Goal: Task Accomplishment & Management: Use online tool/utility

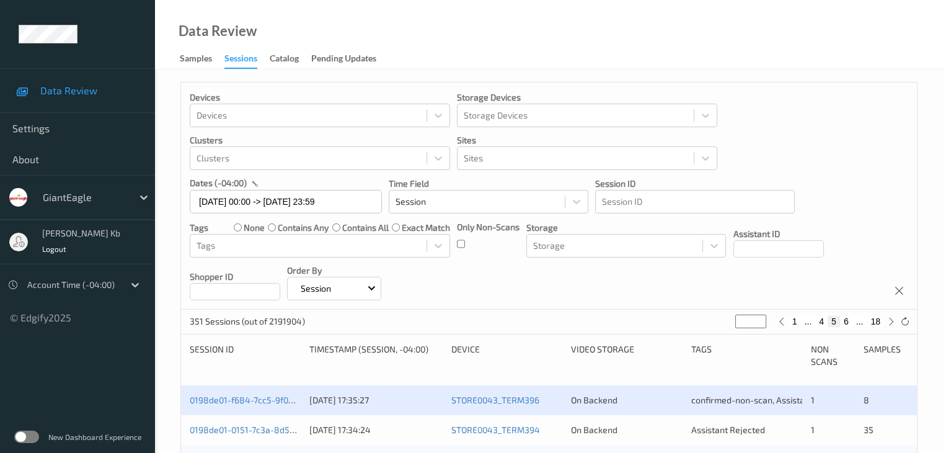
scroll to position [186, 0]
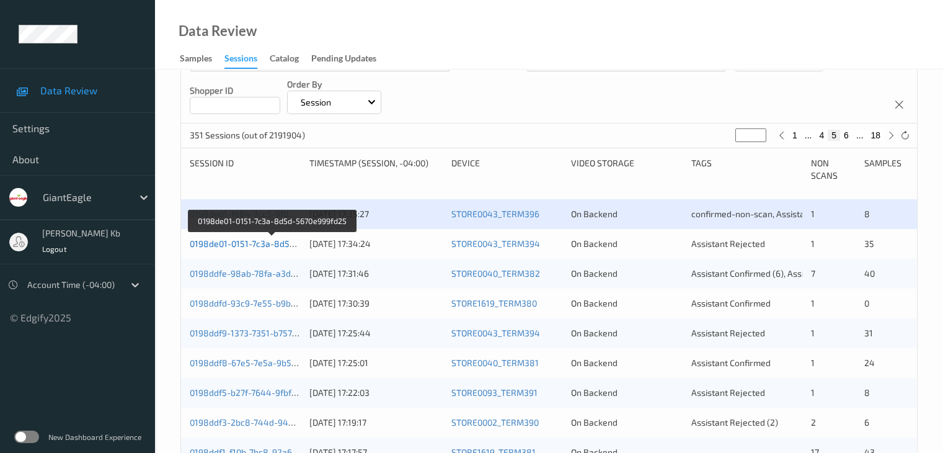
click at [283, 244] on link "0198de01-0151-7c3a-8d5d-5670e999fd25" at bounding box center [273, 243] width 166 height 11
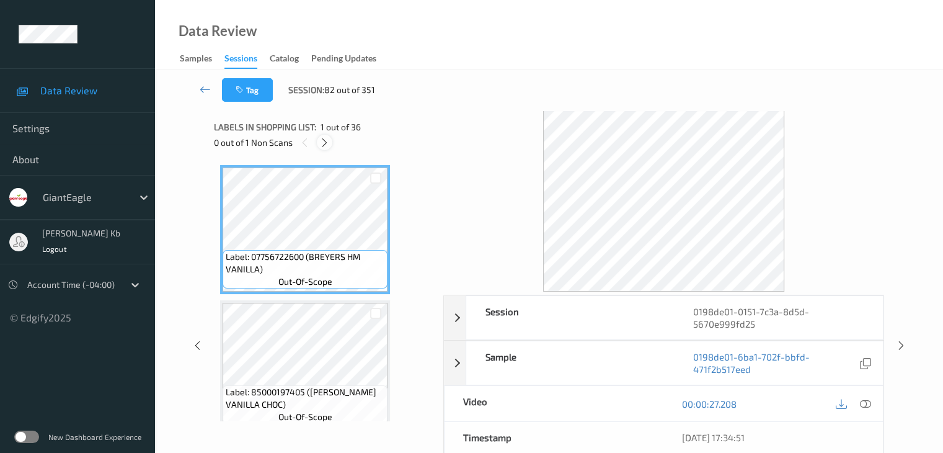
click at [326, 141] on icon at bounding box center [324, 142] width 11 height 11
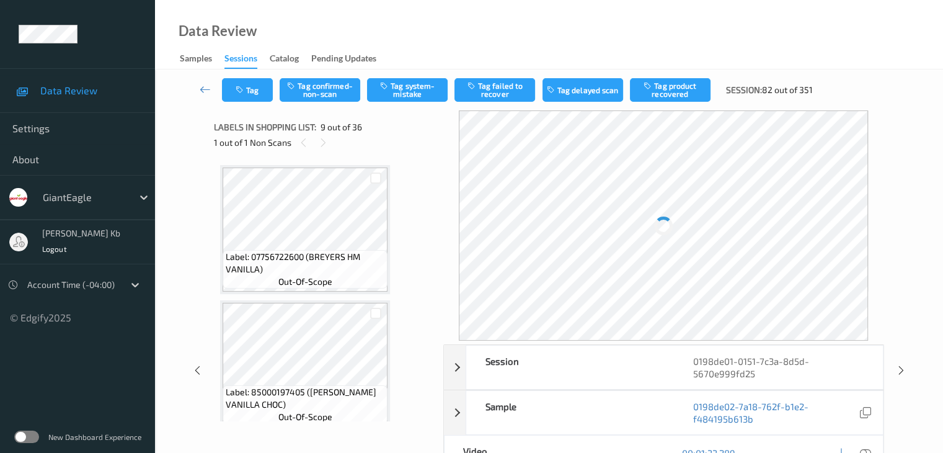
scroll to position [952, 0]
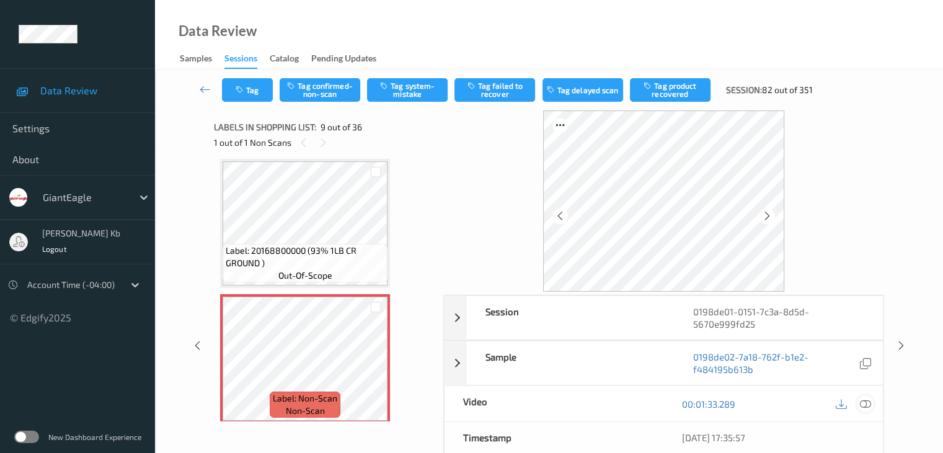
click at [864, 404] on icon at bounding box center [864, 403] width 11 height 11
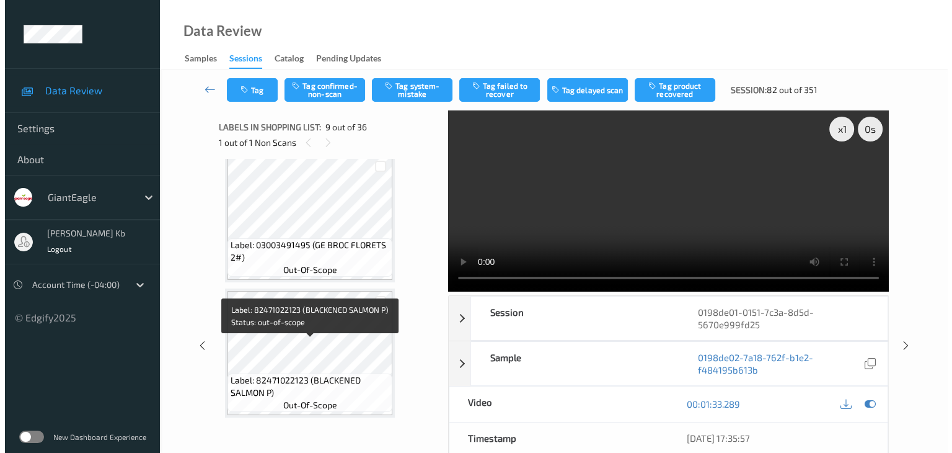
scroll to position [1200, 0]
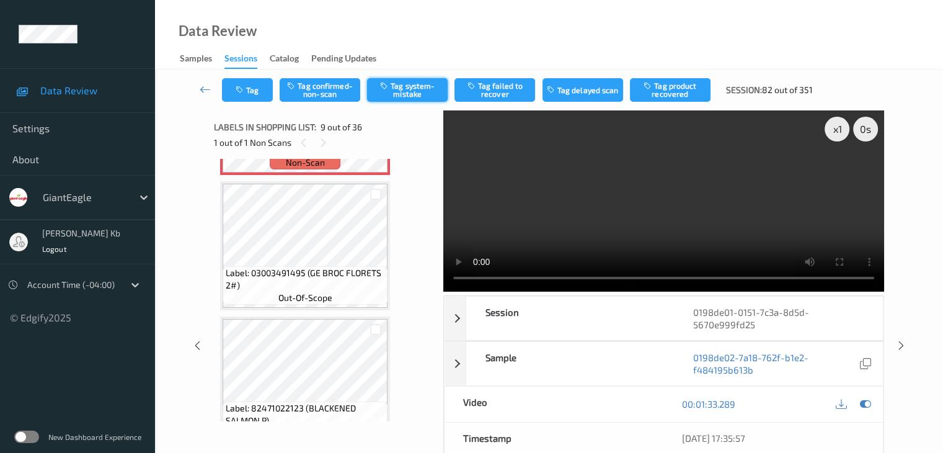
click at [416, 90] on button "Tag system-mistake" at bounding box center [407, 90] width 81 height 24
click at [265, 91] on button "Tag" at bounding box center [247, 90] width 51 height 24
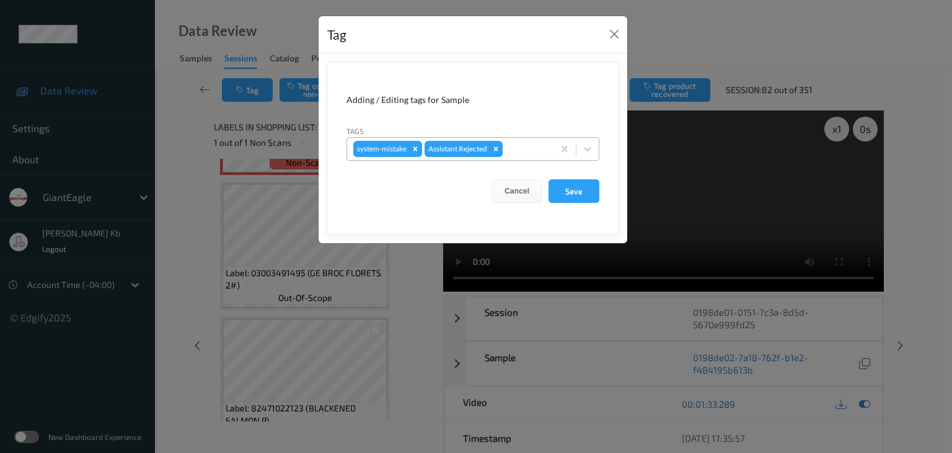
click at [531, 145] on div at bounding box center [526, 148] width 42 height 15
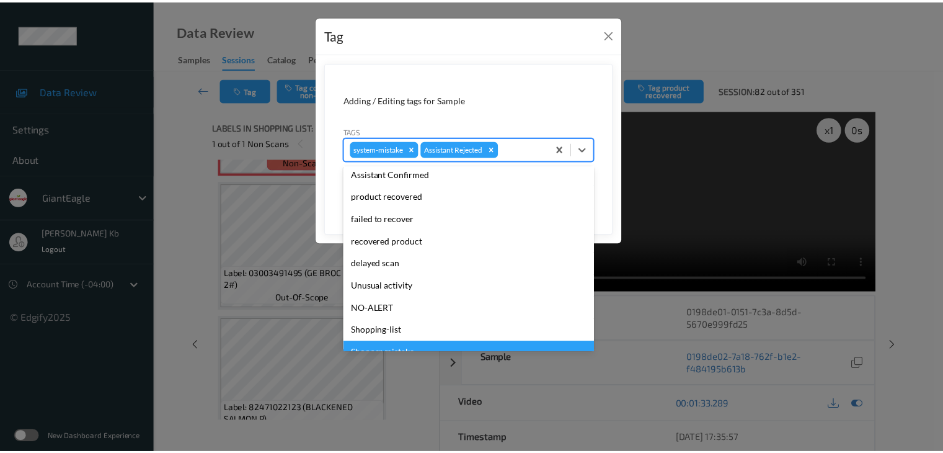
scroll to position [109, 0]
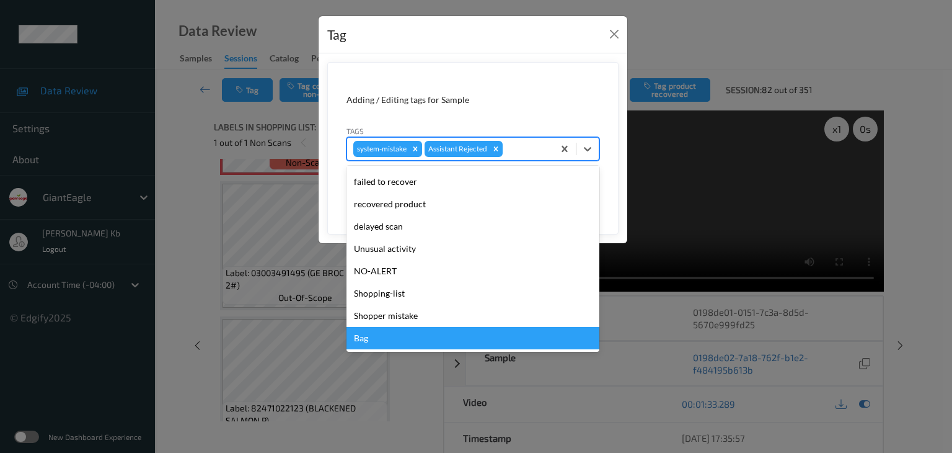
click at [392, 336] on div "Bag" at bounding box center [473, 338] width 253 height 22
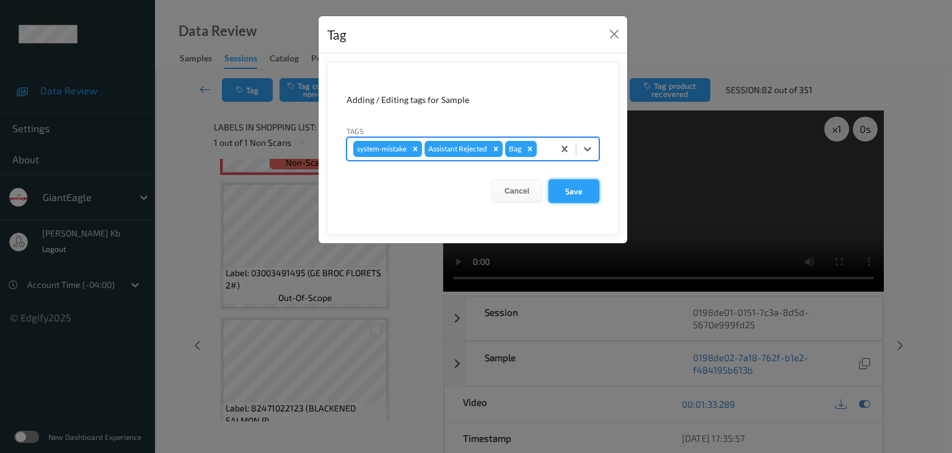
click at [588, 186] on button "Save" at bounding box center [574, 191] width 51 height 24
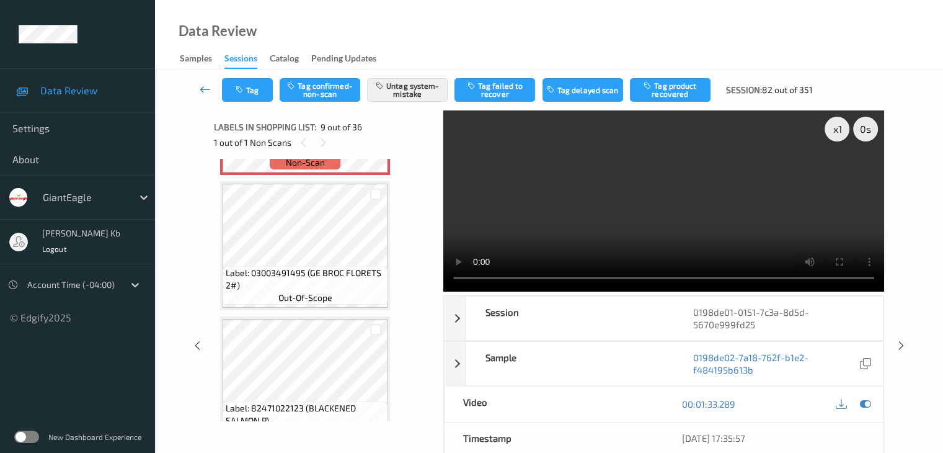
click at [204, 90] on icon at bounding box center [205, 89] width 11 height 12
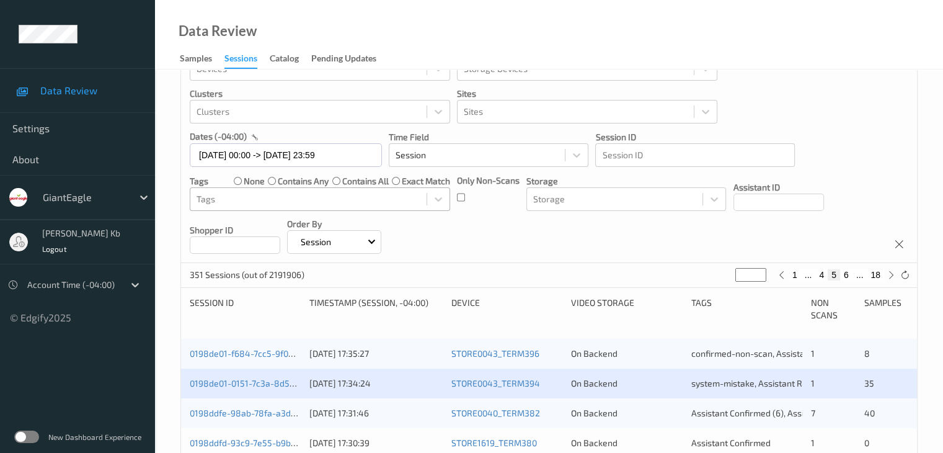
scroll to position [248, 0]
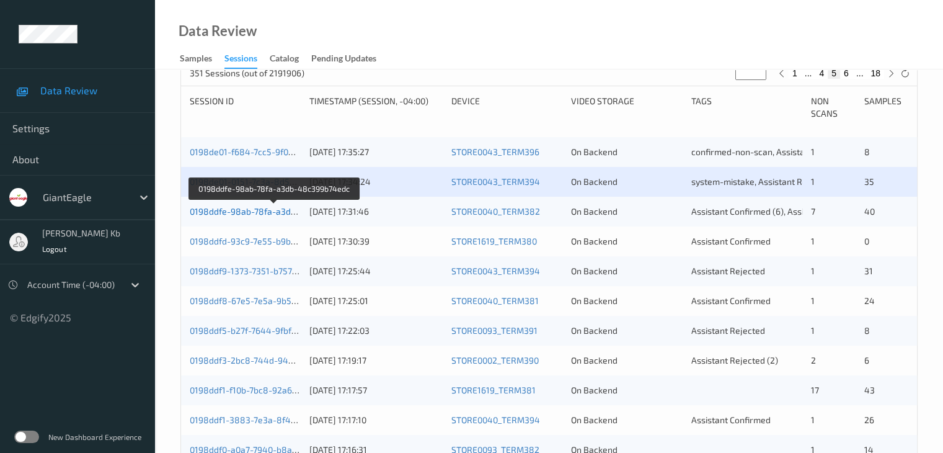
click at [257, 211] on link "0198ddfe-98ab-78fa-a3db-48c399b74edc" at bounding box center [274, 211] width 169 height 11
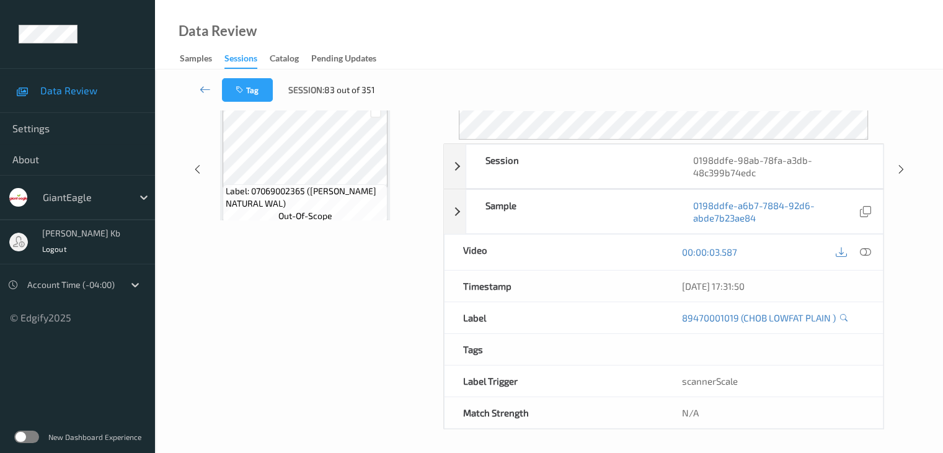
scroll to position [151, 0]
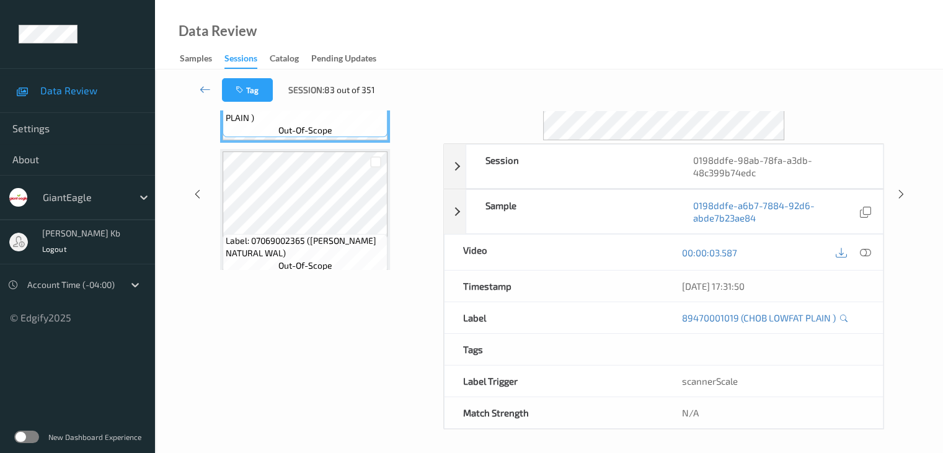
drag, startPoint x: 293, startPoint y: 1, endPoint x: 568, endPoint y: 18, distance: 275.8
click at [673, 26] on div "Data Review Samples Sessions Catalog Pending Updates" at bounding box center [549, 34] width 788 height 69
drag, startPoint x: 433, startPoint y: 1, endPoint x: 585, endPoint y: 35, distance: 155.2
click at [585, 35] on div "Data Review Samples Sessions Catalog Pending Updates" at bounding box center [549, 34] width 788 height 69
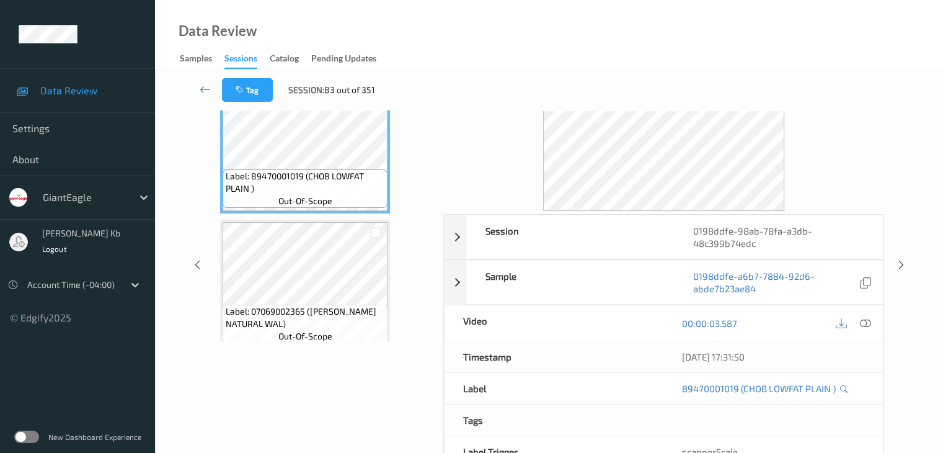
scroll to position [0, 0]
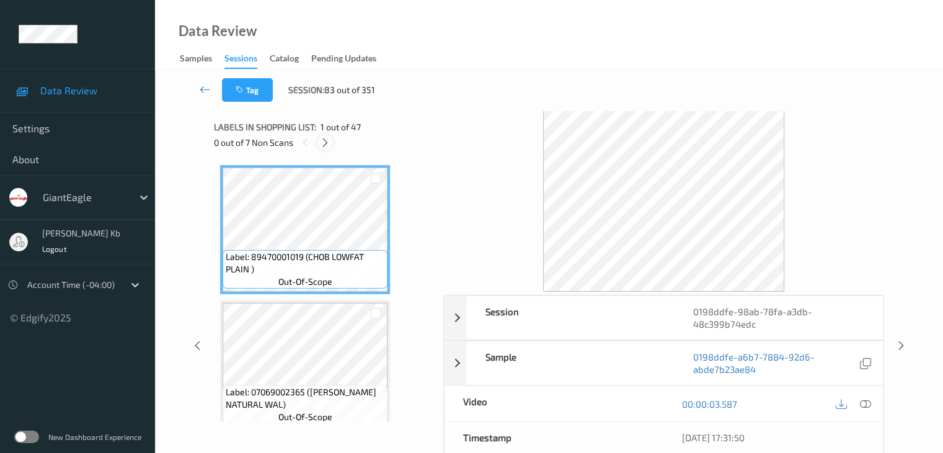
click at [329, 141] on icon at bounding box center [325, 142] width 11 height 11
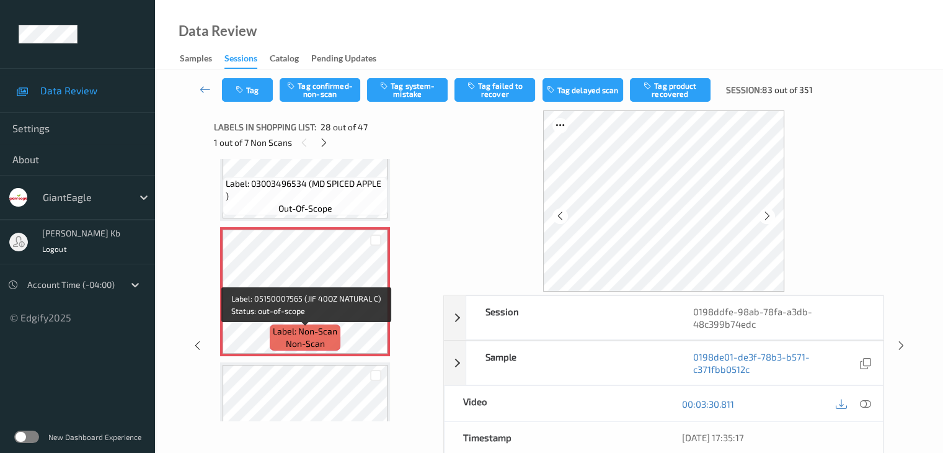
scroll to position [3583, 0]
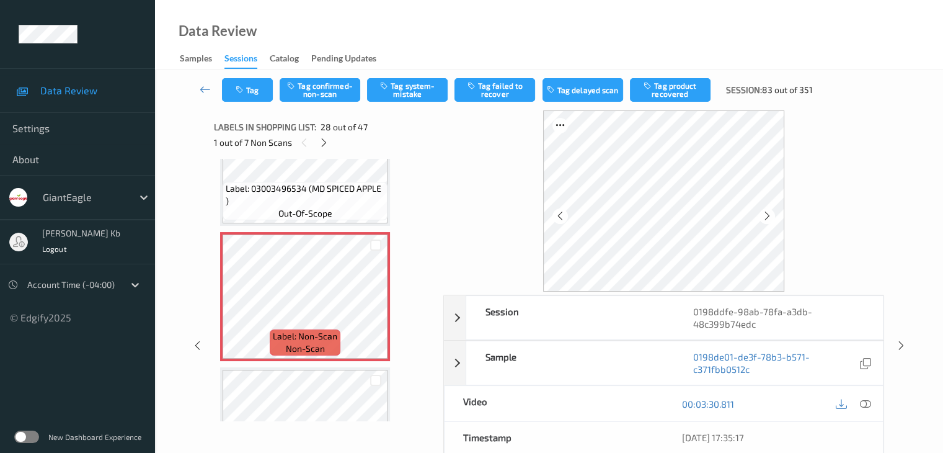
click at [866, 402] on icon at bounding box center [864, 403] width 11 height 11
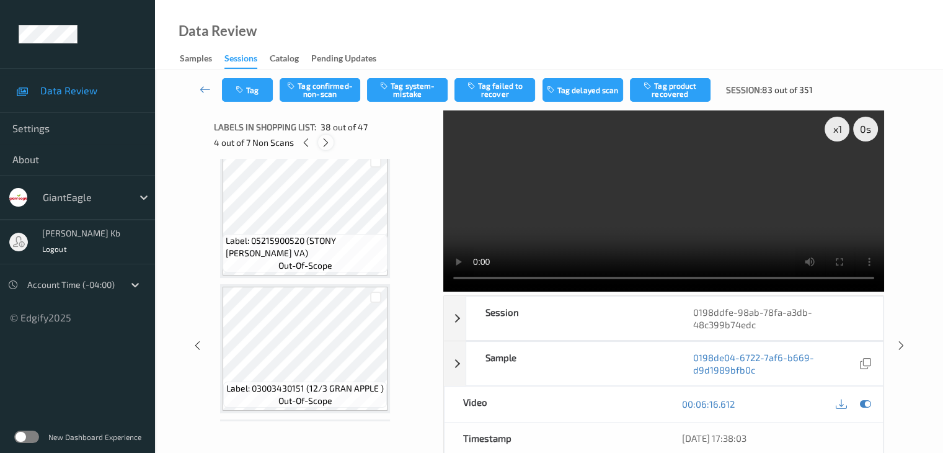
click at [327, 140] on icon at bounding box center [326, 142] width 11 height 11
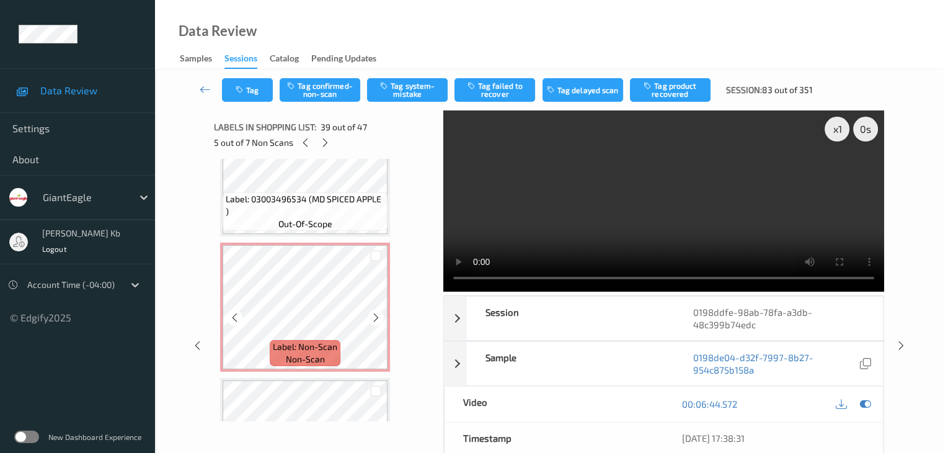
scroll to position [3658, 0]
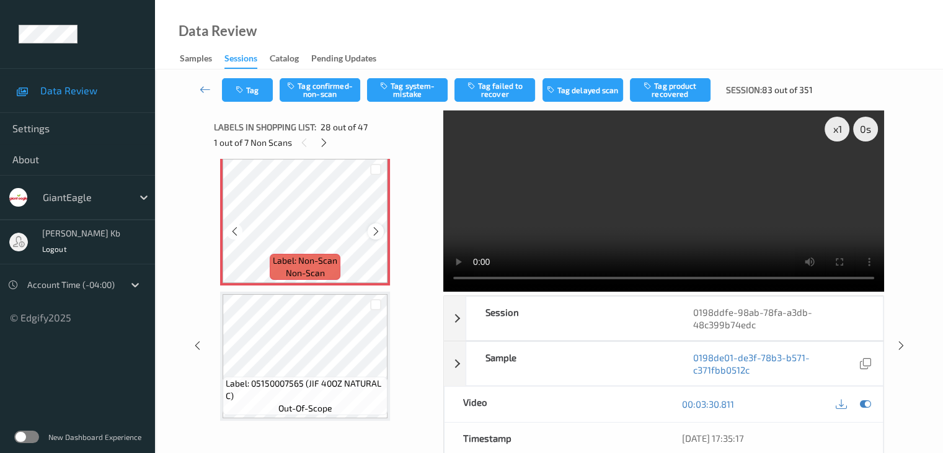
click at [377, 231] on icon at bounding box center [376, 231] width 11 height 11
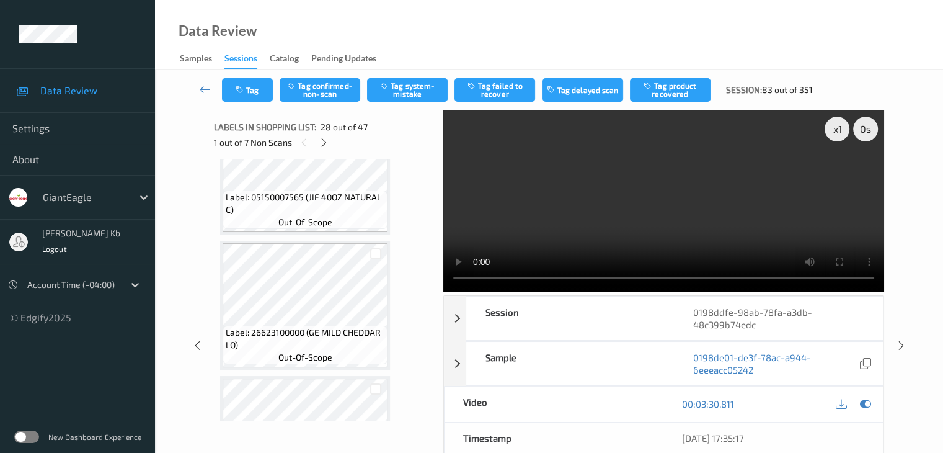
scroll to position [3968, 0]
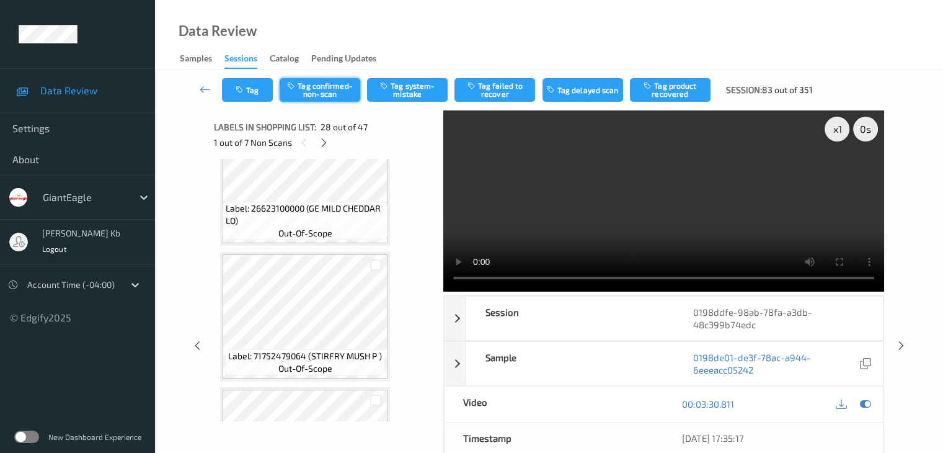
click at [326, 87] on button "Tag confirmed-non-scan" at bounding box center [320, 90] width 81 height 24
click at [670, 82] on button "Tag product recovered" at bounding box center [670, 90] width 81 height 24
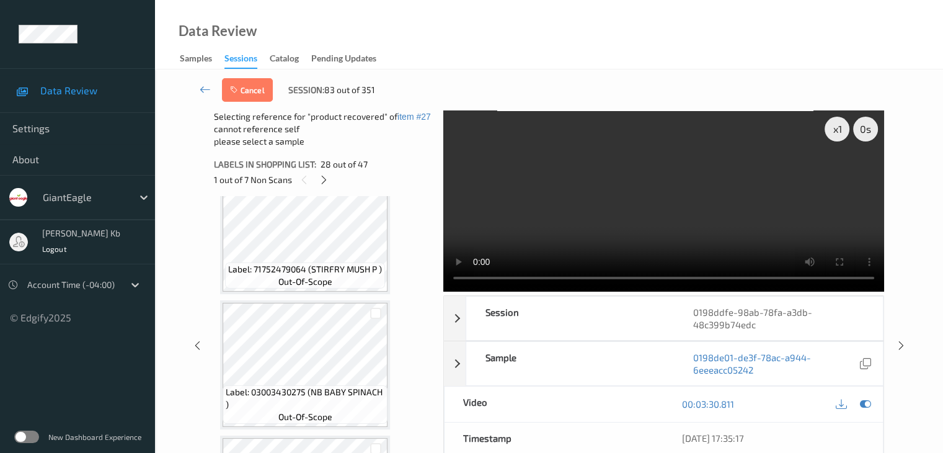
scroll to position [4030, 0]
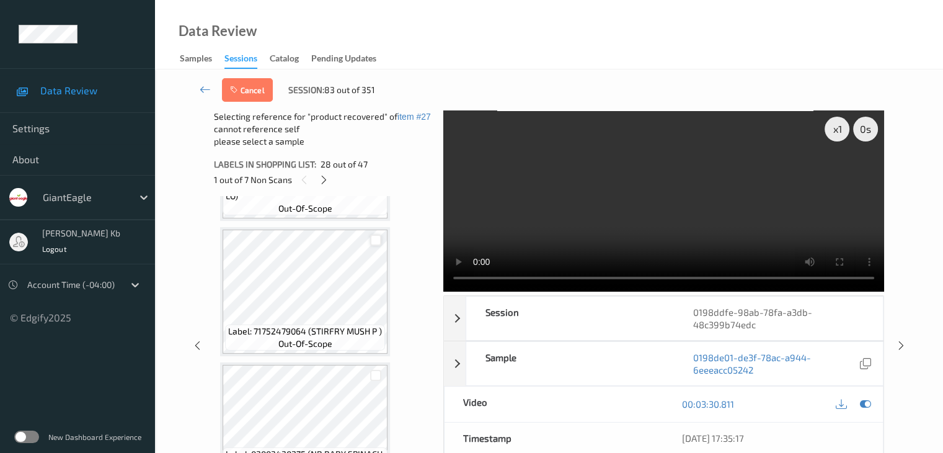
click at [375, 244] on div at bounding box center [376, 240] width 12 height 12
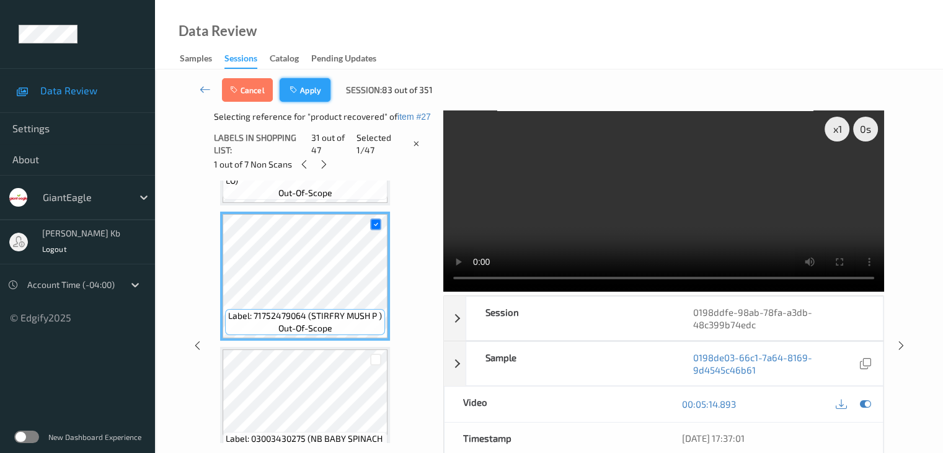
click at [303, 88] on button "Apply" at bounding box center [305, 90] width 51 height 24
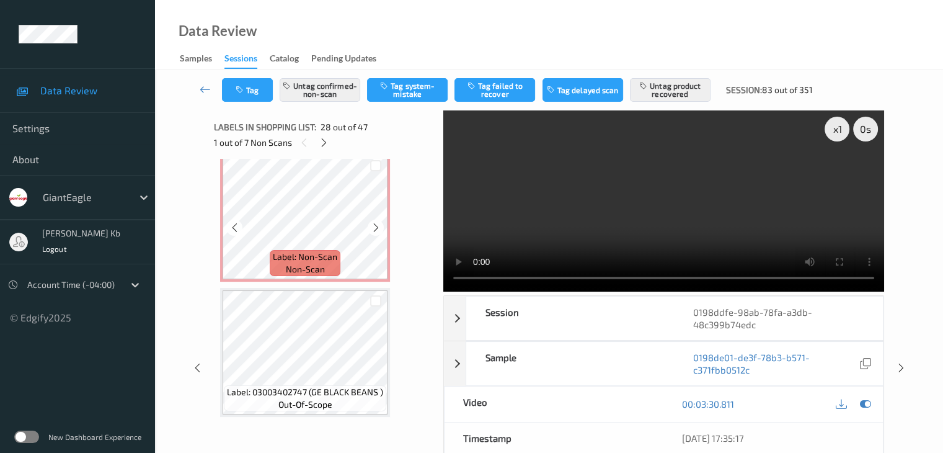
scroll to position [4609, 0]
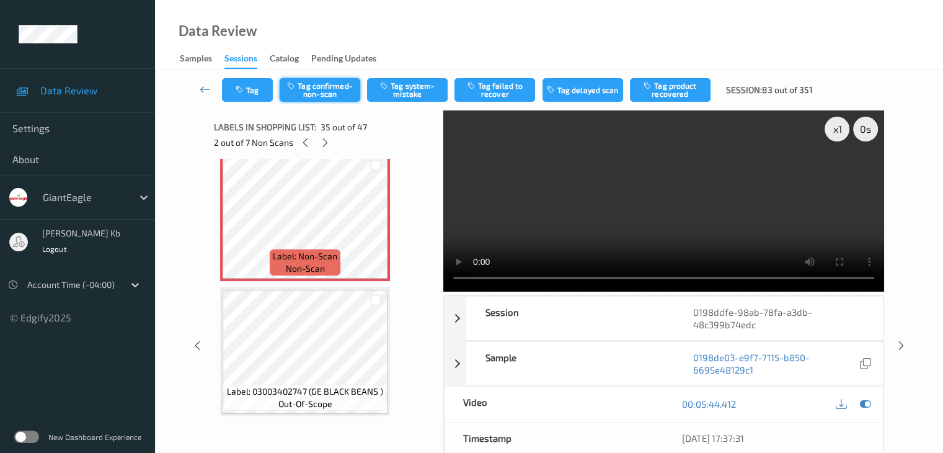
click at [330, 92] on button "Tag confirmed-non-scan" at bounding box center [320, 90] width 81 height 24
click at [503, 90] on button "Tag failed to recover" at bounding box center [494, 90] width 81 height 24
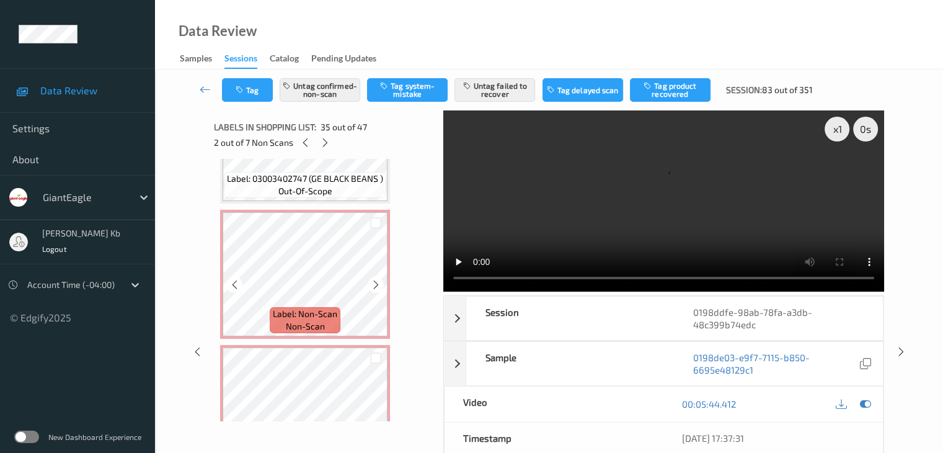
scroll to position [4857, 0]
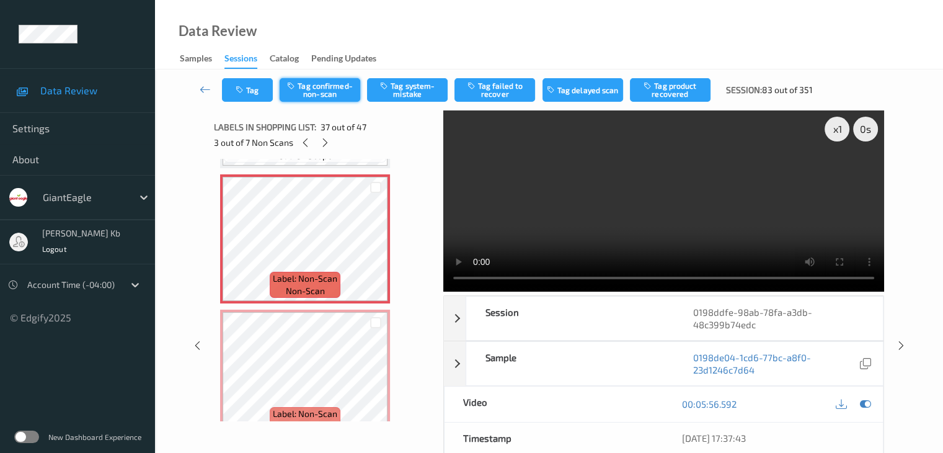
click at [336, 92] on button "Tag confirmed-non-scan" at bounding box center [320, 90] width 81 height 24
click at [494, 92] on button "Tag failed to recover" at bounding box center [494, 90] width 81 height 24
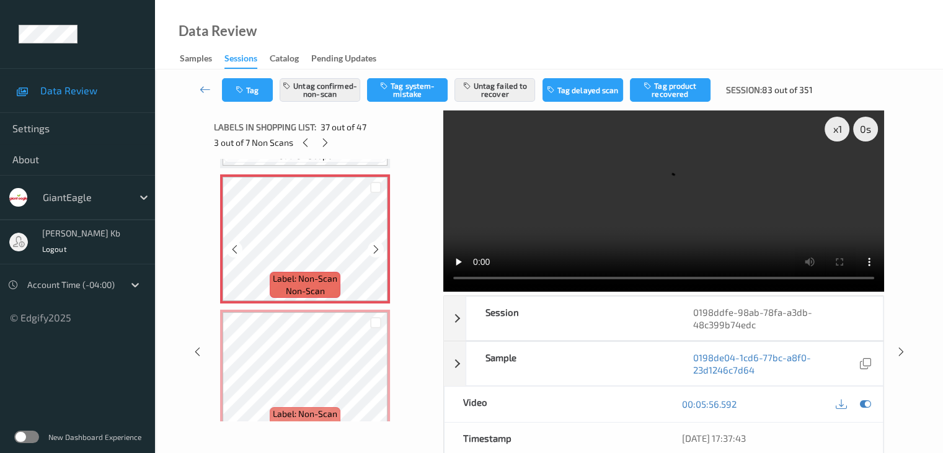
scroll to position [4919, 0]
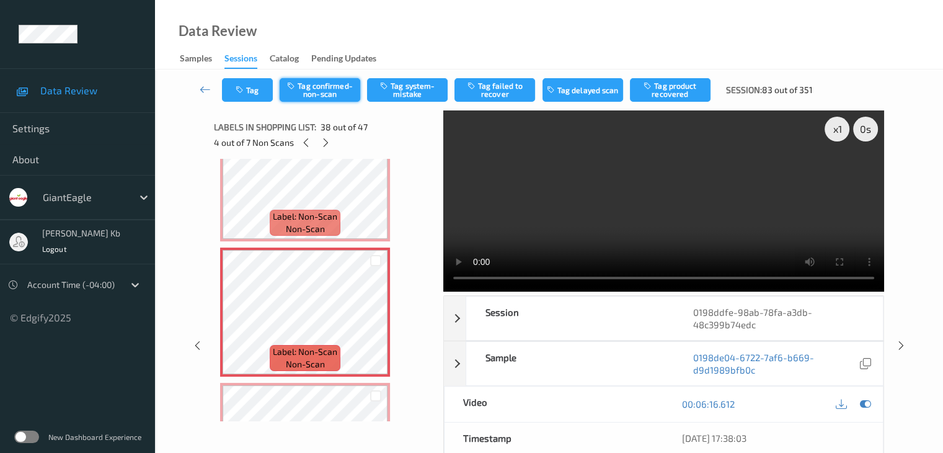
click at [331, 87] on button "Tag confirmed-non-scan" at bounding box center [320, 90] width 81 height 24
click at [497, 95] on button "Tag failed to recover" at bounding box center [494, 90] width 81 height 24
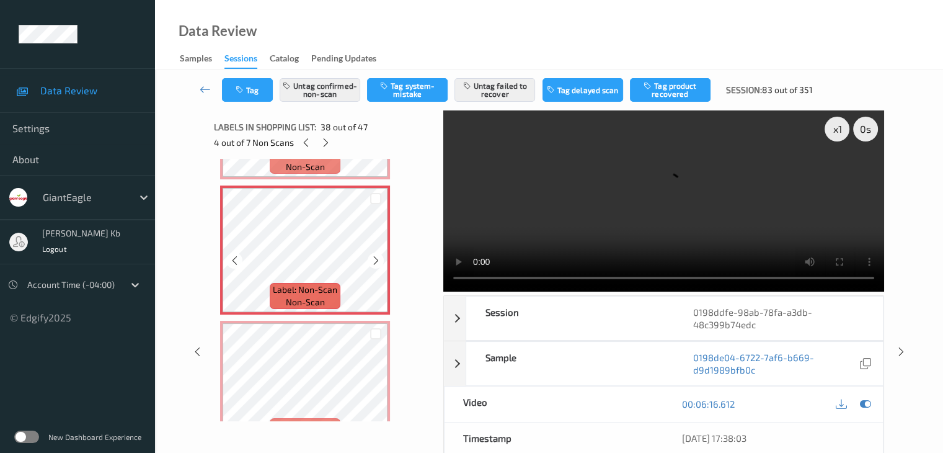
scroll to position [5043, 0]
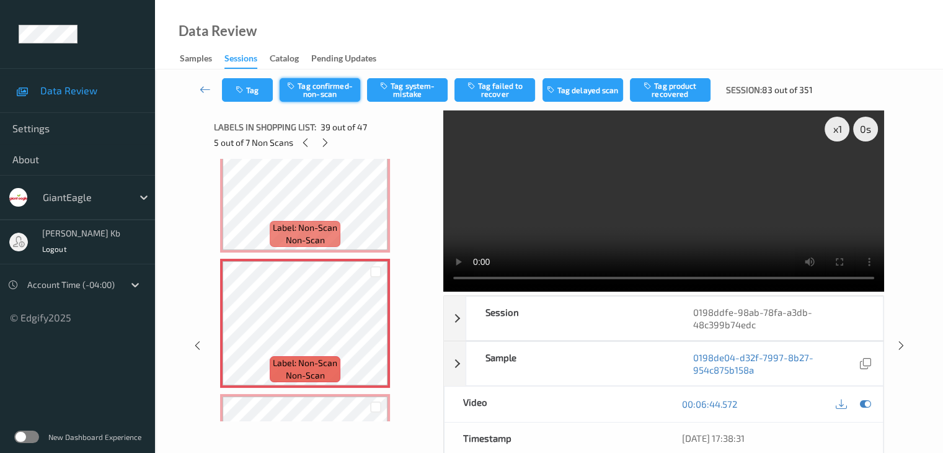
click at [329, 95] on button "Tag confirmed-non-scan" at bounding box center [320, 90] width 81 height 24
click at [494, 93] on button "Tag failed to recover" at bounding box center [494, 90] width 81 height 24
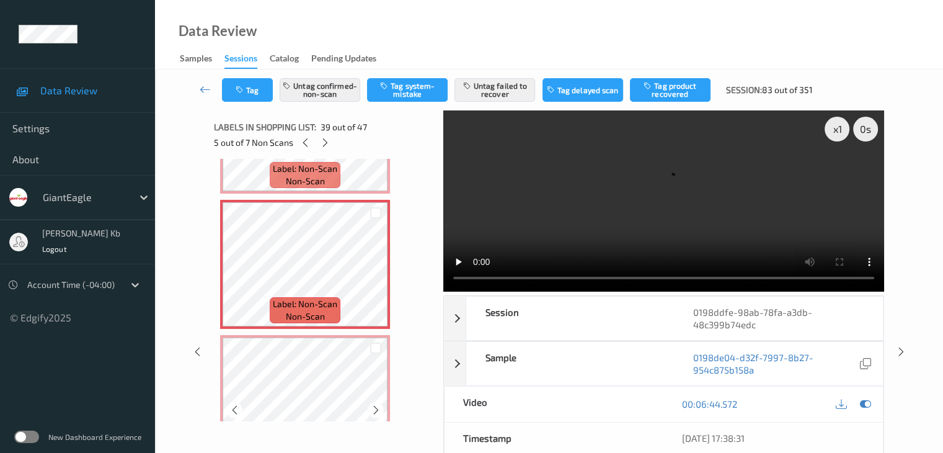
scroll to position [5167, 0]
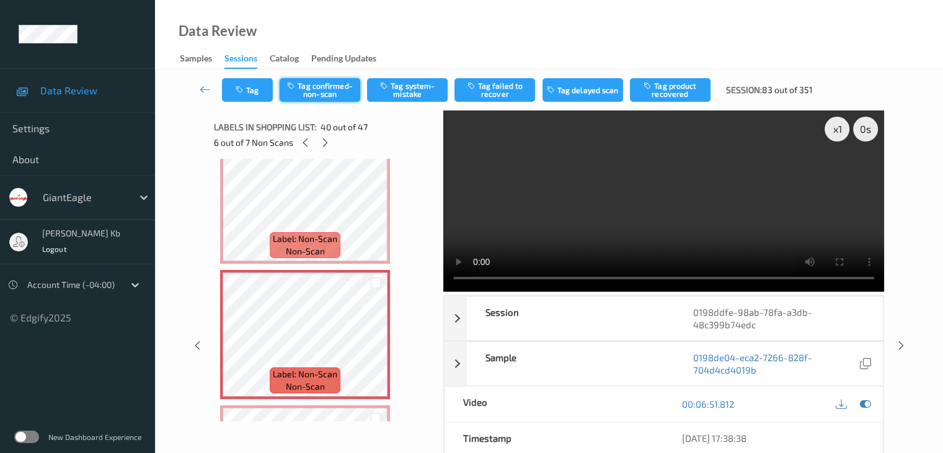
click at [329, 91] on button "Tag confirmed-non-scan" at bounding box center [320, 90] width 81 height 24
click at [493, 92] on button "Tag failed to recover" at bounding box center [494, 90] width 81 height 24
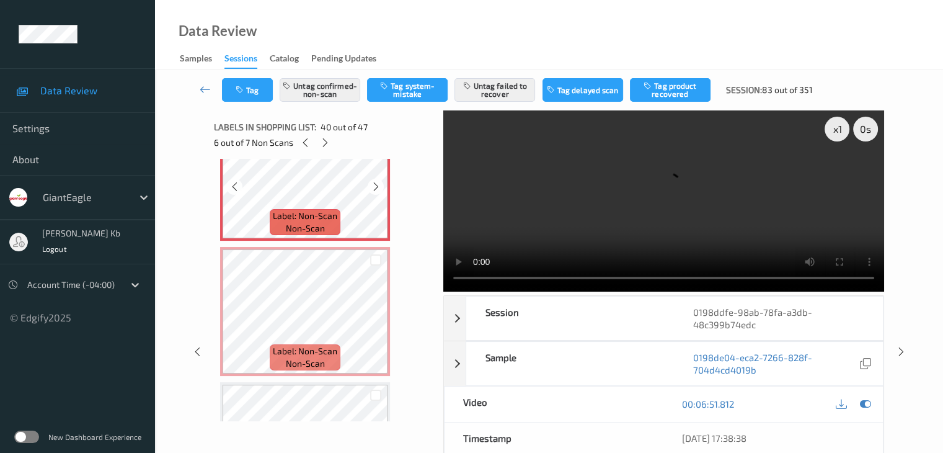
scroll to position [5353, 0]
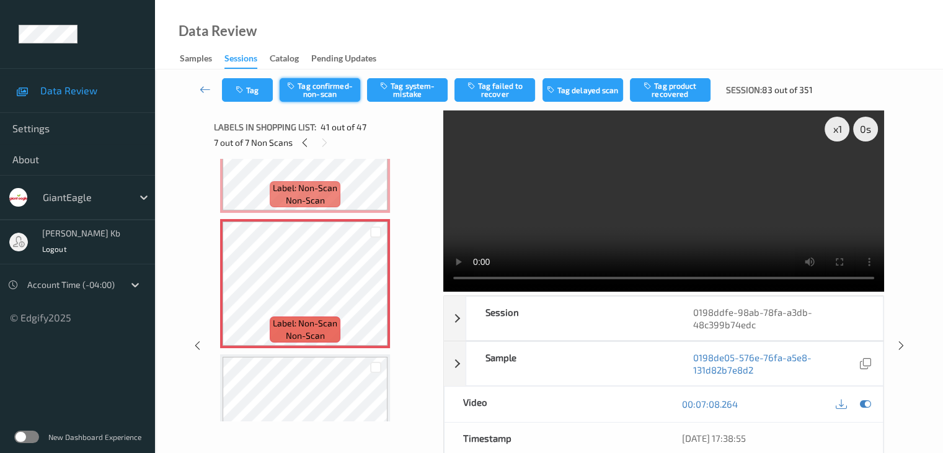
click at [319, 87] on button "Tag confirmed-non-scan" at bounding box center [320, 90] width 81 height 24
click at [499, 95] on button "Tag failed to recover" at bounding box center [494, 90] width 81 height 24
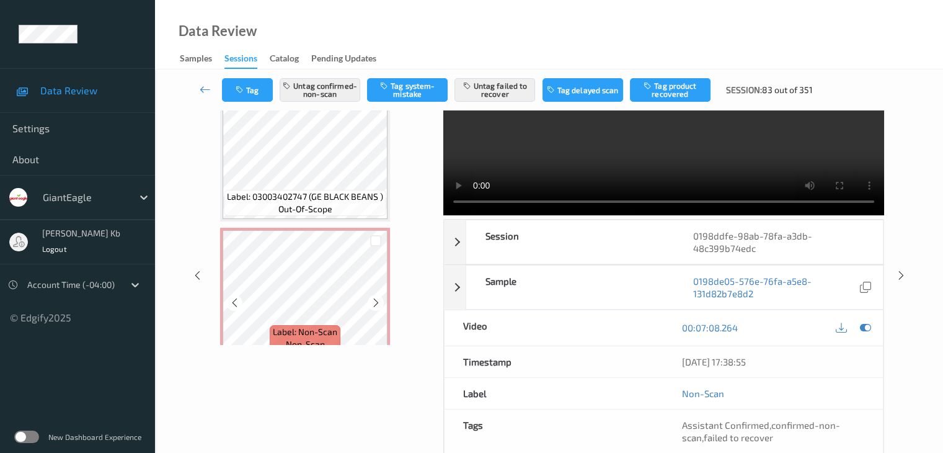
scroll to position [4671, 0]
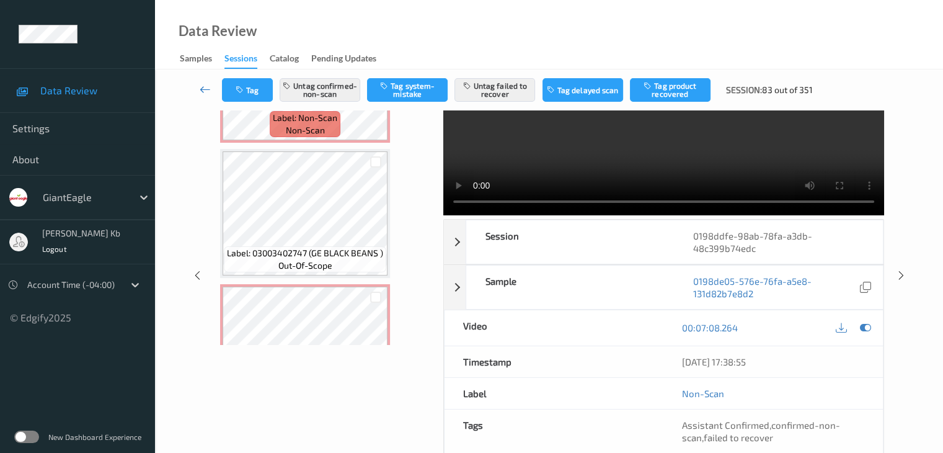
click at [207, 88] on icon at bounding box center [205, 89] width 11 height 12
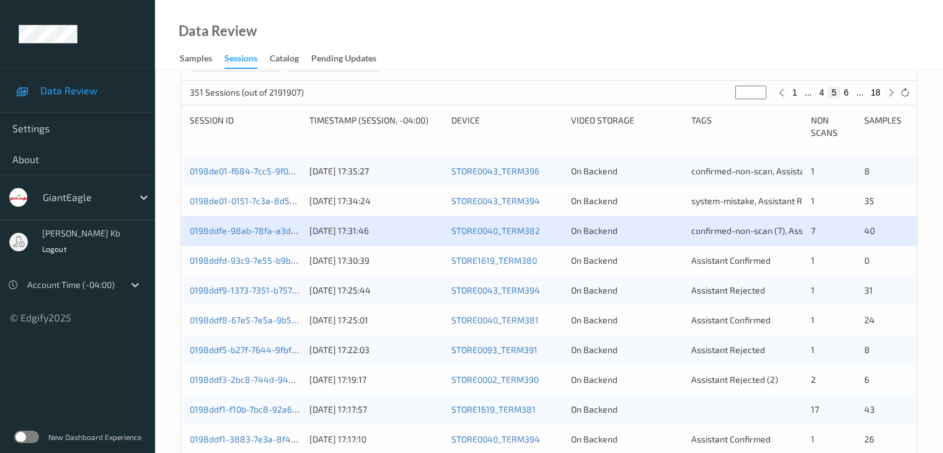
scroll to position [248, 0]
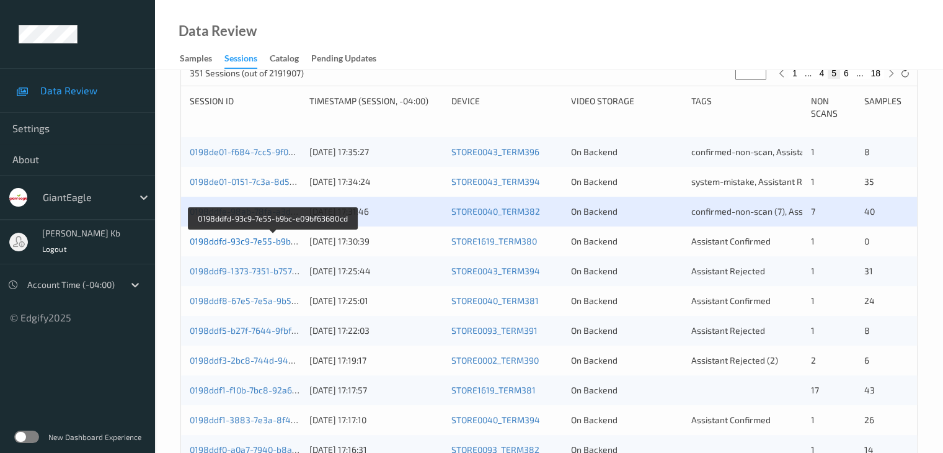
click at [270, 242] on link "0198ddfd-93c9-7e55-b9bc-e09bf63680cd" at bounding box center [273, 241] width 167 height 11
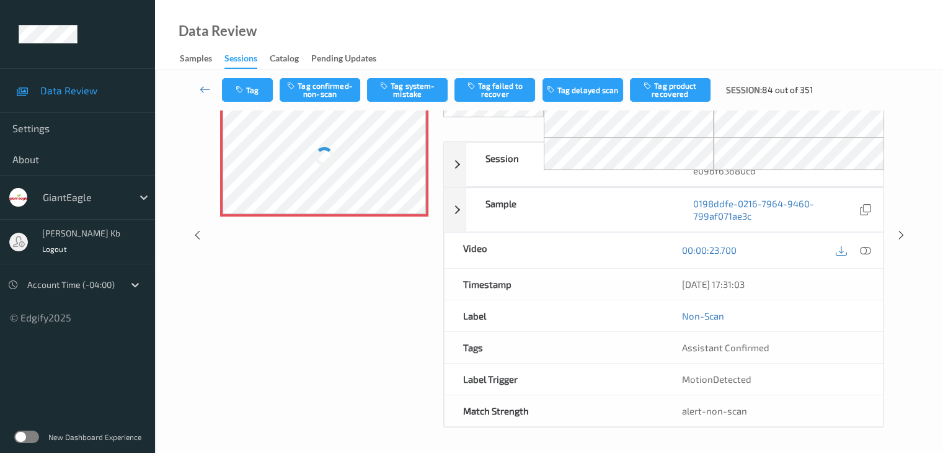
scroll to position [81, 0]
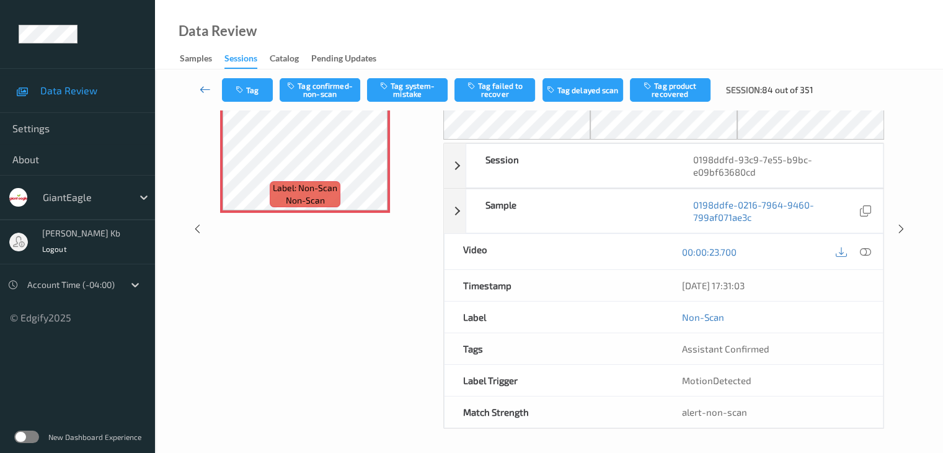
click at [205, 86] on icon at bounding box center [205, 89] width 11 height 12
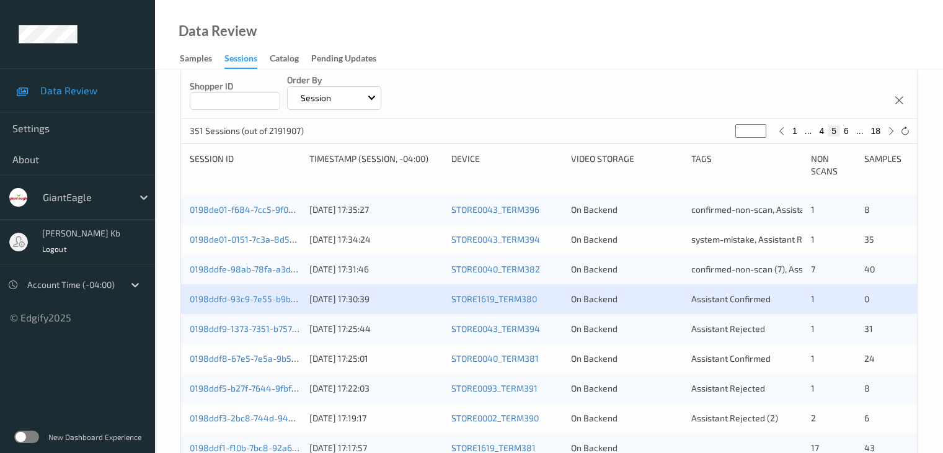
scroll to position [248, 0]
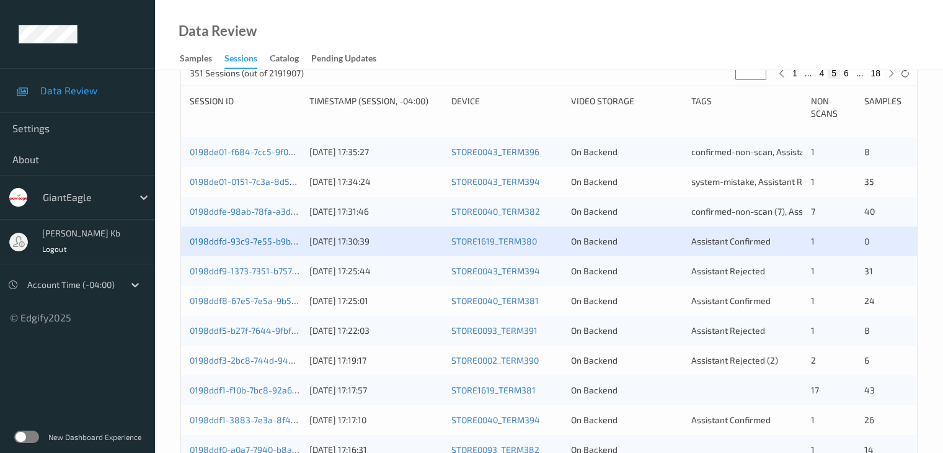
click at [280, 240] on link "0198ddfd-93c9-7e55-b9bc-e09bf63680cd" at bounding box center [273, 241] width 167 height 11
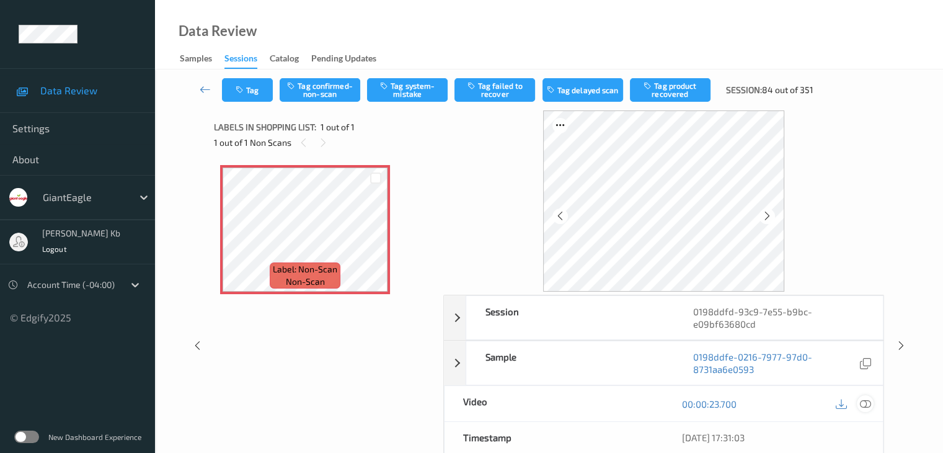
click at [869, 404] on icon at bounding box center [864, 403] width 11 height 11
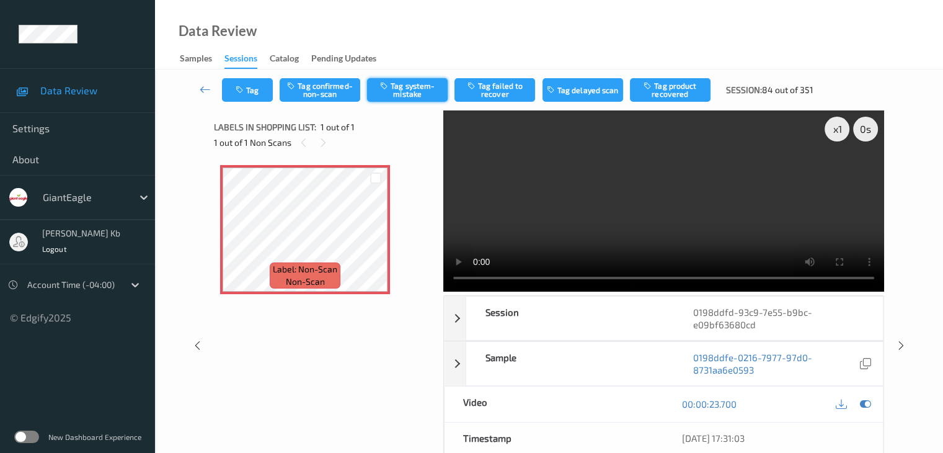
click at [404, 87] on button "Tag system-mistake" at bounding box center [407, 90] width 81 height 24
click at [253, 84] on button "Tag" at bounding box center [247, 90] width 51 height 24
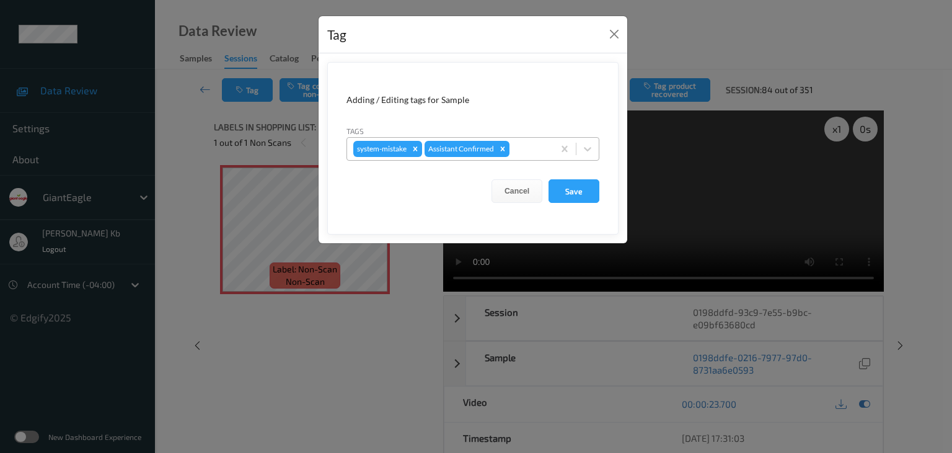
click at [523, 144] on div at bounding box center [529, 148] width 35 height 15
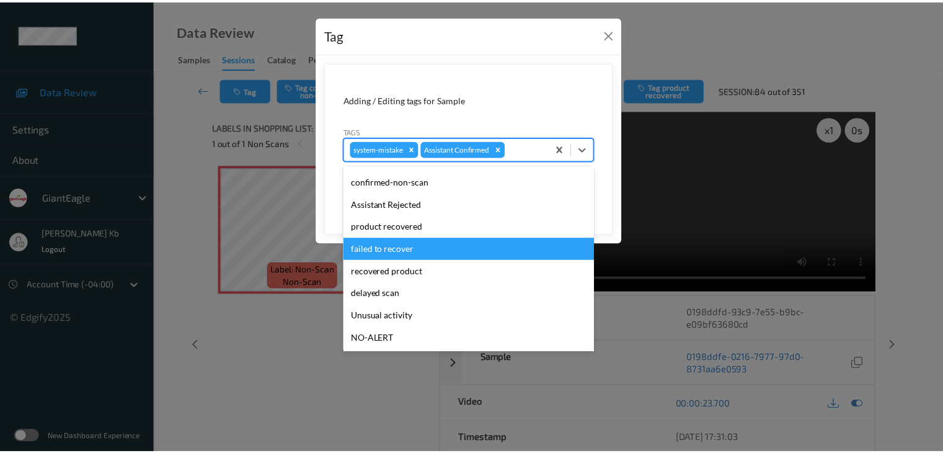
scroll to position [62, 0]
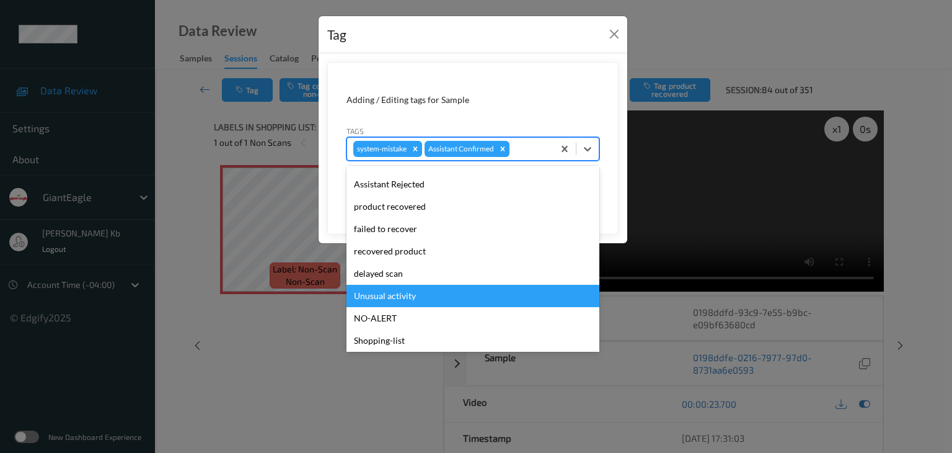
click at [404, 294] on div "Unusual activity" at bounding box center [473, 296] width 253 height 22
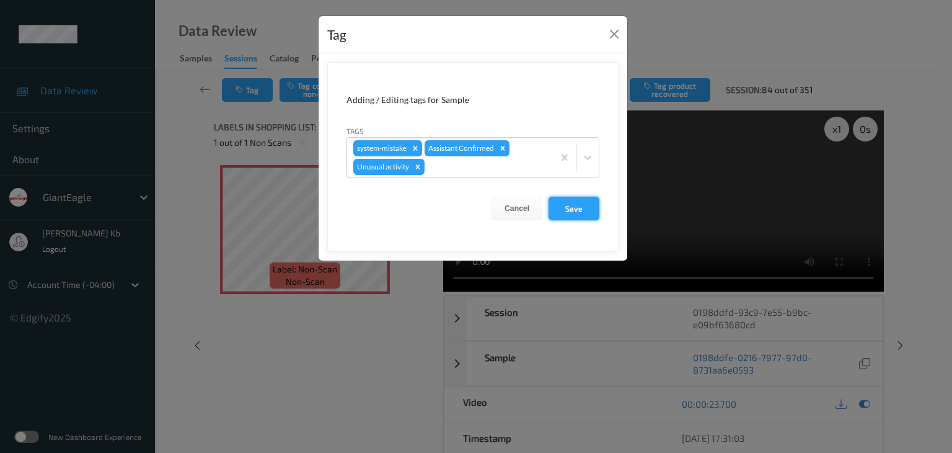
click at [583, 208] on button "Save" at bounding box center [574, 209] width 51 height 24
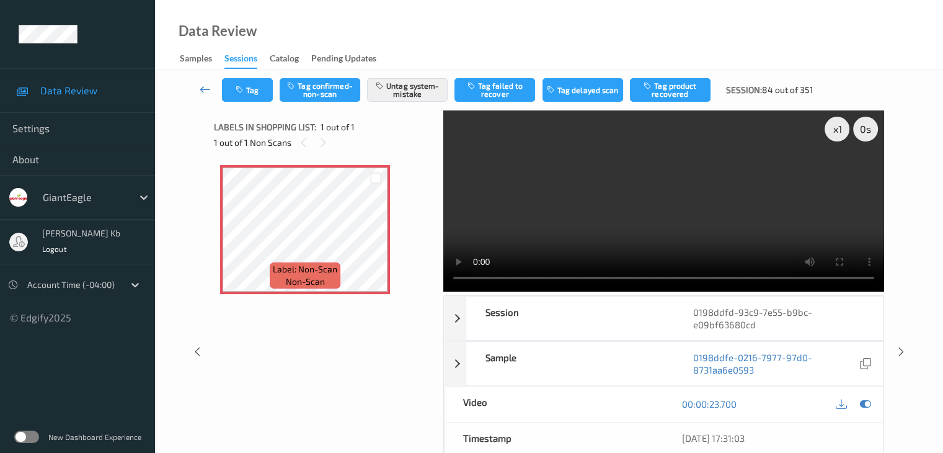
click at [205, 92] on icon at bounding box center [205, 89] width 11 height 12
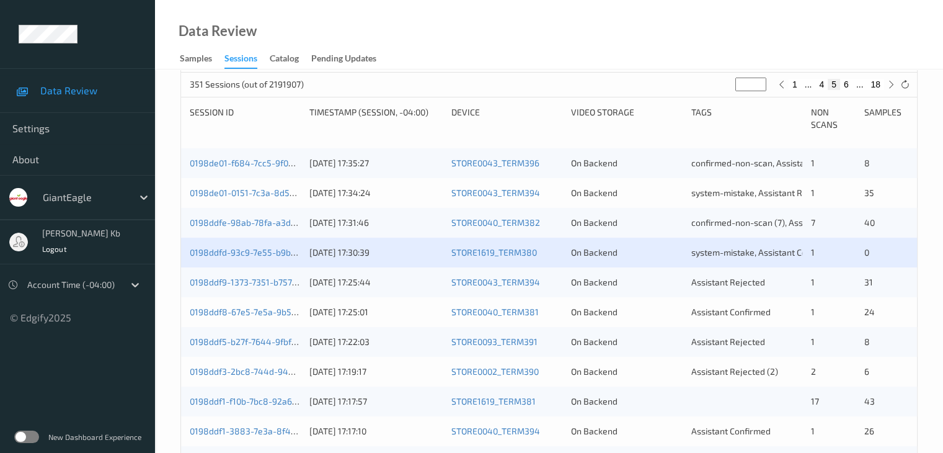
scroll to position [310, 0]
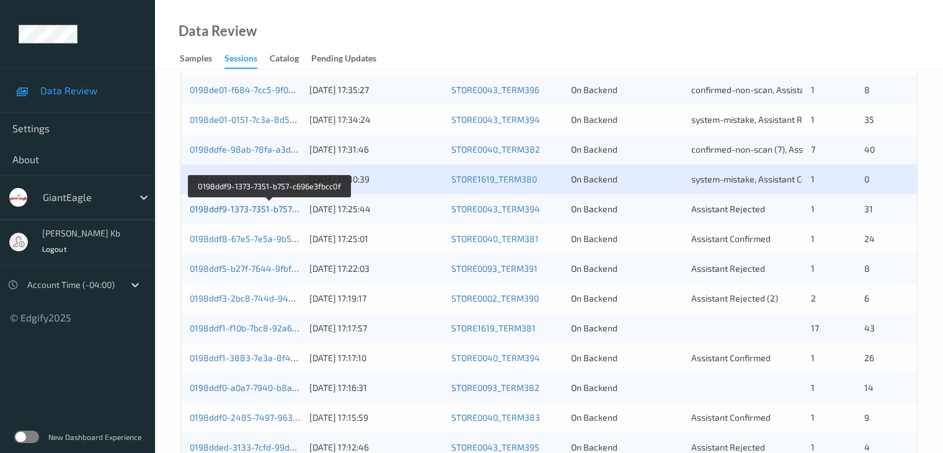
click at [273, 209] on link "0198ddf9-1373-7351-b757-c696e3fbcc0f" at bounding box center [270, 208] width 160 height 11
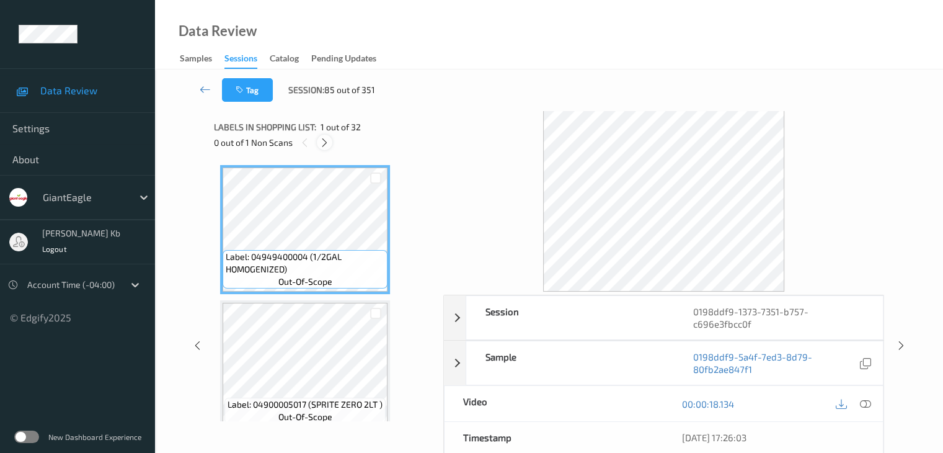
click at [327, 144] on icon at bounding box center [324, 142] width 11 height 11
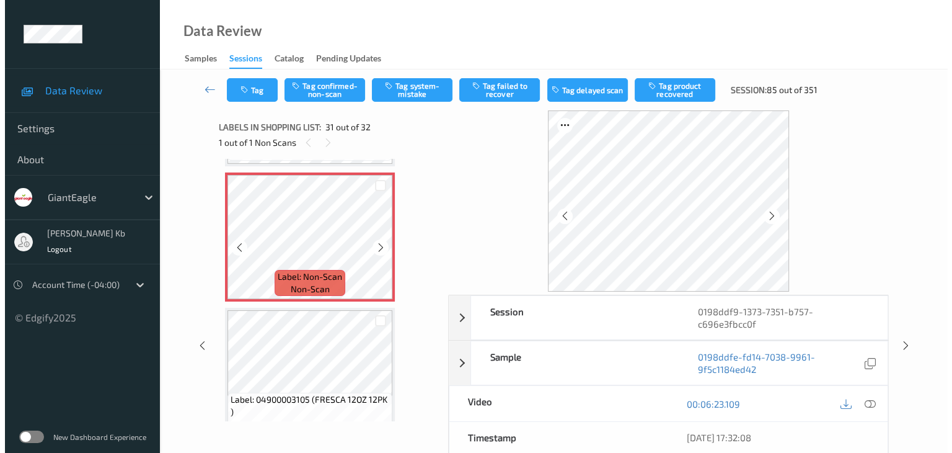
scroll to position [4050, 0]
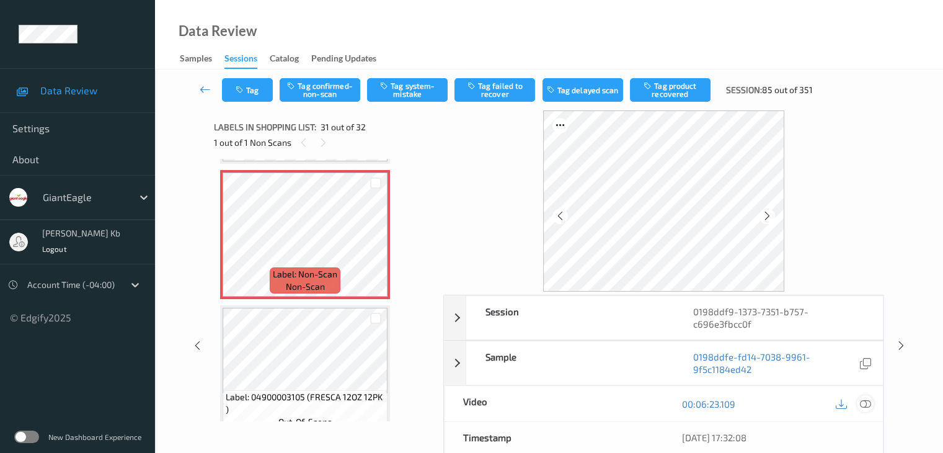
click at [862, 398] on icon at bounding box center [864, 403] width 11 height 11
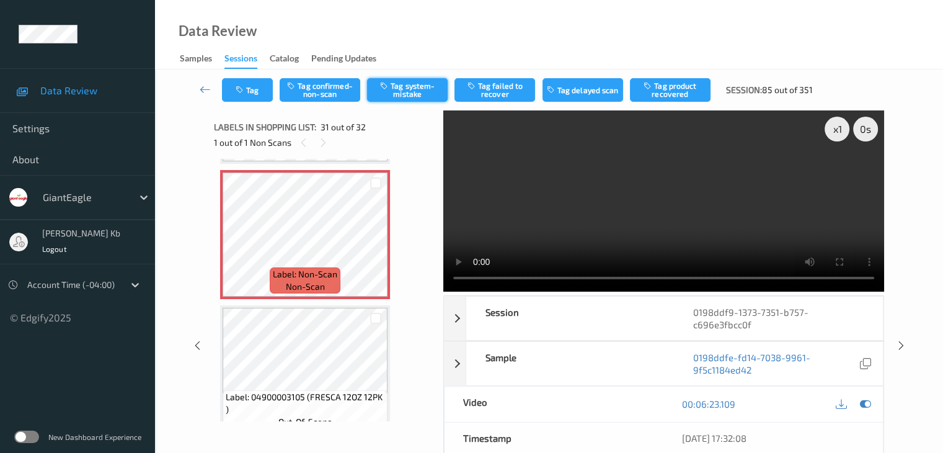
click at [419, 91] on button "Tag system-mistake" at bounding box center [407, 90] width 81 height 24
click at [271, 89] on button "Tag" at bounding box center [247, 90] width 51 height 24
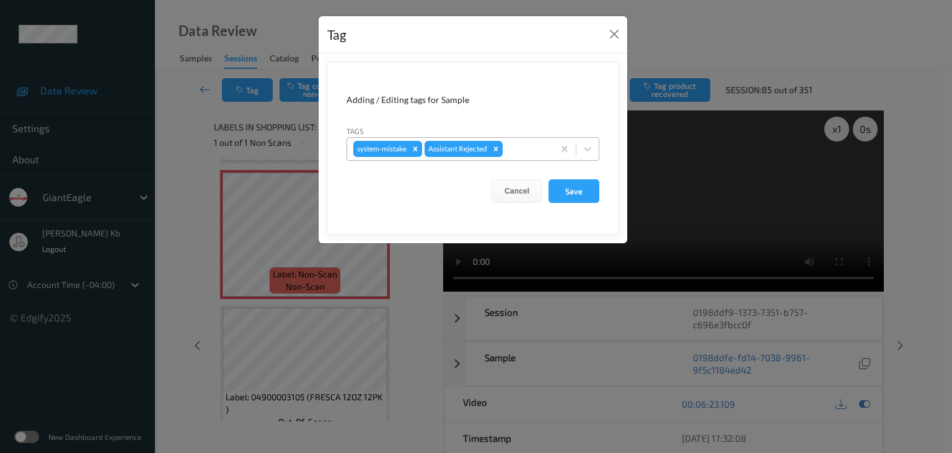
click at [518, 143] on div at bounding box center [526, 148] width 42 height 15
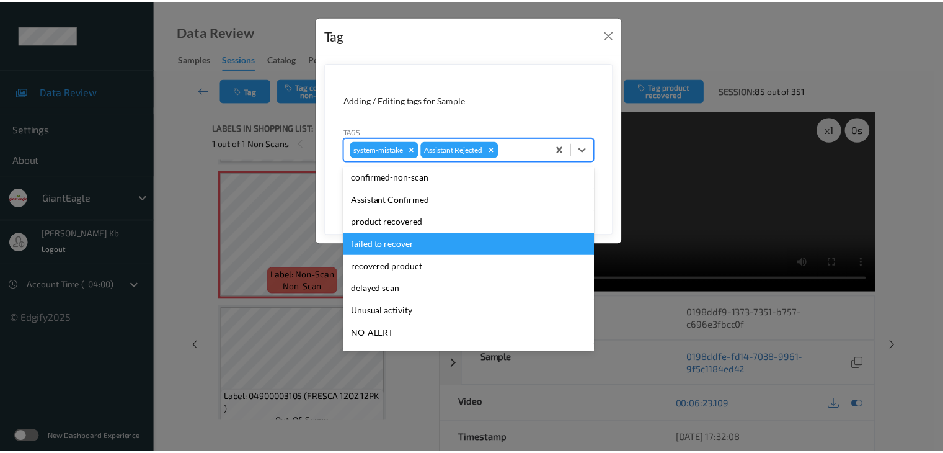
scroll to position [109, 0]
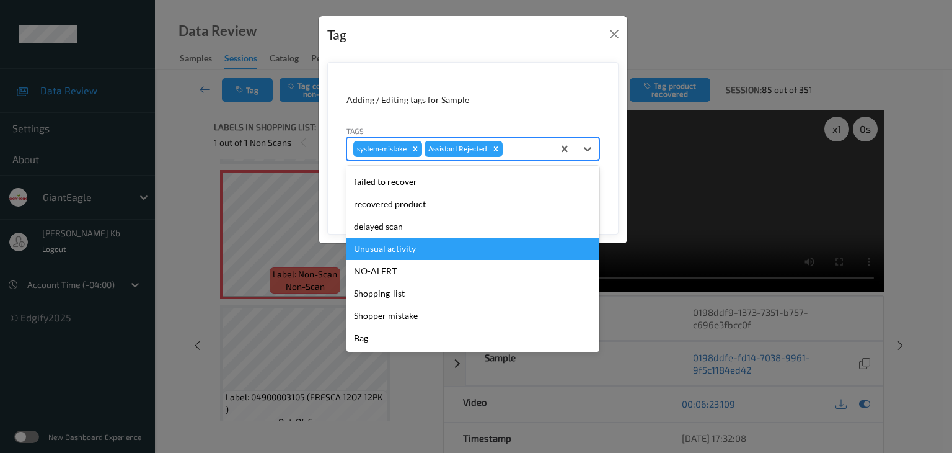
click at [408, 249] on div "Unusual activity" at bounding box center [473, 248] width 253 height 22
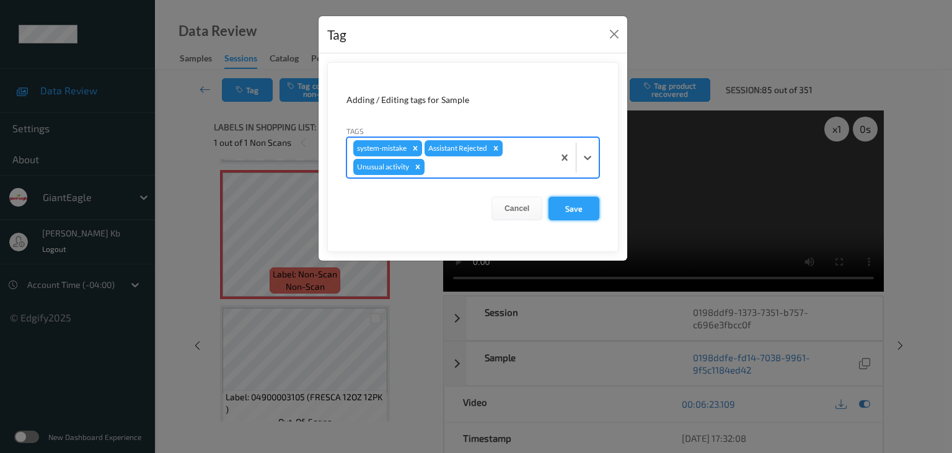
click at [570, 209] on button "Save" at bounding box center [574, 209] width 51 height 24
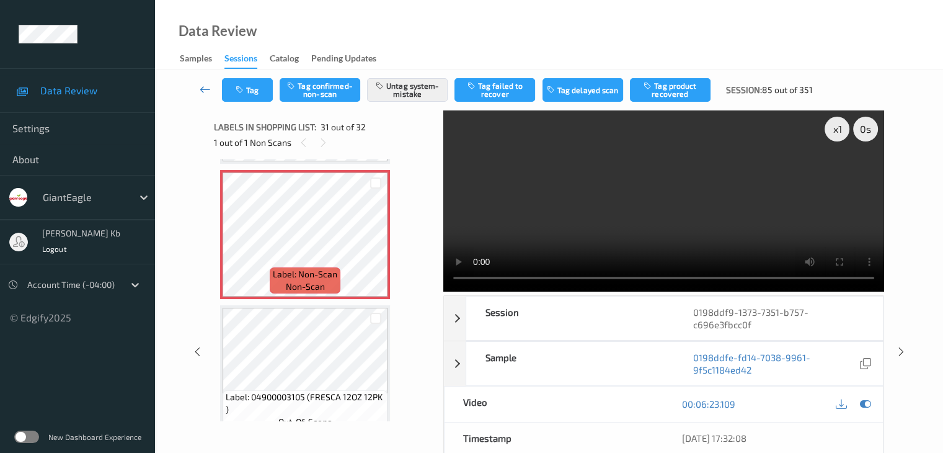
click at [203, 88] on icon at bounding box center [205, 89] width 11 height 12
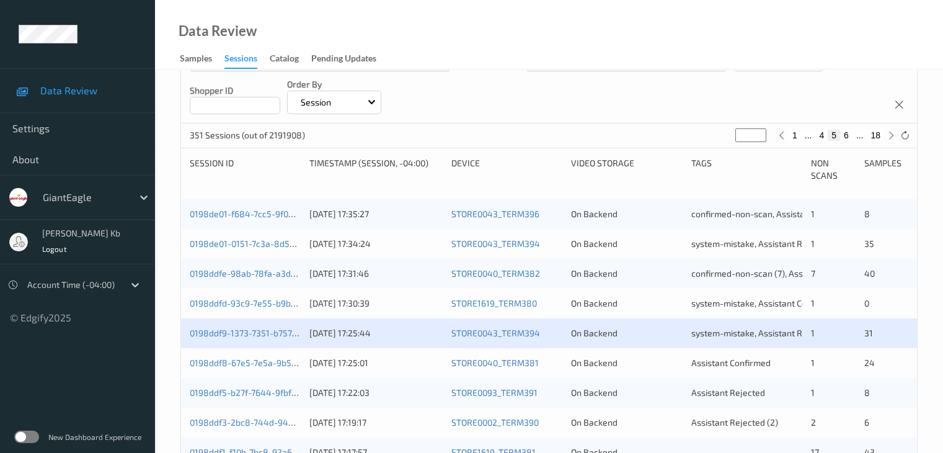
scroll to position [310, 0]
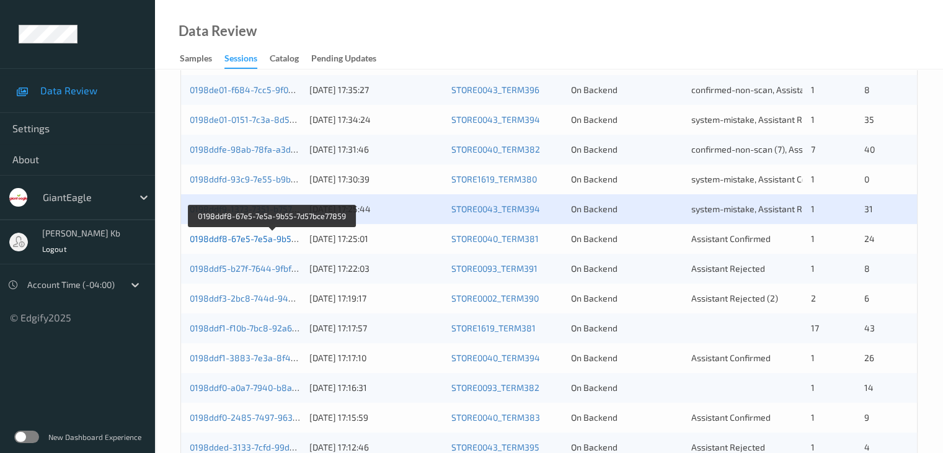
click at [252, 241] on link "0198ddf8-67e5-7e5a-9b55-7d57bce77859" at bounding box center [273, 238] width 167 height 11
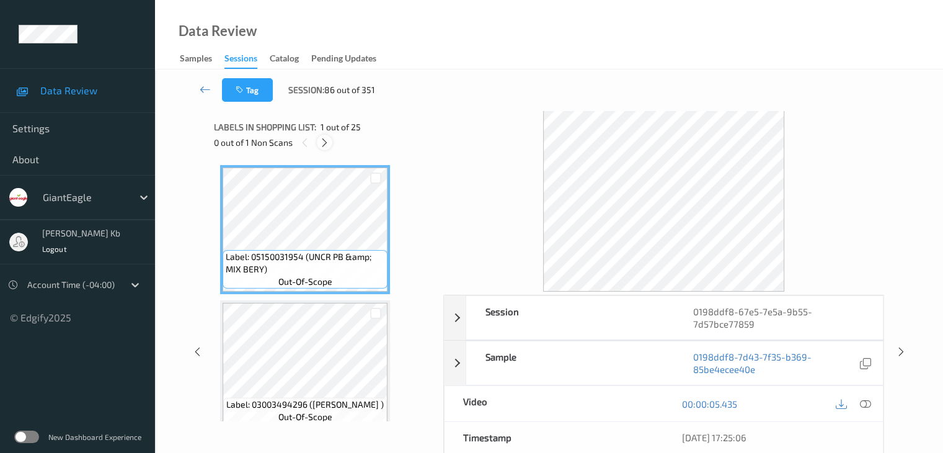
click at [324, 142] on icon at bounding box center [324, 142] width 11 height 11
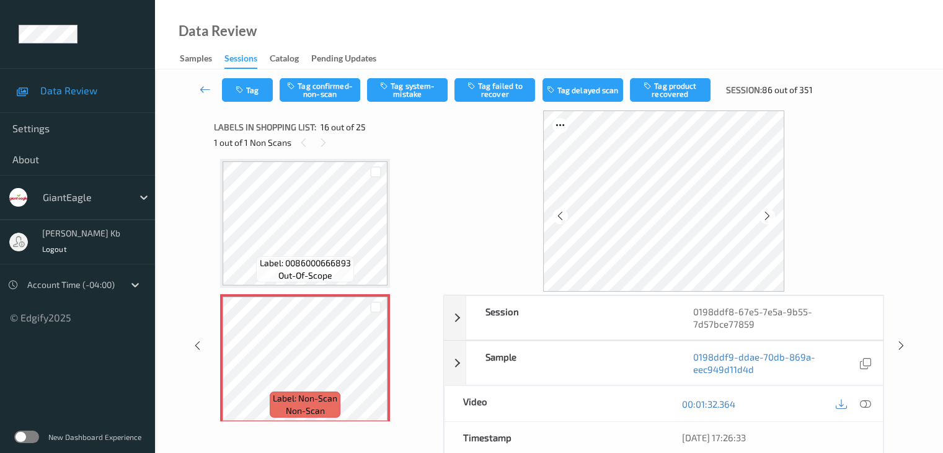
click at [866, 402] on icon at bounding box center [864, 403] width 11 height 11
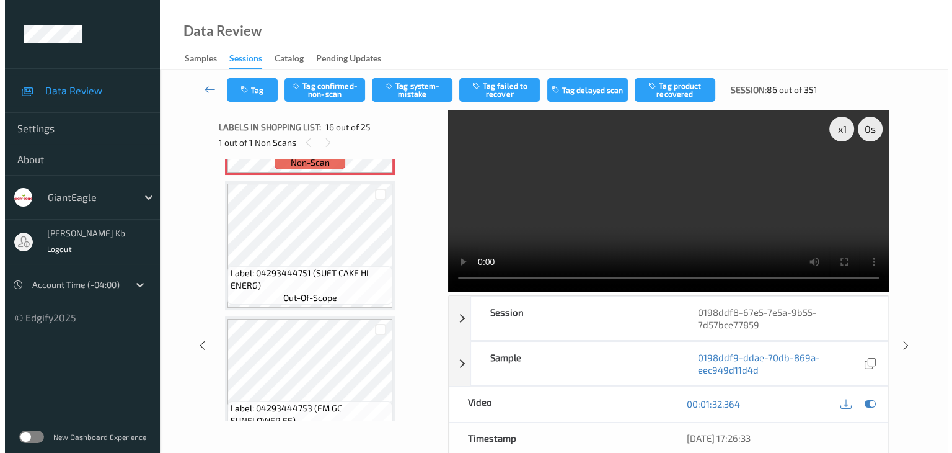
scroll to position [2023, 0]
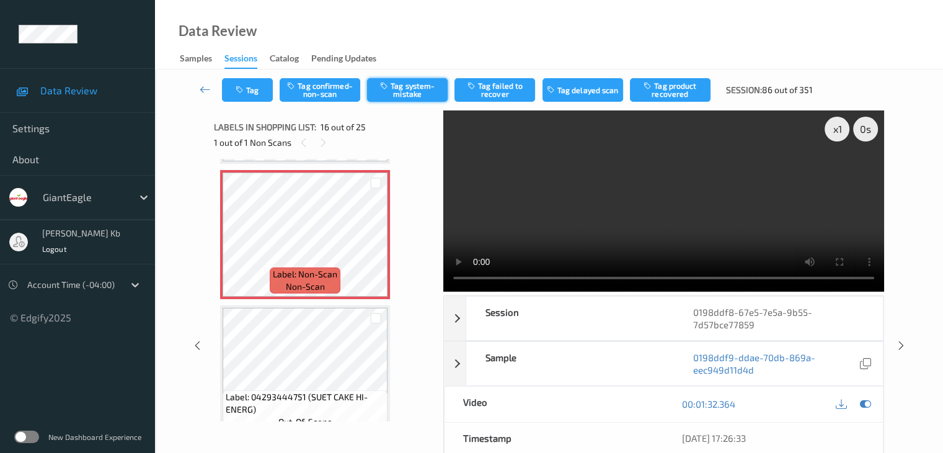
click at [406, 91] on button "Tag system-mistake" at bounding box center [407, 90] width 81 height 24
click at [259, 88] on button "Tag" at bounding box center [247, 90] width 51 height 24
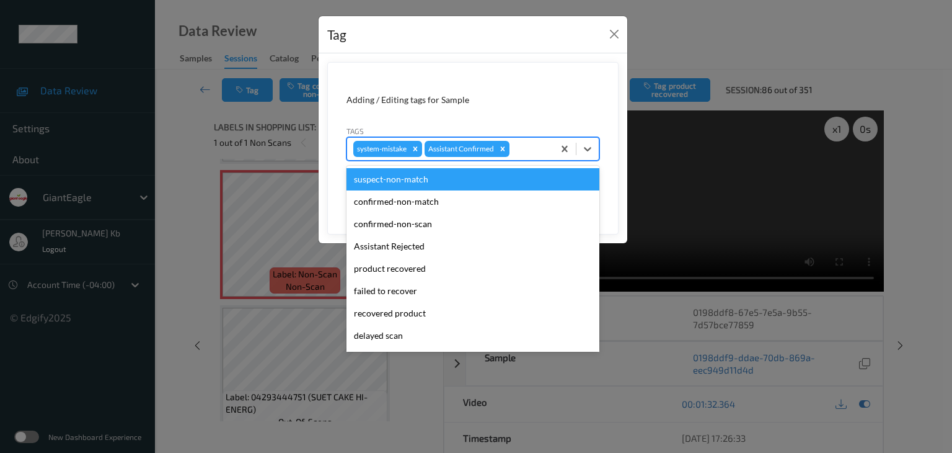
click at [528, 143] on div at bounding box center [529, 148] width 35 height 15
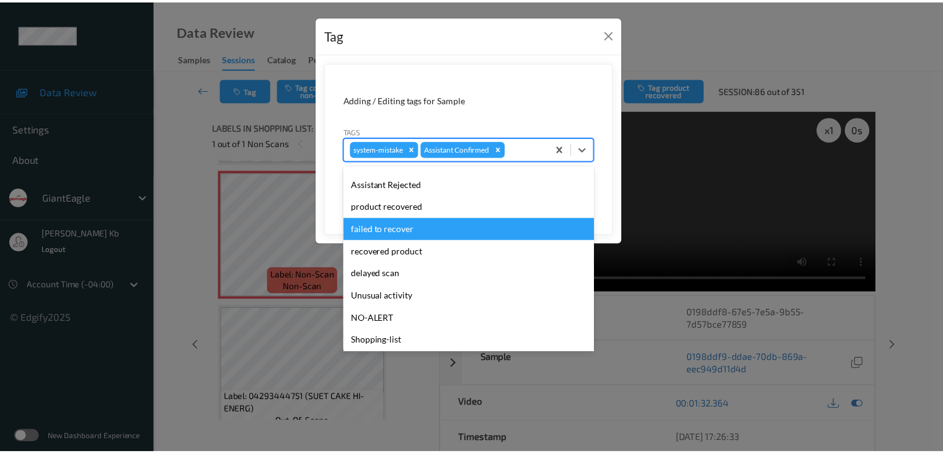
scroll to position [109, 0]
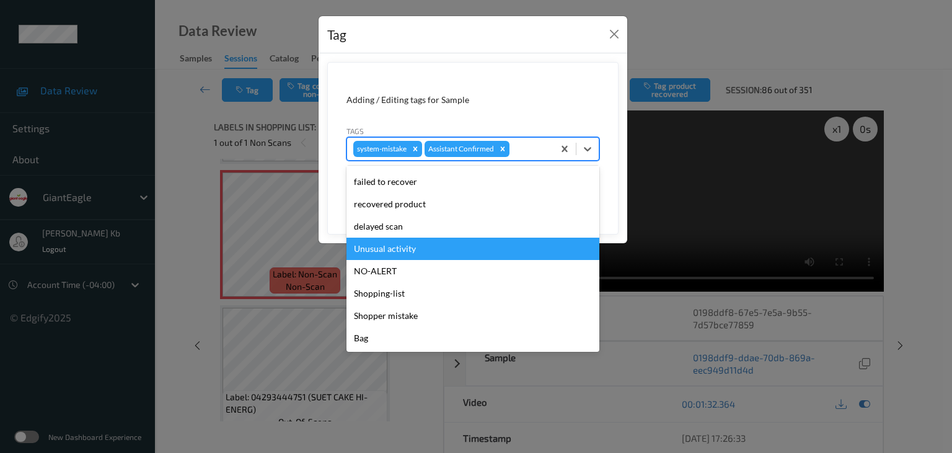
click at [406, 246] on div "Unusual activity" at bounding box center [473, 248] width 253 height 22
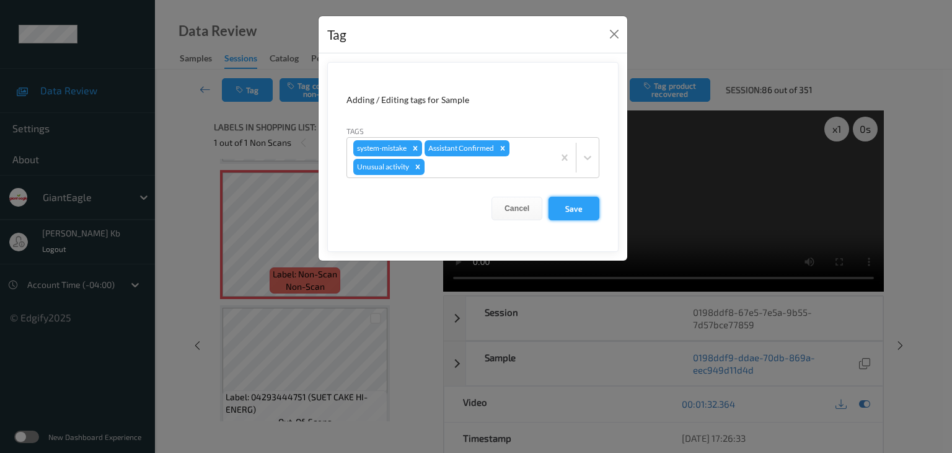
click at [577, 208] on button "Save" at bounding box center [574, 209] width 51 height 24
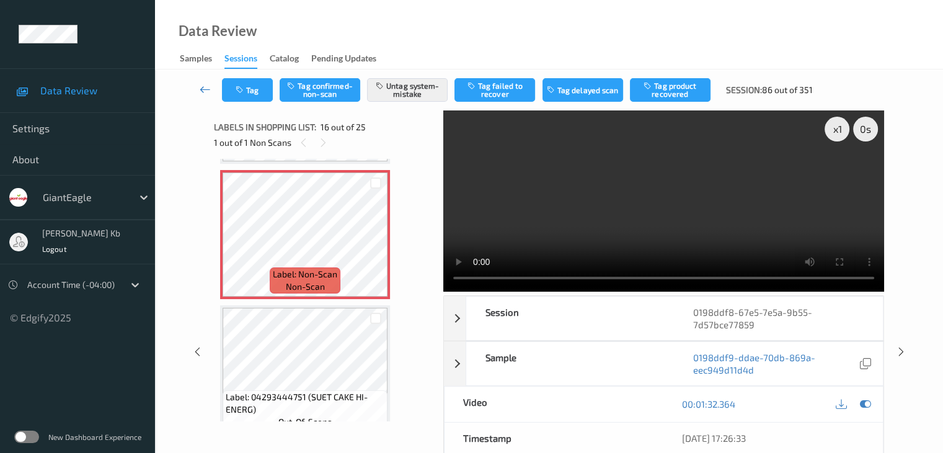
click at [208, 89] on icon at bounding box center [205, 89] width 11 height 12
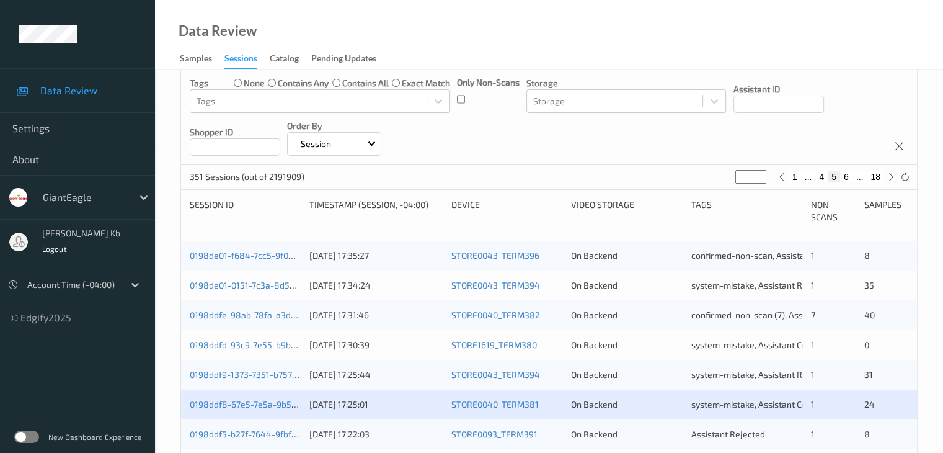
scroll to position [310, 0]
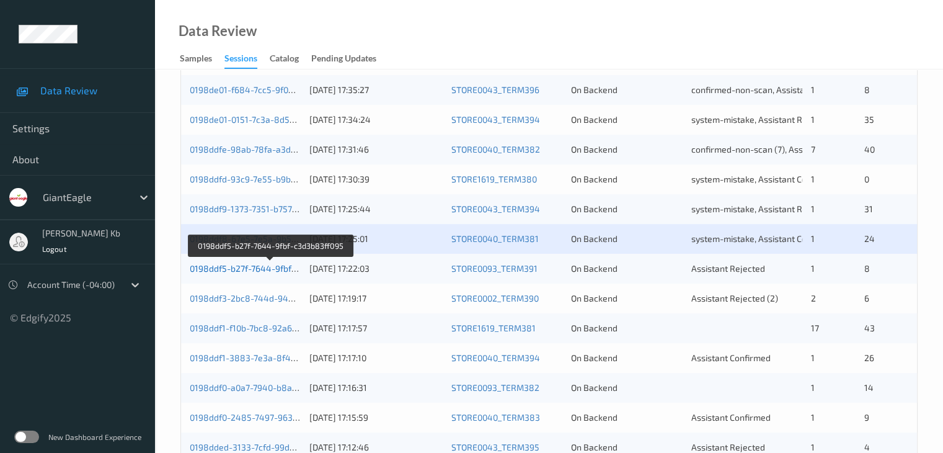
click at [252, 269] on link "0198ddf5-b27f-7644-9fbf-c3d3b83ff095" at bounding box center [270, 268] width 161 height 11
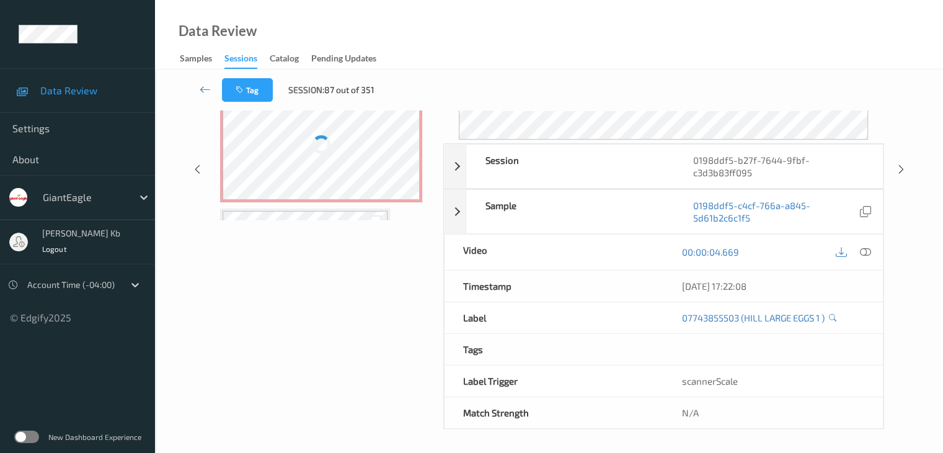
scroll to position [151, 0]
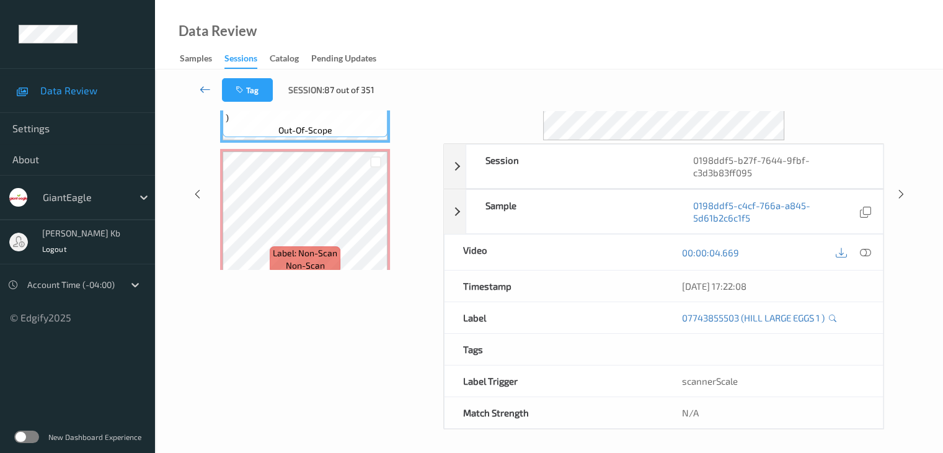
click at [198, 87] on link at bounding box center [205, 90] width 33 height 24
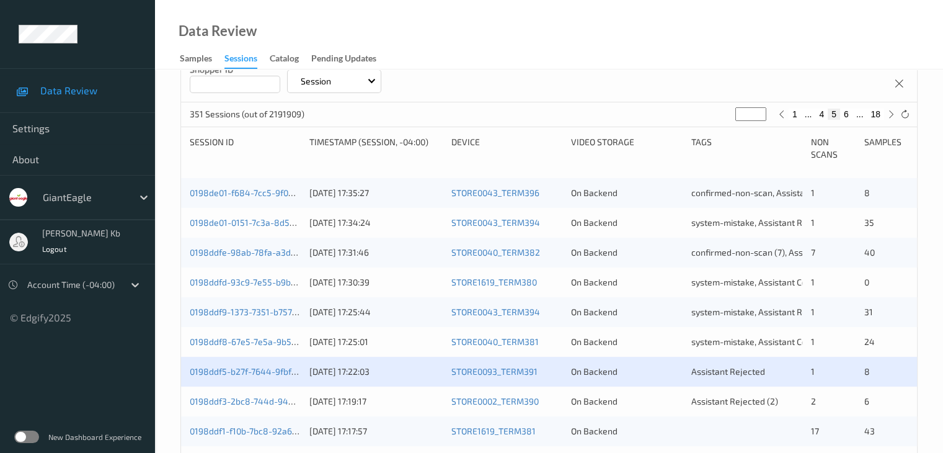
scroll to position [248, 0]
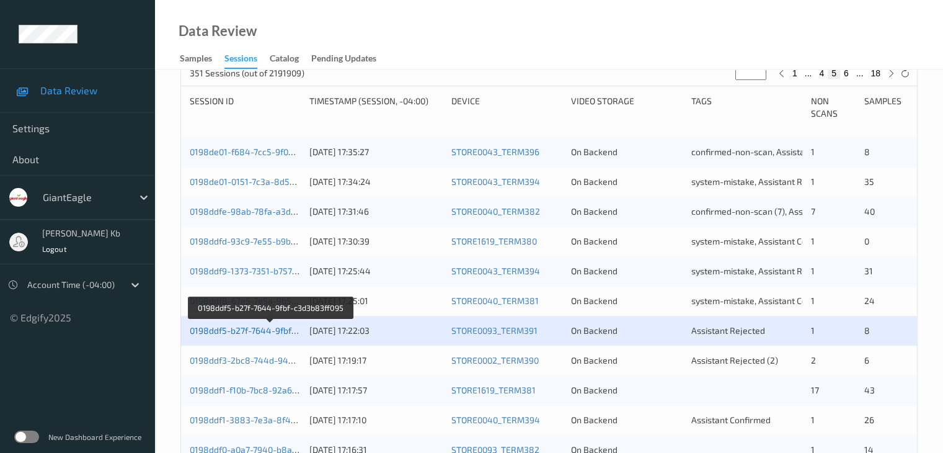
click at [246, 330] on link "0198ddf5-b27f-7644-9fbf-c3d3b83ff095" at bounding box center [270, 330] width 161 height 11
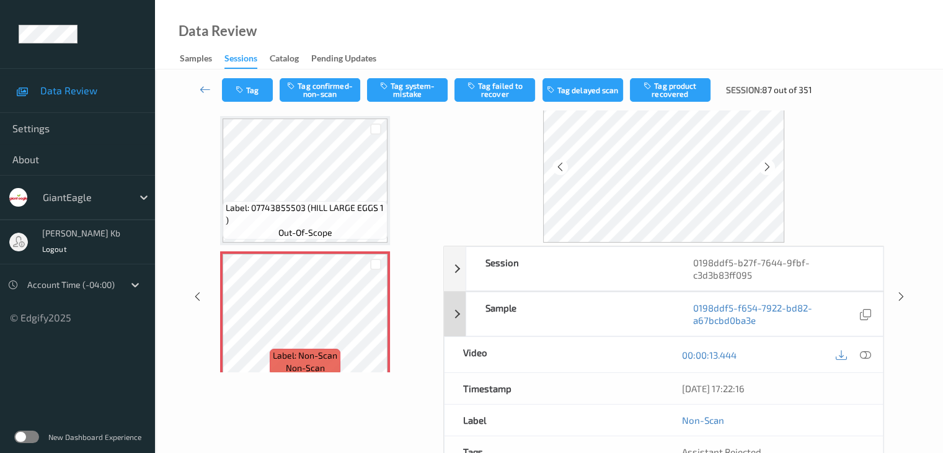
scroll to position [27, 0]
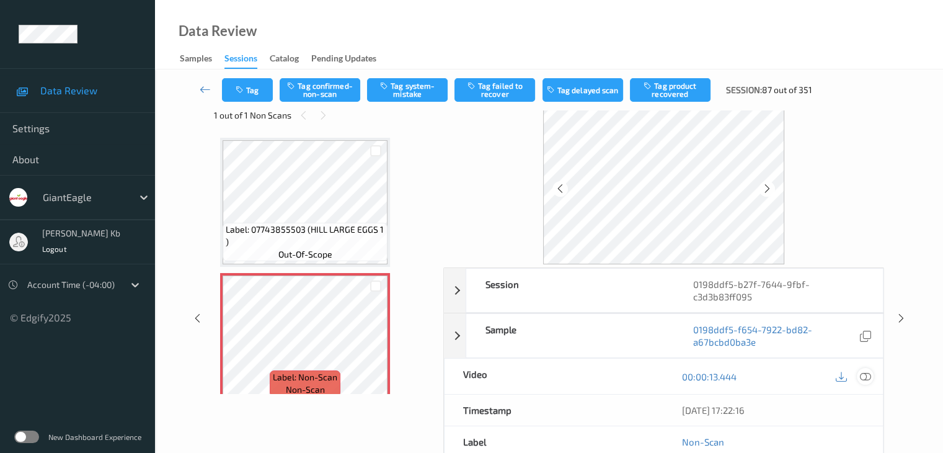
click at [866, 375] on icon at bounding box center [864, 376] width 11 height 11
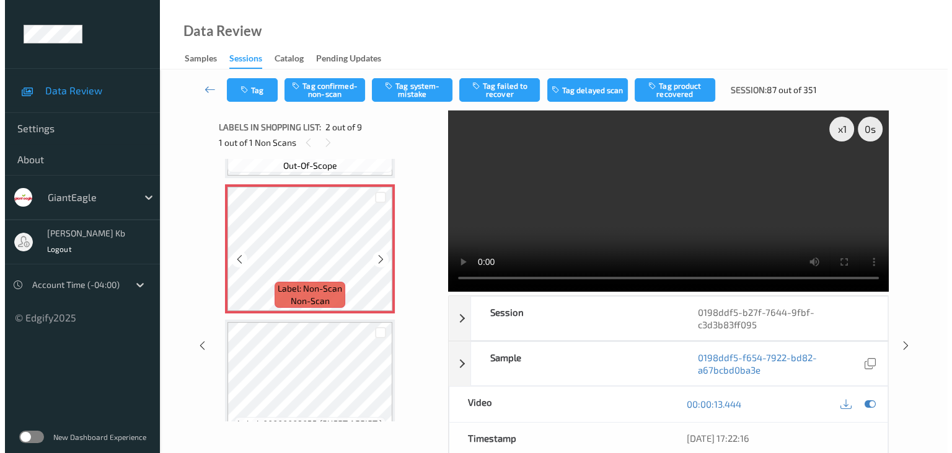
scroll to position [124, 0]
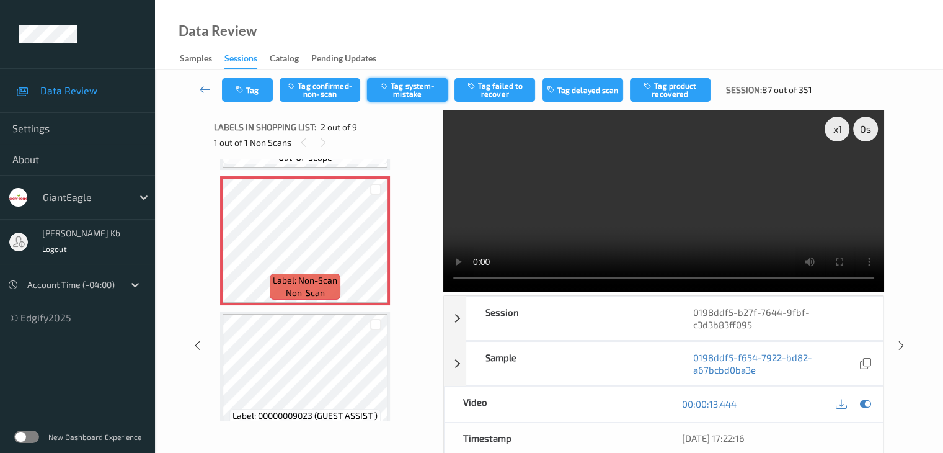
click at [406, 92] on button "Tag system-mistake" at bounding box center [407, 90] width 81 height 24
click at [262, 89] on button "Tag" at bounding box center [247, 90] width 51 height 24
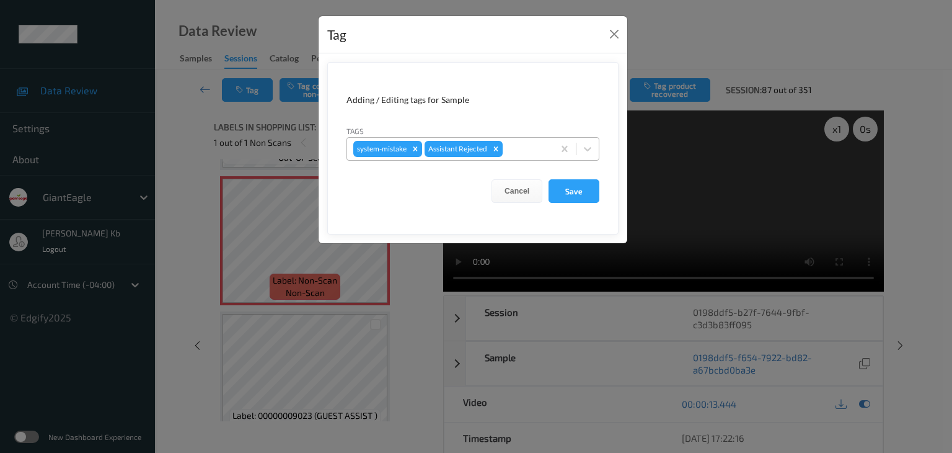
click at [525, 148] on div at bounding box center [526, 148] width 42 height 15
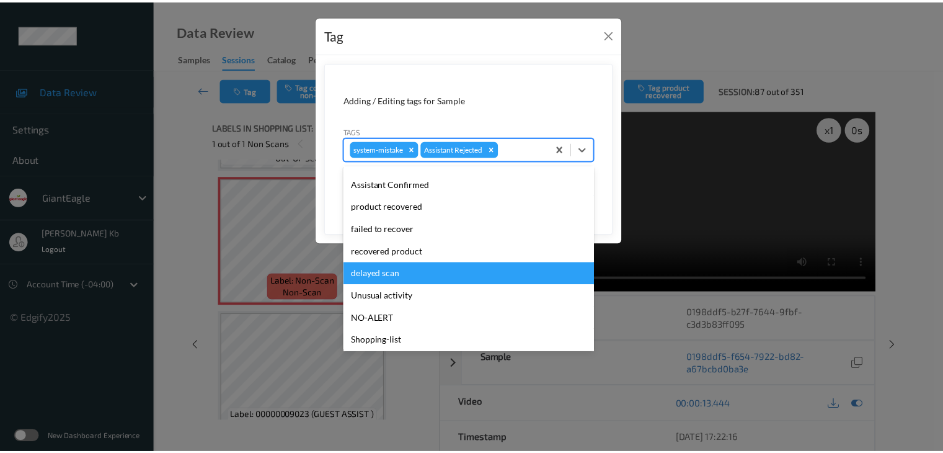
scroll to position [109, 0]
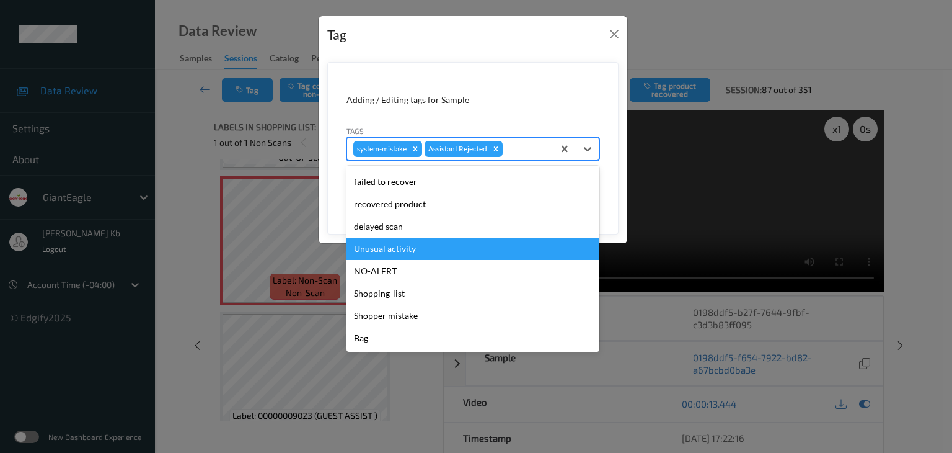
click at [406, 246] on div "Unusual activity" at bounding box center [473, 248] width 253 height 22
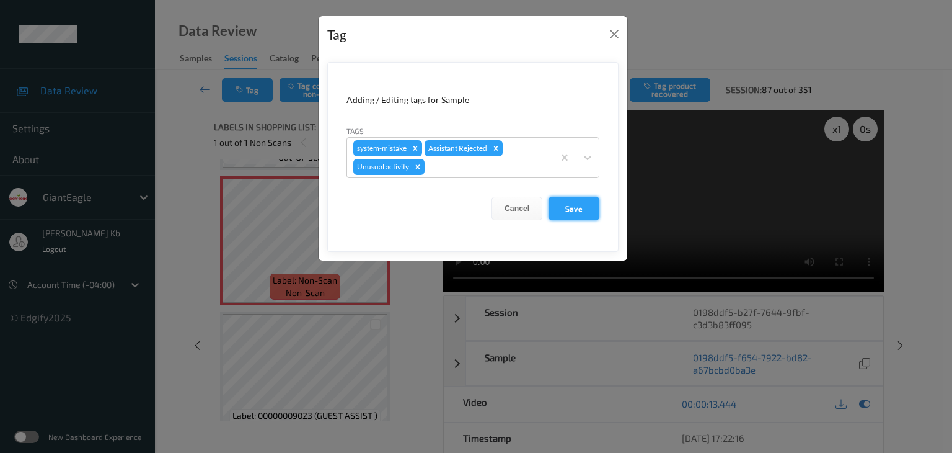
click at [575, 211] on button "Save" at bounding box center [574, 209] width 51 height 24
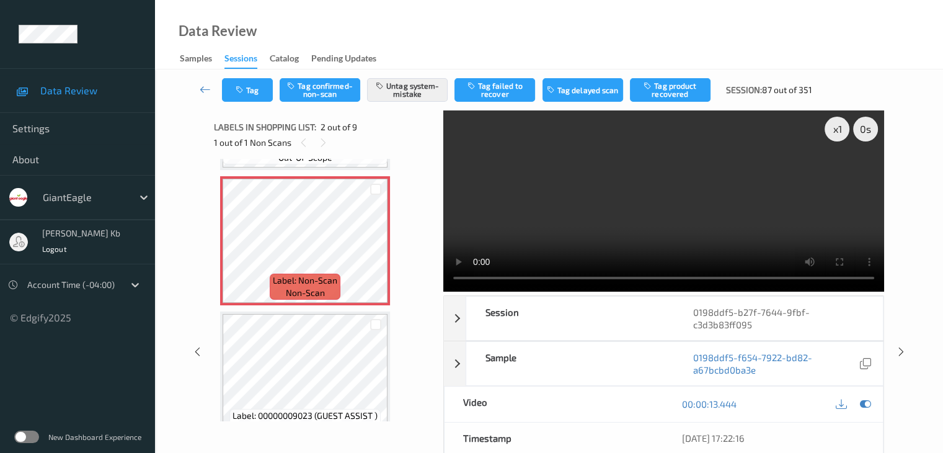
click at [205, 89] on icon at bounding box center [205, 89] width 11 height 12
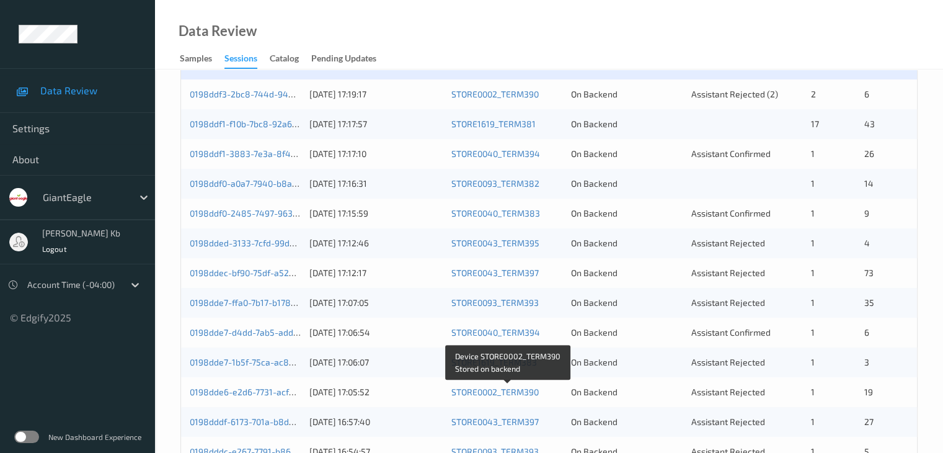
scroll to position [434, 0]
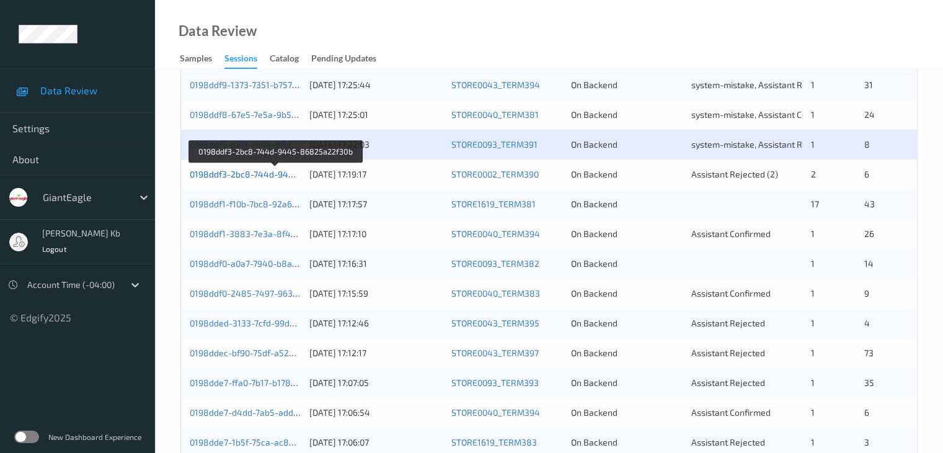
click at [269, 175] on link "0198ddf3-2bc8-744d-9445-86825a22f30b" at bounding box center [276, 174] width 172 height 11
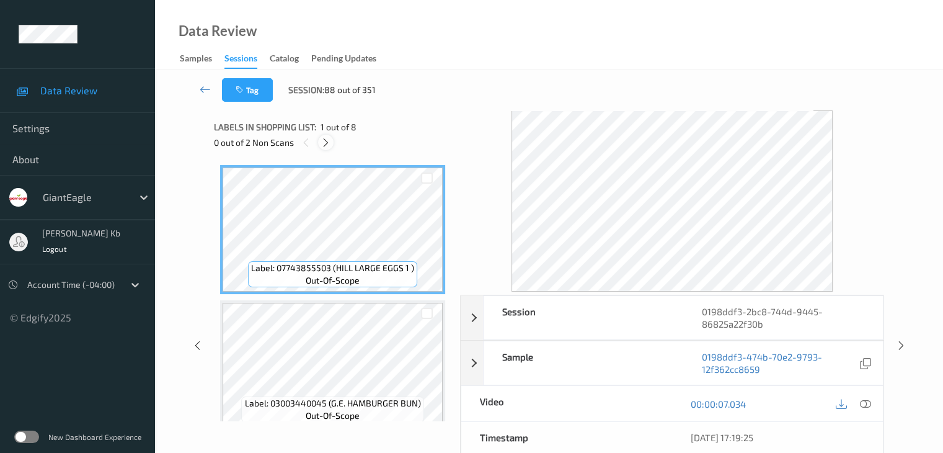
click at [326, 141] on icon at bounding box center [326, 142] width 11 height 11
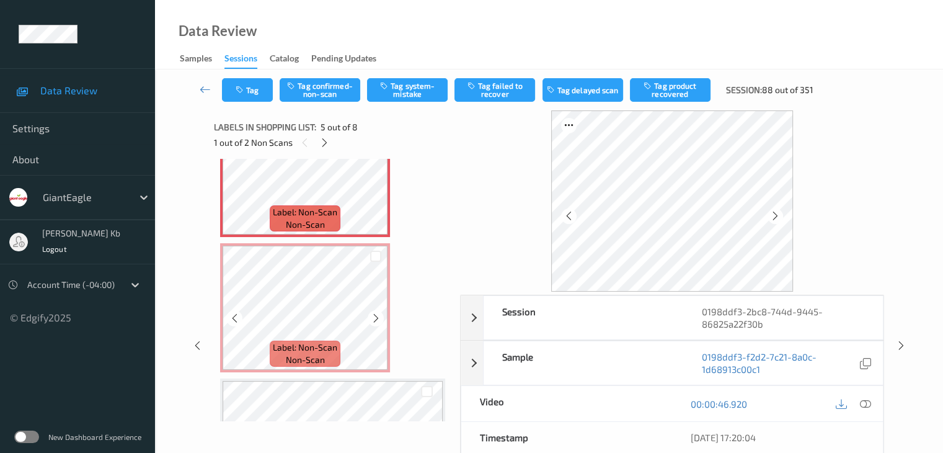
scroll to position [536, 0]
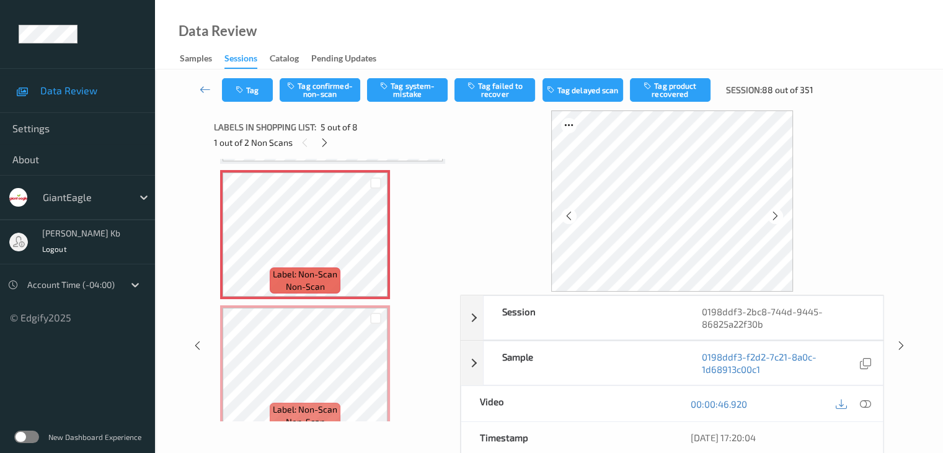
click at [865, 402] on icon at bounding box center [864, 403] width 11 height 11
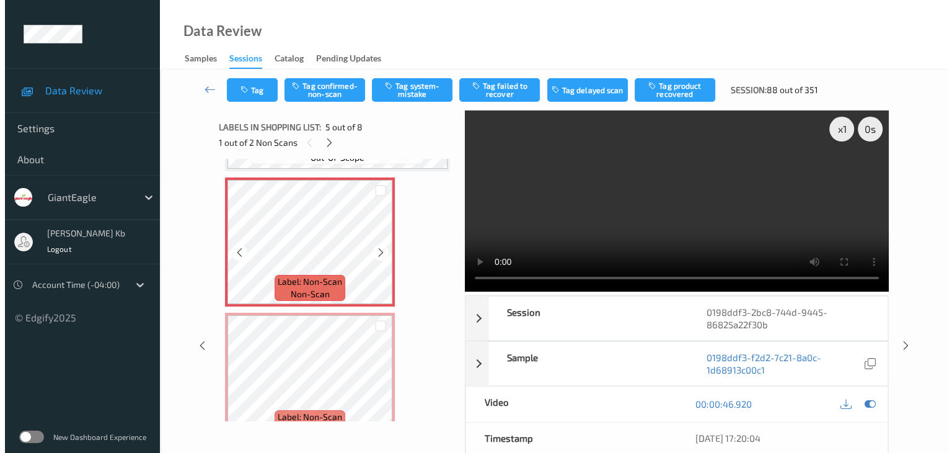
scroll to position [558, 0]
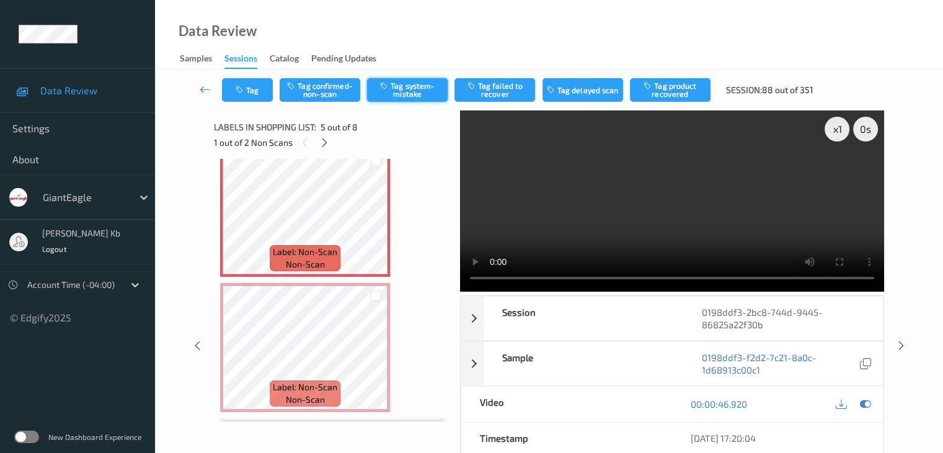
click at [405, 92] on button "Tag system-mistake" at bounding box center [407, 90] width 81 height 24
click at [265, 87] on button "Tag" at bounding box center [247, 90] width 51 height 24
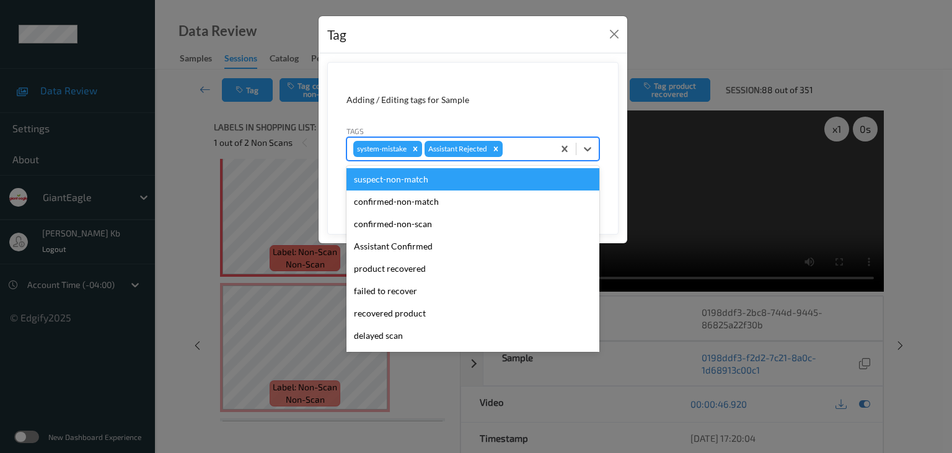
click at [528, 149] on div at bounding box center [526, 148] width 42 height 15
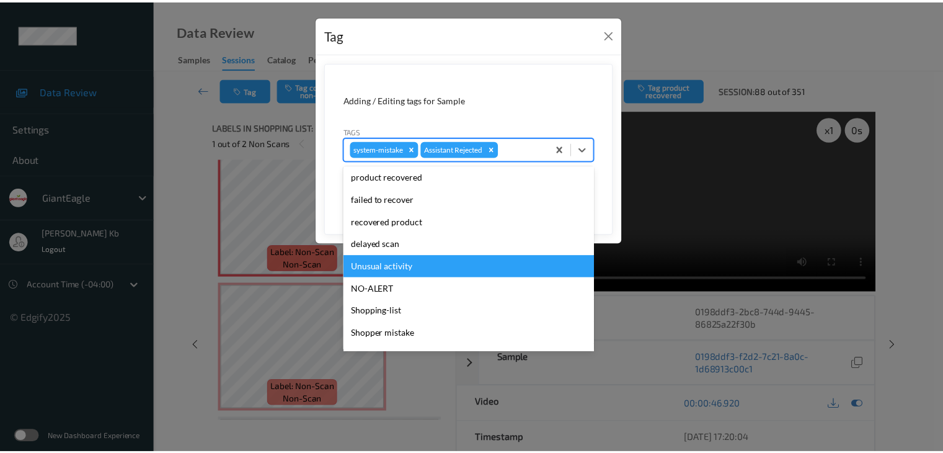
scroll to position [109, 0]
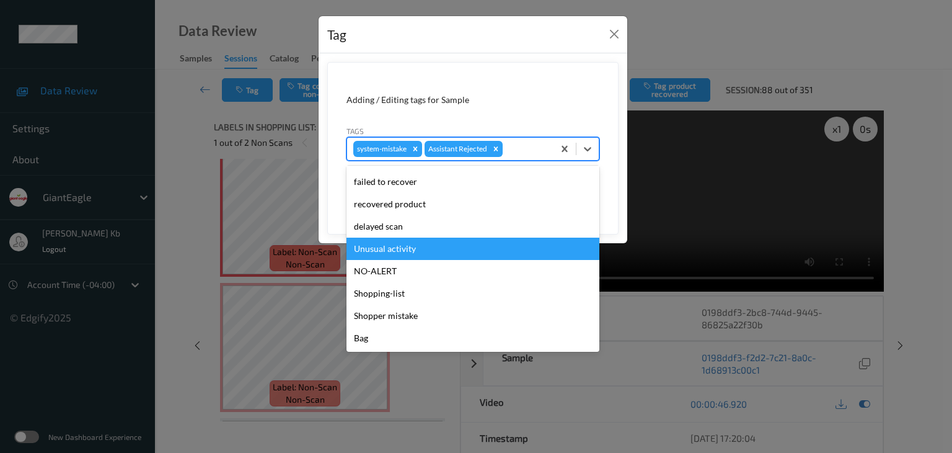
click at [412, 246] on div "Unusual activity" at bounding box center [473, 248] width 253 height 22
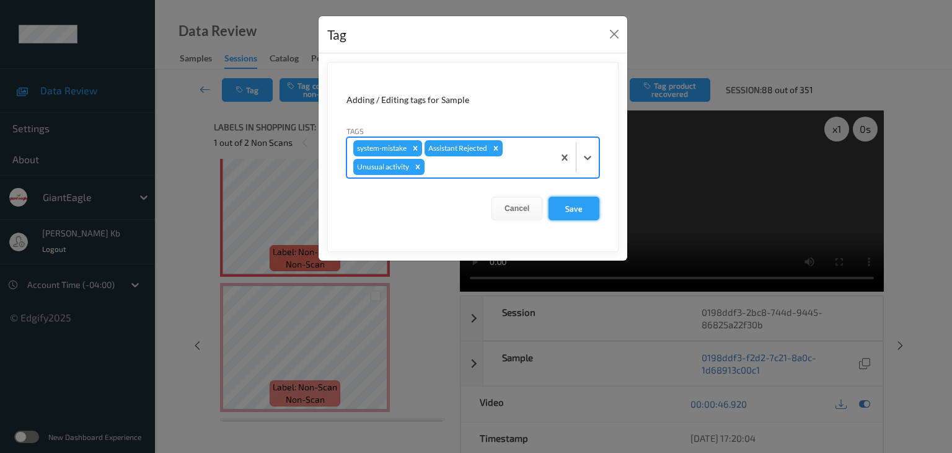
click at [576, 208] on button "Save" at bounding box center [574, 209] width 51 height 24
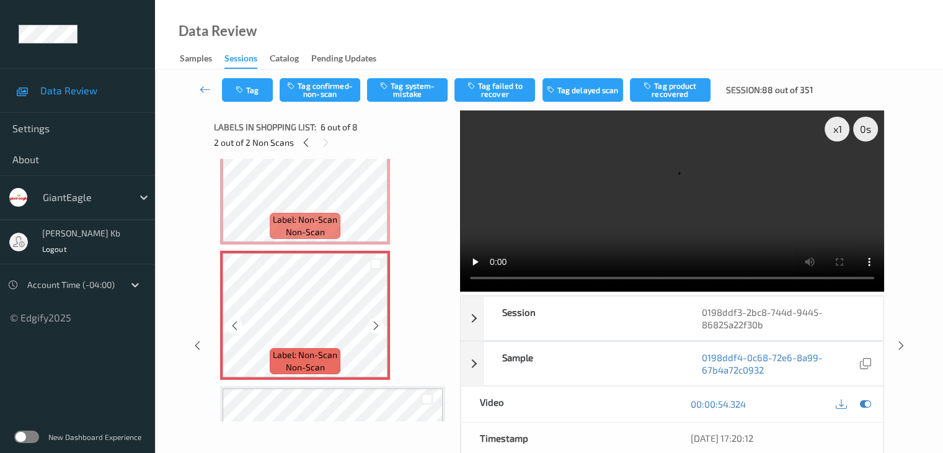
scroll to position [620, 0]
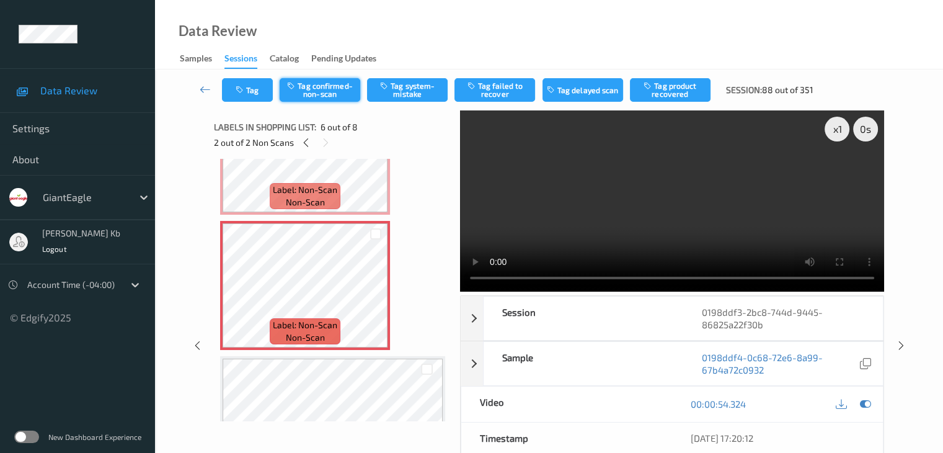
click at [337, 92] on button "Tag confirmed-non-scan" at bounding box center [320, 90] width 81 height 24
click at [673, 89] on button "Tag product recovered" at bounding box center [670, 90] width 81 height 24
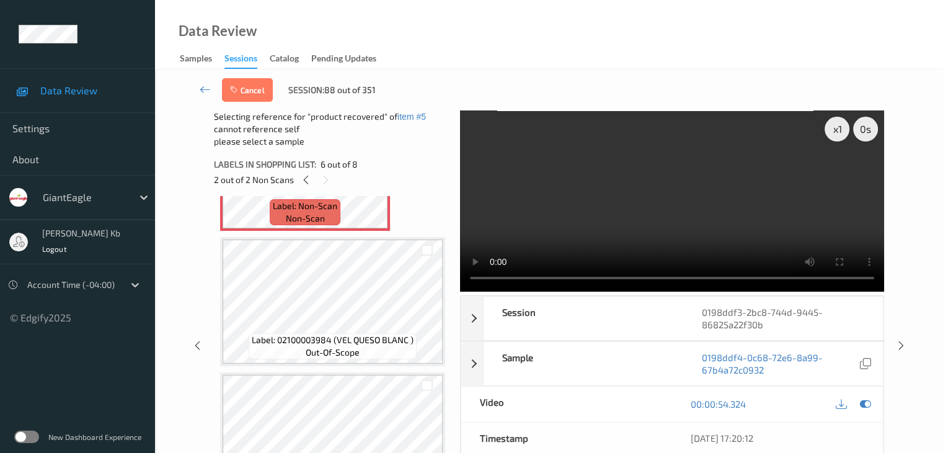
scroll to position [806, 0]
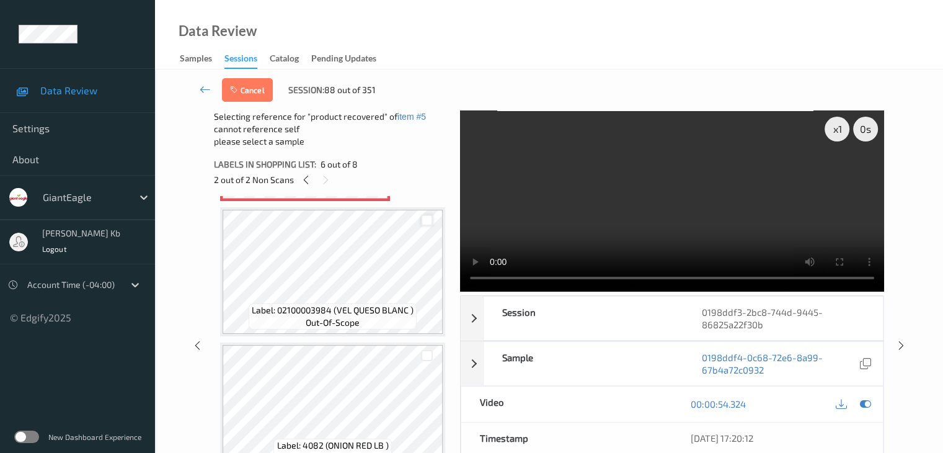
click at [423, 221] on div at bounding box center [427, 221] width 12 height 12
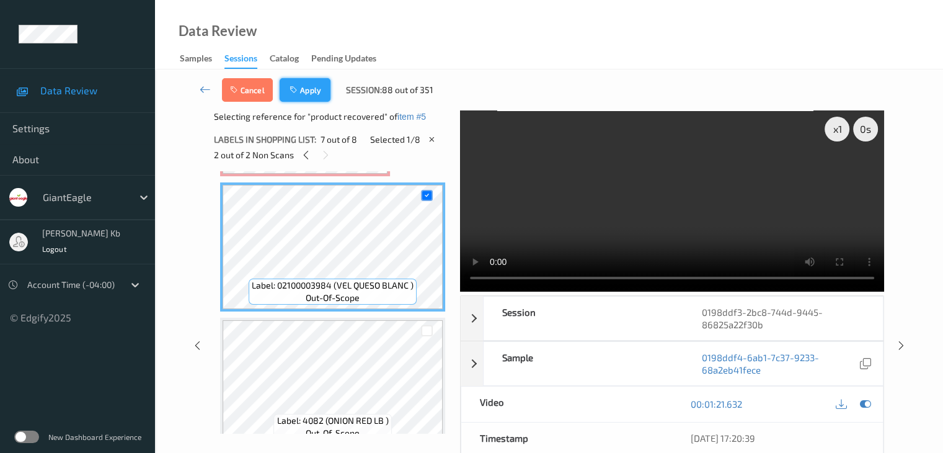
click at [315, 84] on button "Apply" at bounding box center [305, 90] width 51 height 24
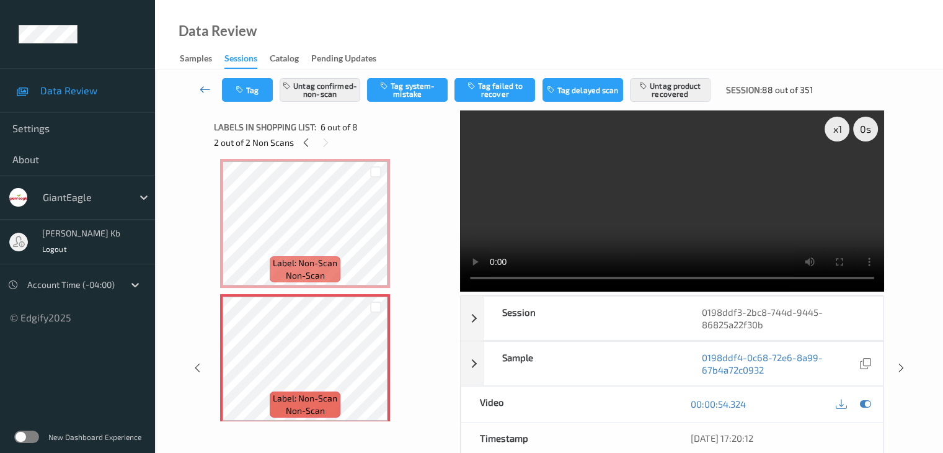
click at [202, 87] on icon at bounding box center [205, 89] width 11 height 12
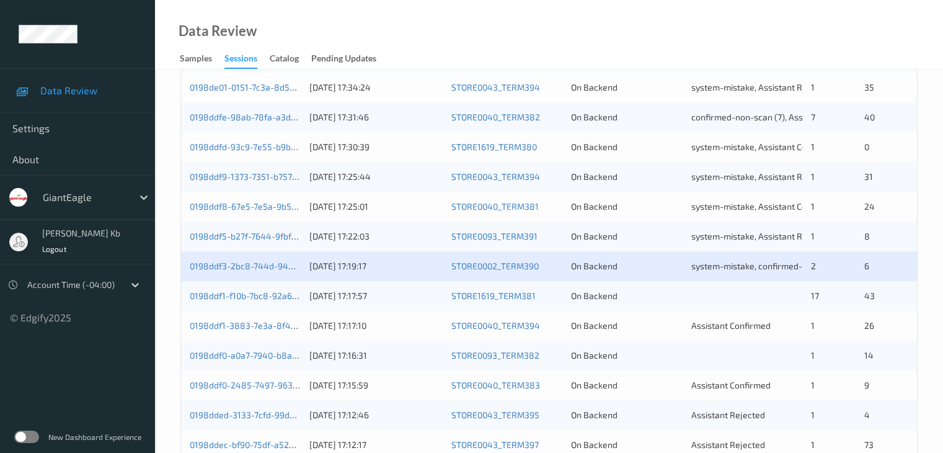
scroll to position [372, 0]
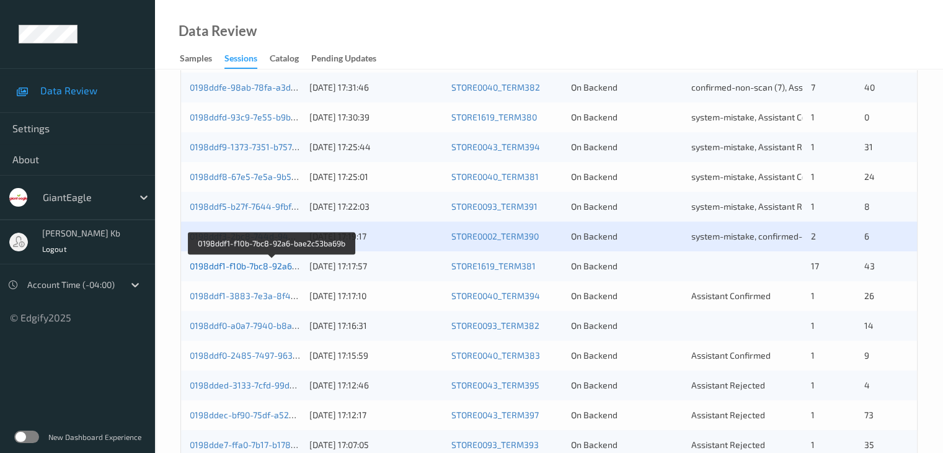
click at [270, 268] on link "0198ddf1-f10b-7bc8-92a6-bae2c53ba69b" at bounding box center [272, 265] width 165 height 11
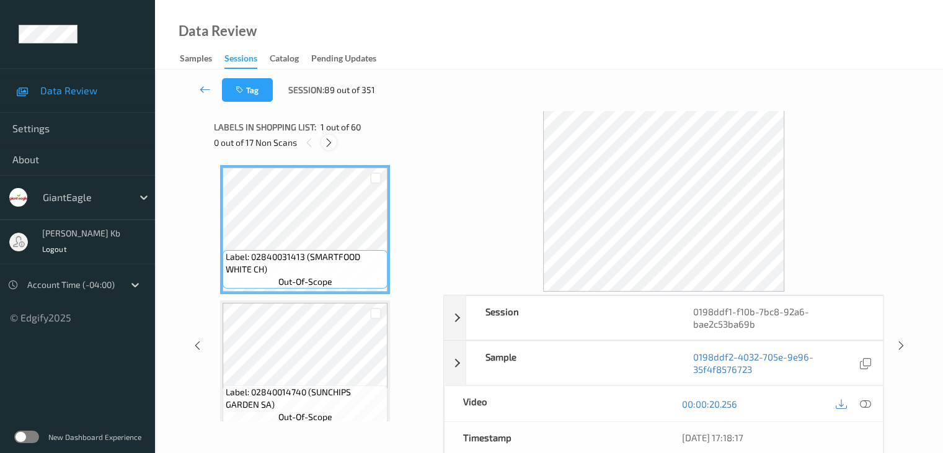
click at [330, 142] on icon at bounding box center [329, 142] width 11 height 11
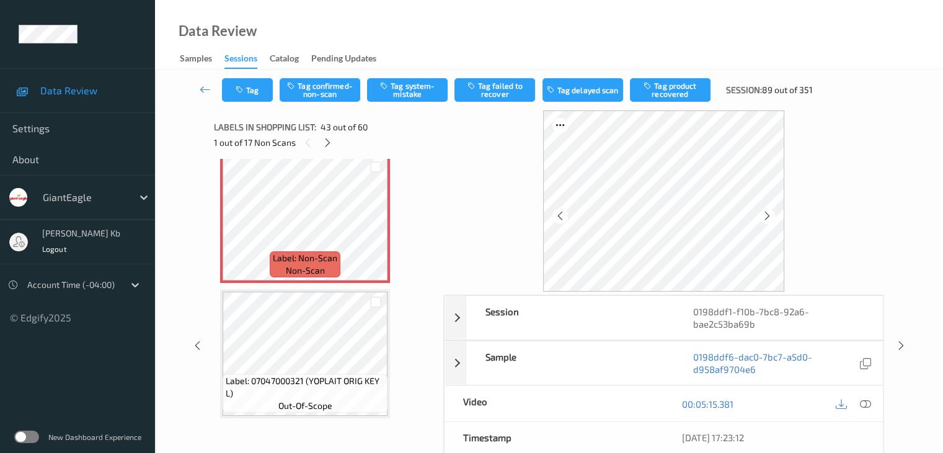
scroll to position [5610, 0]
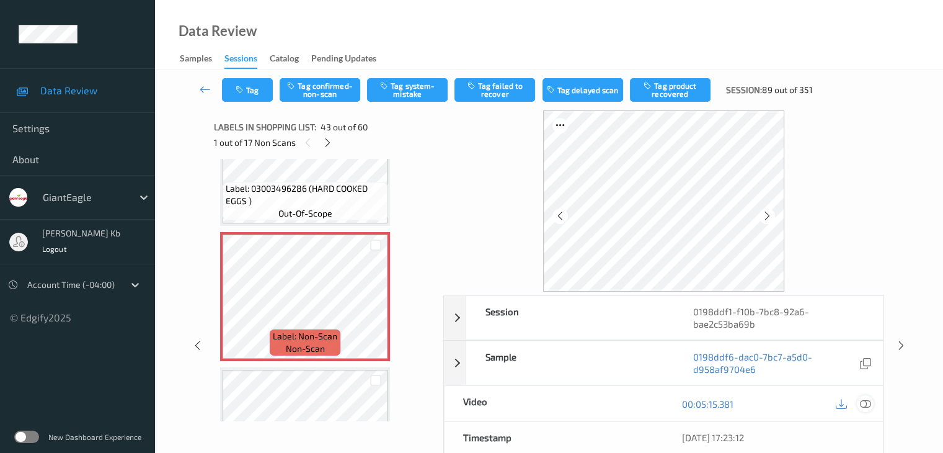
click at [866, 401] on icon at bounding box center [864, 403] width 11 height 11
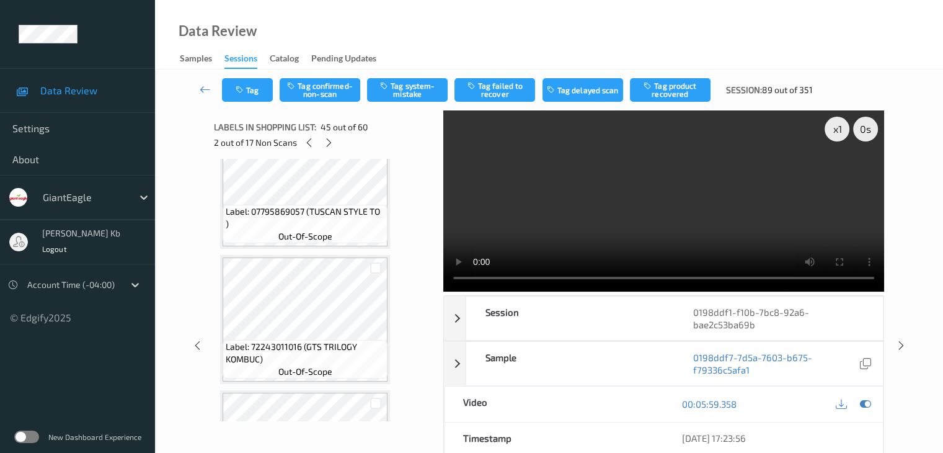
scroll to position [3824, 0]
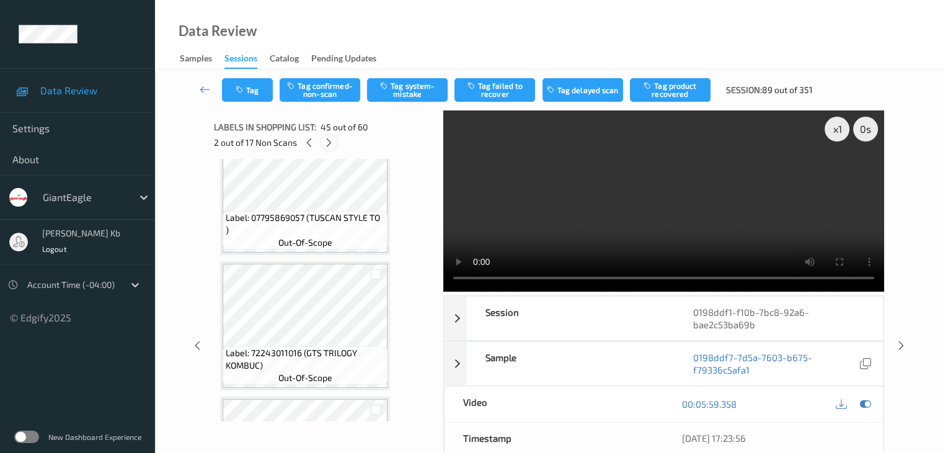
click at [332, 141] on icon at bounding box center [329, 142] width 11 height 11
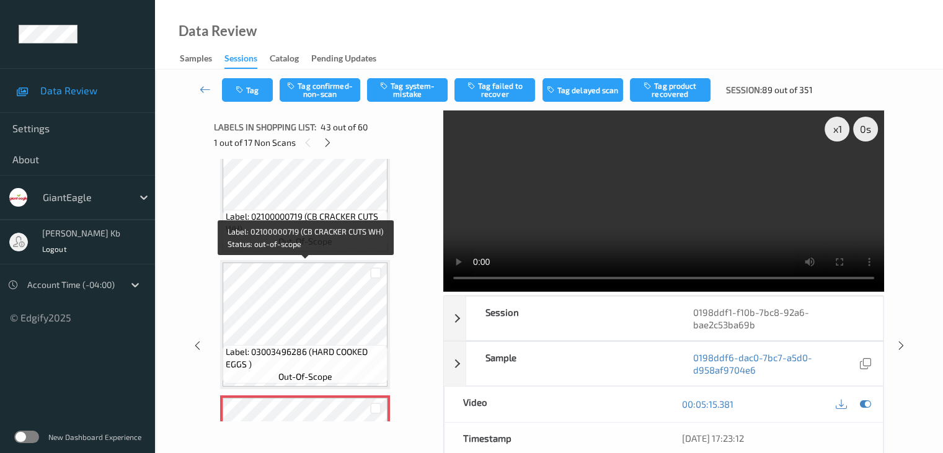
scroll to position [5644, 0]
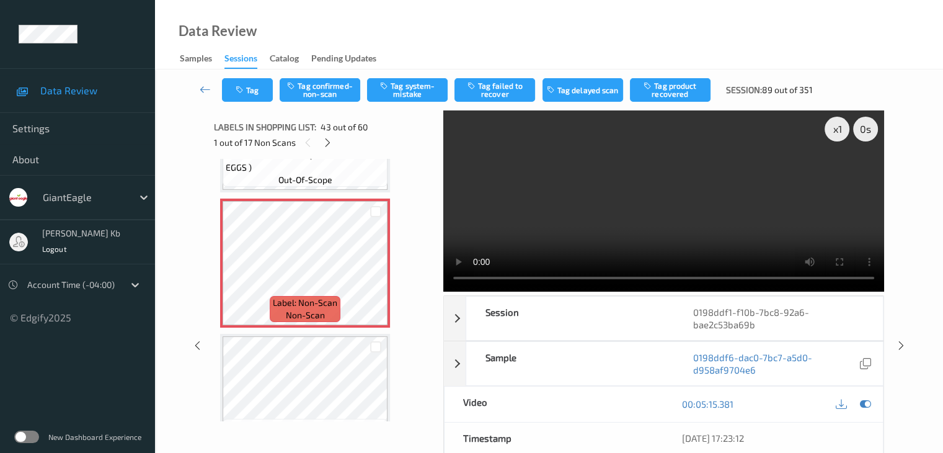
click at [623, 277] on video at bounding box center [663, 200] width 441 height 181
click at [206, 89] on icon at bounding box center [205, 89] width 11 height 12
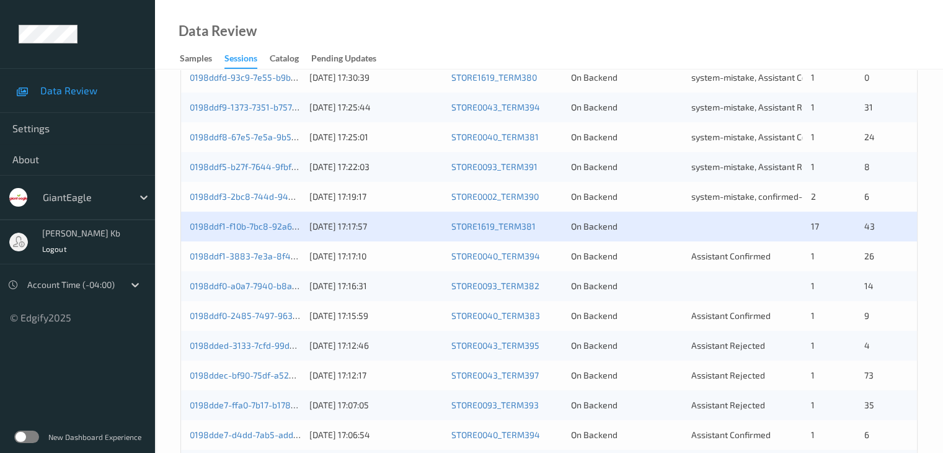
scroll to position [434, 0]
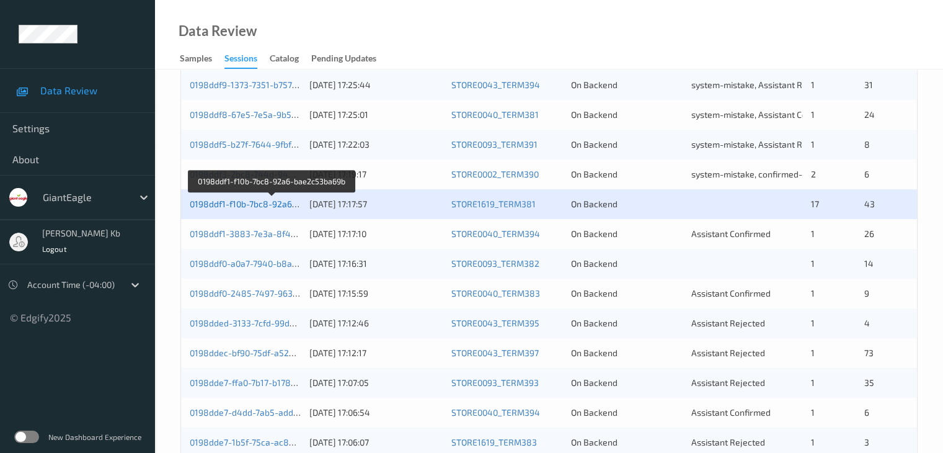
click at [245, 205] on link "0198ddf1-f10b-7bc8-92a6-bae2c53ba69b" at bounding box center [272, 203] width 165 height 11
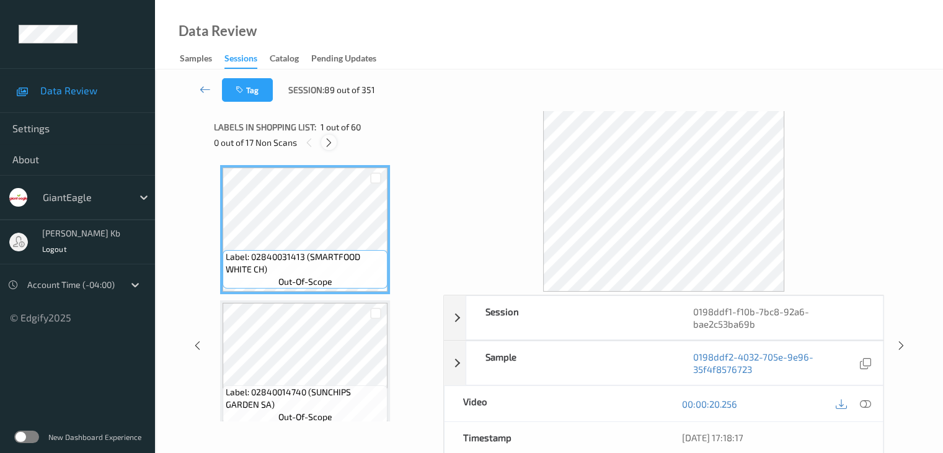
click at [326, 142] on icon at bounding box center [329, 142] width 11 height 11
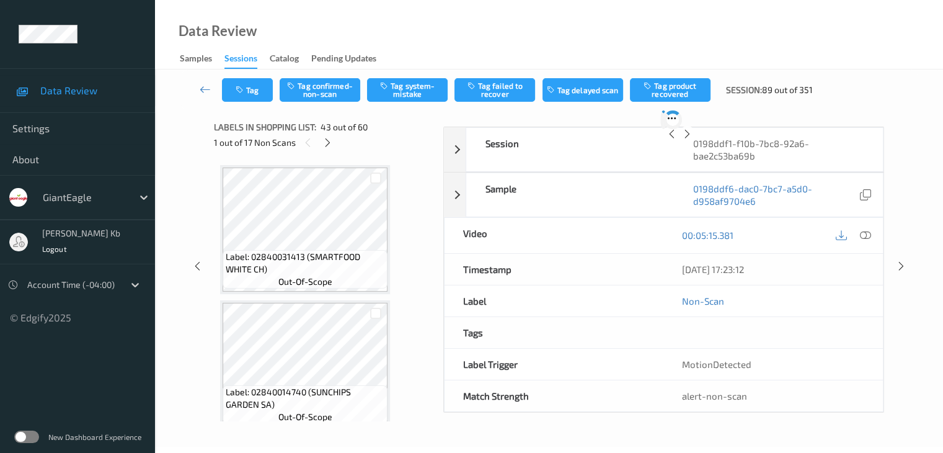
scroll to position [5548, 0]
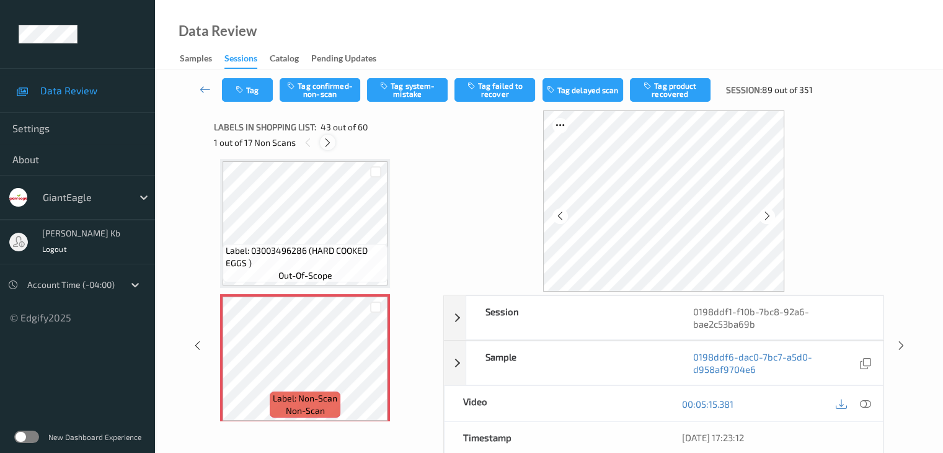
click at [327, 140] on icon at bounding box center [327, 142] width 11 height 11
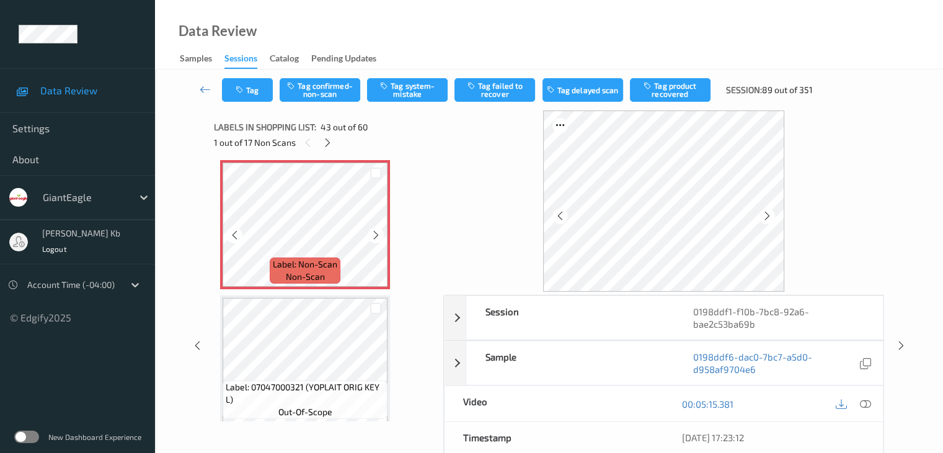
scroll to position [5695, 0]
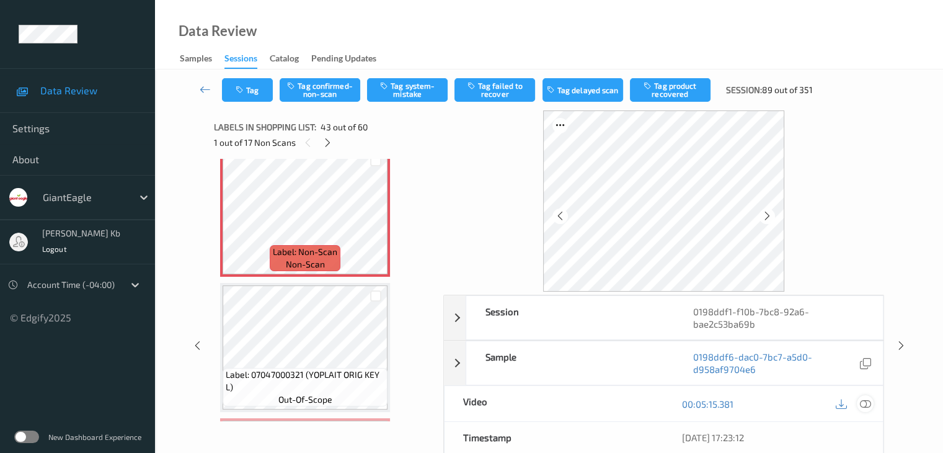
click at [865, 405] on icon at bounding box center [864, 403] width 11 height 11
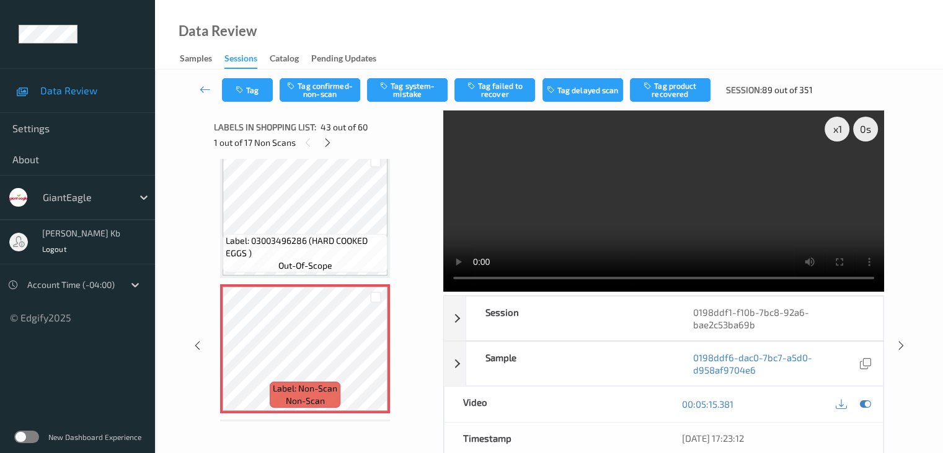
scroll to position [5560, 0]
click at [409, 87] on button "Tag system-mistake" at bounding box center [407, 90] width 81 height 24
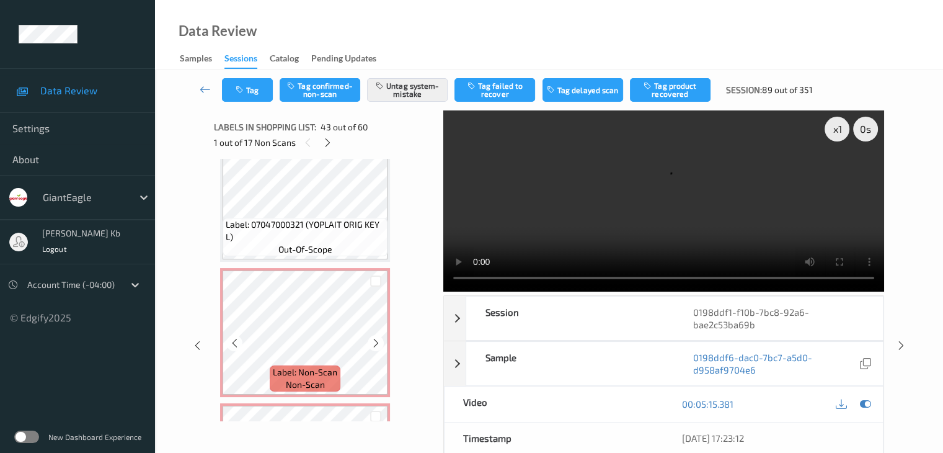
scroll to position [5870, 0]
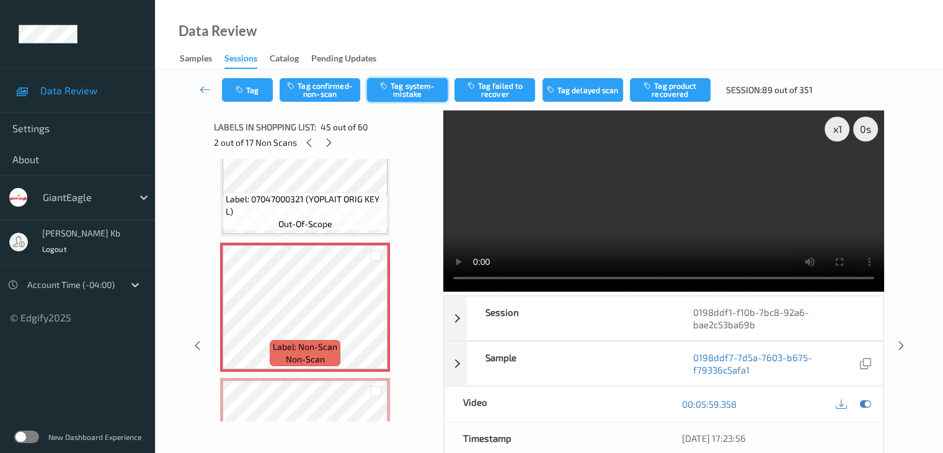
click at [408, 91] on button "Tag system-mistake" at bounding box center [407, 90] width 81 height 24
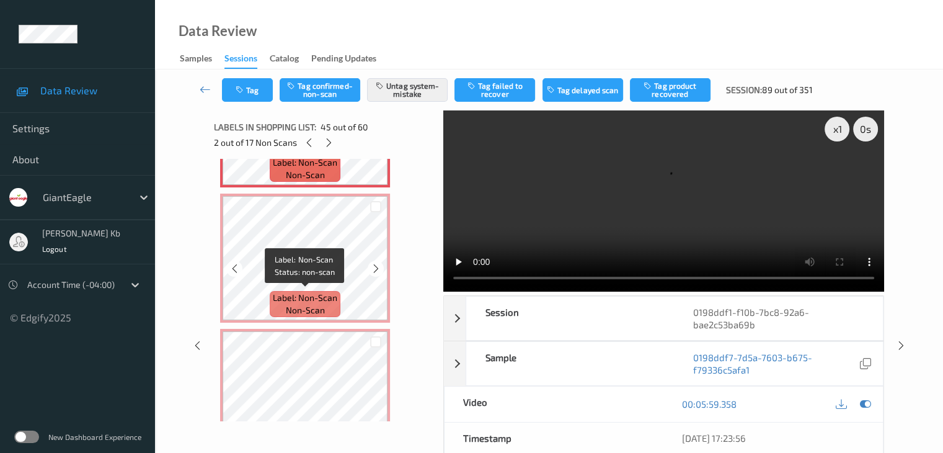
scroll to position [6056, 0]
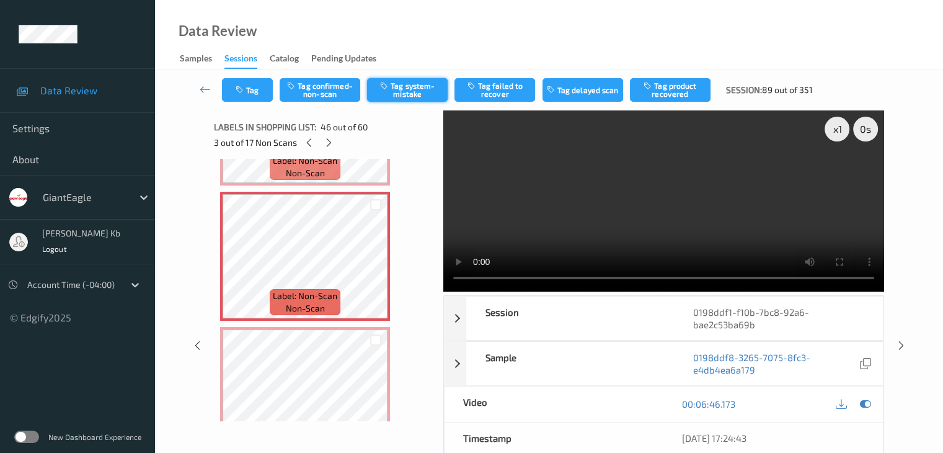
click at [409, 84] on button "Tag system-mistake" at bounding box center [407, 90] width 81 height 24
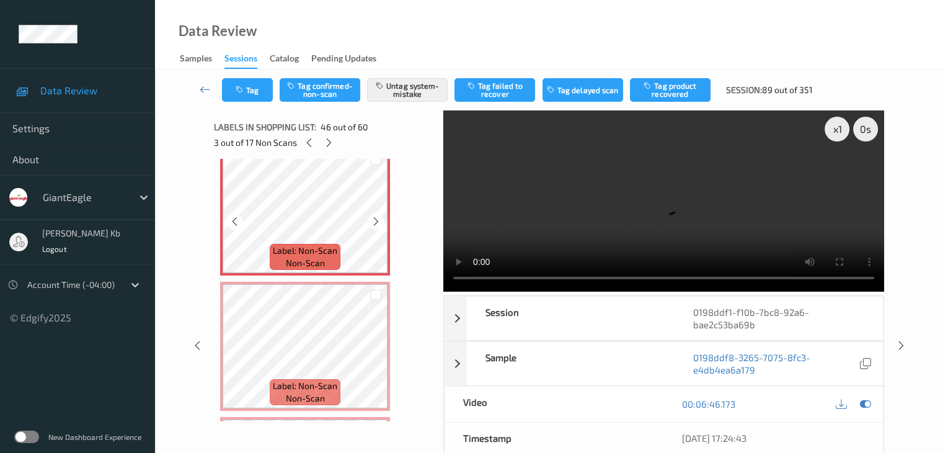
scroll to position [6180, 0]
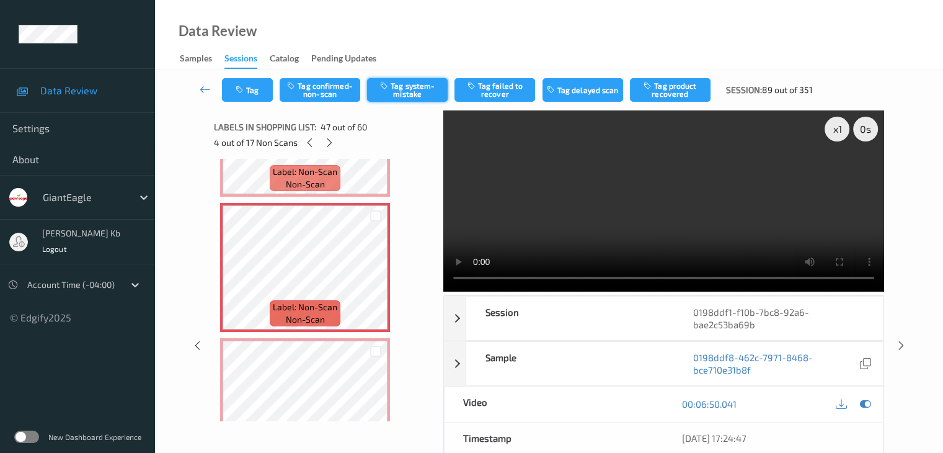
click at [399, 90] on button "Tag system-mistake" at bounding box center [407, 90] width 81 height 24
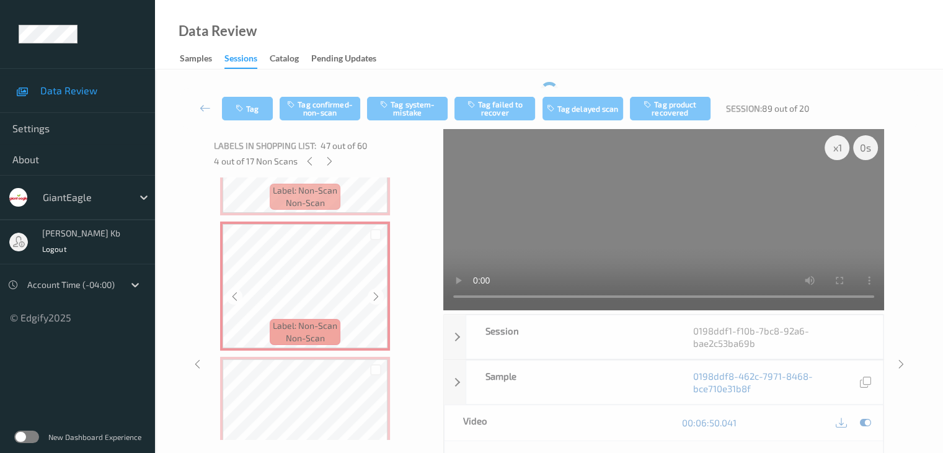
scroll to position [6242, 0]
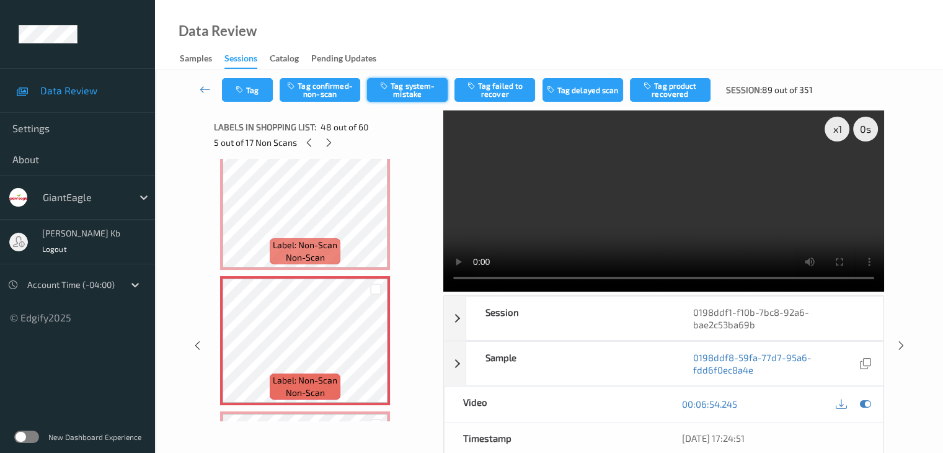
click at [400, 92] on button "Tag system-mistake" at bounding box center [407, 90] width 81 height 24
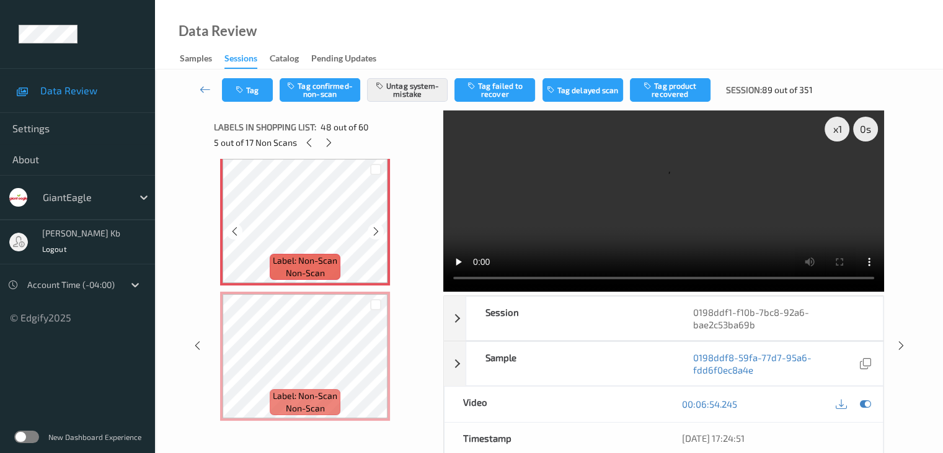
scroll to position [6366, 0]
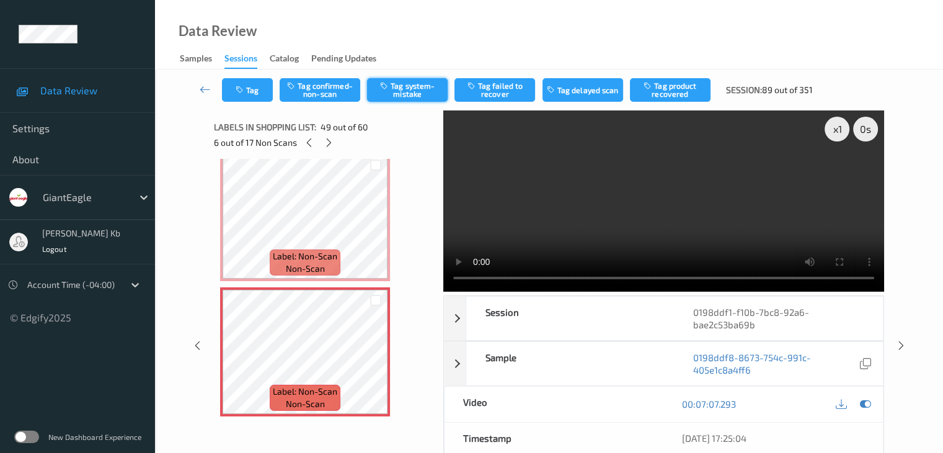
click at [402, 86] on button "Tag system-mistake" at bounding box center [407, 90] width 81 height 24
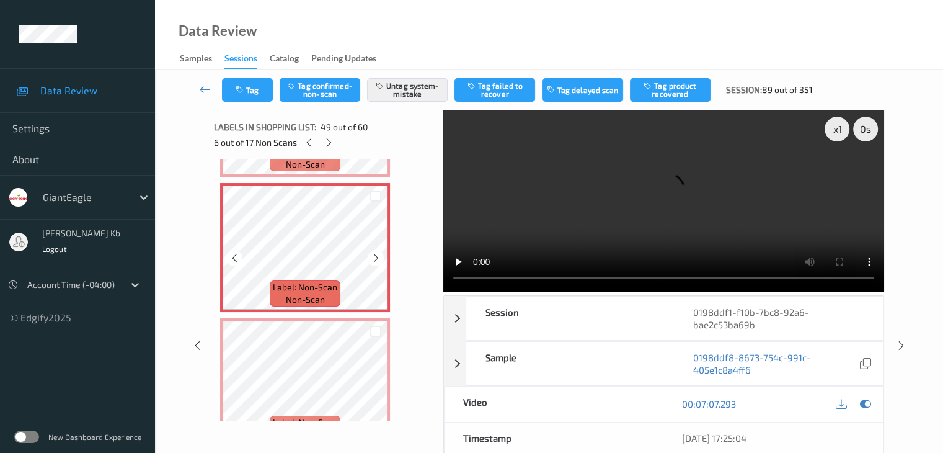
scroll to position [6490, 0]
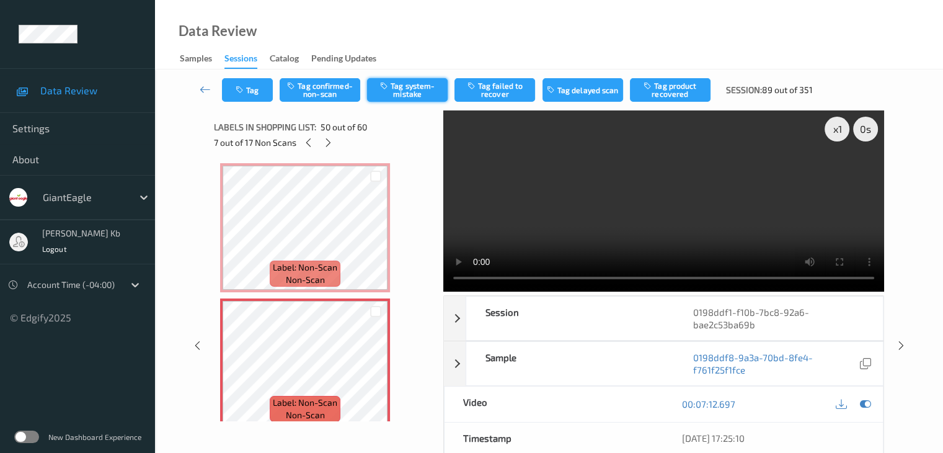
click at [396, 90] on button "Tag system-mistake" at bounding box center [407, 90] width 81 height 24
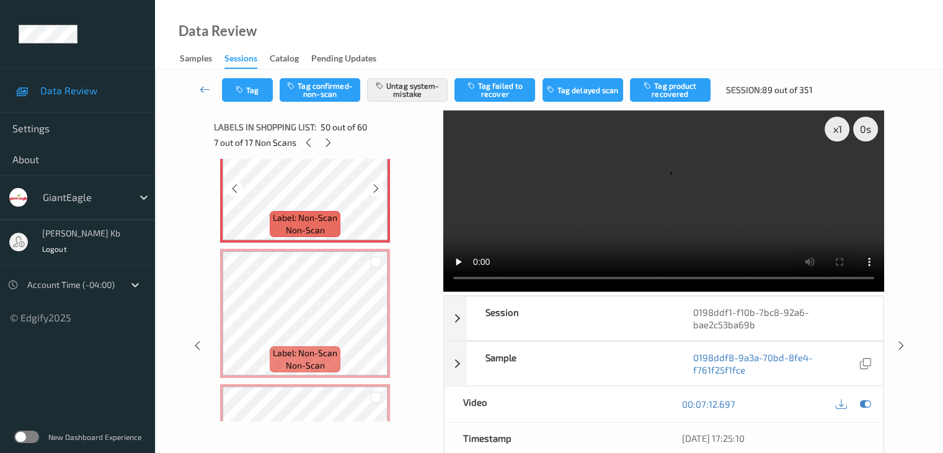
scroll to position [6676, 0]
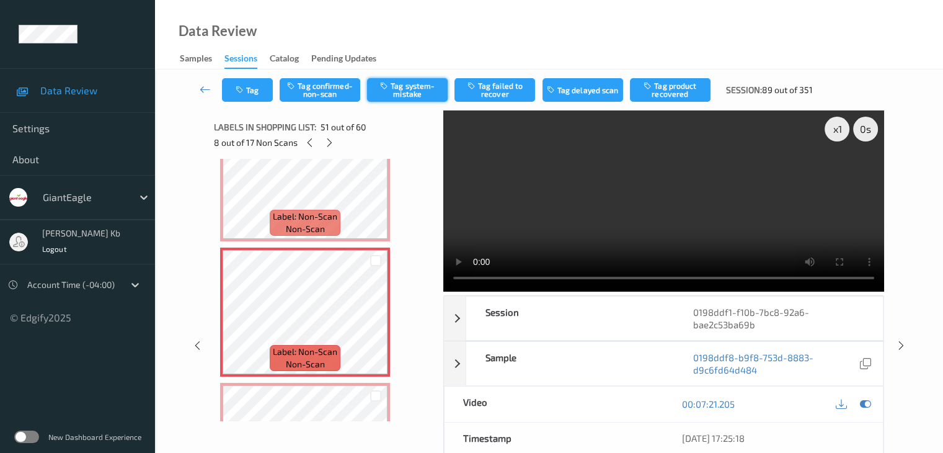
click at [386, 85] on icon "button" at bounding box center [385, 85] width 11 height 9
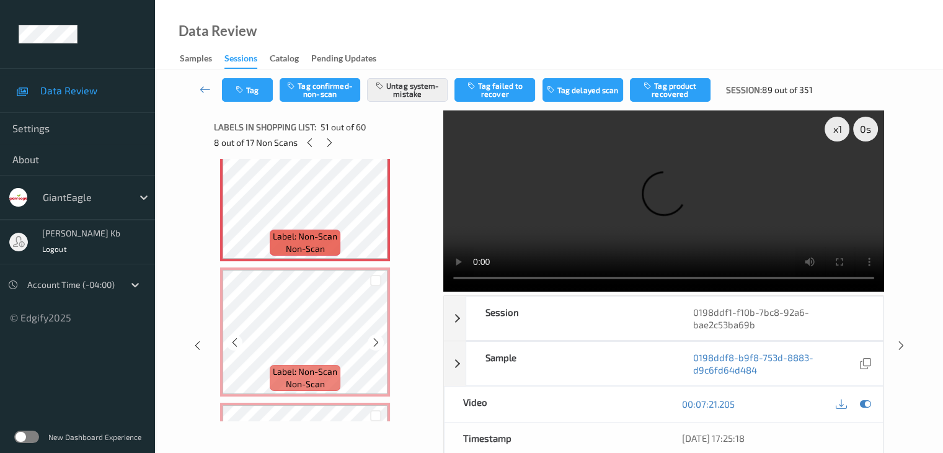
scroll to position [6800, 0]
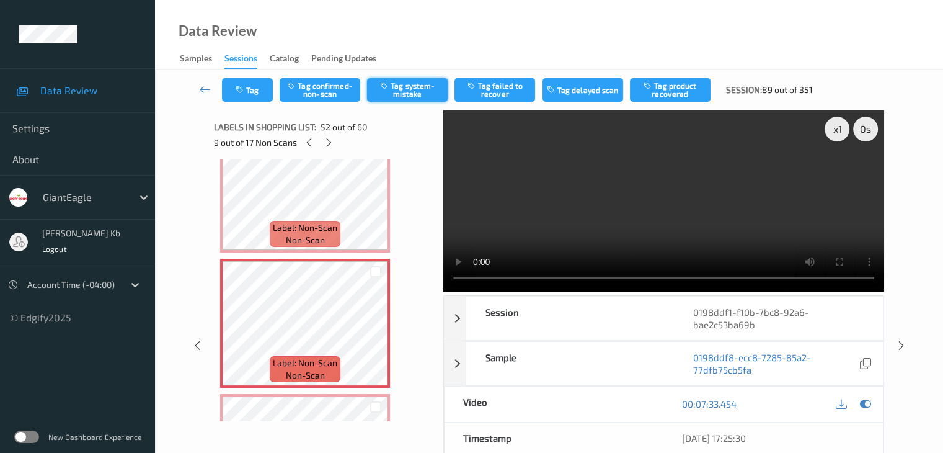
click at [399, 98] on button "Tag system-mistake" at bounding box center [407, 90] width 81 height 24
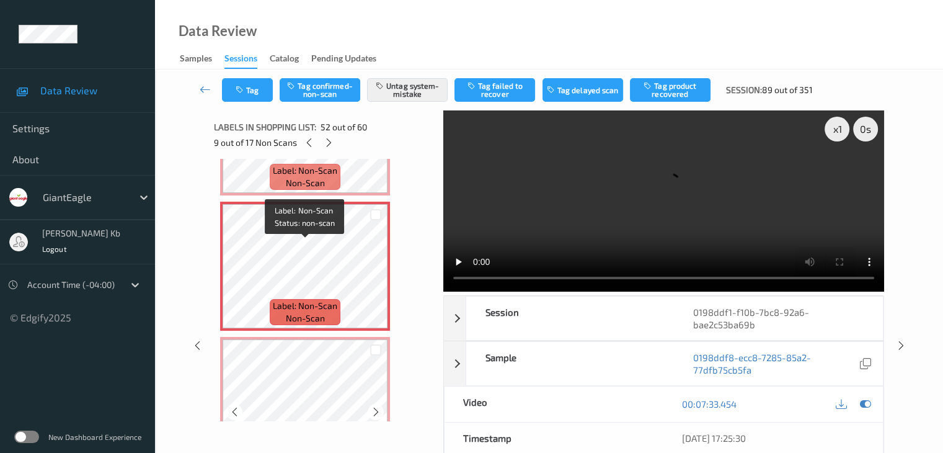
scroll to position [6924, 0]
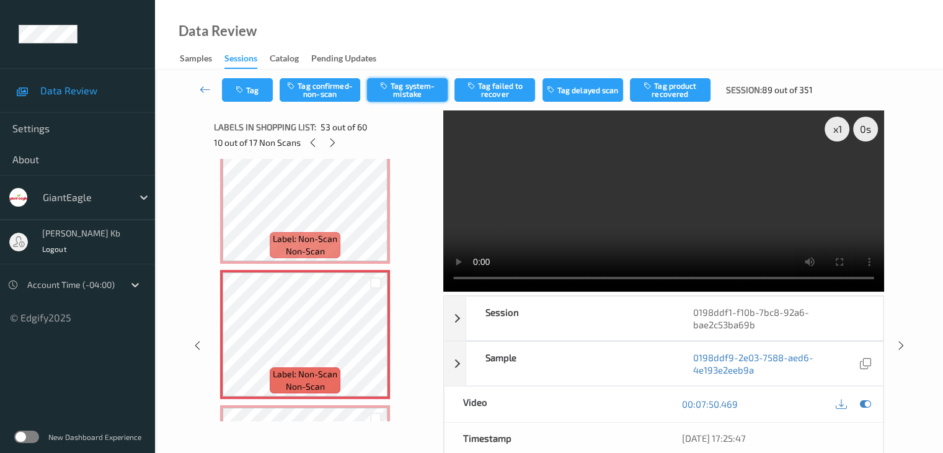
click at [394, 88] on button "Tag system-mistake" at bounding box center [407, 90] width 81 height 24
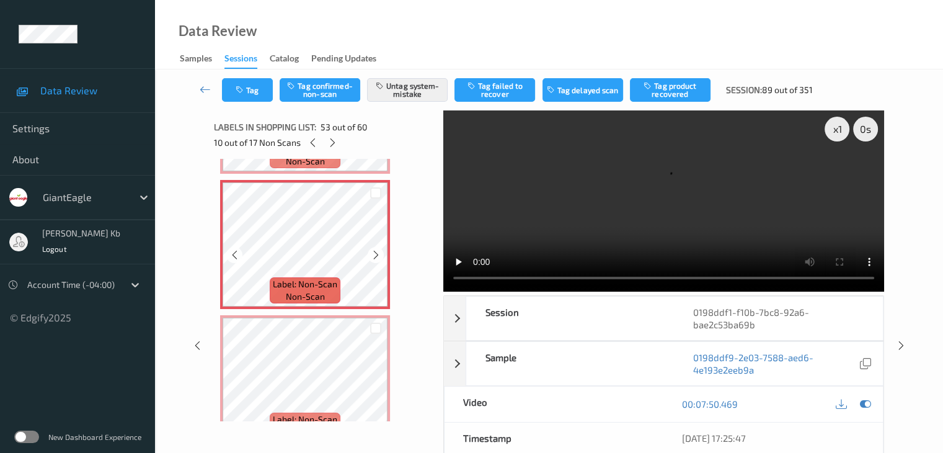
scroll to position [7048, 0]
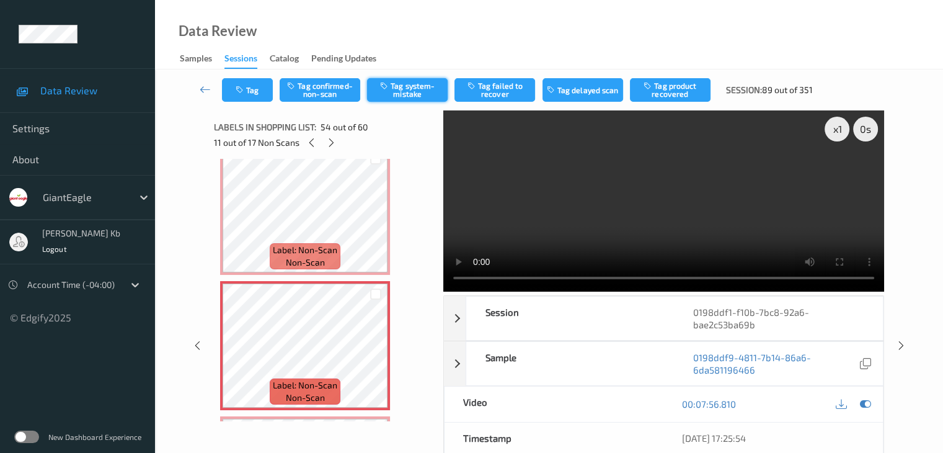
click at [399, 95] on button "Tag system-mistake" at bounding box center [407, 90] width 81 height 24
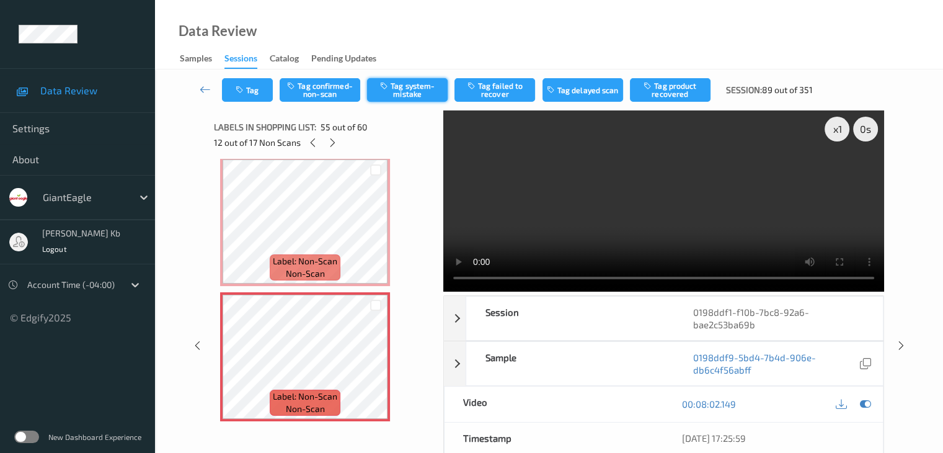
click at [409, 92] on button "Tag system-mistake" at bounding box center [407, 90] width 81 height 24
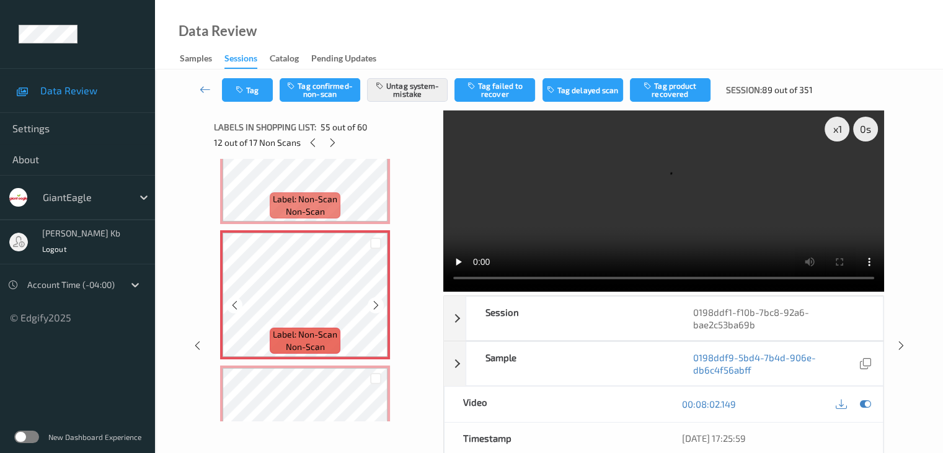
scroll to position [7296, 0]
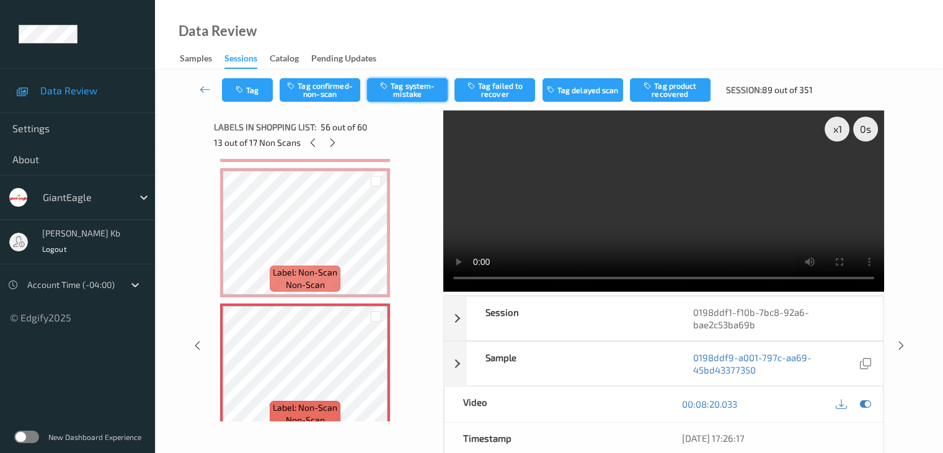
click at [402, 91] on button "Tag system-mistake" at bounding box center [407, 90] width 81 height 24
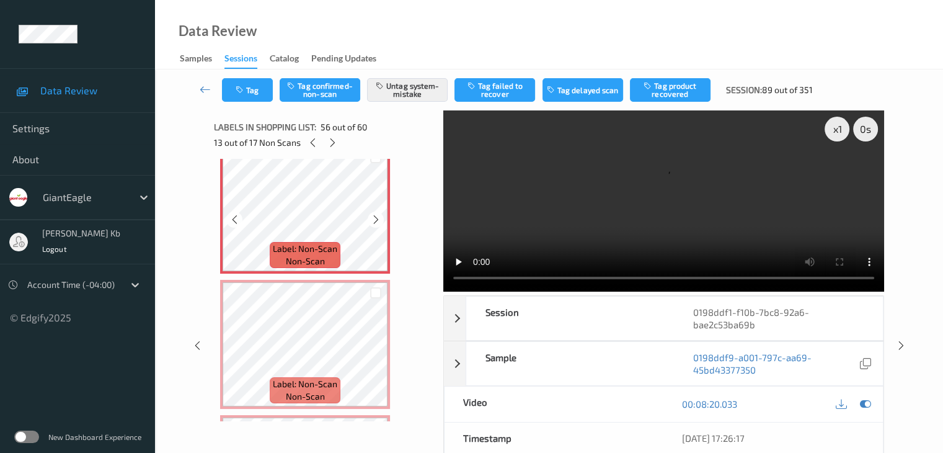
scroll to position [7482, 0]
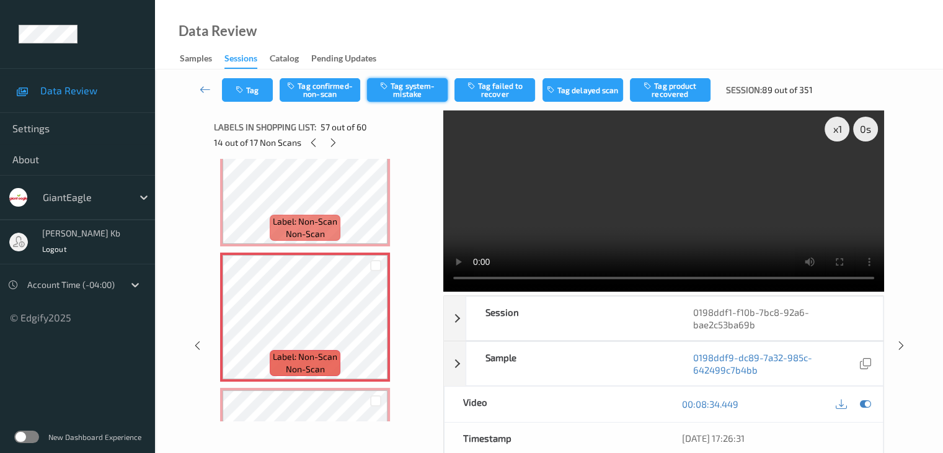
click at [410, 86] on button "Tag system-mistake" at bounding box center [407, 90] width 81 height 24
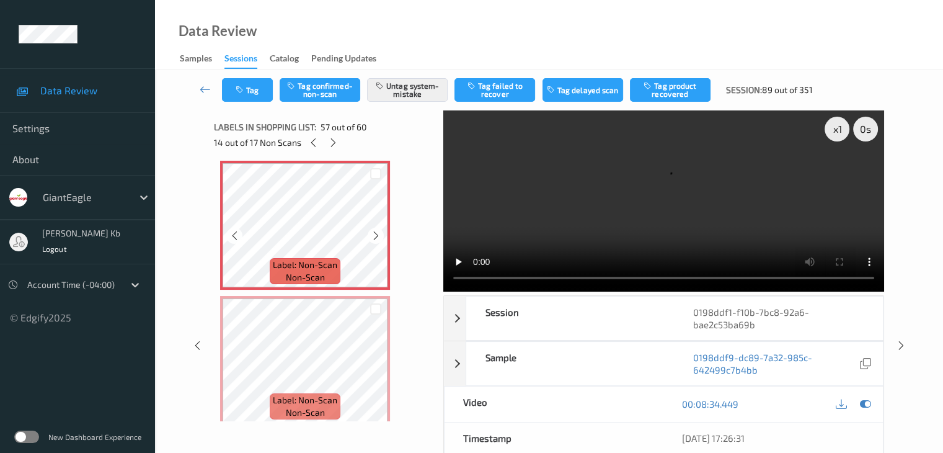
scroll to position [7606, 0]
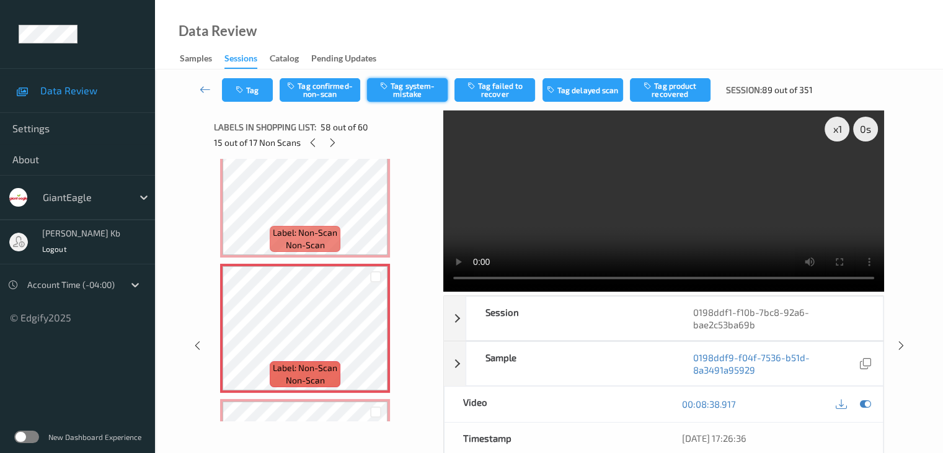
click at [402, 96] on button "Tag system-mistake" at bounding box center [407, 90] width 81 height 24
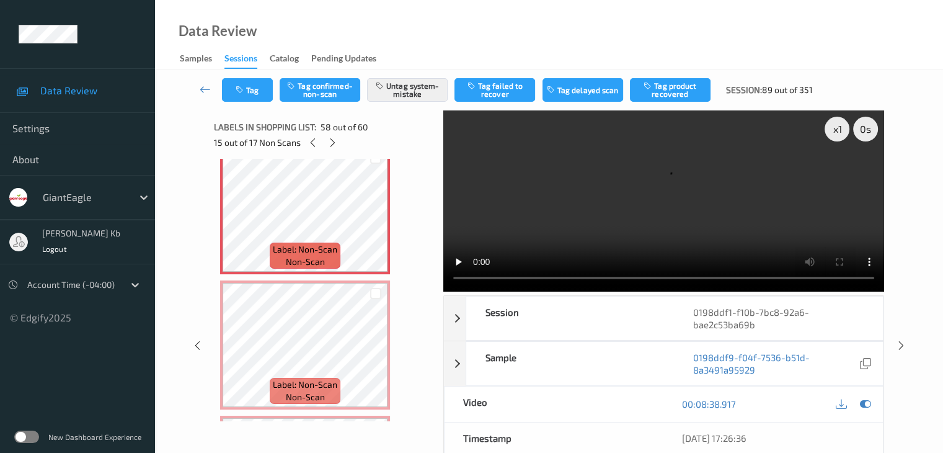
scroll to position [7730, 0]
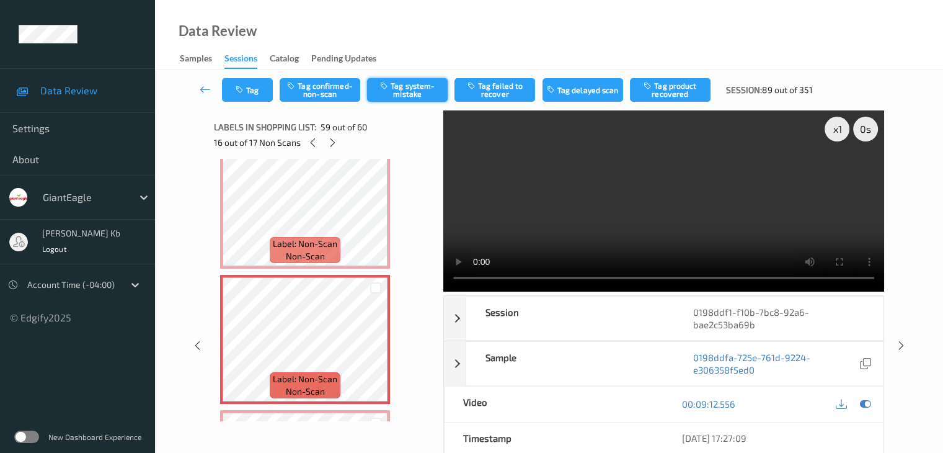
click at [396, 87] on button "Tag system-mistake" at bounding box center [407, 90] width 81 height 24
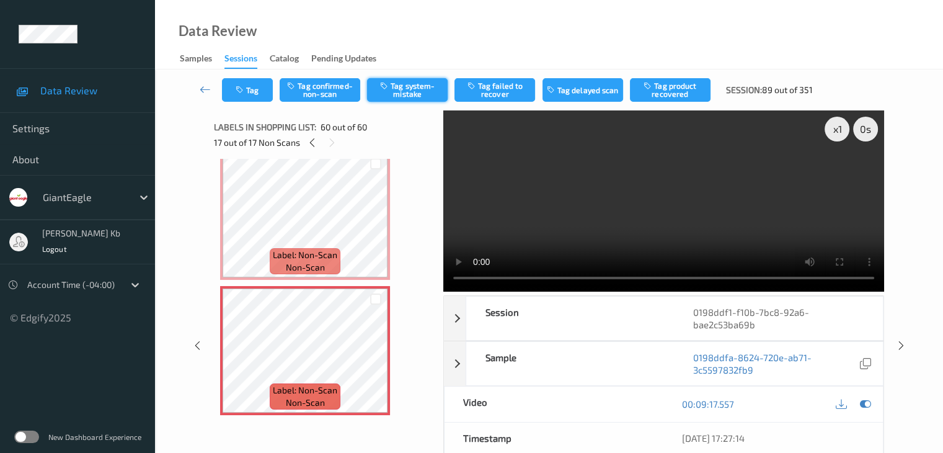
click at [401, 94] on button "Tag system-mistake" at bounding box center [407, 90] width 81 height 24
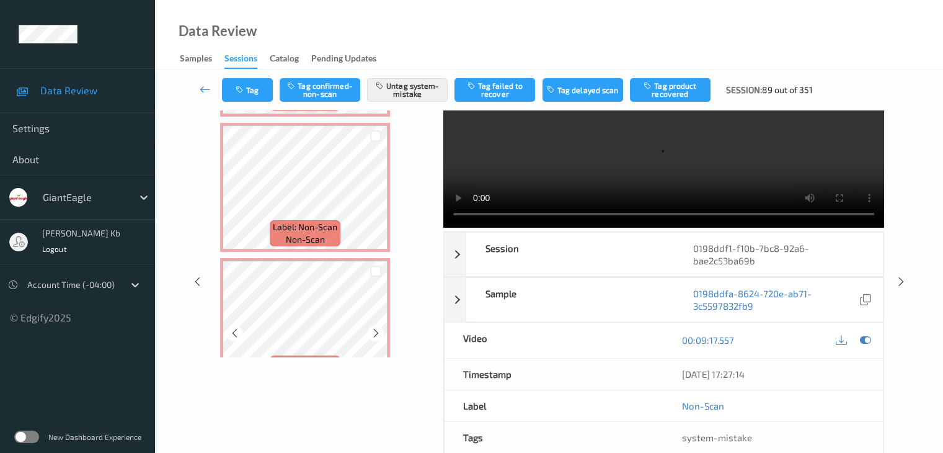
scroll to position [7606, 0]
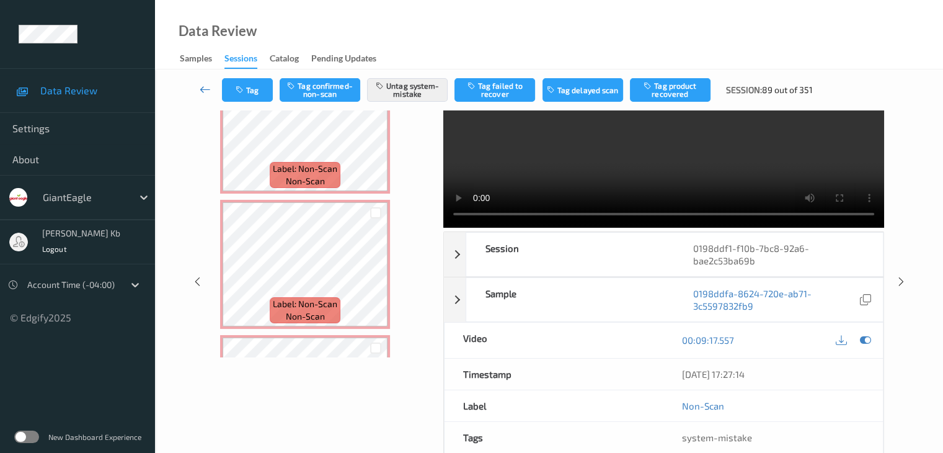
click at [206, 87] on icon at bounding box center [205, 89] width 11 height 12
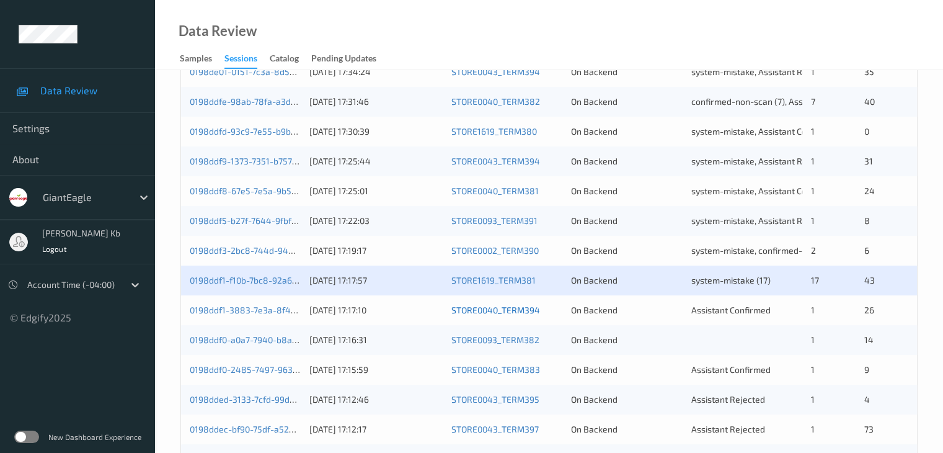
scroll to position [372, 0]
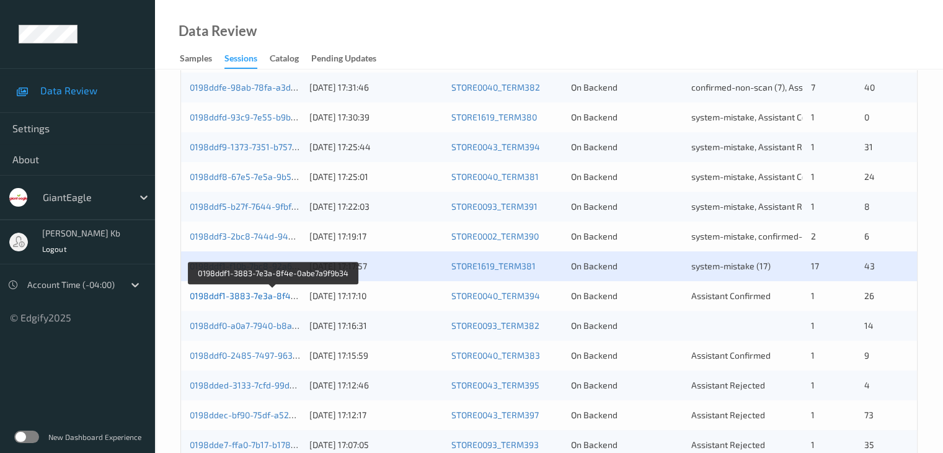
click at [270, 295] on link "0198ddf1-3883-7e3a-8f4e-0abe7a9f9b34" at bounding box center [273, 295] width 167 height 11
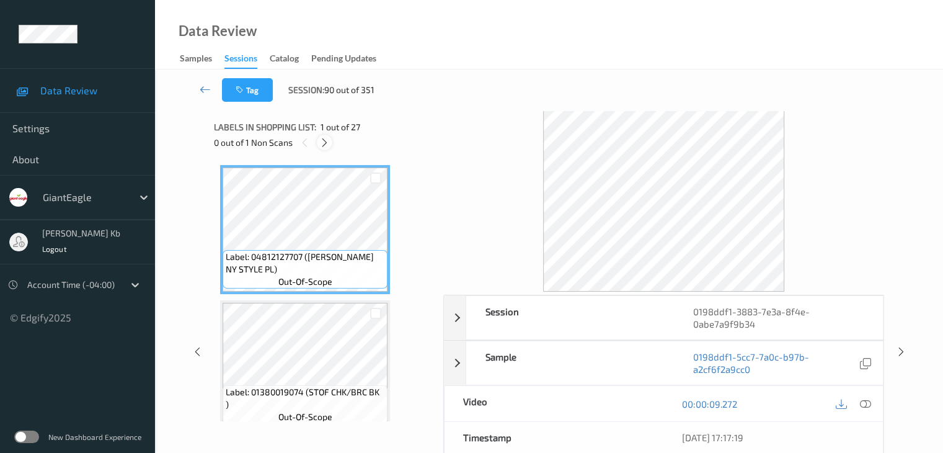
click at [325, 144] on icon at bounding box center [324, 142] width 11 height 11
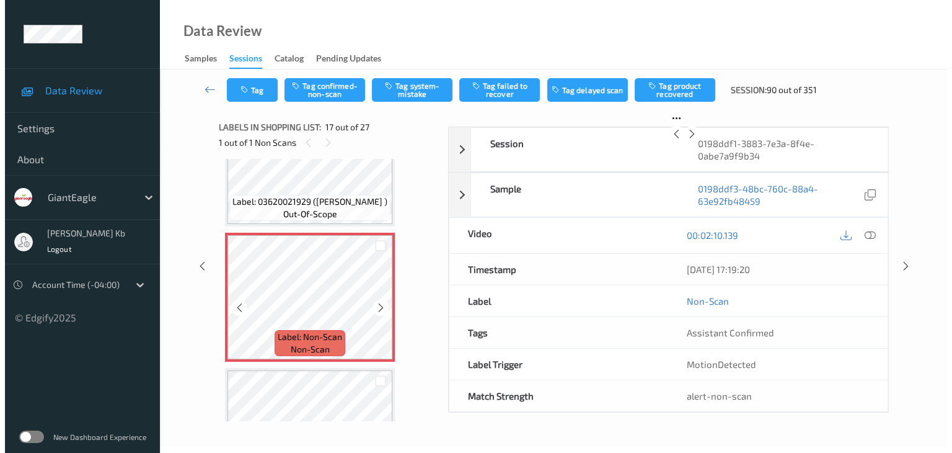
scroll to position [2096, 0]
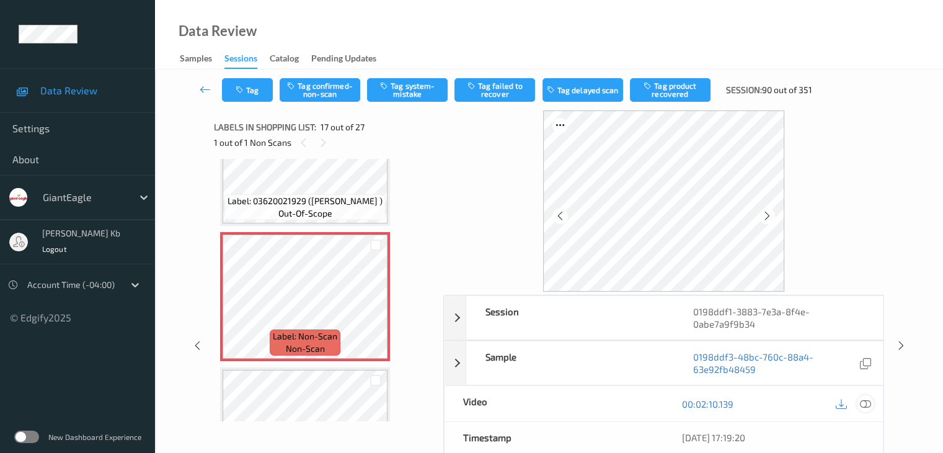
click at [865, 404] on icon at bounding box center [864, 403] width 11 height 11
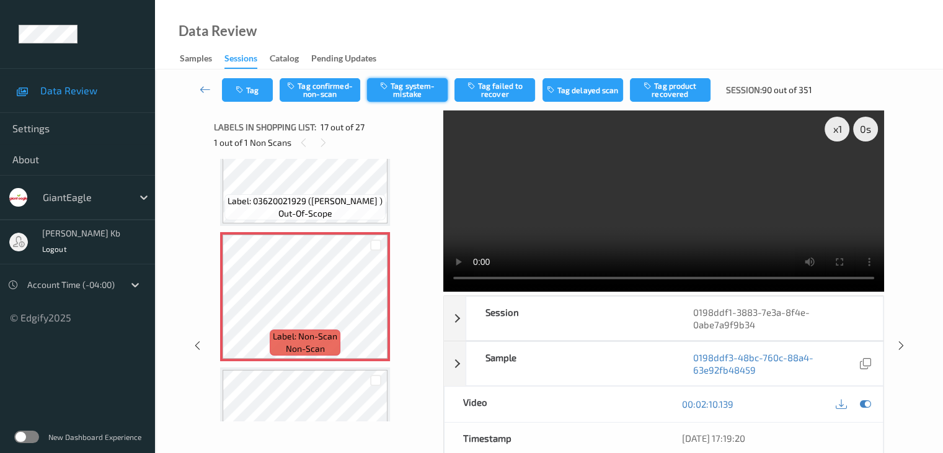
click at [403, 92] on button "Tag system-mistake" at bounding box center [407, 90] width 81 height 24
click at [252, 87] on button "Tag" at bounding box center [247, 90] width 51 height 24
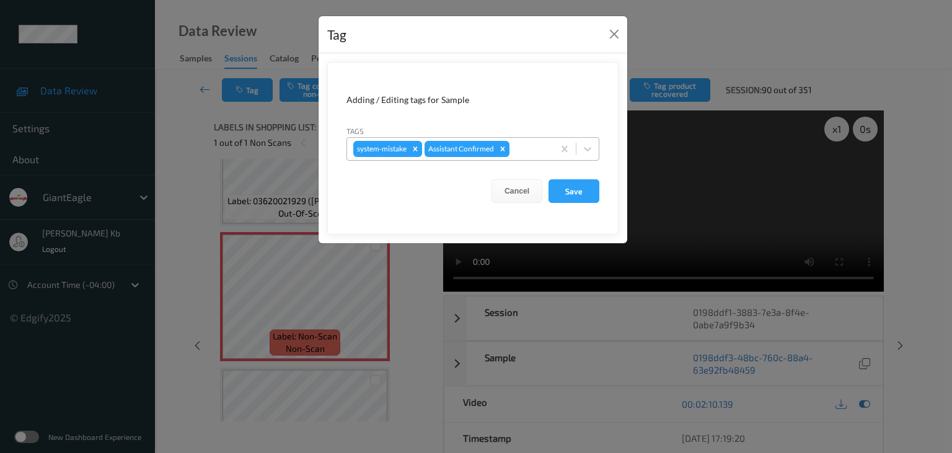
click at [531, 146] on div at bounding box center [529, 148] width 35 height 15
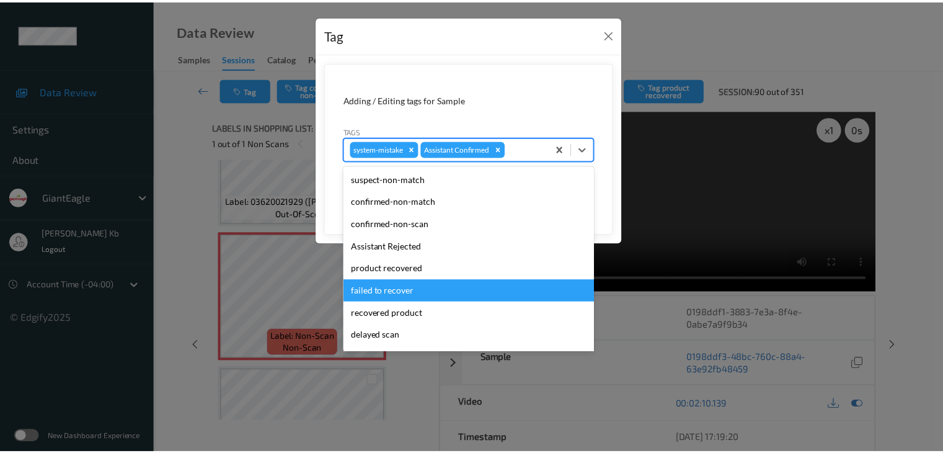
scroll to position [109, 0]
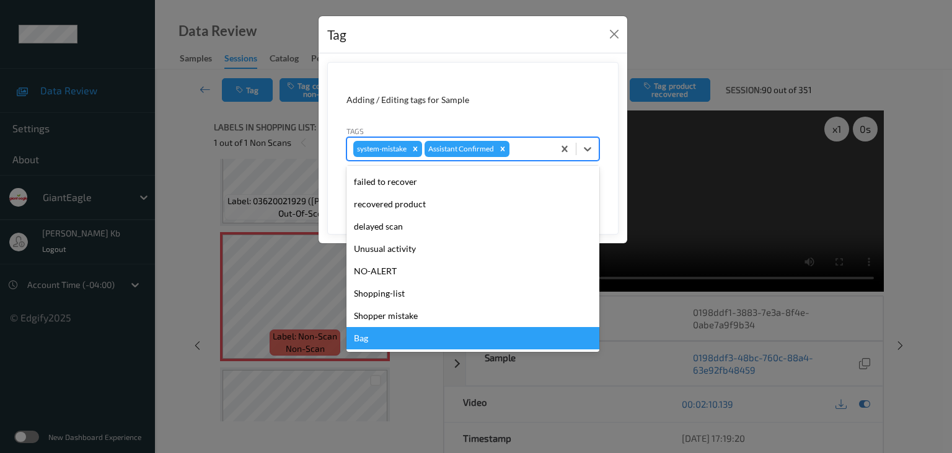
click at [378, 335] on div "Bag" at bounding box center [473, 338] width 253 height 22
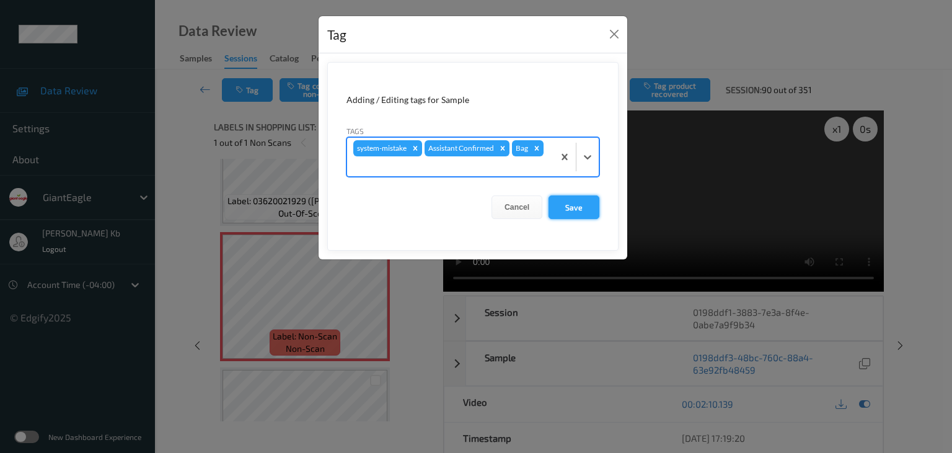
click at [574, 206] on button "Save" at bounding box center [574, 207] width 51 height 24
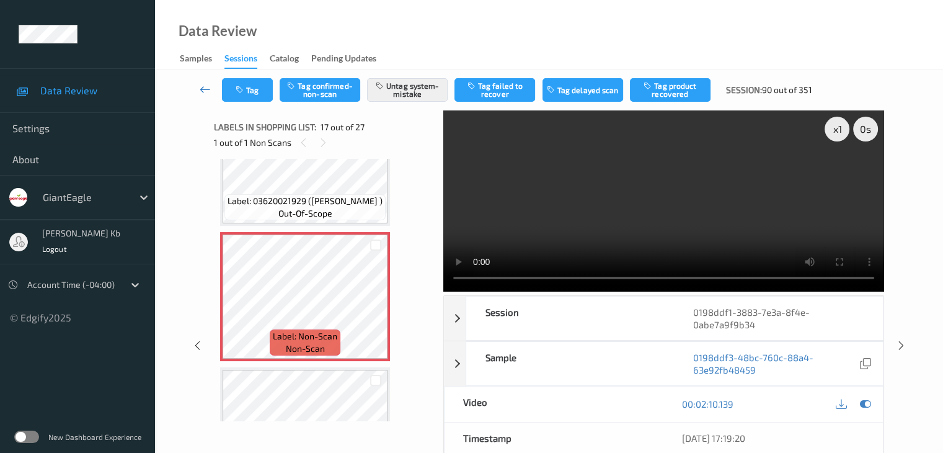
click at [206, 87] on icon at bounding box center [205, 89] width 11 height 12
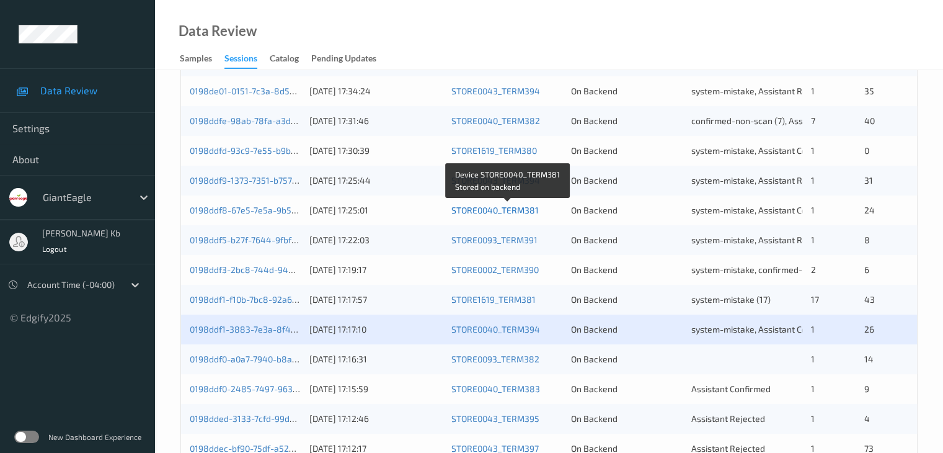
scroll to position [434, 0]
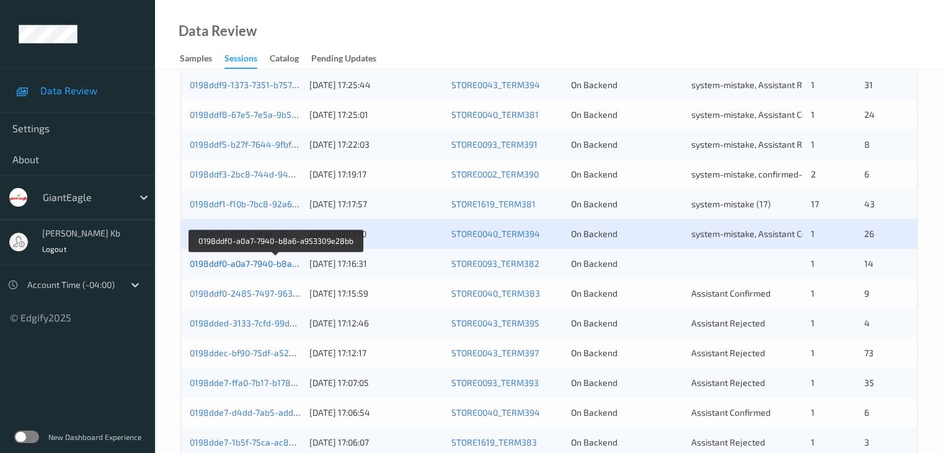
click at [238, 264] on link "0198ddf0-a0a7-7940-b8a6-a953309e28bb" at bounding box center [275, 263] width 171 height 11
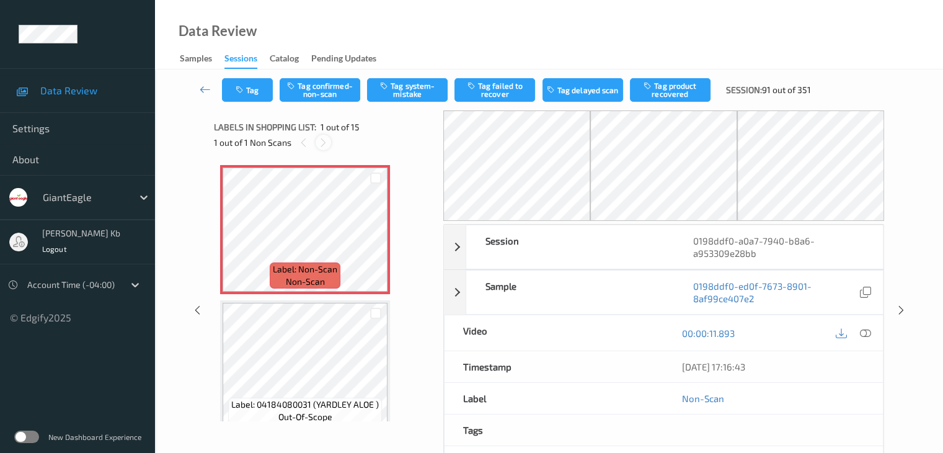
click at [322, 146] on icon at bounding box center [323, 142] width 11 height 11
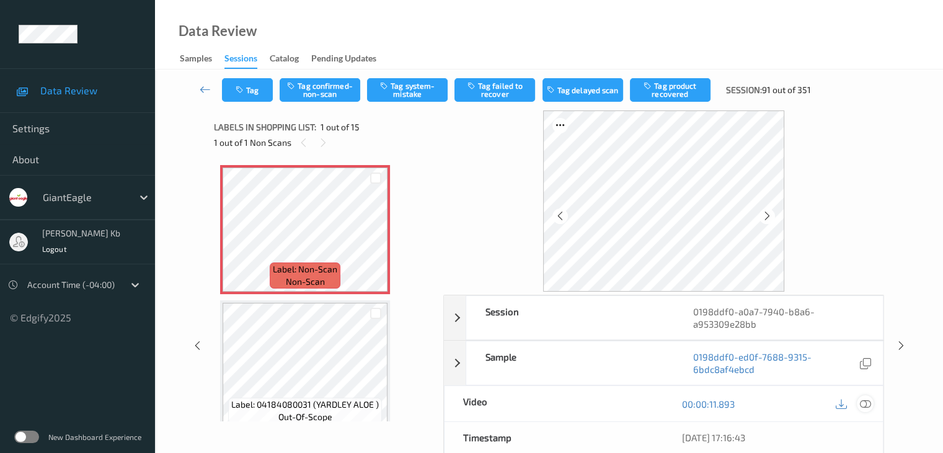
click at [865, 402] on icon at bounding box center [864, 403] width 11 height 11
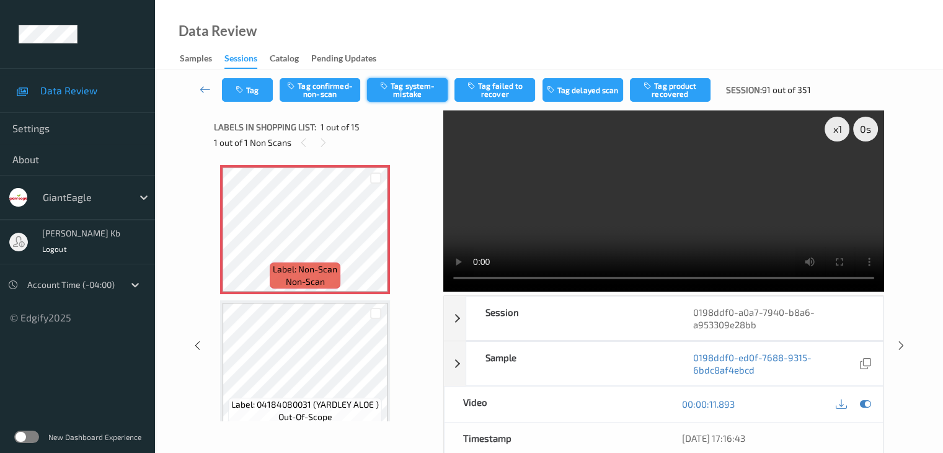
click at [411, 88] on button "Tag system-mistake" at bounding box center [407, 90] width 81 height 24
click at [266, 87] on button "Tag" at bounding box center [247, 90] width 51 height 24
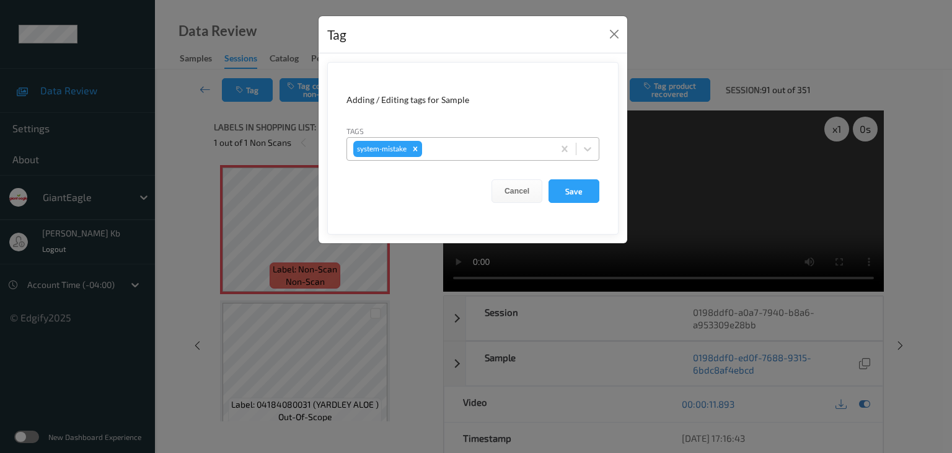
click at [450, 144] on div at bounding box center [486, 148] width 123 height 15
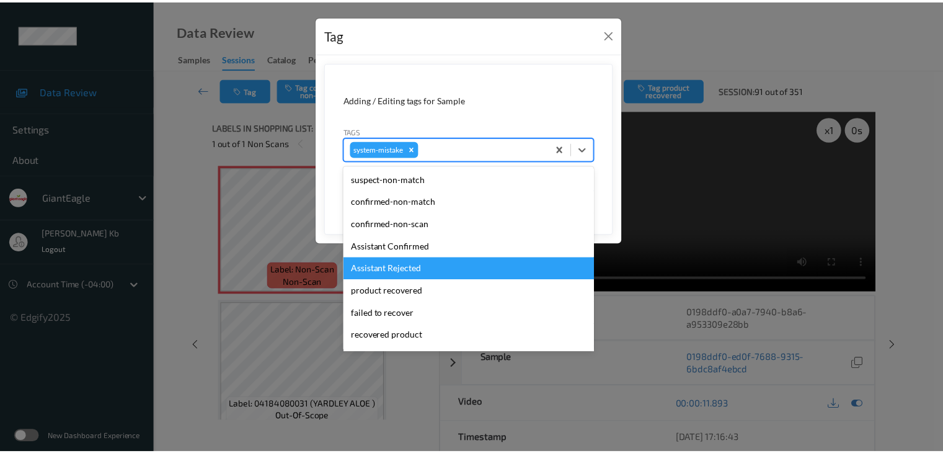
scroll to position [124, 0]
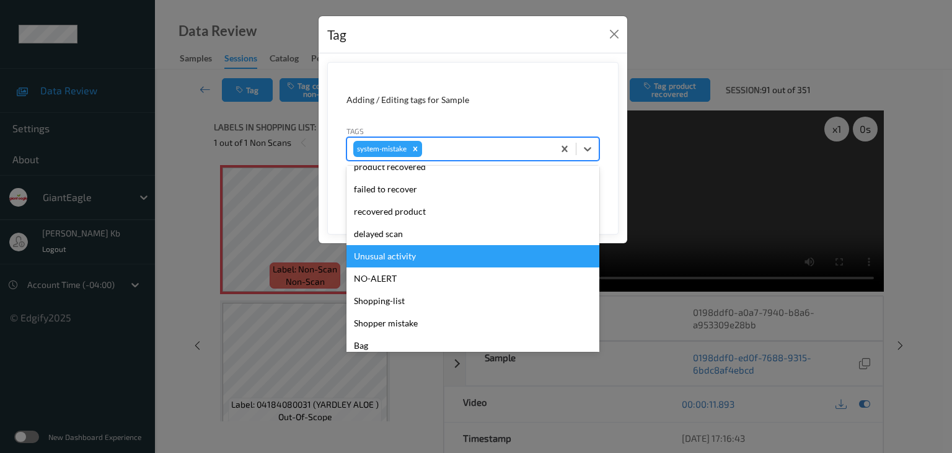
click at [406, 256] on div "Unusual activity" at bounding box center [473, 256] width 253 height 22
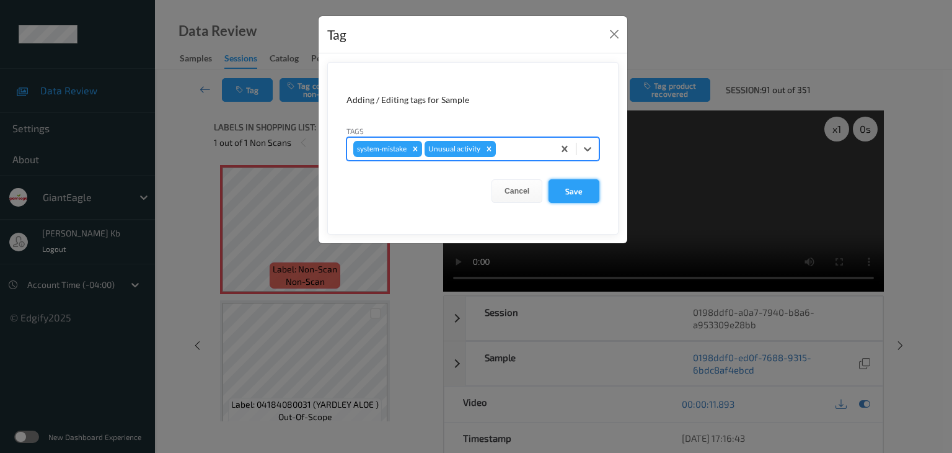
click at [577, 188] on button "Save" at bounding box center [574, 191] width 51 height 24
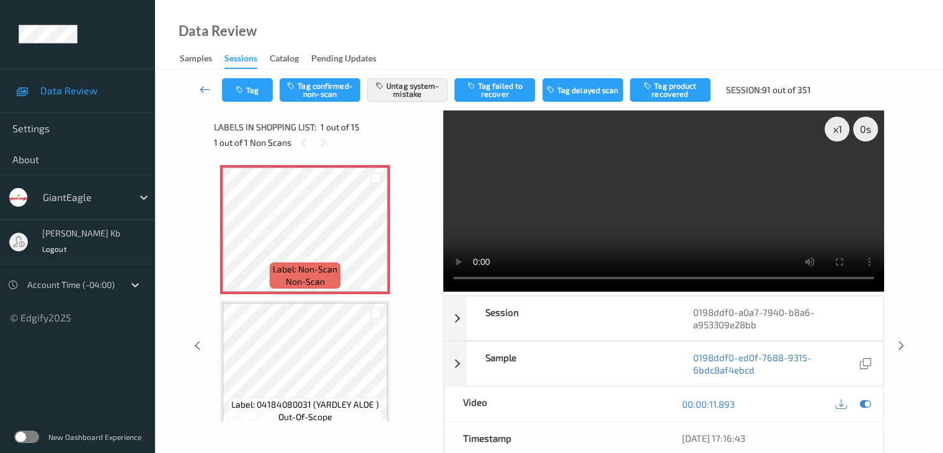
click at [206, 92] on icon at bounding box center [205, 89] width 11 height 12
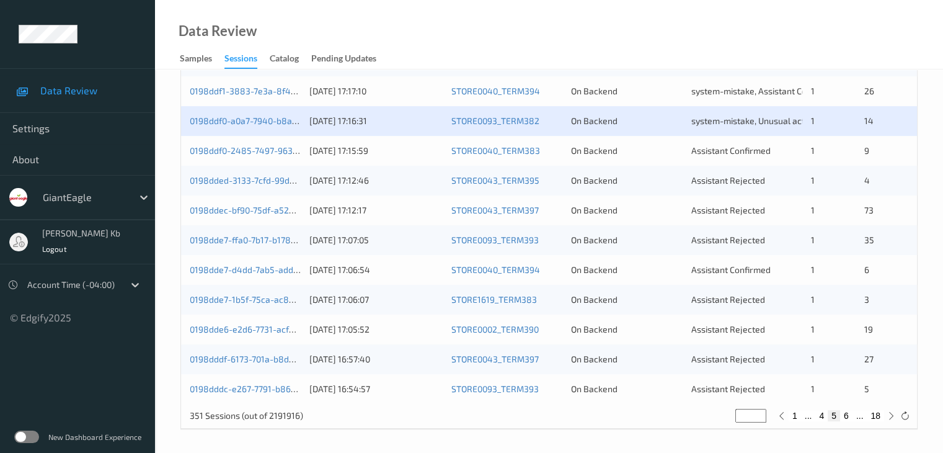
scroll to position [578, 0]
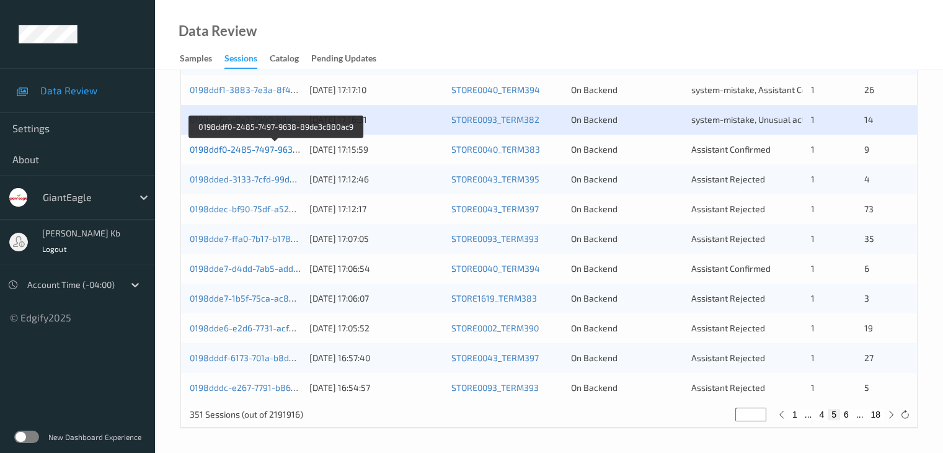
click at [255, 149] on link "0198ddf0-2485-7497-9638-89de3c880ac9" at bounding box center [276, 149] width 172 height 11
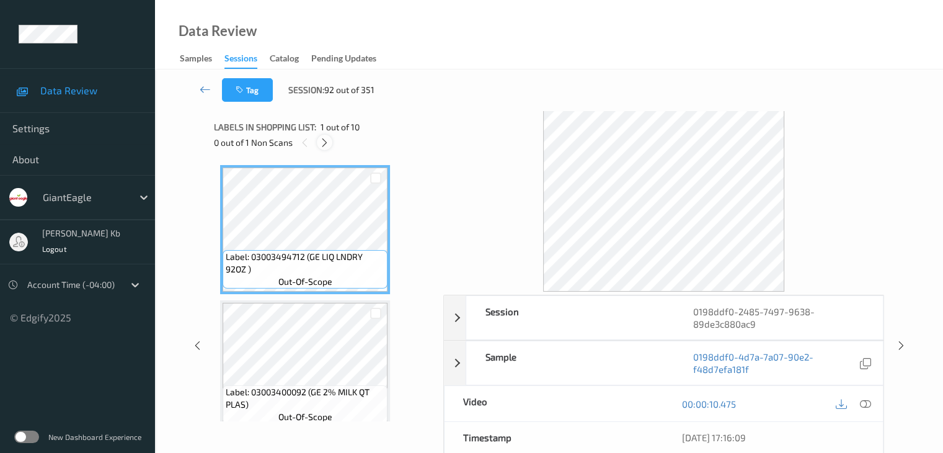
click at [327, 143] on icon at bounding box center [324, 142] width 11 height 11
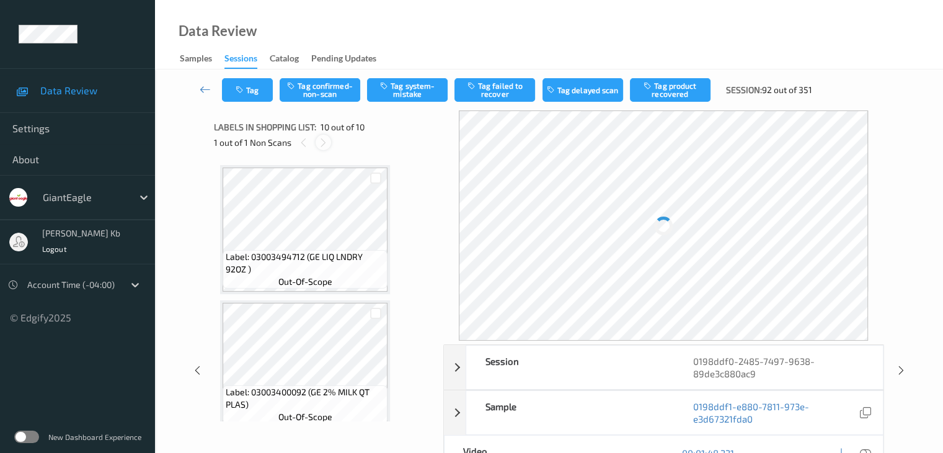
scroll to position [1088, 0]
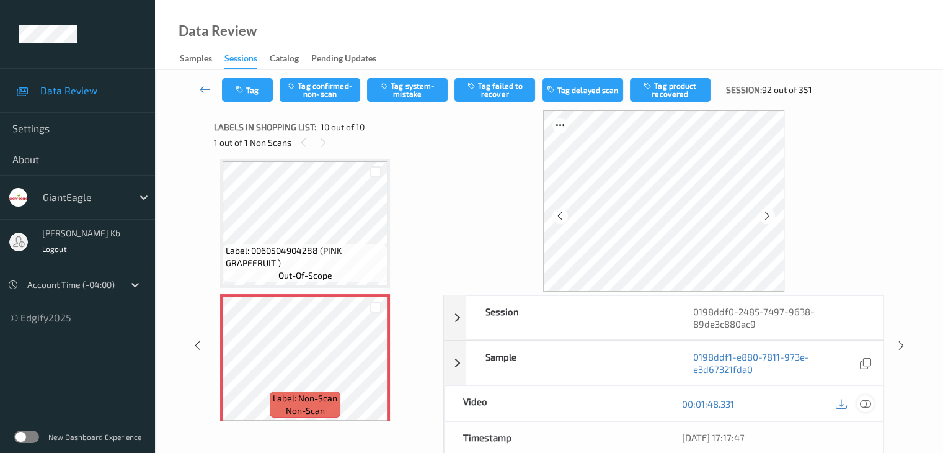
click at [866, 402] on icon at bounding box center [864, 403] width 11 height 11
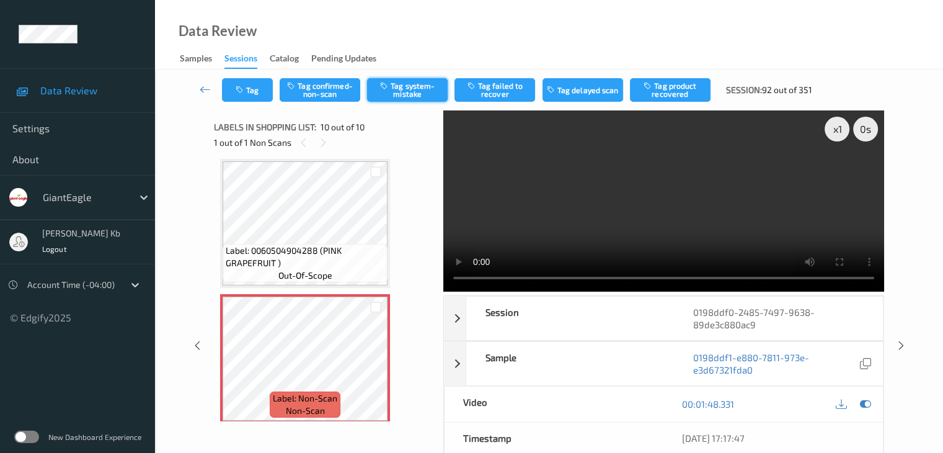
click at [406, 89] on button "Tag system-mistake" at bounding box center [407, 90] width 81 height 24
click at [202, 89] on icon at bounding box center [205, 89] width 11 height 12
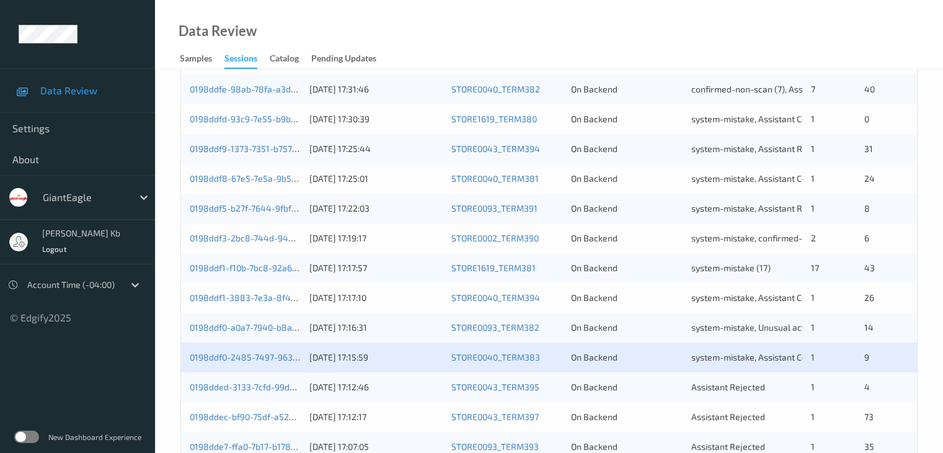
scroll to position [434, 0]
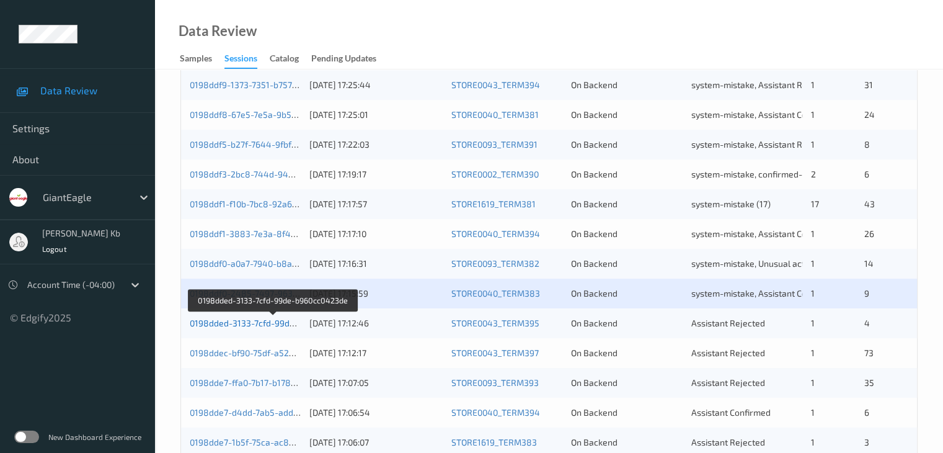
click at [278, 324] on link "0198dded-3133-7cfd-99de-b960cc0423de" at bounding box center [273, 322] width 167 height 11
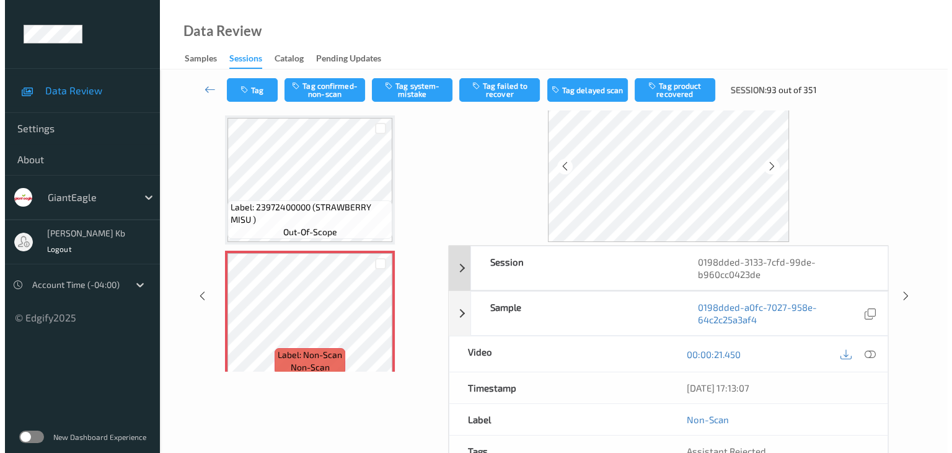
scroll to position [27, 0]
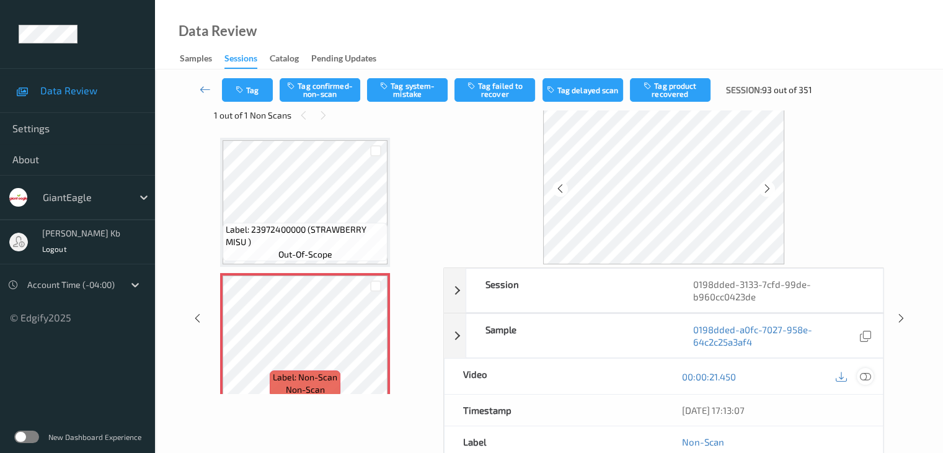
click at [867, 375] on icon at bounding box center [864, 376] width 11 height 11
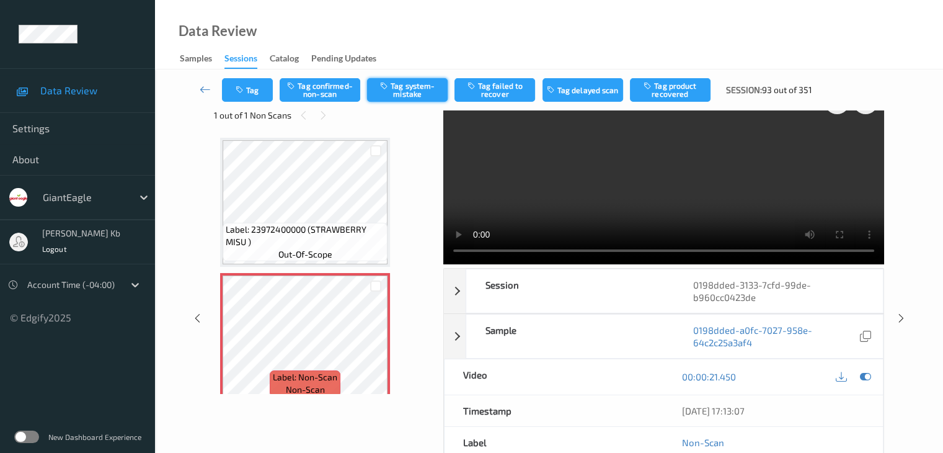
click at [405, 84] on button "Tag system-mistake" at bounding box center [407, 90] width 81 height 24
click at [265, 92] on button "Tag" at bounding box center [247, 90] width 51 height 24
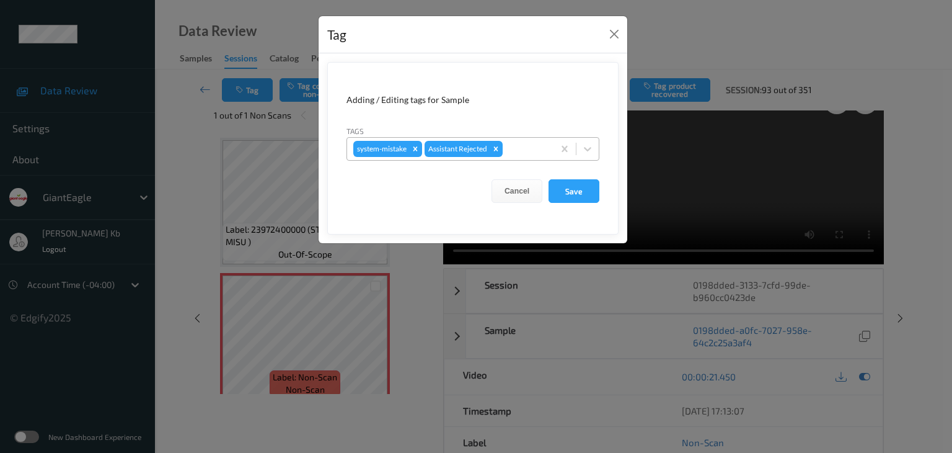
click at [527, 147] on div at bounding box center [526, 148] width 42 height 15
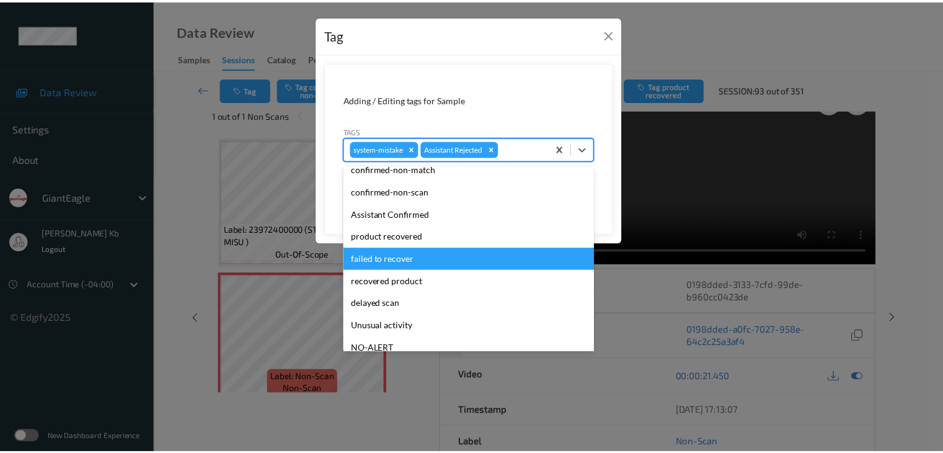
scroll to position [62, 0]
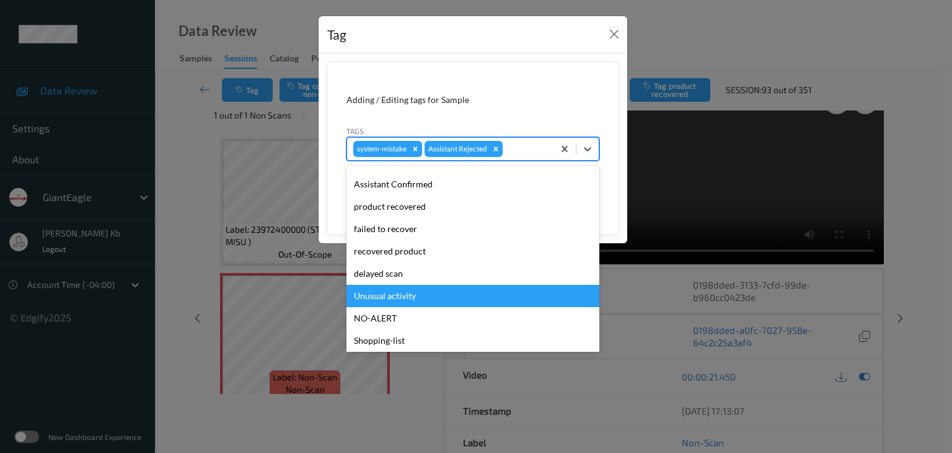
click at [397, 296] on div "Unusual activity" at bounding box center [473, 296] width 253 height 22
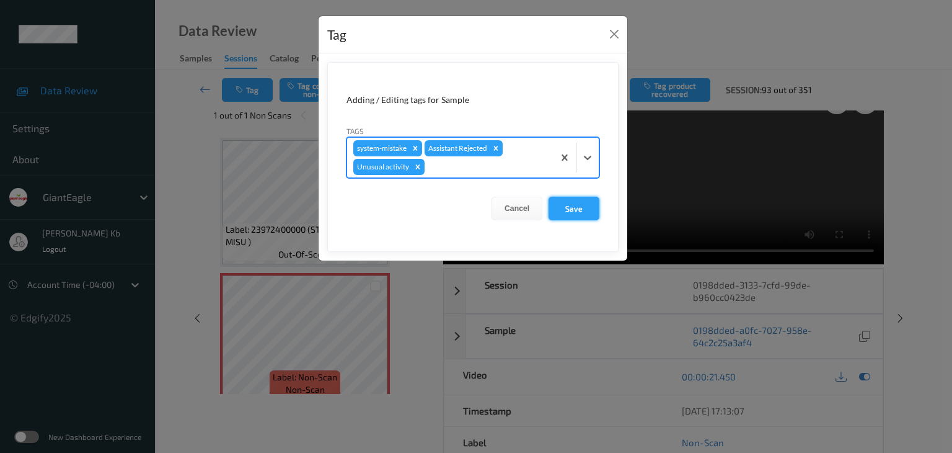
click at [578, 204] on button "Save" at bounding box center [574, 209] width 51 height 24
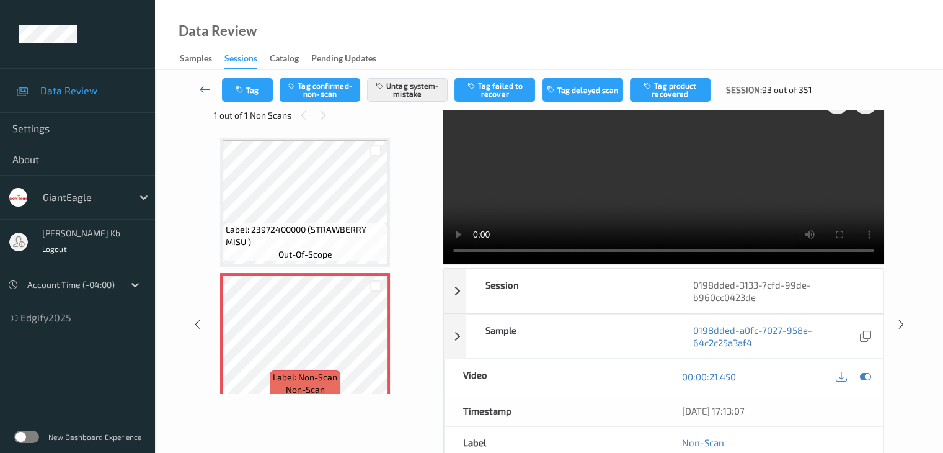
click at [206, 89] on icon at bounding box center [205, 89] width 11 height 12
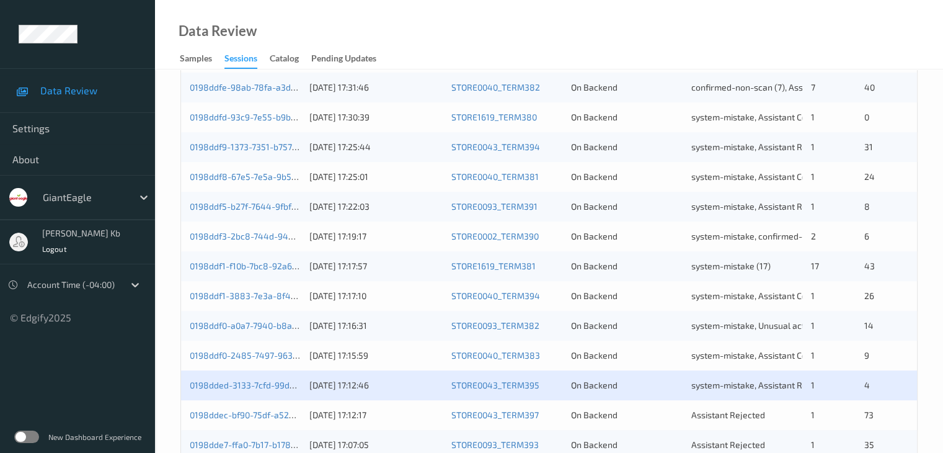
scroll to position [558, 0]
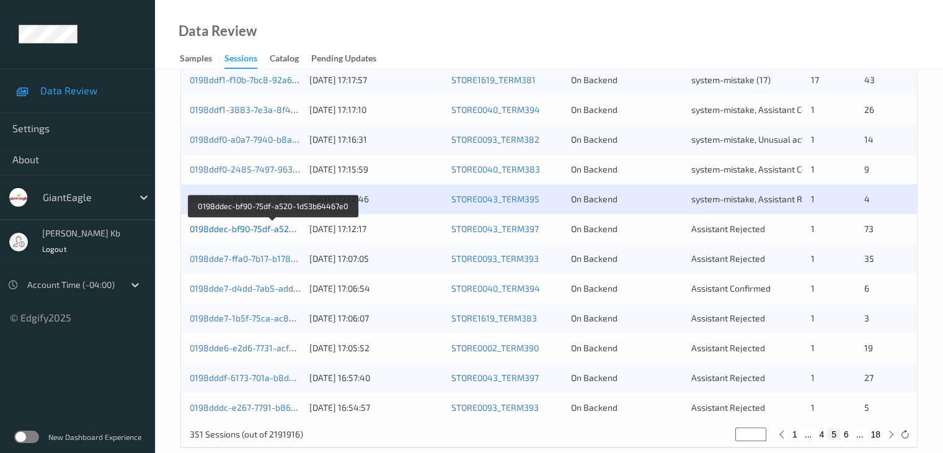
click at [265, 229] on link "0198ddec-bf90-75df-a520-1d53b64467e0" at bounding box center [273, 228] width 167 height 11
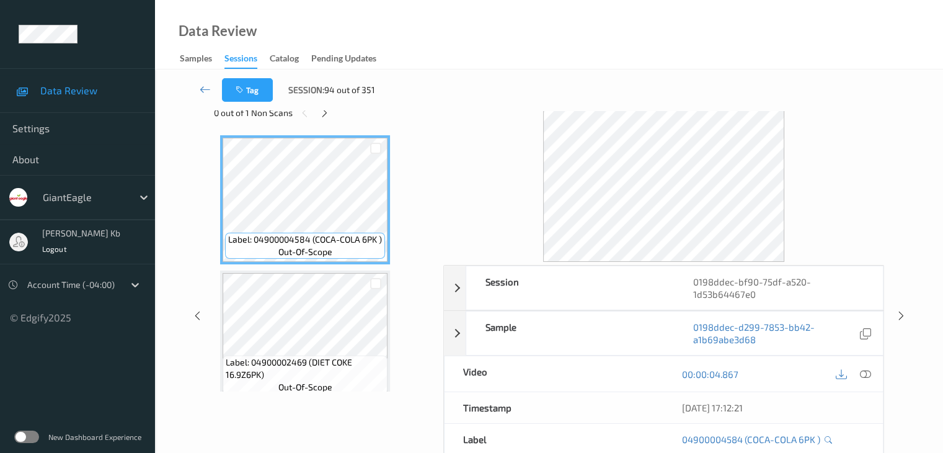
scroll to position [27, 0]
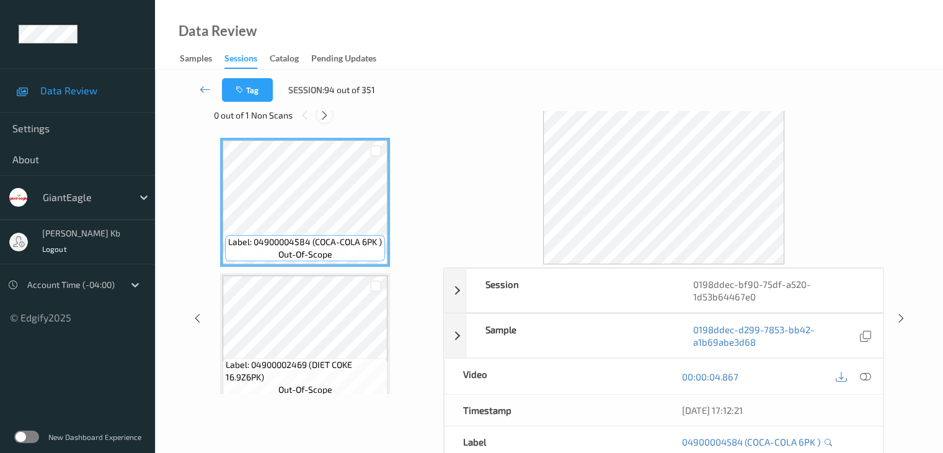
click at [325, 115] on icon at bounding box center [324, 115] width 11 height 11
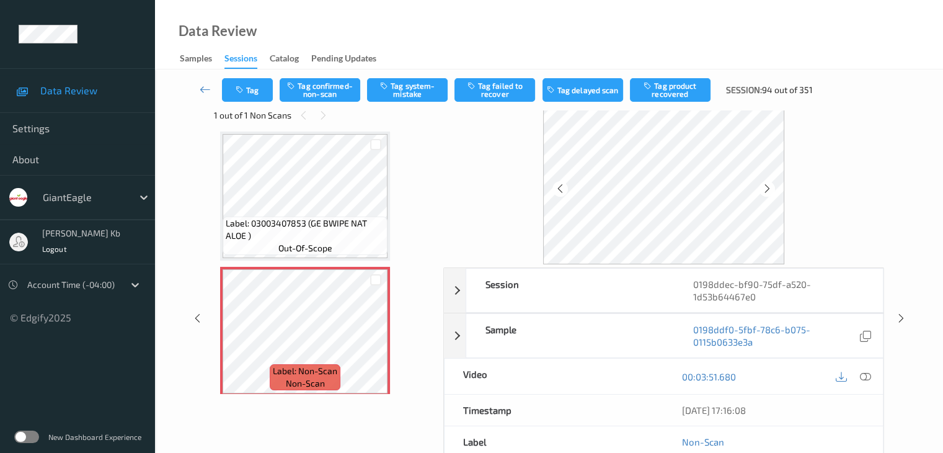
click at [863, 368] on div at bounding box center [865, 376] width 17 height 17
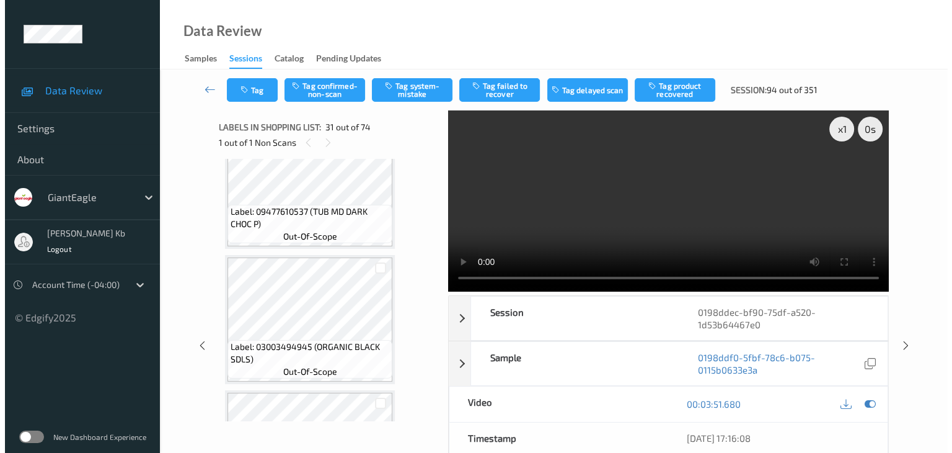
scroll to position [4236, 0]
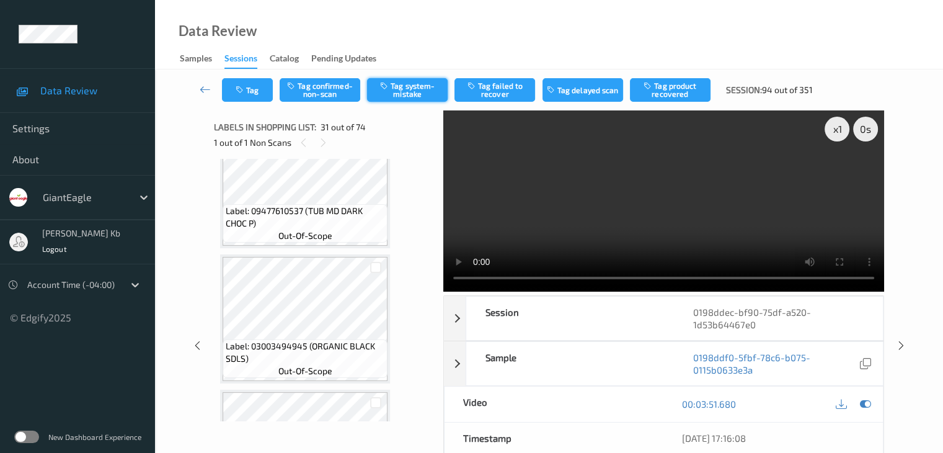
click at [422, 91] on button "Tag system-mistake" at bounding box center [407, 90] width 81 height 24
click at [263, 88] on button "Tag" at bounding box center [247, 90] width 51 height 24
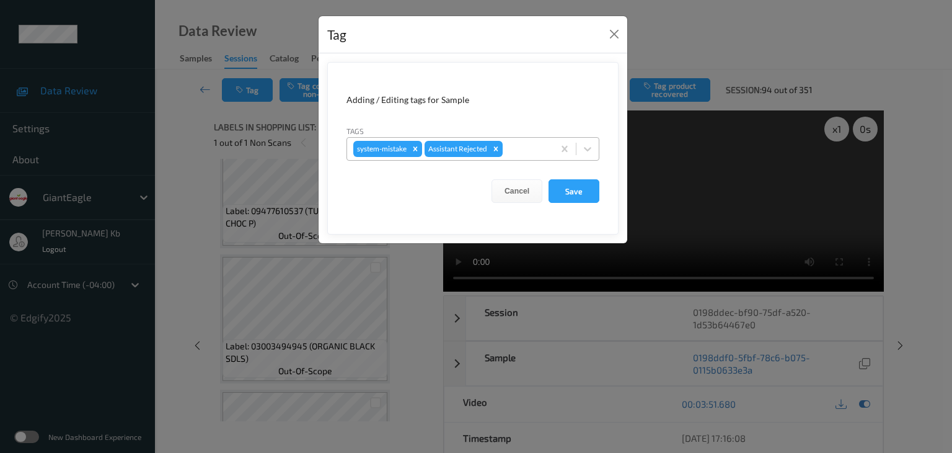
click at [527, 148] on div at bounding box center [526, 148] width 42 height 15
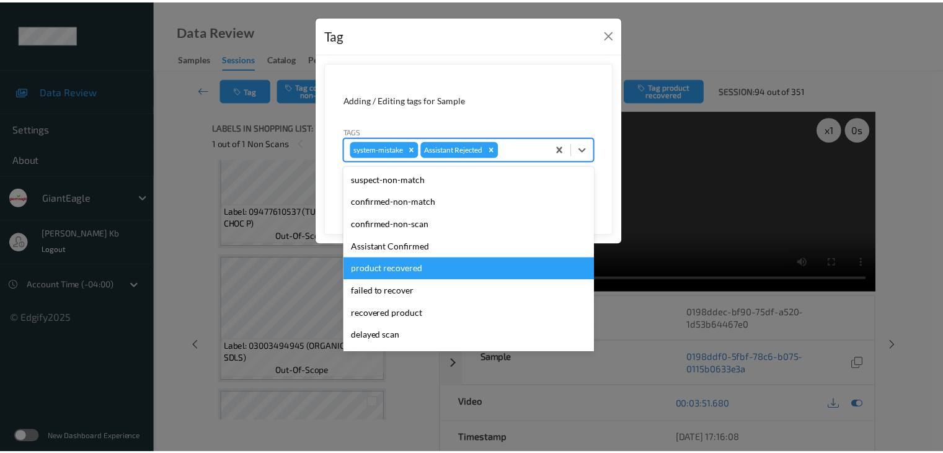
scroll to position [109, 0]
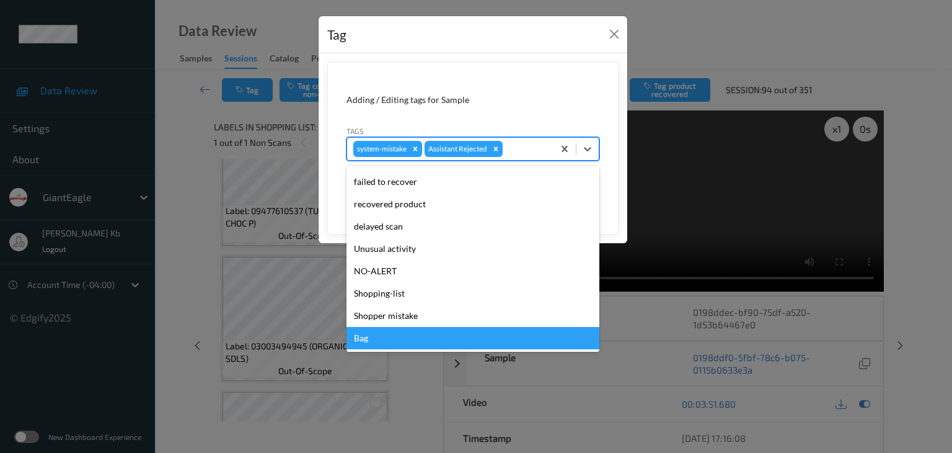
click at [382, 340] on div "Bag" at bounding box center [473, 338] width 253 height 22
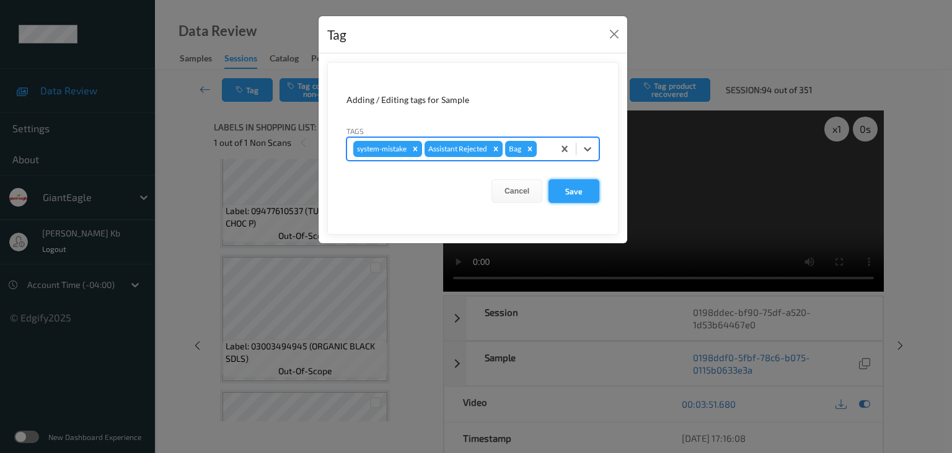
click at [587, 189] on button "Save" at bounding box center [574, 191] width 51 height 24
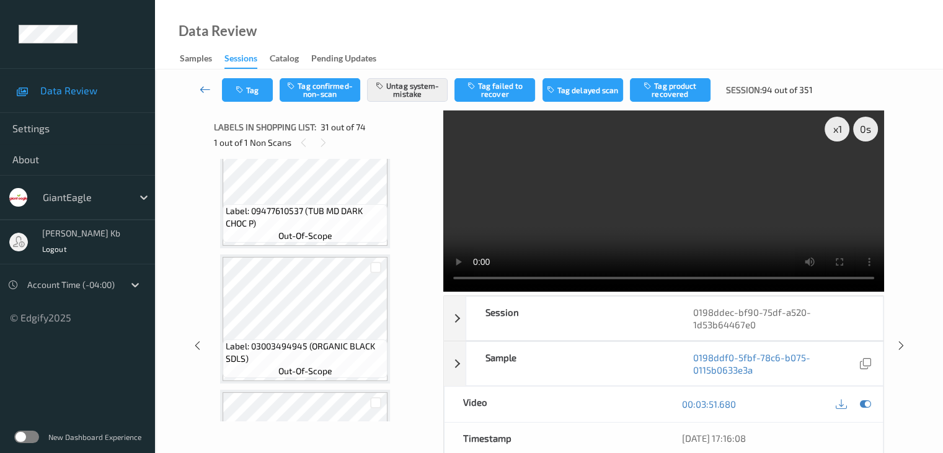
click at [203, 86] on icon at bounding box center [205, 89] width 11 height 12
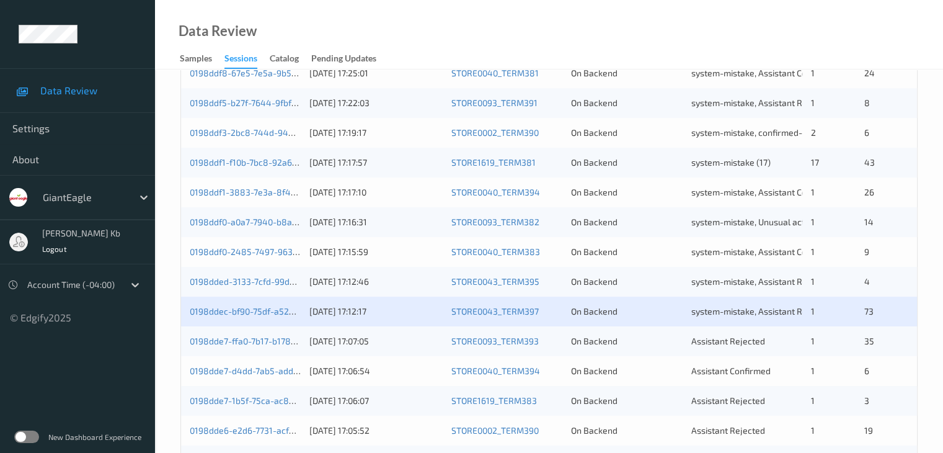
scroll to position [496, 0]
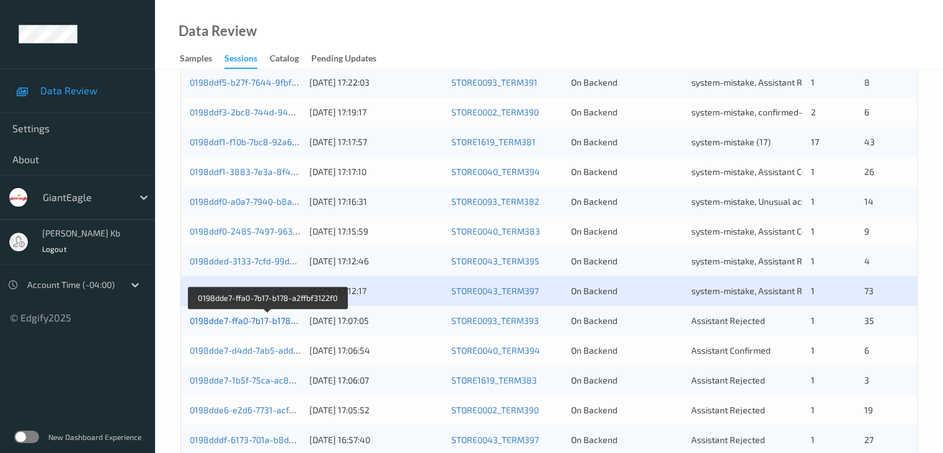
click at [269, 321] on link "0198dde7-ffa0-7b17-b178-a2ffbf3122f0" at bounding box center [268, 320] width 156 height 11
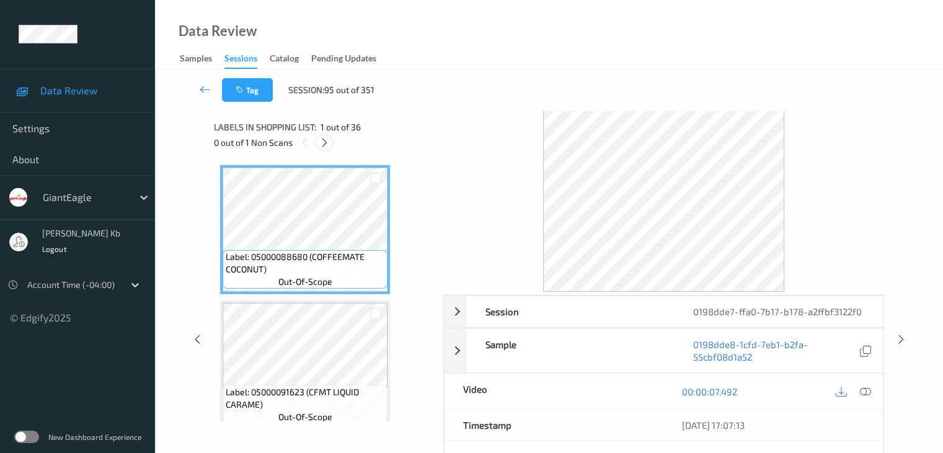
click at [329, 140] on icon at bounding box center [324, 142] width 11 height 11
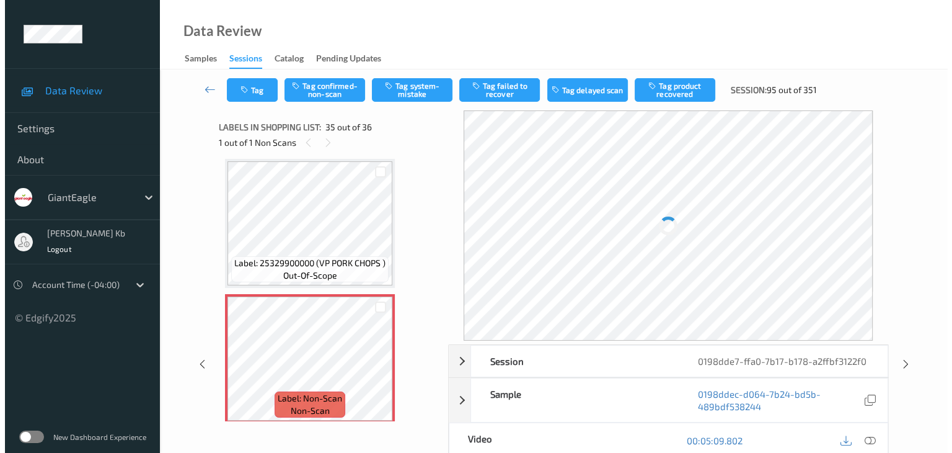
scroll to position [4529, 0]
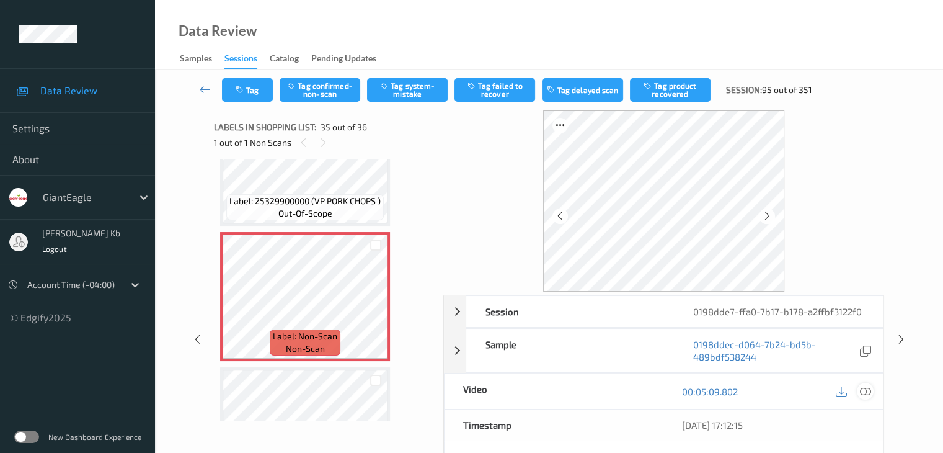
click at [866, 391] on icon at bounding box center [864, 391] width 11 height 11
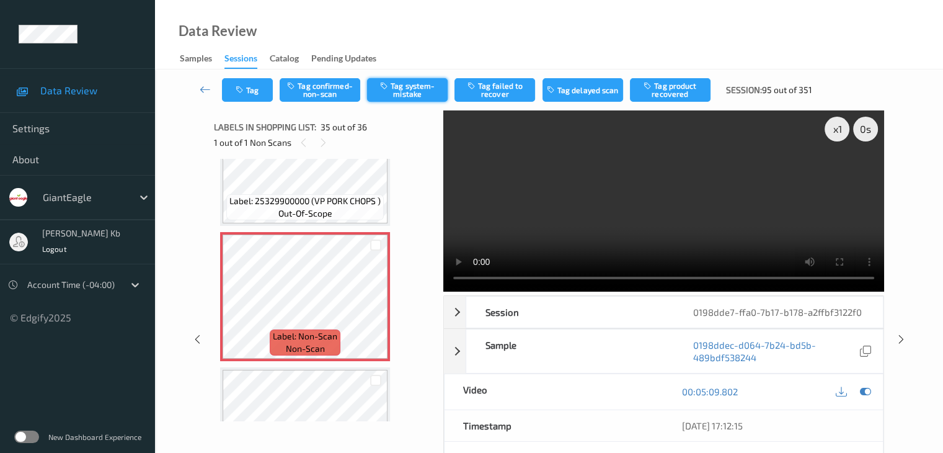
click at [417, 95] on button "Tag system-mistake" at bounding box center [407, 90] width 81 height 24
click at [264, 88] on button "Tag" at bounding box center [247, 90] width 51 height 24
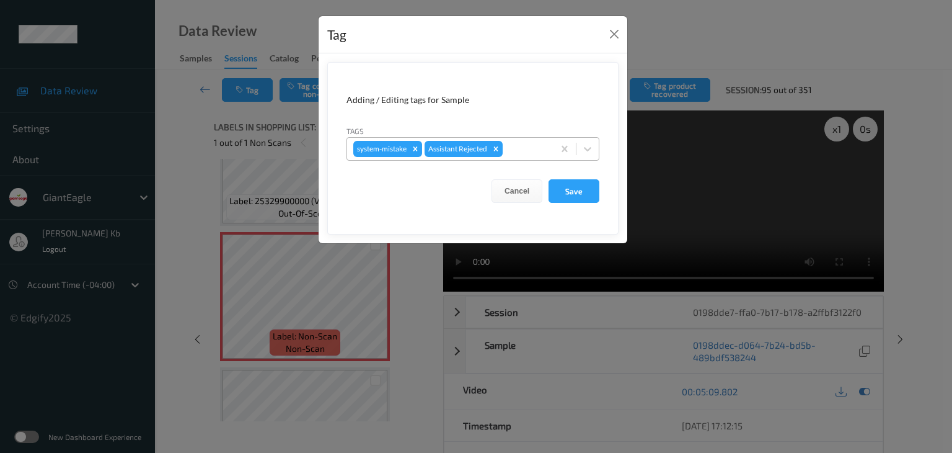
click at [520, 148] on div at bounding box center [526, 148] width 42 height 15
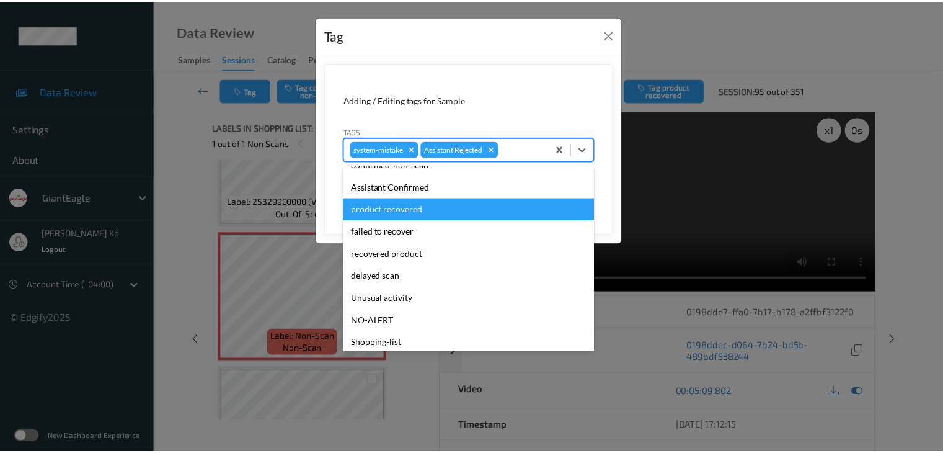
scroll to position [109, 0]
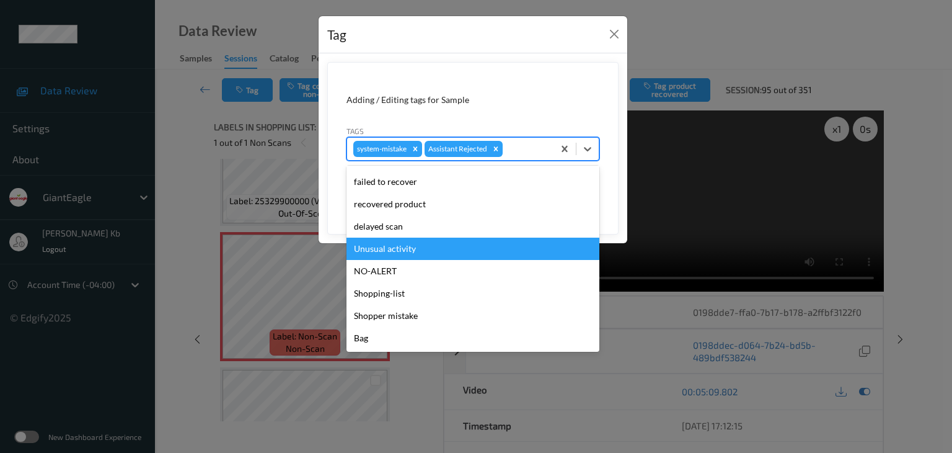
click at [406, 248] on div "Unusual activity" at bounding box center [473, 248] width 253 height 22
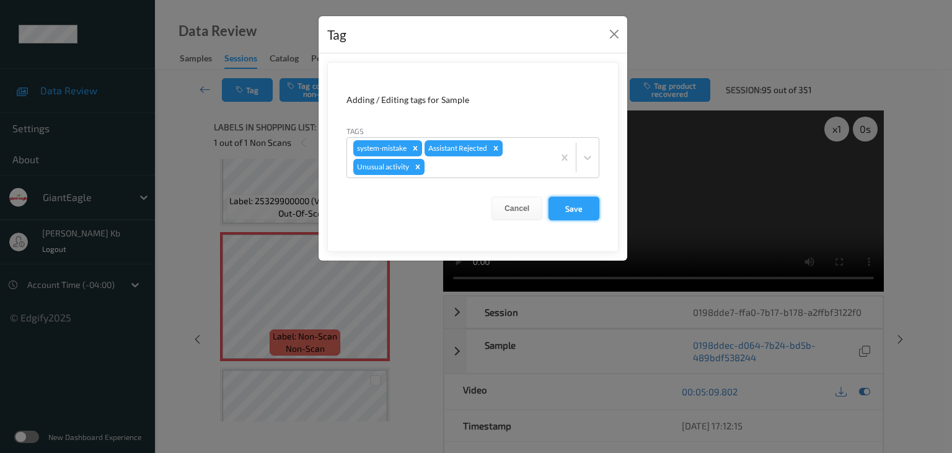
click at [569, 210] on button "Save" at bounding box center [574, 209] width 51 height 24
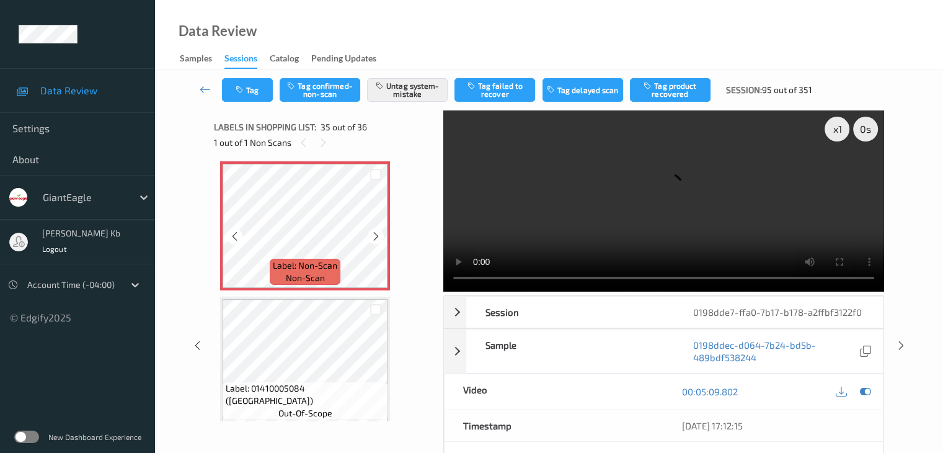
scroll to position [4610, 0]
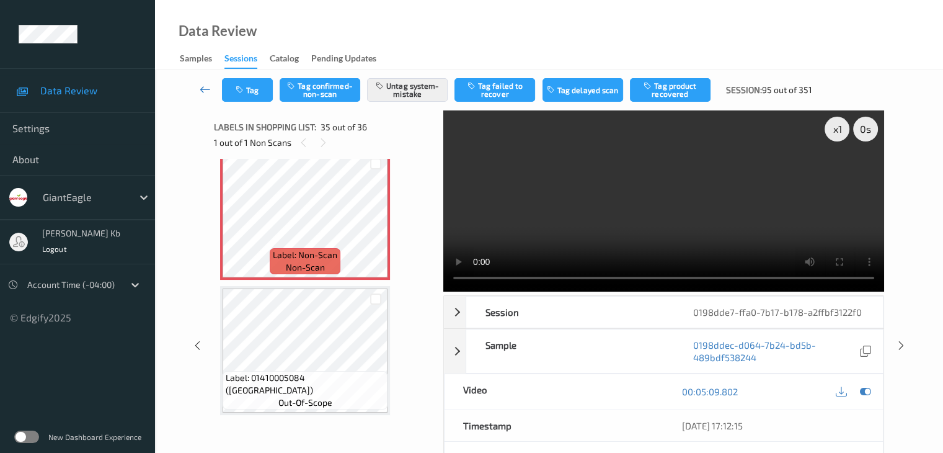
click at [207, 84] on icon at bounding box center [205, 89] width 11 height 12
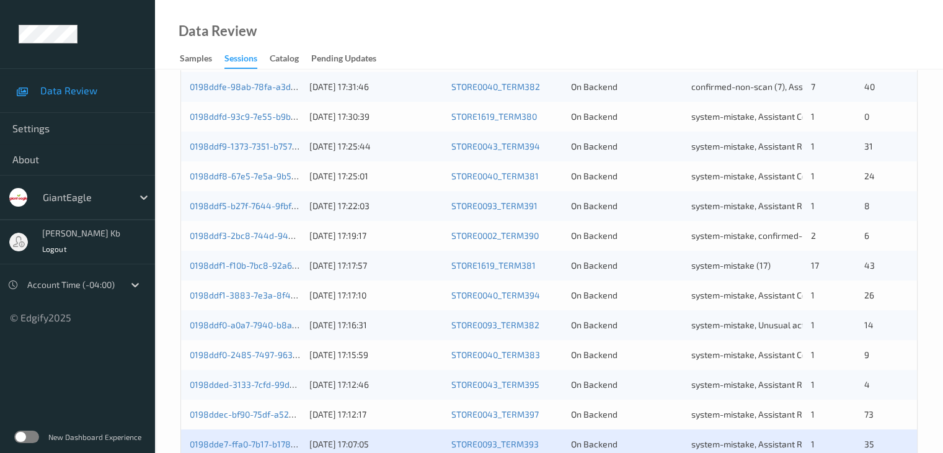
scroll to position [558, 0]
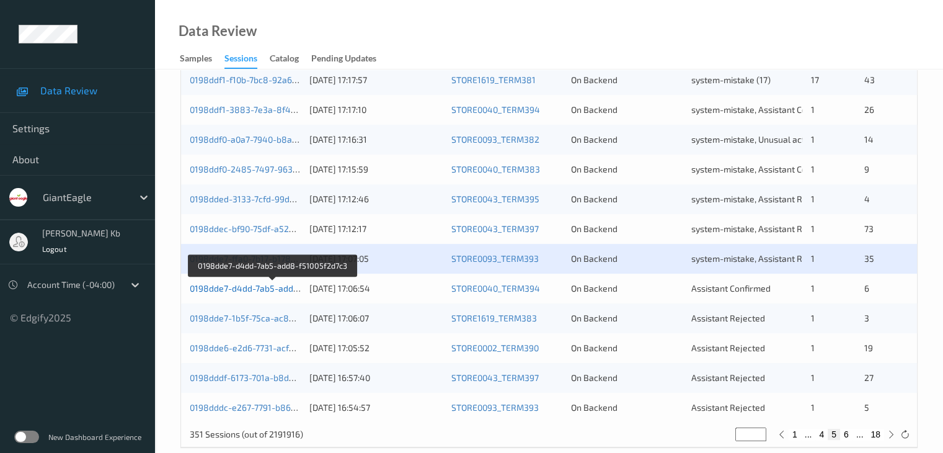
click at [265, 288] on link "0198dde7-d4dd-7ab5-add8-f51005f2d7c3" at bounding box center [273, 288] width 166 height 11
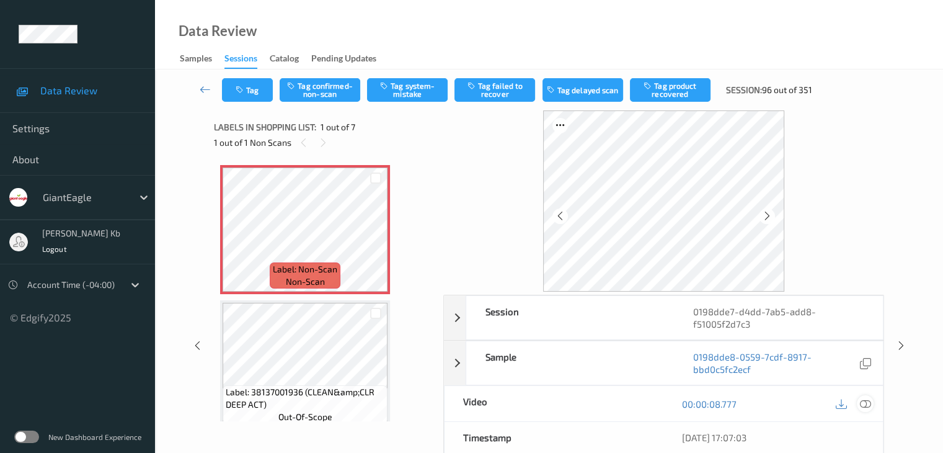
click at [866, 402] on icon at bounding box center [864, 403] width 11 height 11
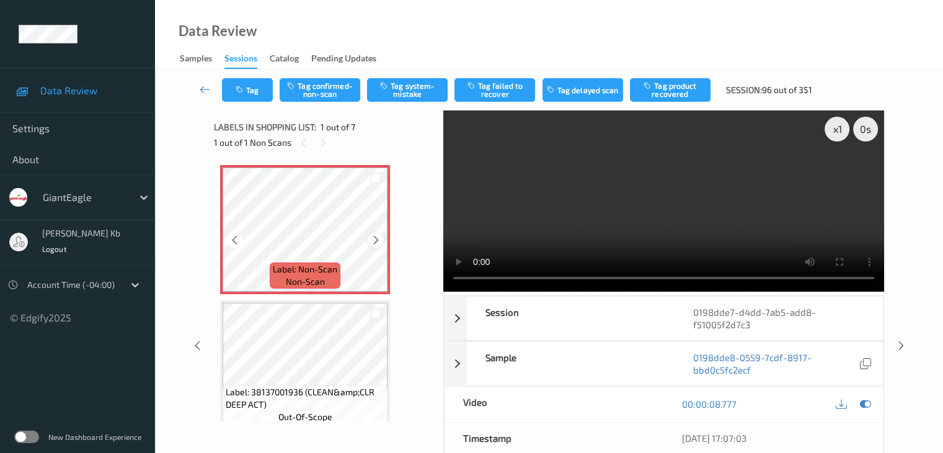
click at [377, 239] on icon at bounding box center [376, 239] width 11 height 11
drag, startPoint x: 342, startPoint y: 91, endPoint x: 335, endPoint y: 91, distance: 6.2
click at [341, 91] on button "Tag confirmed-non-scan" at bounding box center [320, 90] width 81 height 24
click at [500, 87] on button "Tag failed to recover" at bounding box center [494, 90] width 81 height 24
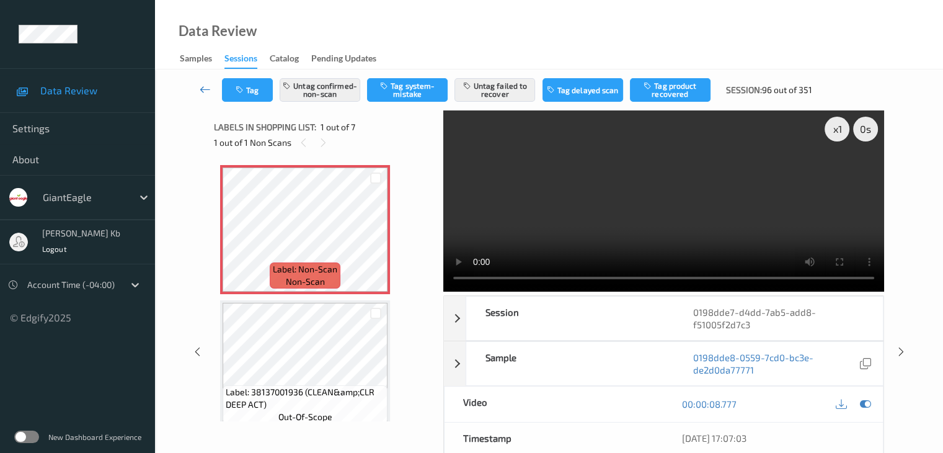
click at [200, 87] on icon at bounding box center [205, 89] width 11 height 12
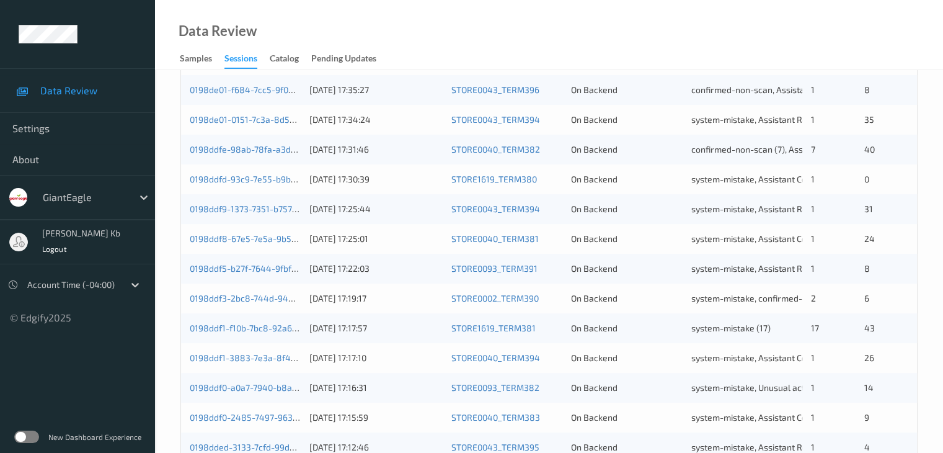
scroll to position [578, 0]
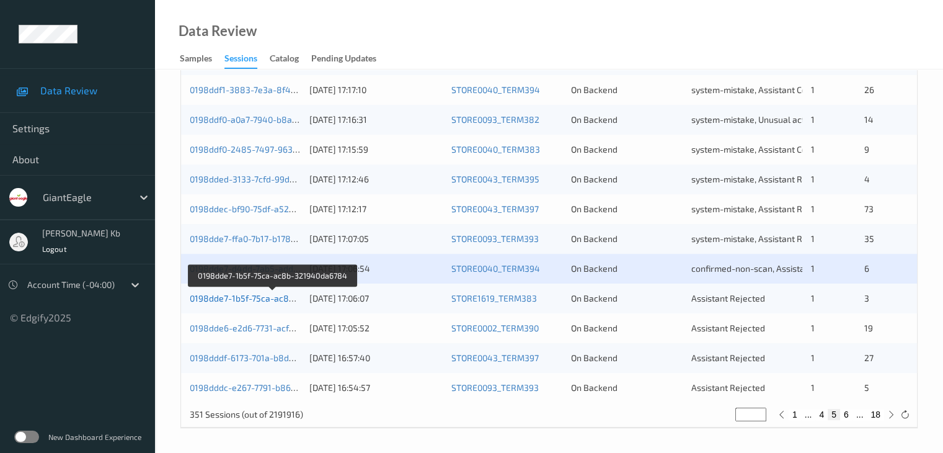
click at [264, 297] on link "0198dde7-1b5f-75ca-ac8b-321940da6784" at bounding box center [273, 298] width 167 height 11
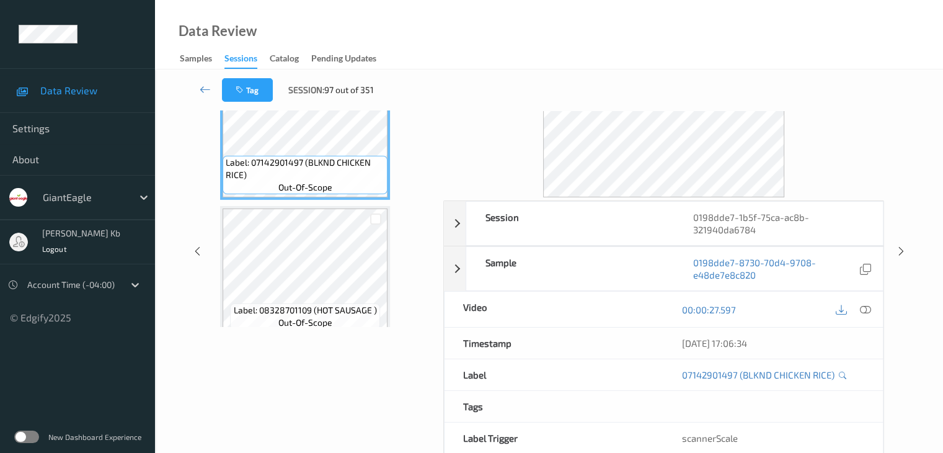
scroll to position [27, 0]
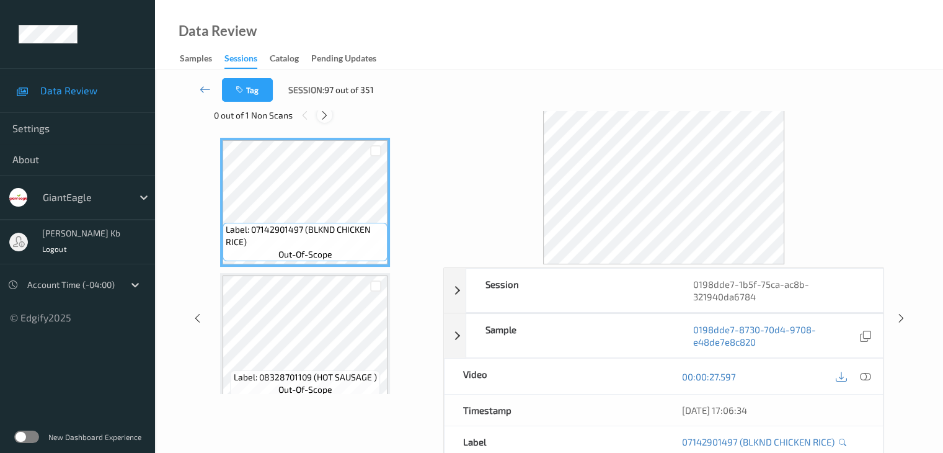
click at [325, 113] on icon at bounding box center [324, 115] width 11 height 11
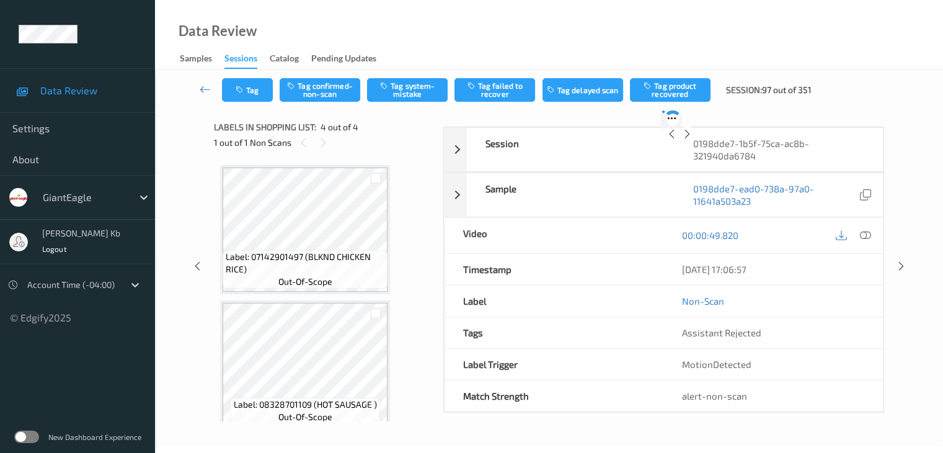
scroll to position [277, 0]
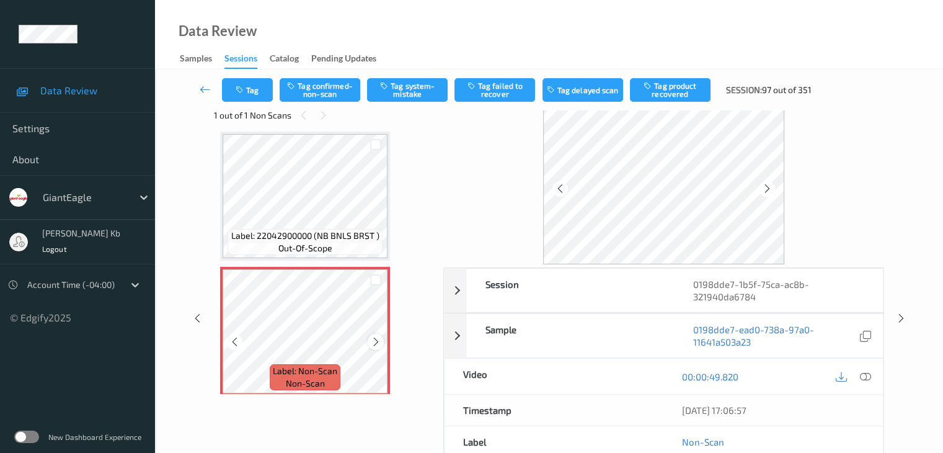
click at [374, 338] on icon at bounding box center [376, 341] width 11 height 11
click at [376, 340] on icon at bounding box center [376, 341] width 11 height 11
click at [231, 340] on icon at bounding box center [234, 341] width 11 height 11
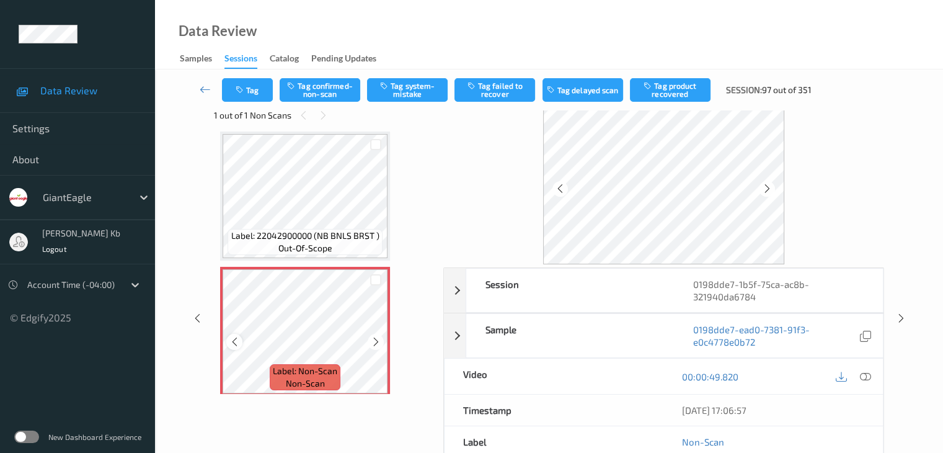
click at [234, 340] on icon at bounding box center [234, 341] width 11 height 11
click at [379, 342] on icon at bounding box center [376, 341] width 11 height 11
click at [868, 375] on icon at bounding box center [864, 376] width 11 height 11
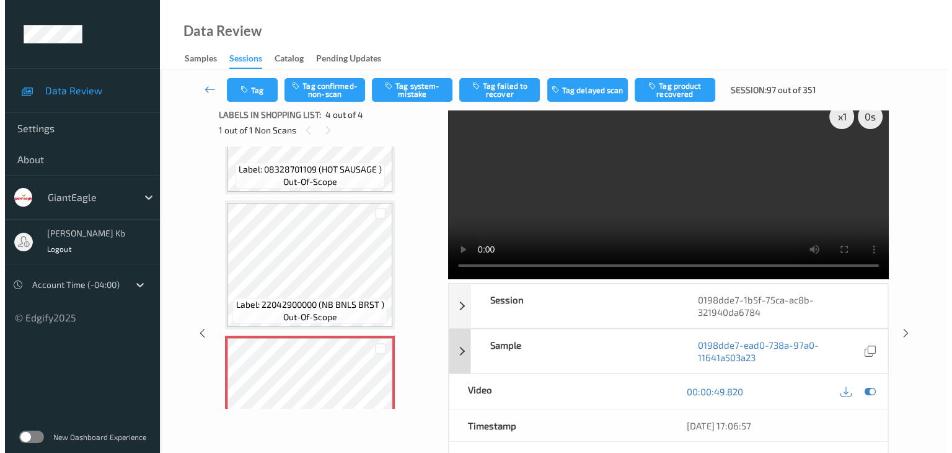
scroll to position [0, 0]
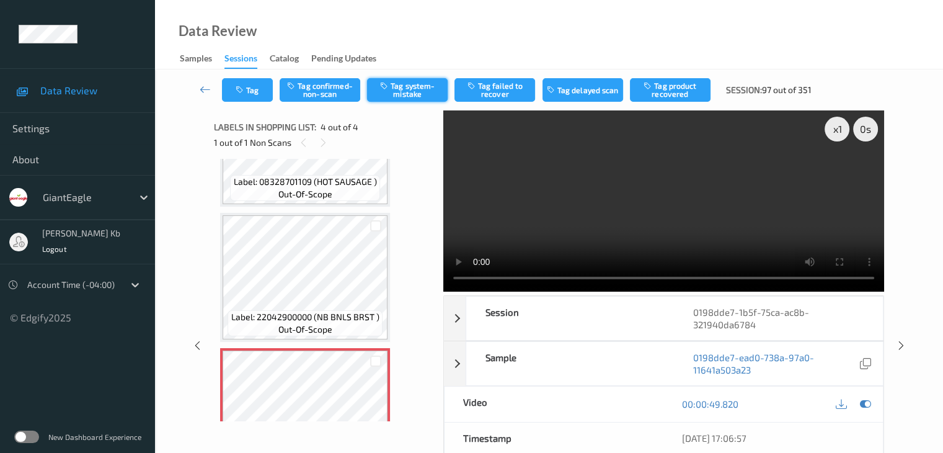
click at [427, 93] on button "Tag system-mistake" at bounding box center [407, 90] width 81 height 24
click at [263, 87] on button "Tag" at bounding box center [247, 90] width 51 height 24
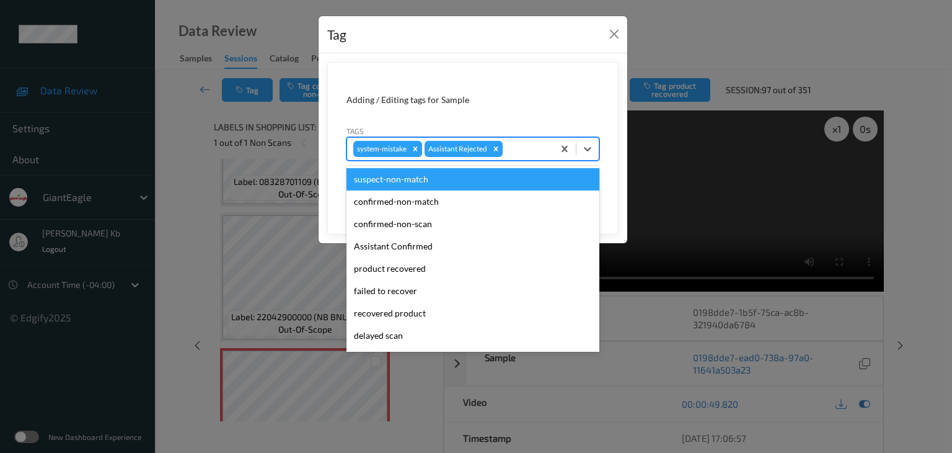
click at [528, 146] on div at bounding box center [526, 148] width 42 height 15
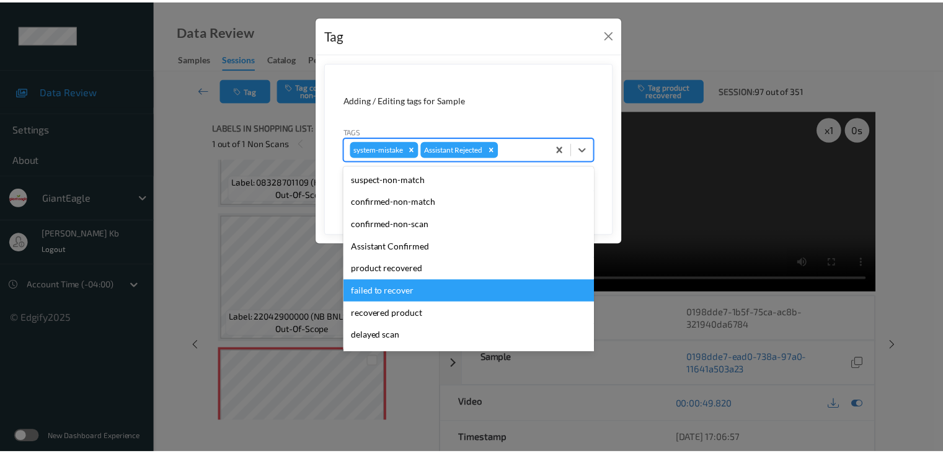
scroll to position [62, 0]
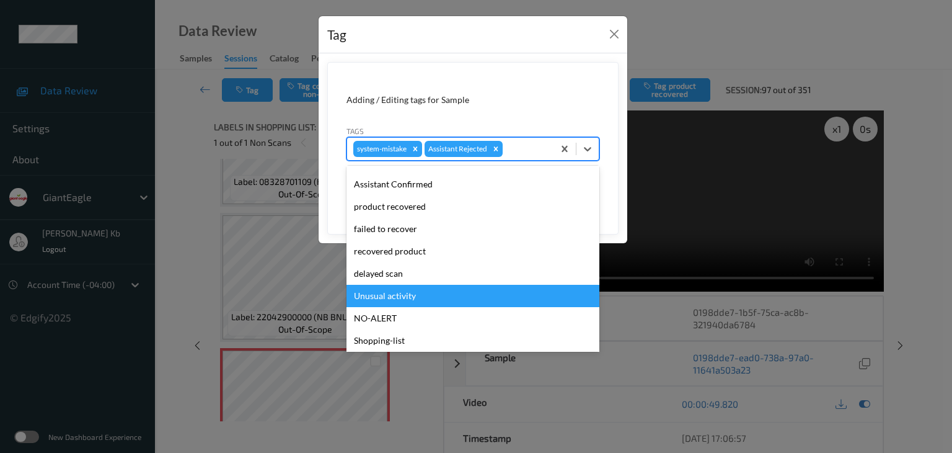
click at [402, 298] on div "Unusual activity" at bounding box center [473, 296] width 253 height 22
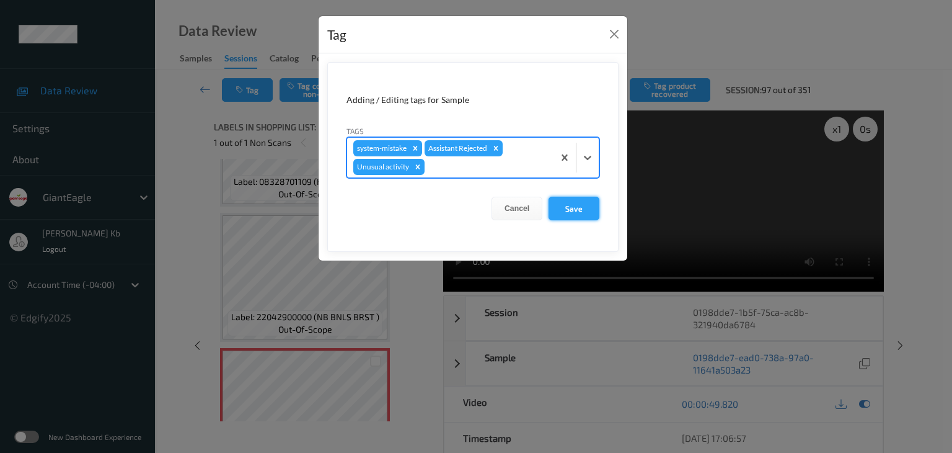
click at [575, 208] on button "Save" at bounding box center [574, 209] width 51 height 24
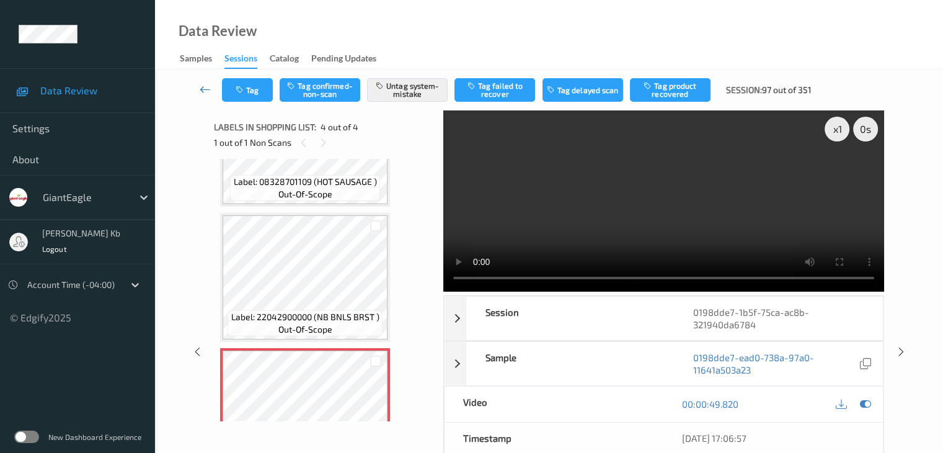
click at [206, 88] on icon at bounding box center [205, 89] width 11 height 12
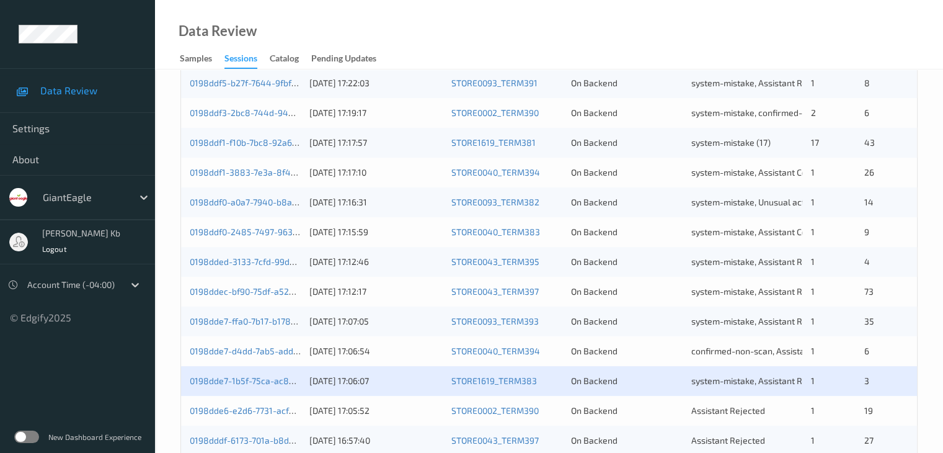
scroll to position [578, 0]
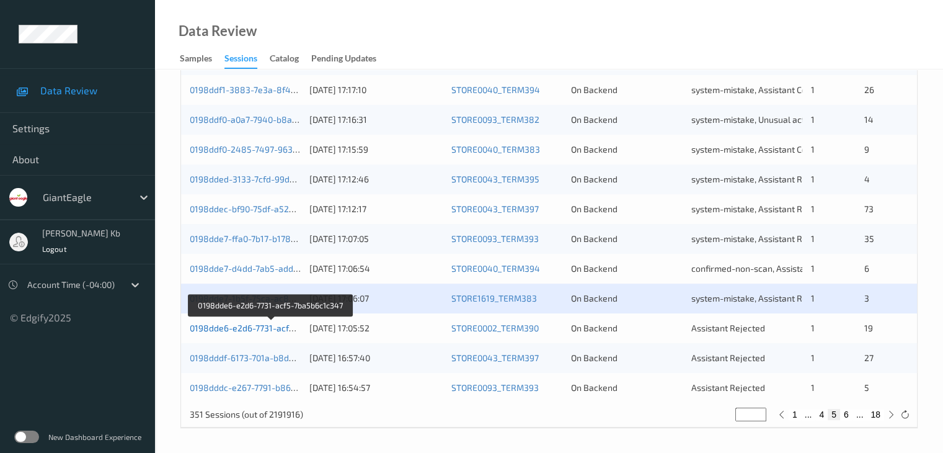
click at [249, 329] on link "0198dde6-e2d6-7731-acf5-7ba5b6c1c347" at bounding box center [272, 327] width 164 height 11
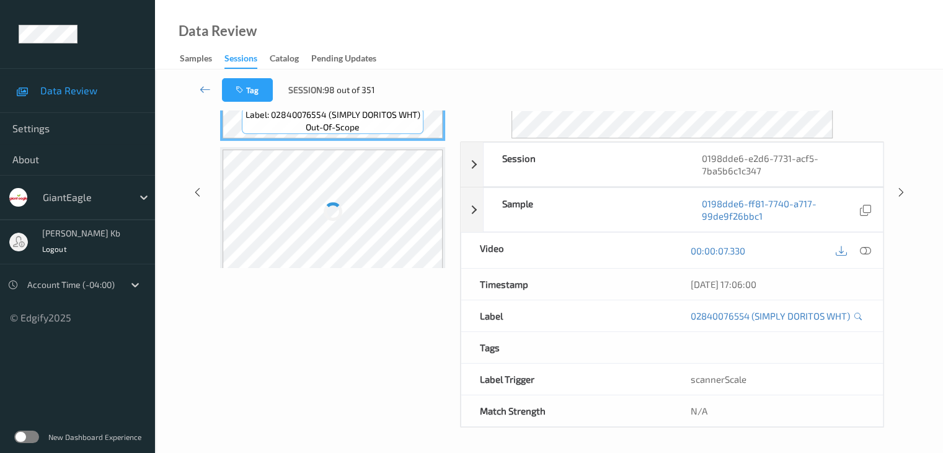
scroll to position [151, 0]
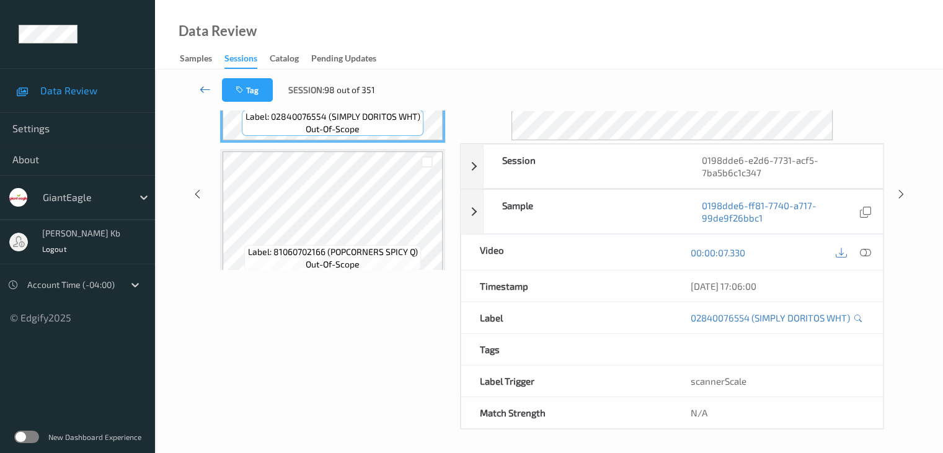
click at [207, 84] on icon at bounding box center [205, 89] width 11 height 12
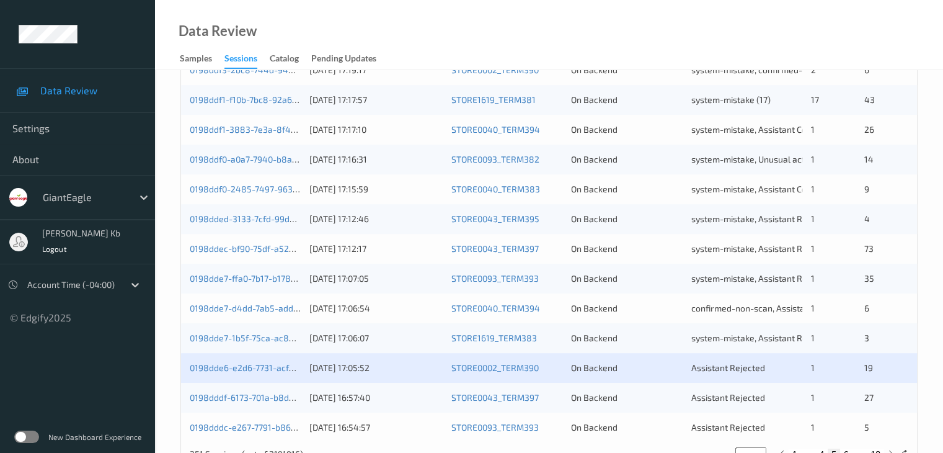
scroll to position [578, 0]
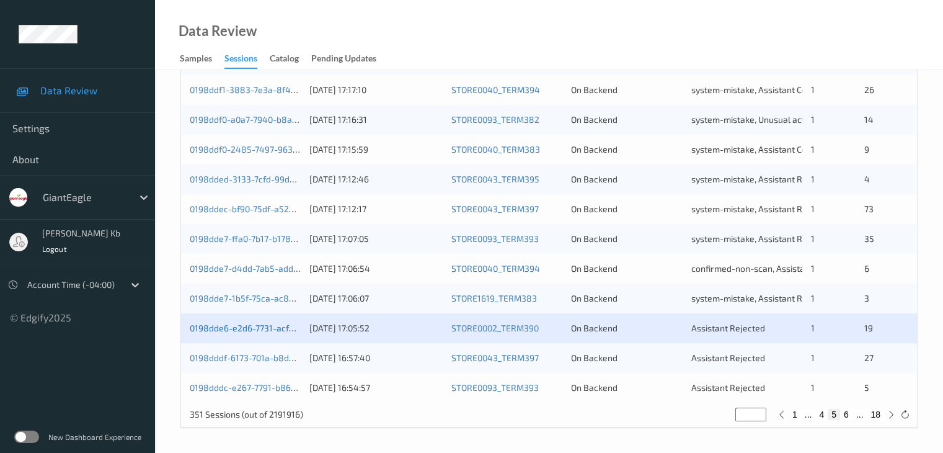
click at [258, 329] on link "0198dde6-e2d6-7731-acf5-7ba5b6c1c347" at bounding box center [272, 327] width 164 height 11
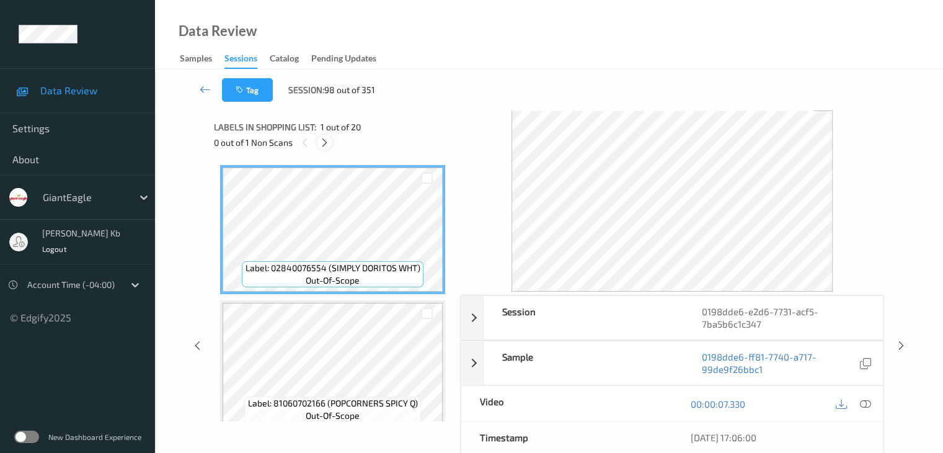
click at [327, 144] on icon at bounding box center [324, 142] width 11 height 11
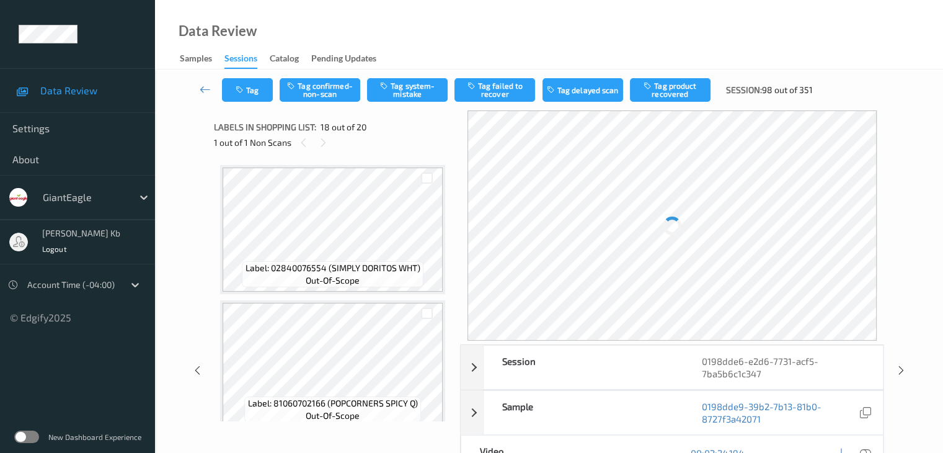
scroll to position [2169, 0]
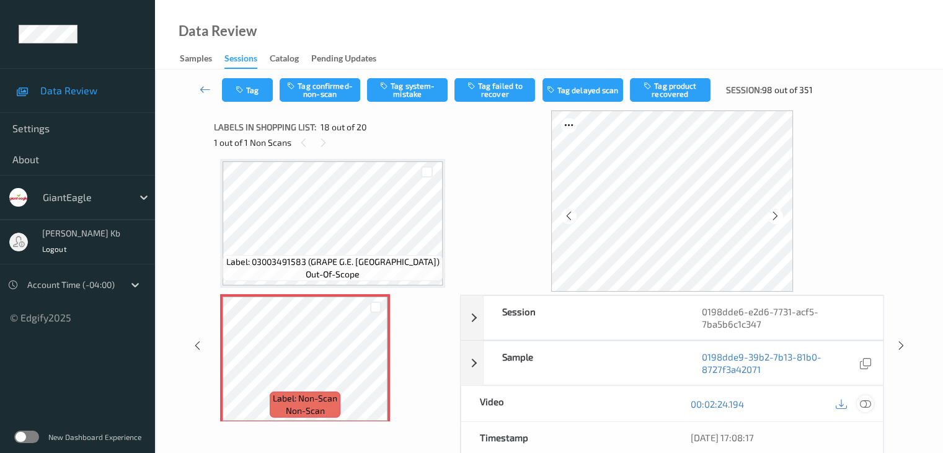
click at [867, 403] on icon at bounding box center [864, 403] width 11 height 11
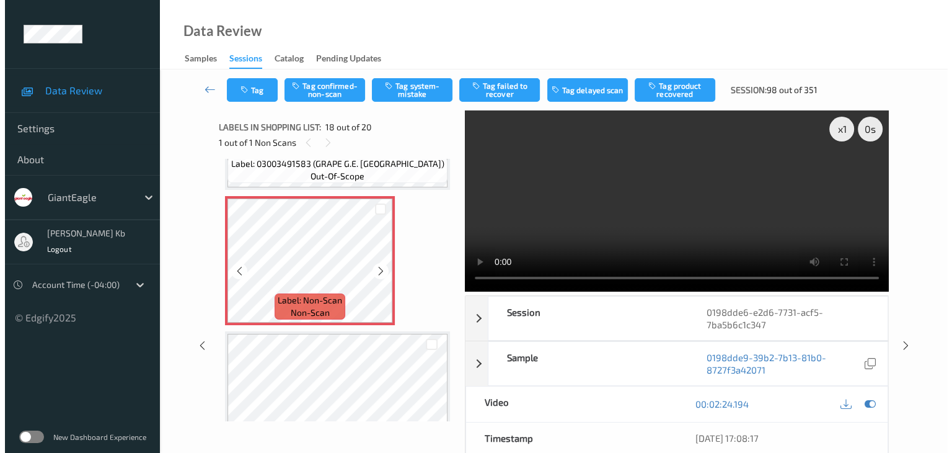
scroll to position [2355, 0]
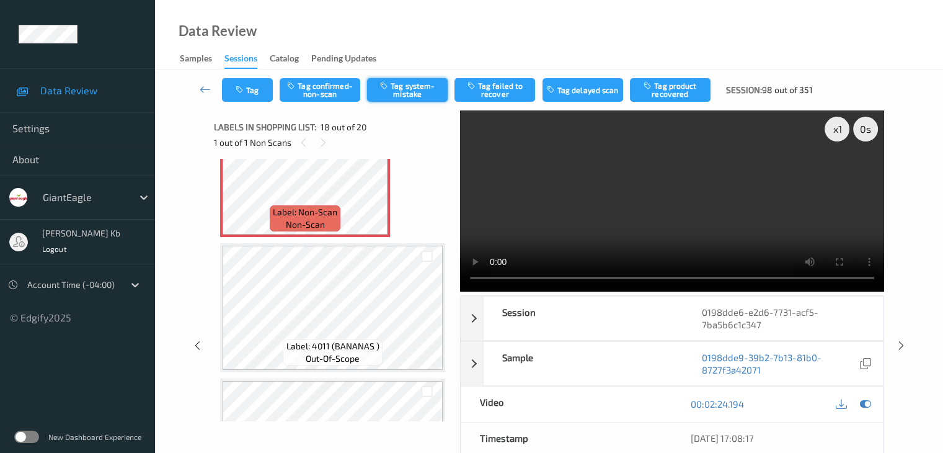
click at [425, 89] on button "Tag system-mistake" at bounding box center [407, 90] width 81 height 24
click at [257, 90] on button "Tag" at bounding box center [247, 90] width 51 height 24
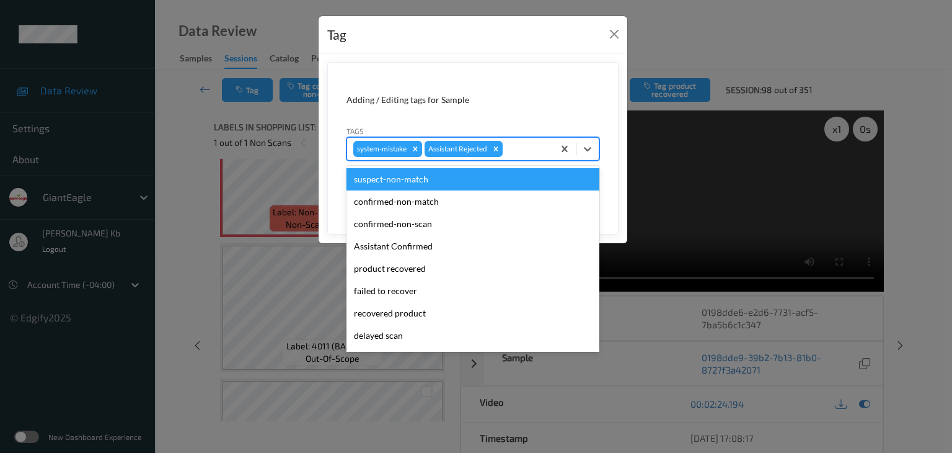
click at [531, 147] on div at bounding box center [526, 148] width 42 height 15
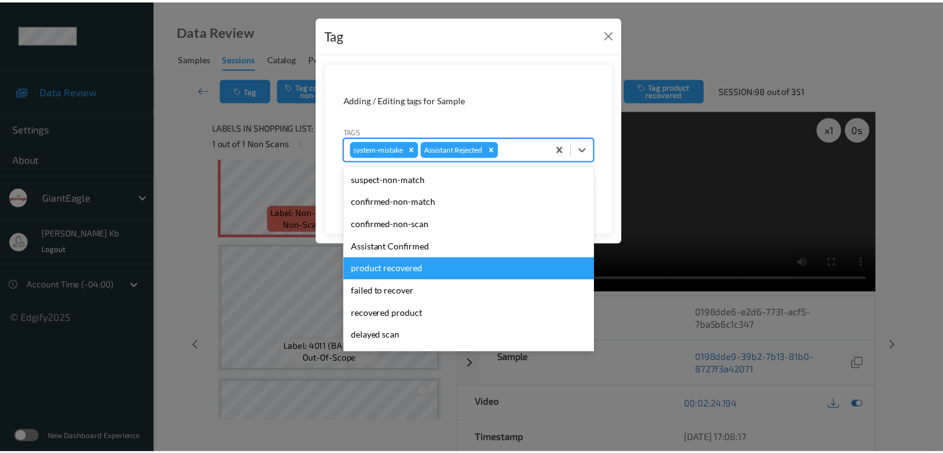
scroll to position [109, 0]
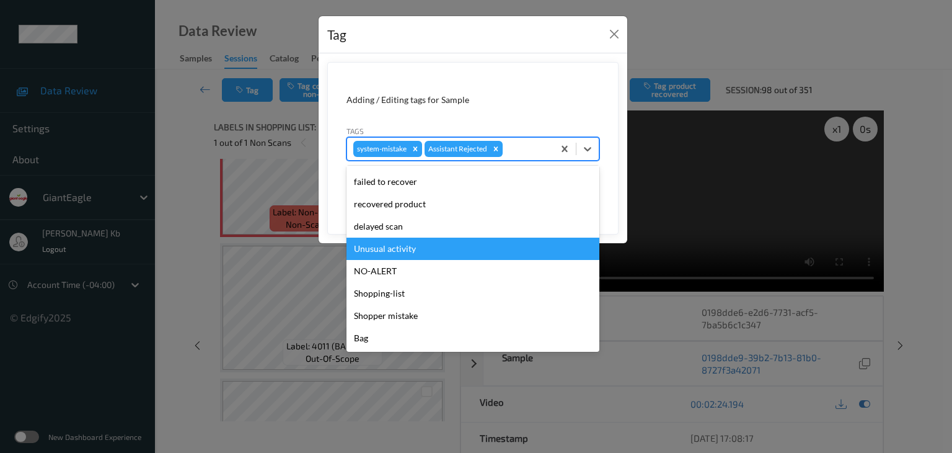
click at [401, 252] on div "Unusual activity" at bounding box center [473, 248] width 253 height 22
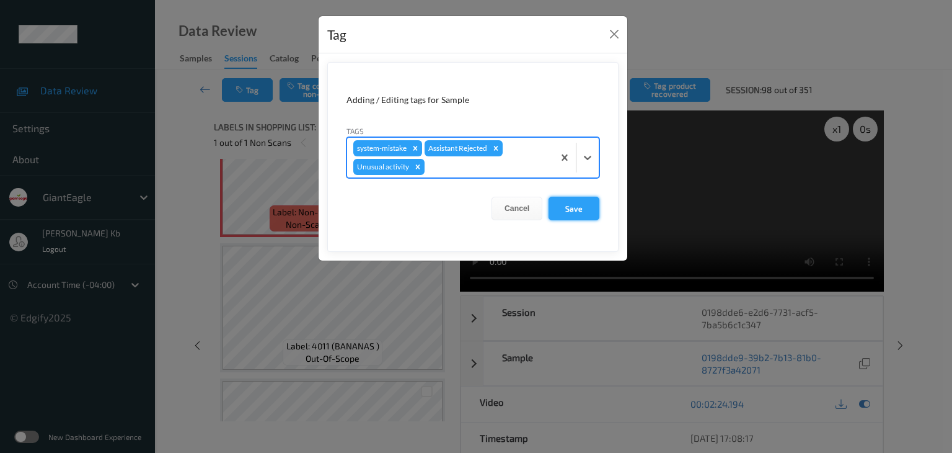
click at [572, 207] on button "Save" at bounding box center [574, 209] width 51 height 24
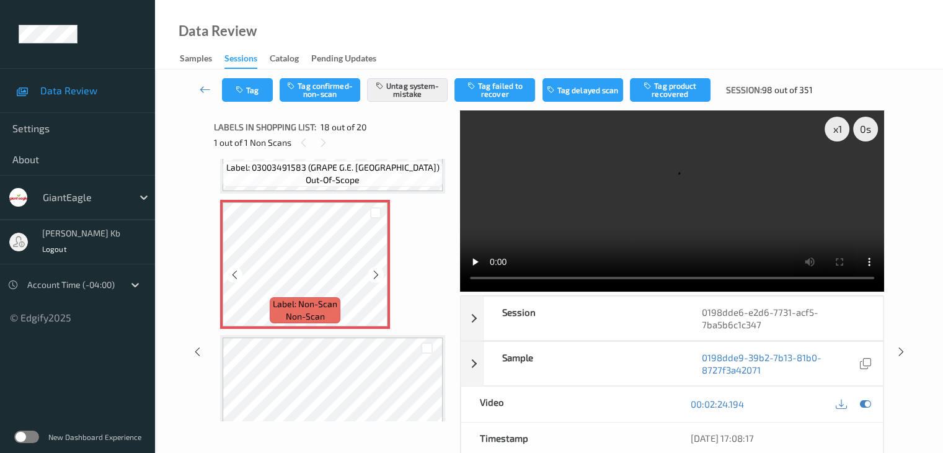
scroll to position [2169, 0]
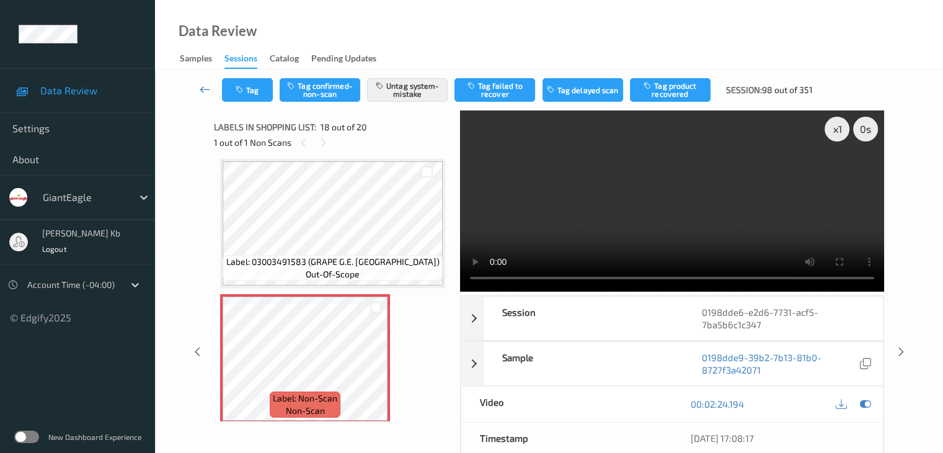
click at [206, 85] on icon at bounding box center [205, 89] width 11 height 12
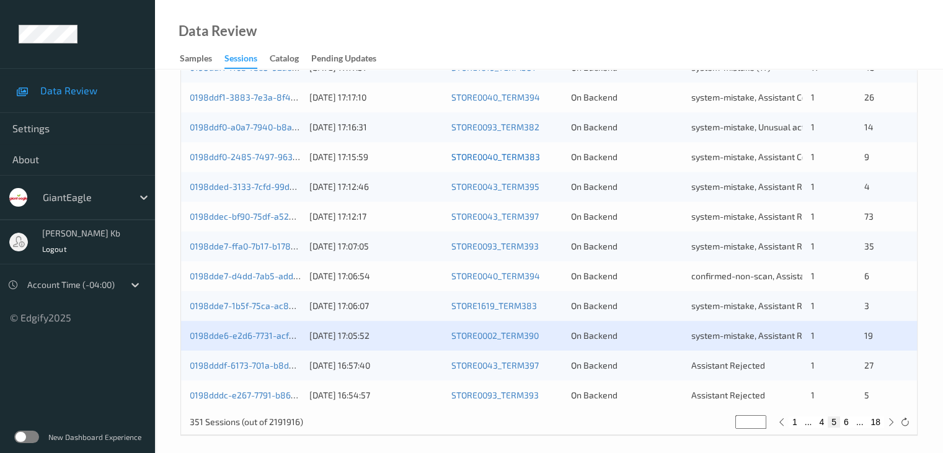
scroll to position [578, 0]
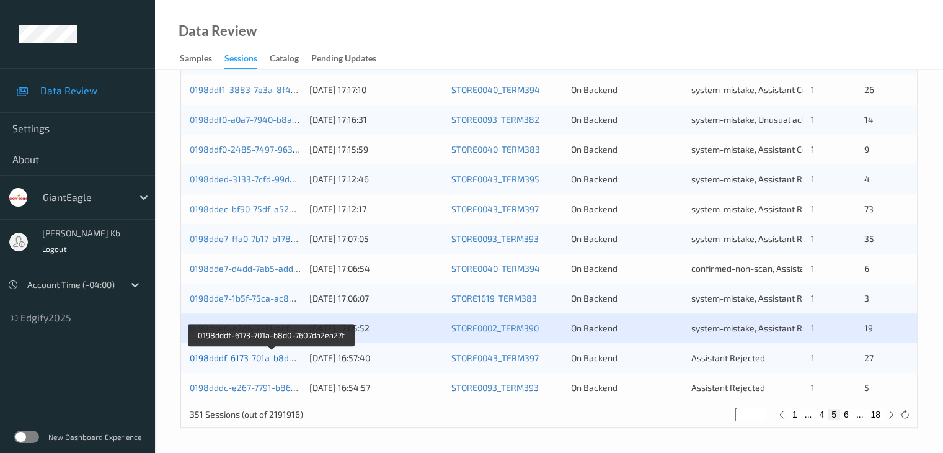
click at [264, 358] on link "0198dddf-6173-701a-b8d0-7607da2ea27f" at bounding box center [271, 357] width 163 height 11
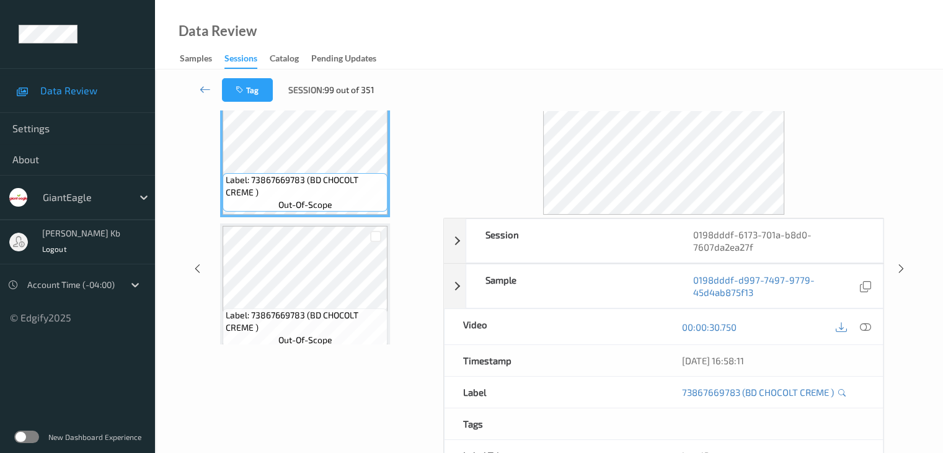
scroll to position [27, 0]
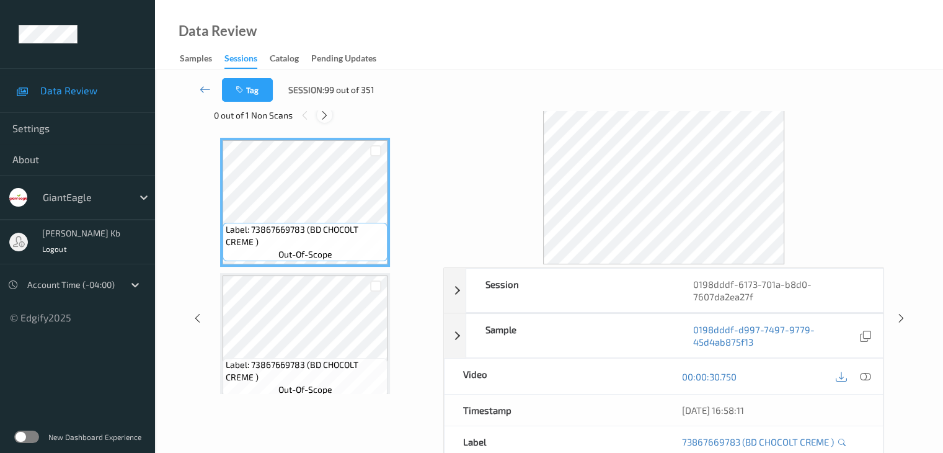
click at [327, 117] on icon at bounding box center [324, 115] width 11 height 11
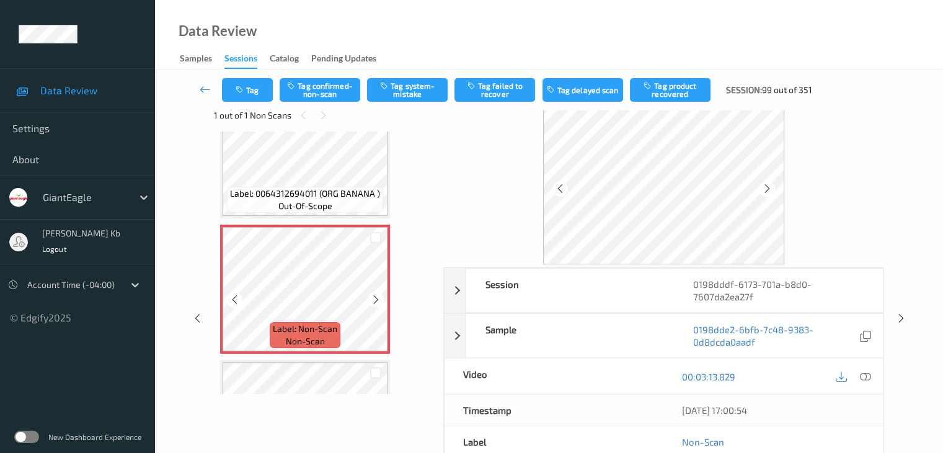
scroll to position [3312, 0]
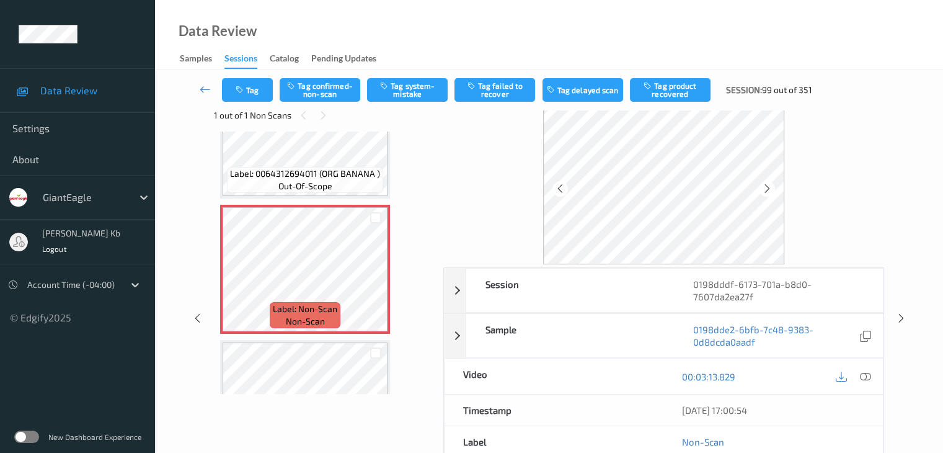
click at [866, 374] on icon at bounding box center [864, 376] width 11 height 11
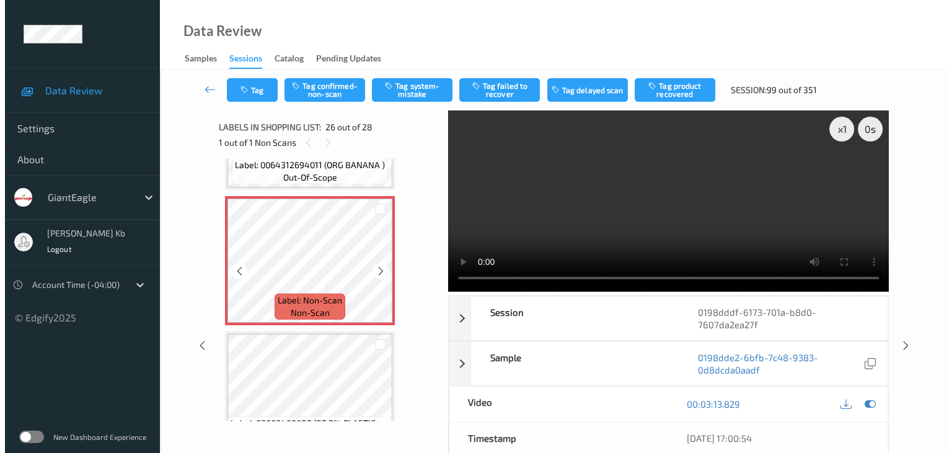
scroll to position [3374, 0]
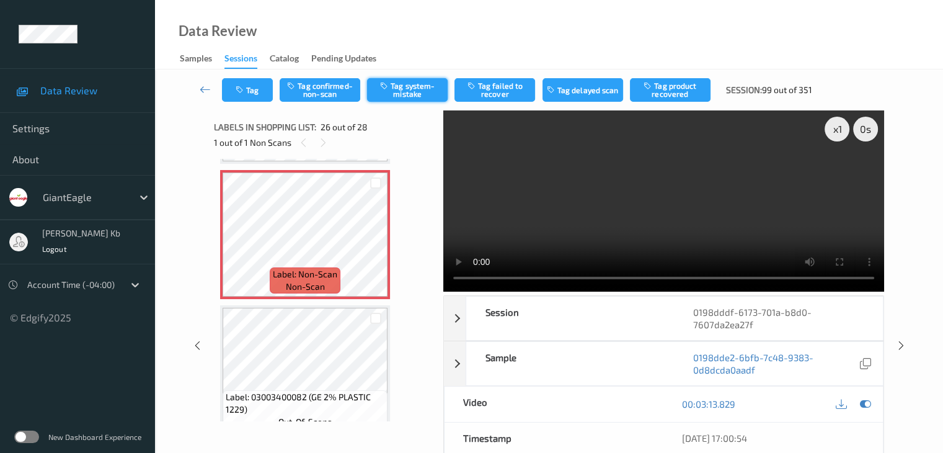
click at [407, 88] on button "Tag system-mistake" at bounding box center [407, 90] width 81 height 24
click at [264, 94] on button "Tag" at bounding box center [247, 90] width 51 height 24
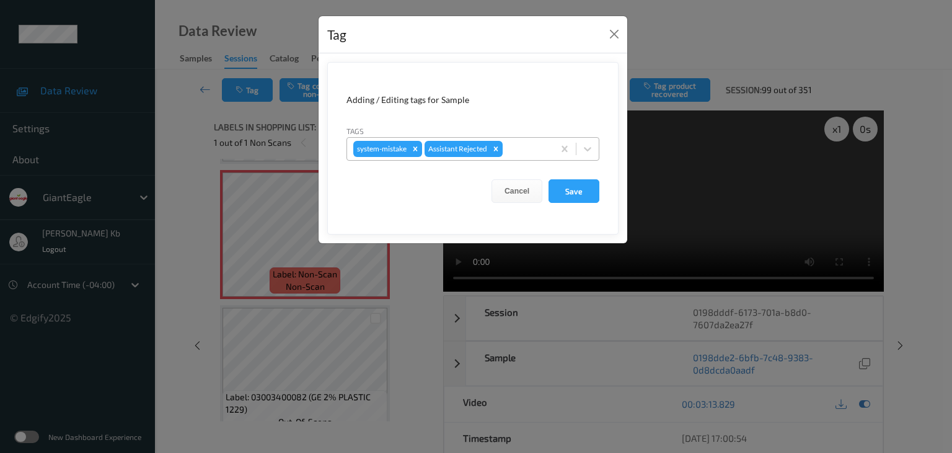
click at [517, 146] on div at bounding box center [526, 148] width 42 height 15
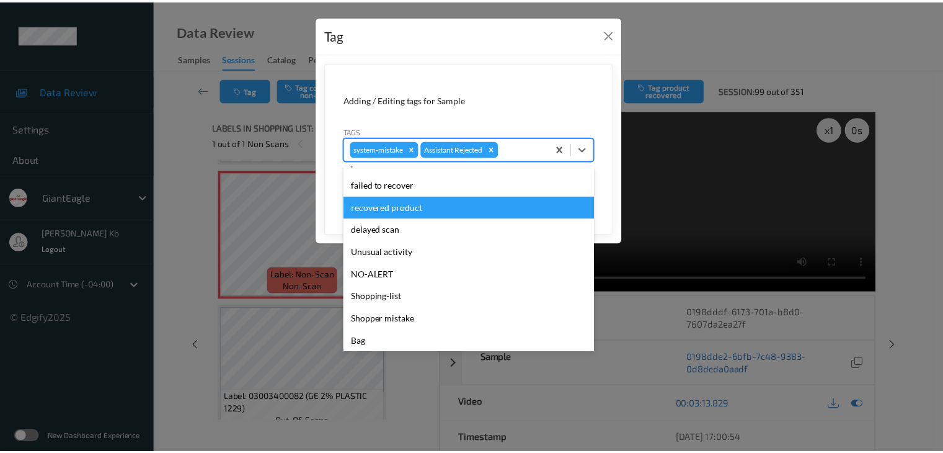
scroll to position [109, 0]
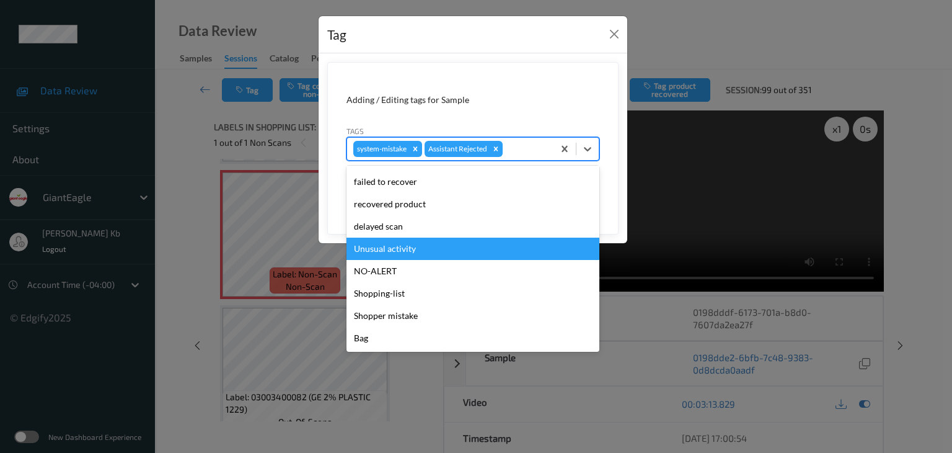
click at [404, 251] on div "Unusual activity" at bounding box center [473, 248] width 253 height 22
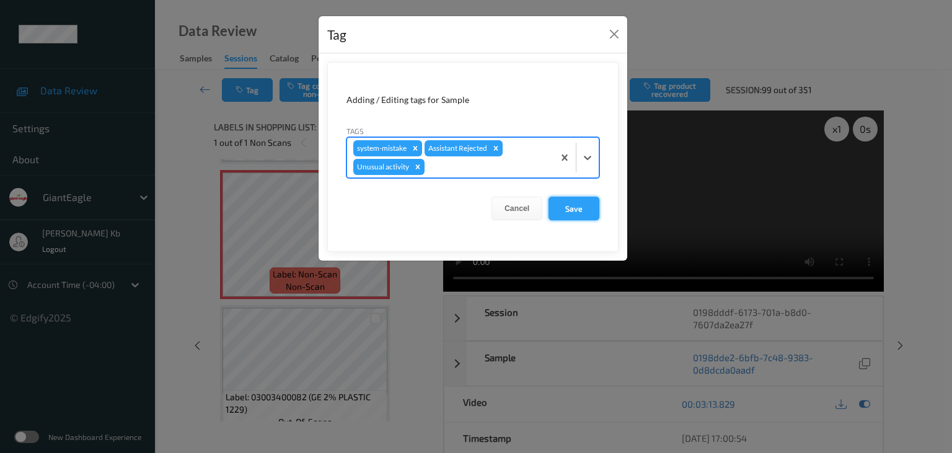
click at [575, 212] on button "Save" at bounding box center [574, 209] width 51 height 24
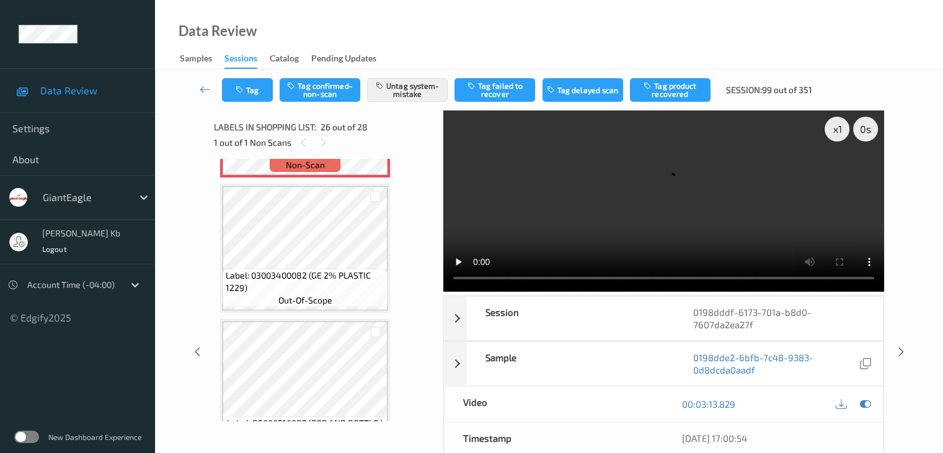
scroll to position [3498, 0]
click at [205, 86] on icon at bounding box center [205, 89] width 11 height 12
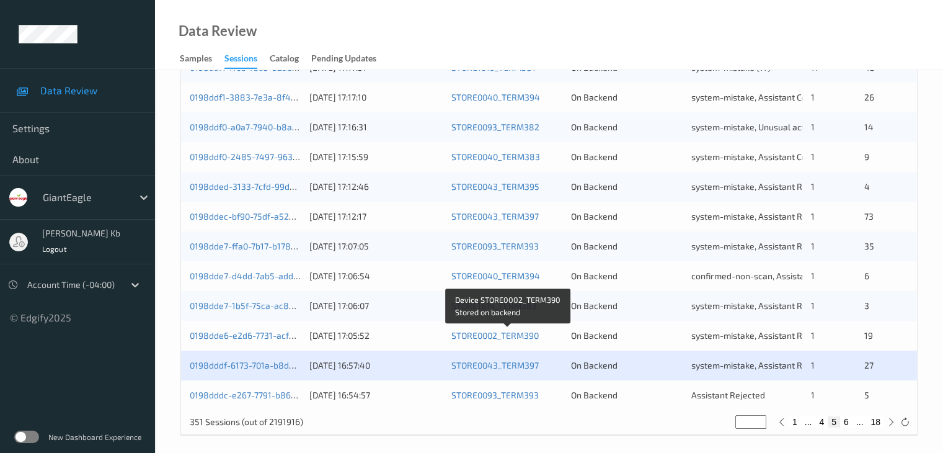
scroll to position [578, 0]
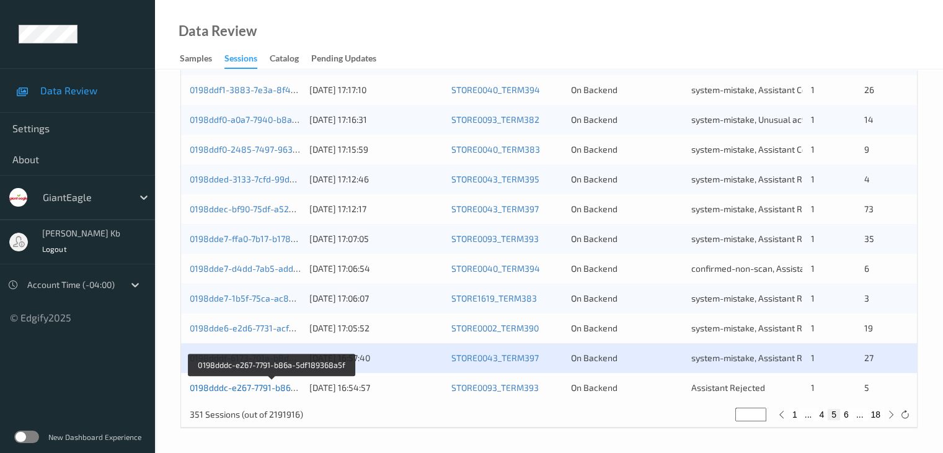
click at [262, 386] on link "0198dddc-e267-7791-b86a-5df189368a5f" at bounding box center [273, 387] width 166 height 11
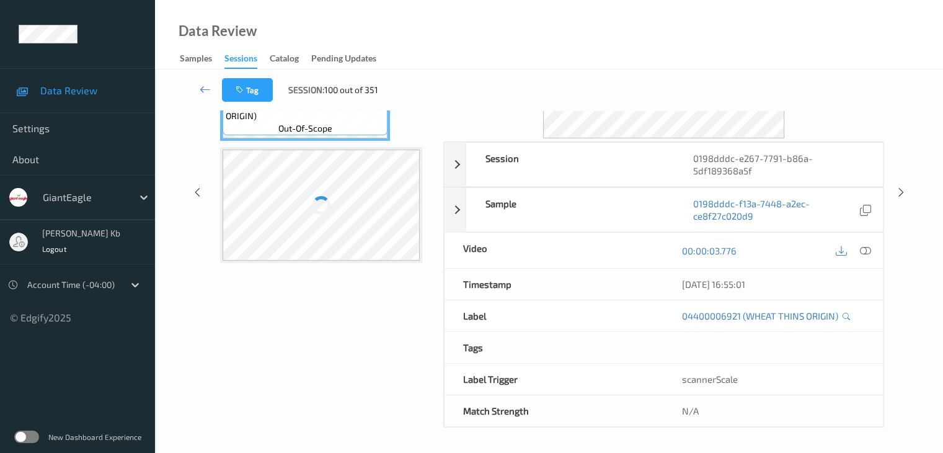
scroll to position [151, 0]
drag, startPoint x: 305, startPoint y: 1, endPoint x: 543, endPoint y: 23, distance: 239.1
click at [654, 24] on div "Data Review Samples Sessions Catalog Pending Updates" at bounding box center [549, 34] width 788 height 69
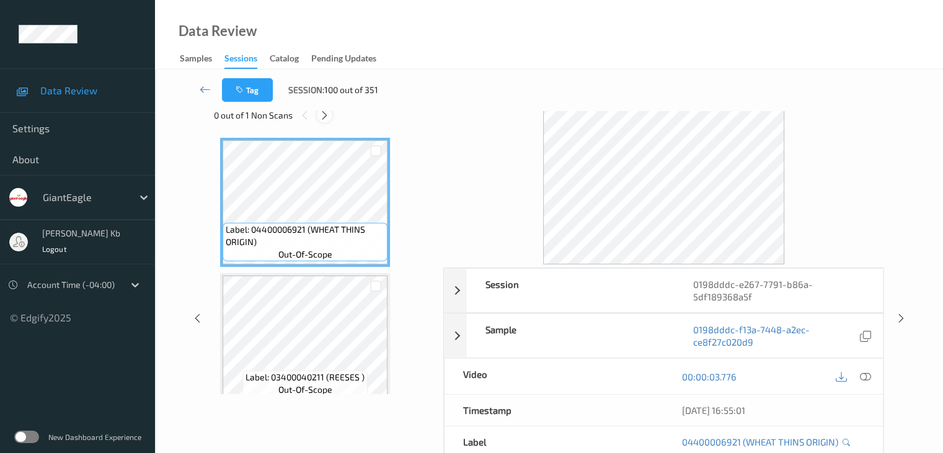
click at [329, 116] on icon at bounding box center [324, 115] width 11 height 11
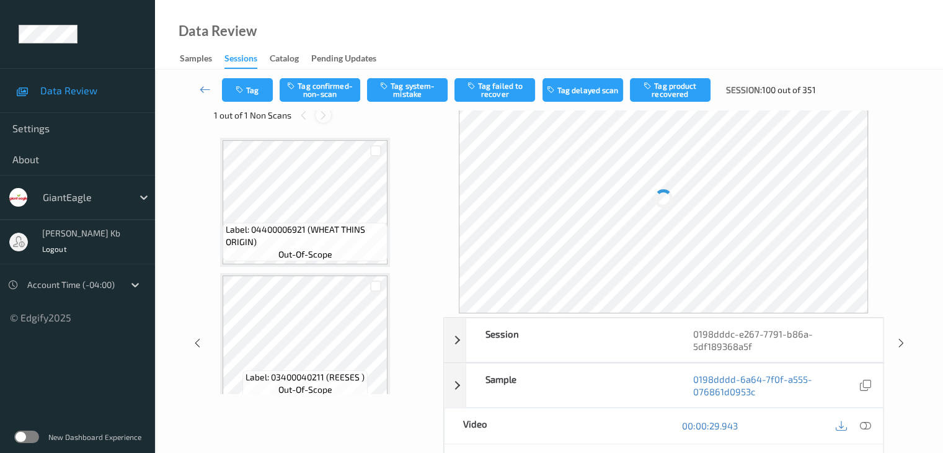
scroll to position [547, 0]
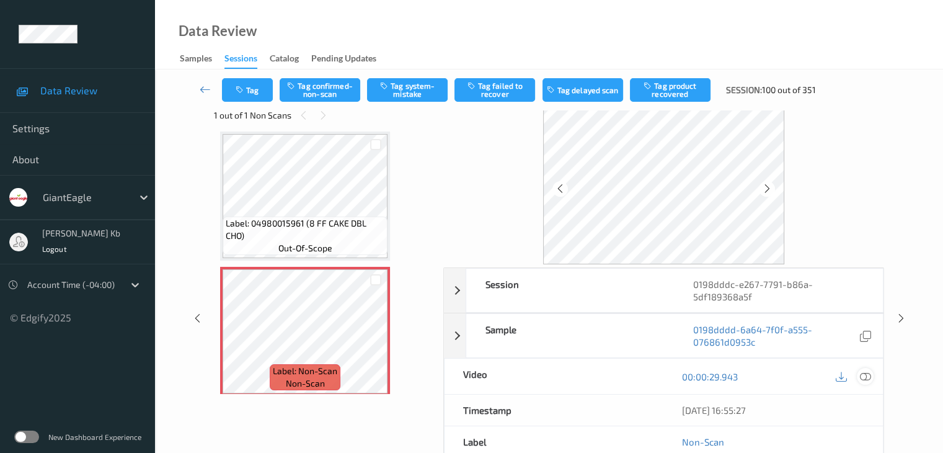
click at [869, 376] on icon at bounding box center [864, 376] width 11 height 11
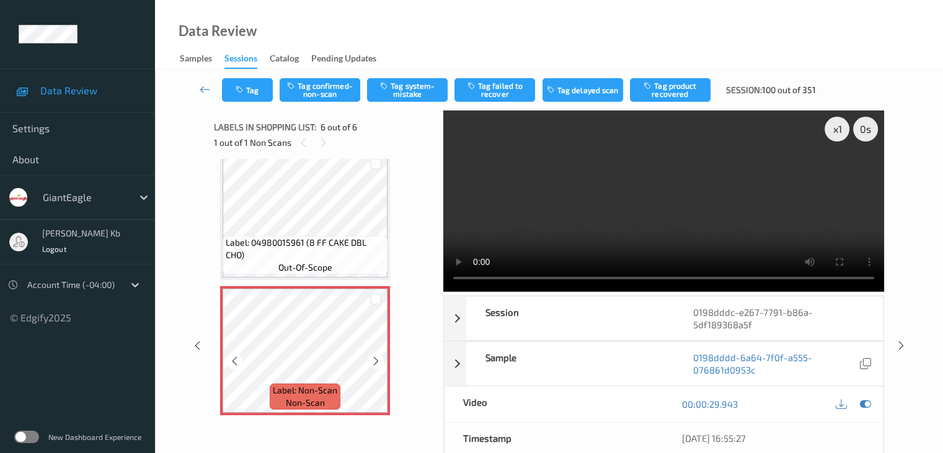
scroll to position [62, 0]
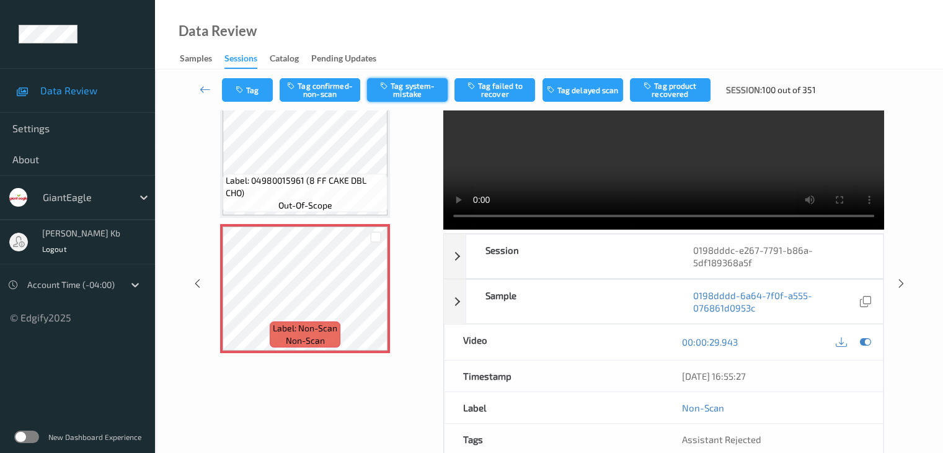
click at [409, 87] on button "Tag system-mistake" at bounding box center [407, 90] width 81 height 24
click at [203, 87] on icon at bounding box center [205, 89] width 11 height 12
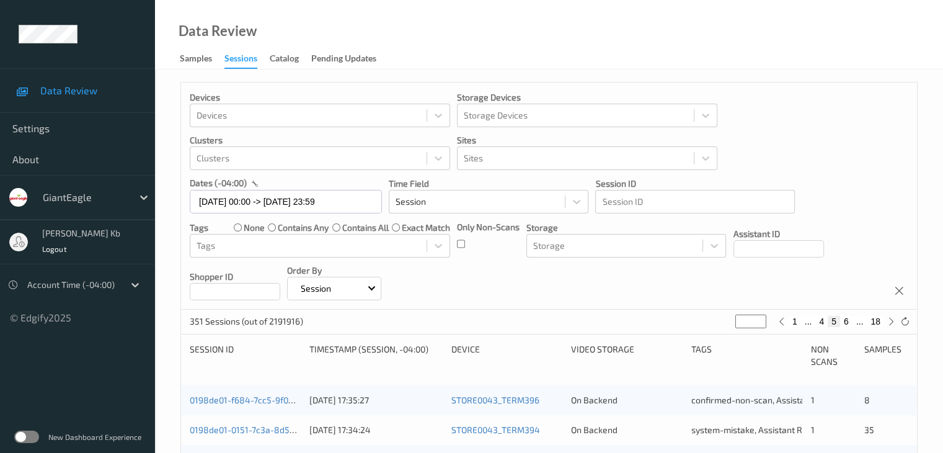
click at [849, 322] on button "6" at bounding box center [846, 321] width 12 height 11
type input "*"
click at [848, 321] on button "7" at bounding box center [846, 321] width 12 height 11
type input "*"
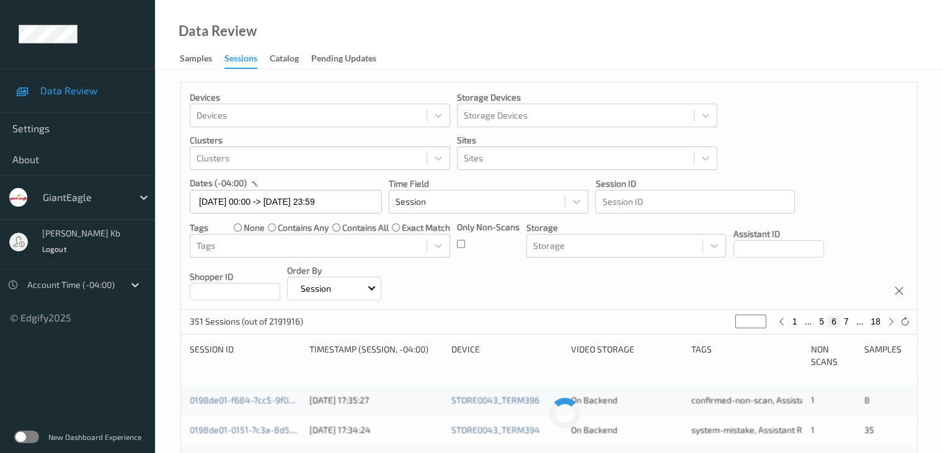
type input "*"
click at [848, 321] on button "8" at bounding box center [846, 321] width 12 height 11
type input "*"
click at [848, 321] on button "9" at bounding box center [846, 321] width 12 height 11
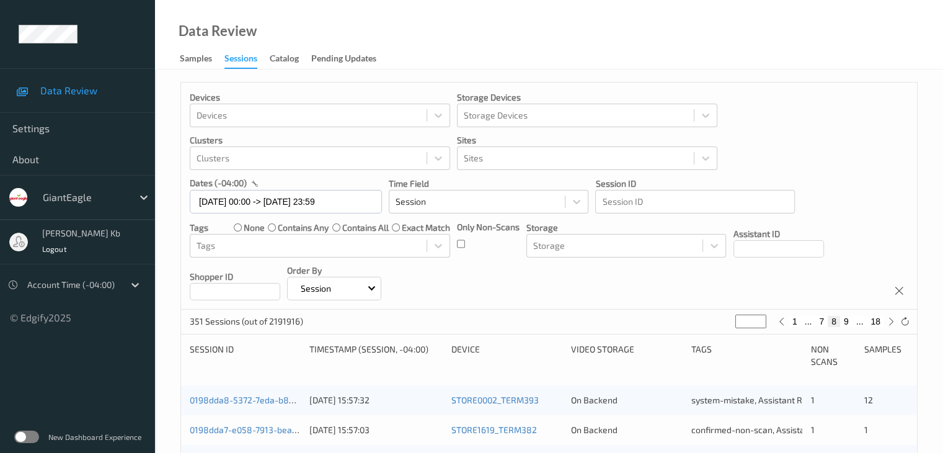
type input "*"
click at [848, 322] on button "10" at bounding box center [843, 321] width 17 height 11
type input "**"
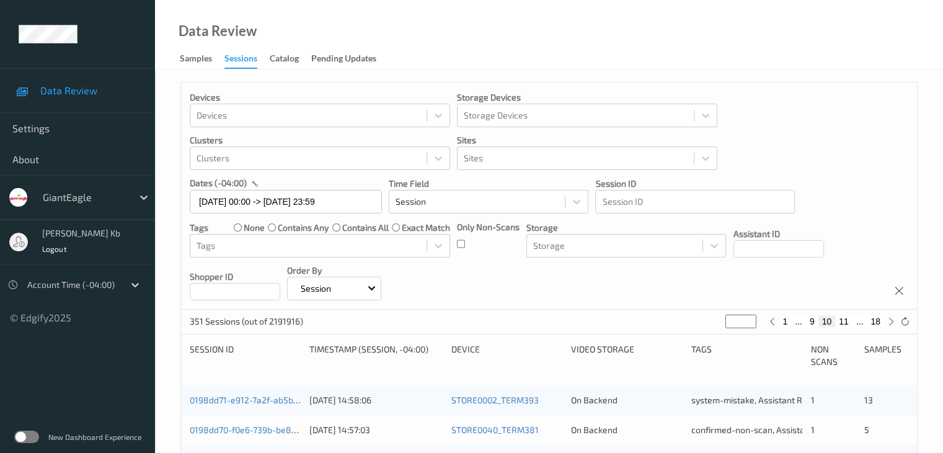
click at [848, 322] on button "11" at bounding box center [843, 321] width 17 height 11
type input "**"
click at [848, 322] on button "12" at bounding box center [843, 321] width 17 height 11
type input "**"
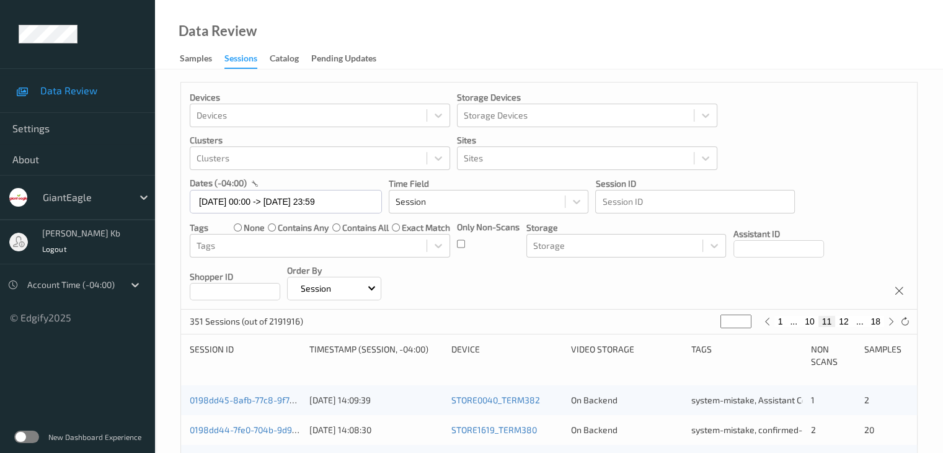
type input "**"
click at [848, 322] on button "13" at bounding box center [843, 321] width 17 height 11
type input "**"
click at [848, 322] on button "14" at bounding box center [843, 321] width 17 height 11
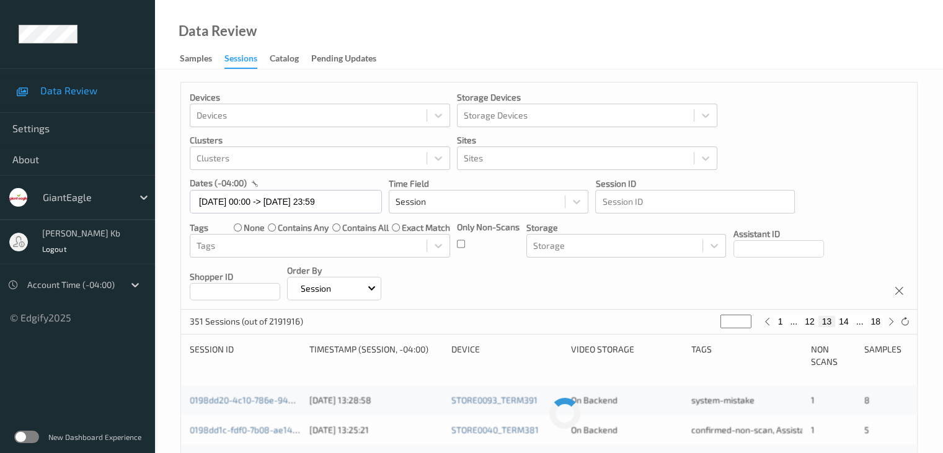
type input "**"
click at [848, 322] on button "15" at bounding box center [843, 321] width 17 height 11
type input "**"
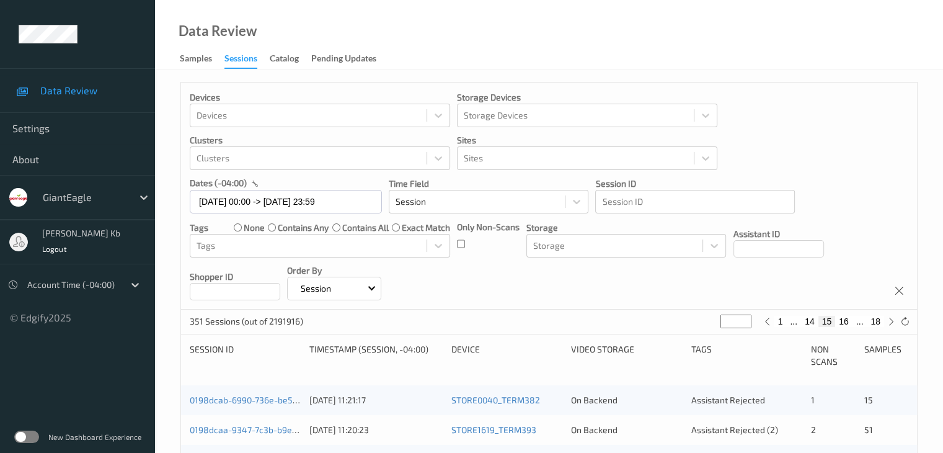
scroll to position [62, 0]
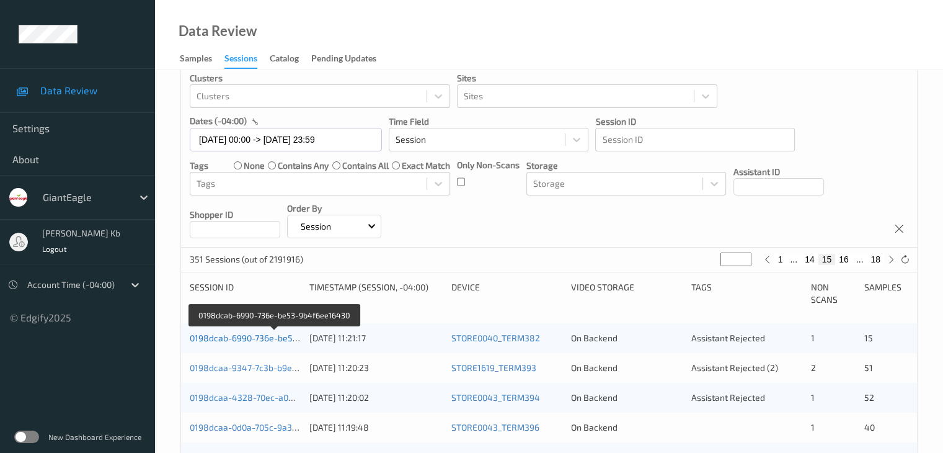
click at [265, 337] on link "0198dcab-6990-736e-be53-9b4f6ee16430" at bounding box center [274, 337] width 169 height 11
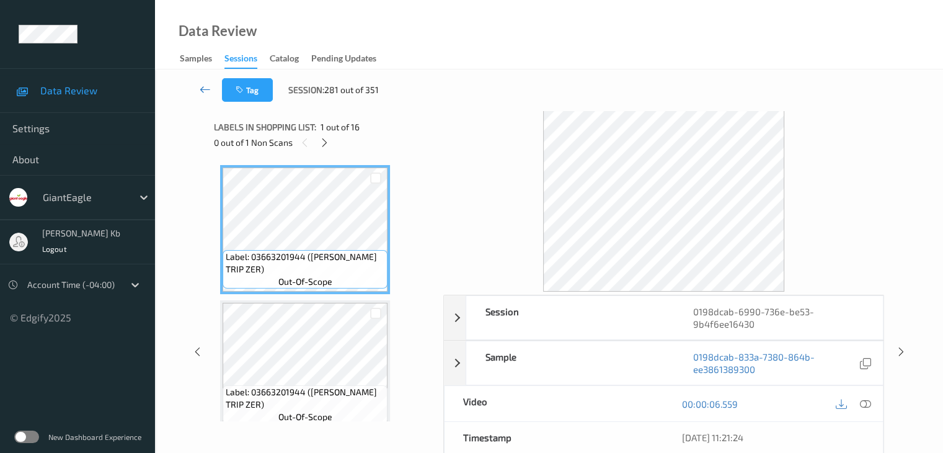
click at [208, 94] on icon at bounding box center [205, 89] width 11 height 12
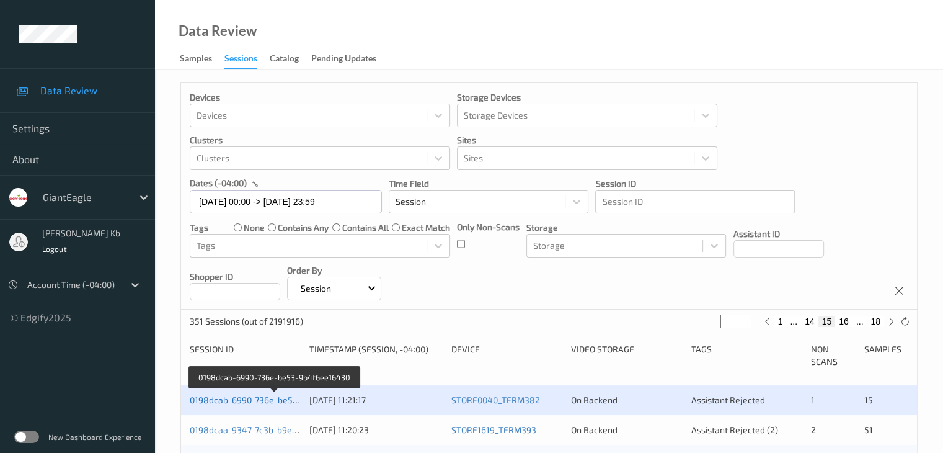
click at [271, 400] on link "0198dcab-6990-736e-be53-9b4f6ee16430" at bounding box center [274, 399] width 169 height 11
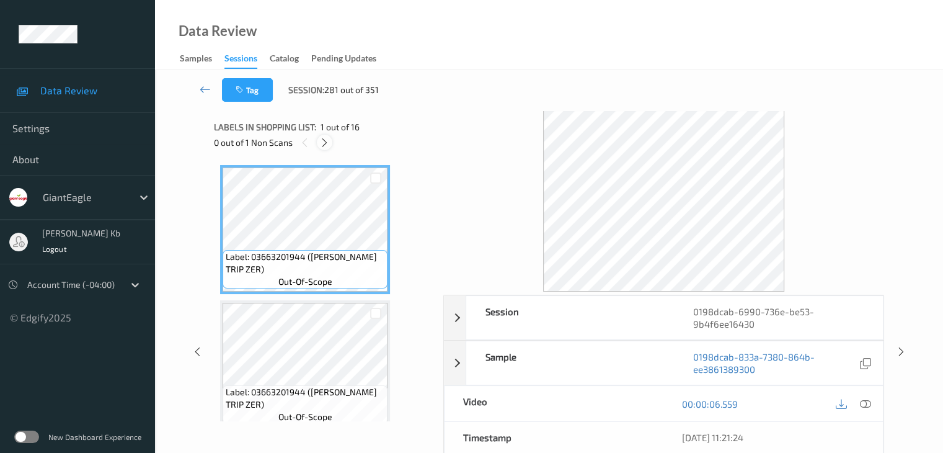
click at [327, 140] on icon at bounding box center [324, 142] width 11 height 11
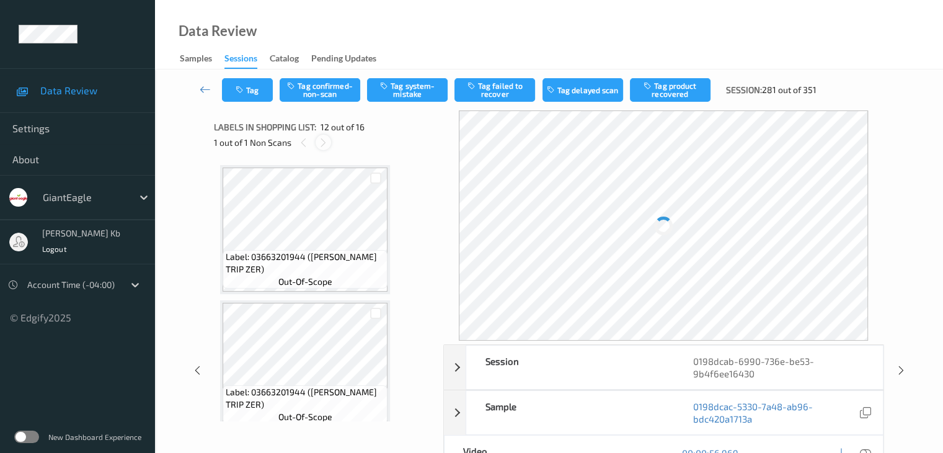
scroll to position [1358, 0]
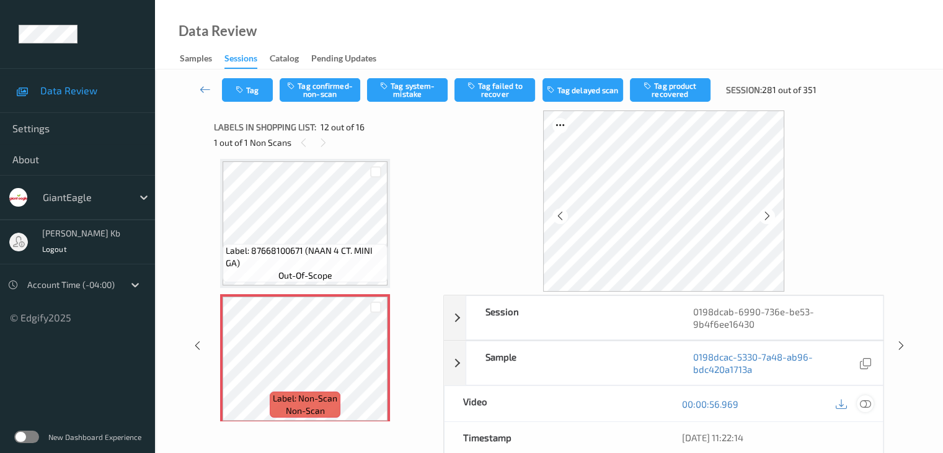
click at [872, 401] on div at bounding box center [865, 403] width 17 height 17
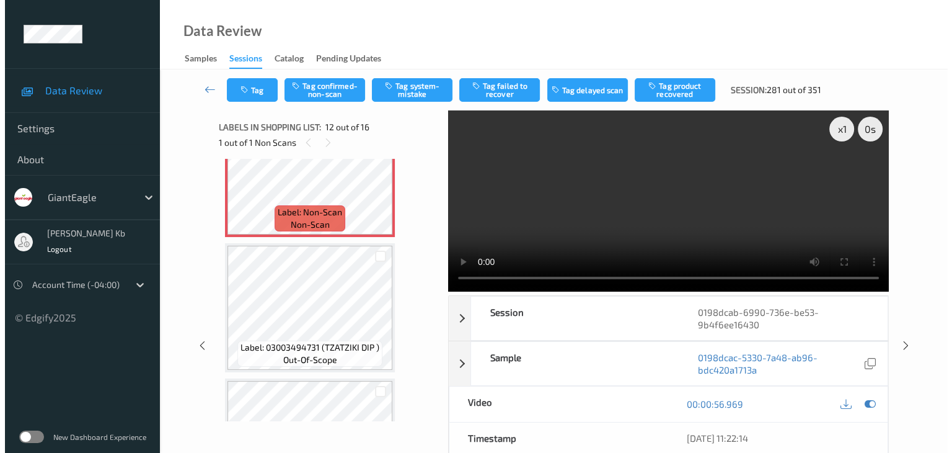
scroll to position [1606, 0]
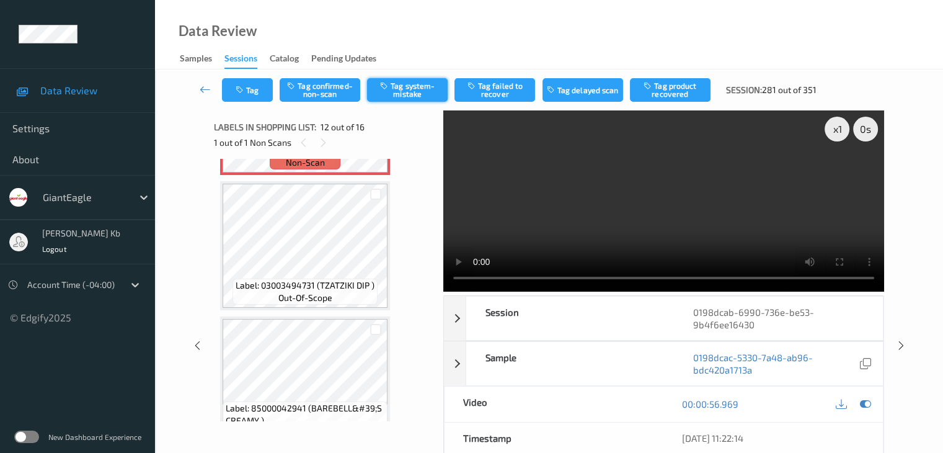
click at [418, 84] on button "Tag system-mistake" at bounding box center [407, 90] width 81 height 24
click at [264, 87] on button "Tag" at bounding box center [247, 90] width 51 height 24
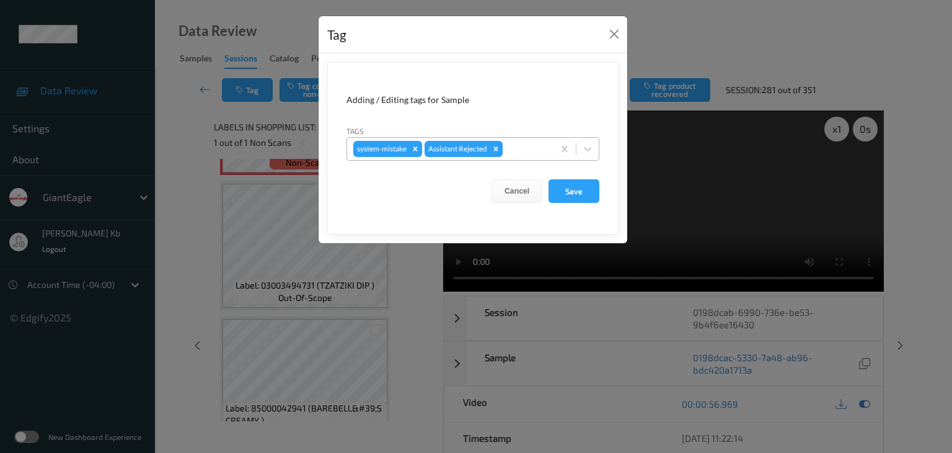
click at [519, 146] on div at bounding box center [526, 148] width 42 height 15
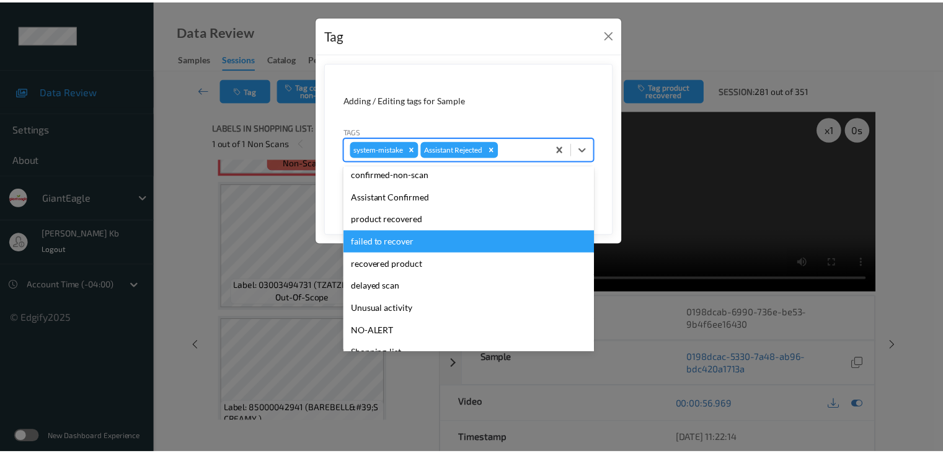
scroll to position [62, 0]
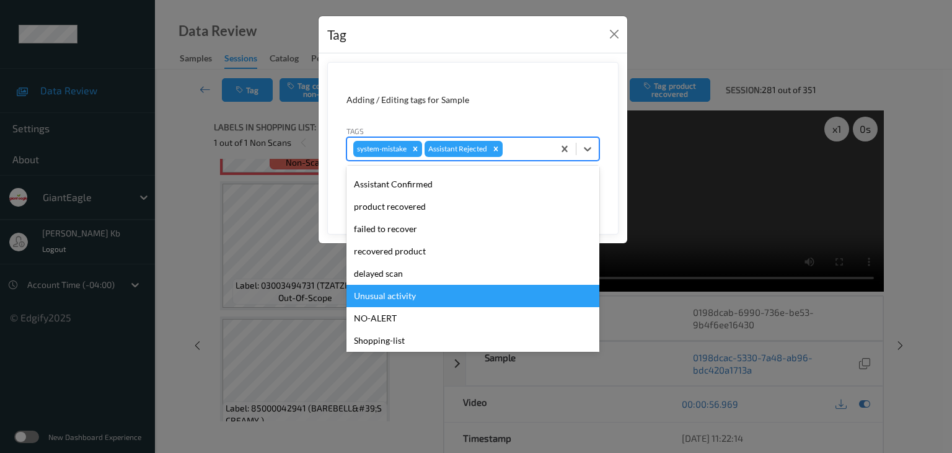
click at [399, 293] on div "Unusual activity" at bounding box center [473, 296] width 253 height 22
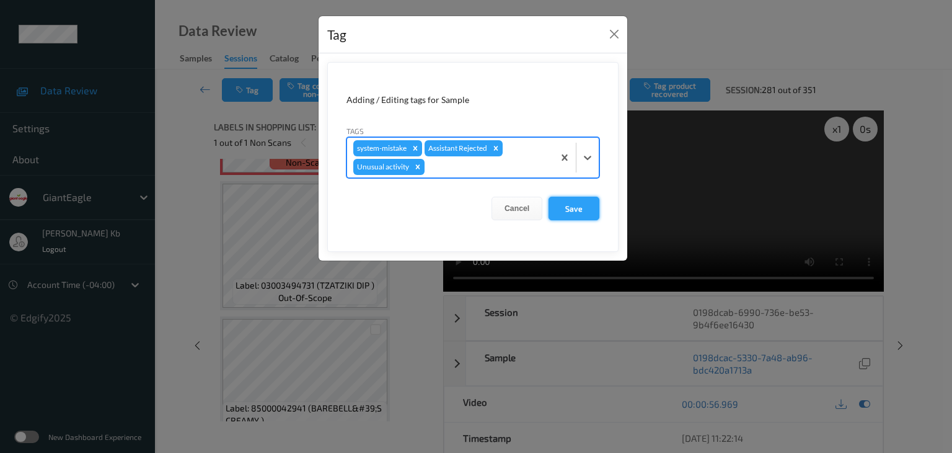
click at [571, 209] on button "Save" at bounding box center [574, 209] width 51 height 24
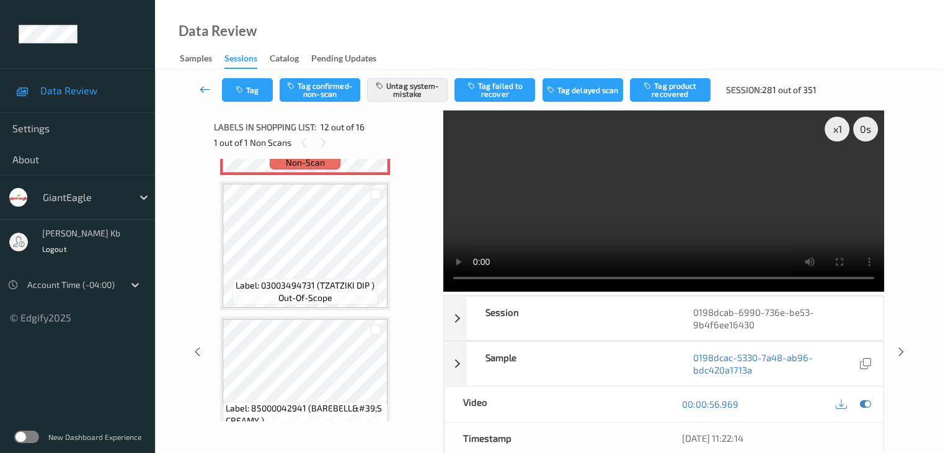
click at [202, 90] on icon at bounding box center [205, 89] width 11 height 12
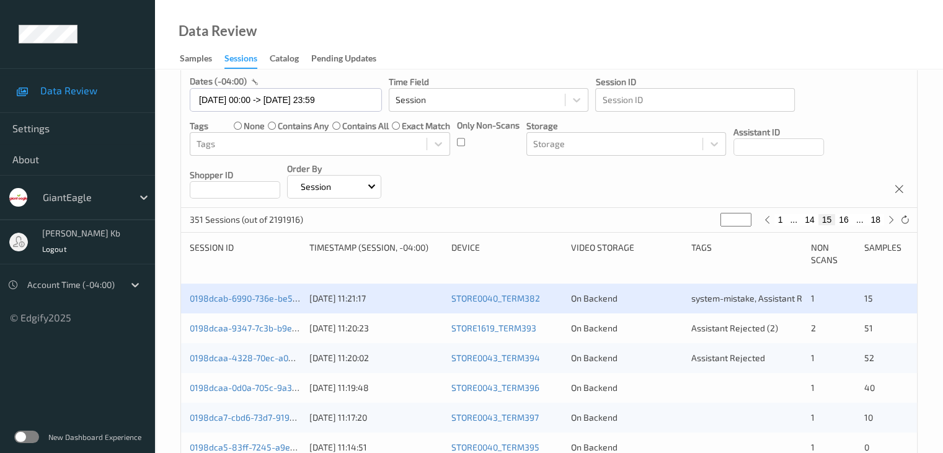
scroll to position [124, 0]
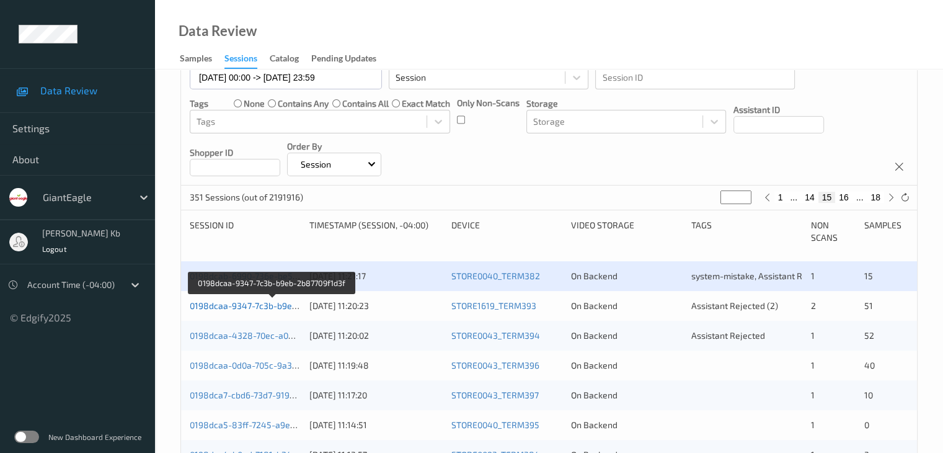
click at [237, 306] on link "0198dcaa-9347-7c3b-b9eb-2b87709f1d3f" at bounding box center [272, 305] width 165 height 11
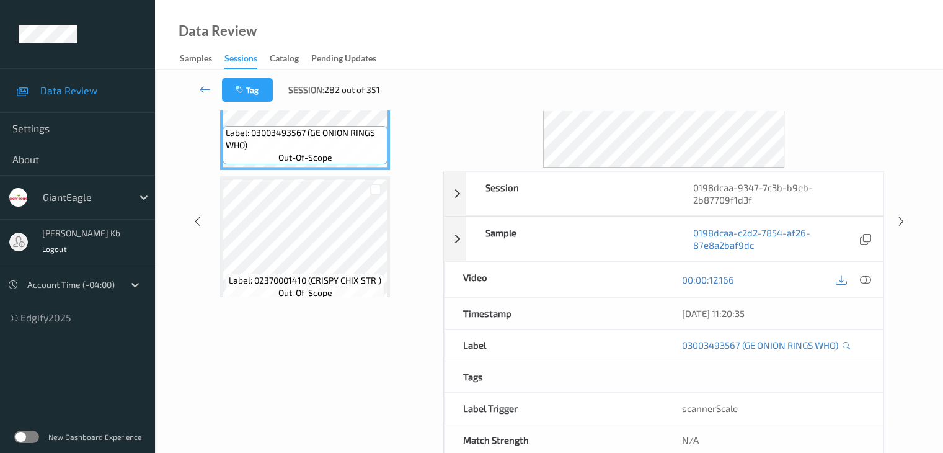
drag, startPoint x: 269, startPoint y: 0, endPoint x: 642, endPoint y: 33, distance: 374.7
click at [642, 33] on div "Data Review Samples Sessions Catalog Pending Updates" at bounding box center [549, 34] width 788 height 69
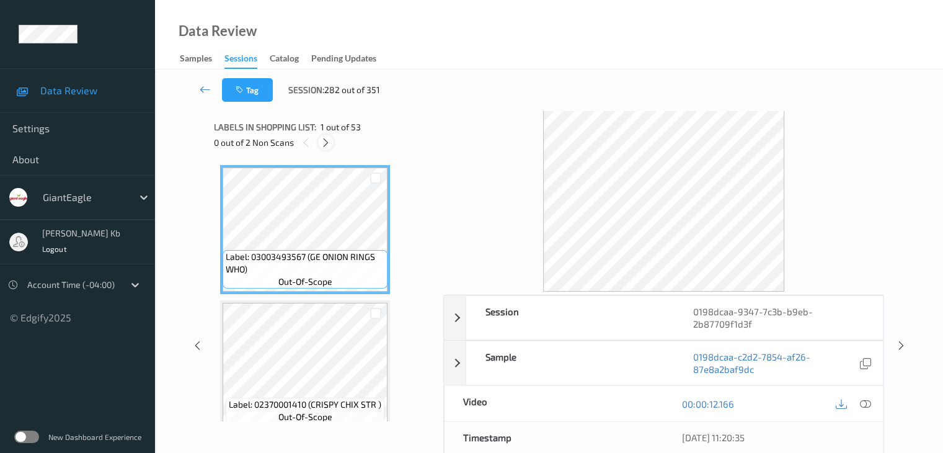
click at [327, 143] on icon at bounding box center [326, 142] width 11 height 11
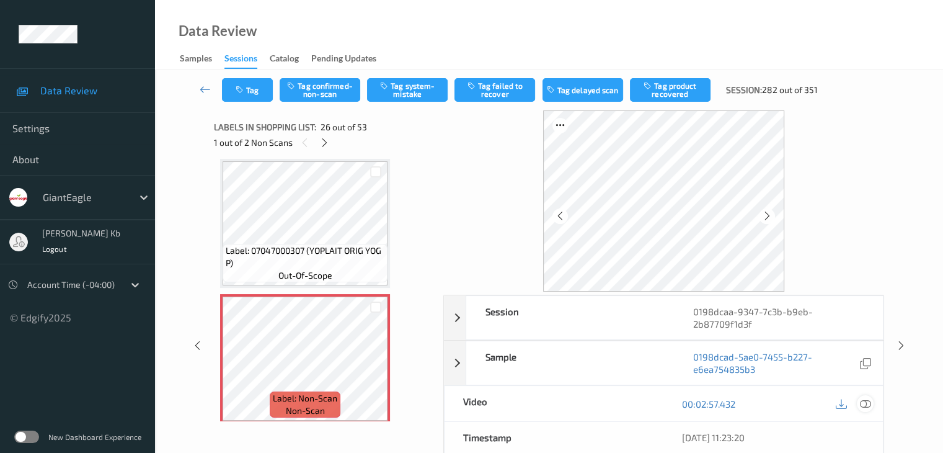
click at [866, 404] on icon at bounding box center [864, 403] width 11 height 11
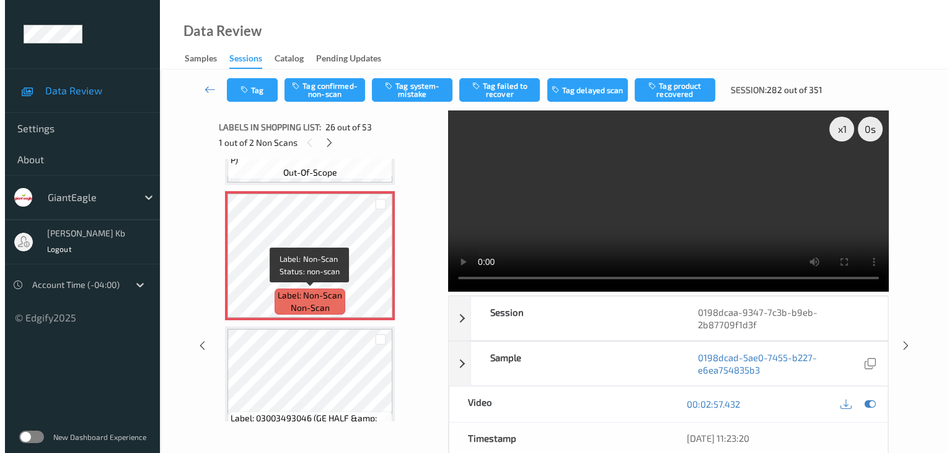
scroll to position [3374, 0]
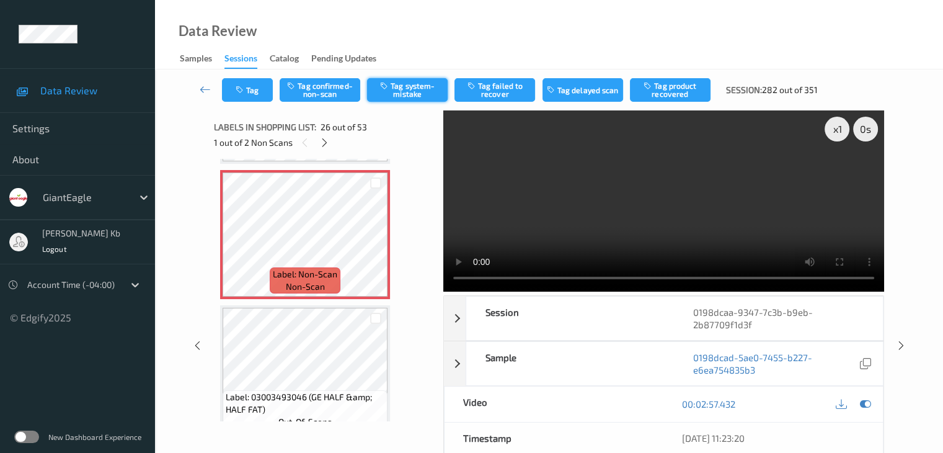
click at [414, 91] on button "Tag system-mistake" at bounding box center [407, 90] width 81 height 24
click at [257, 89] on button "Tag" at bounding box center [247, 90] width 51 height 24
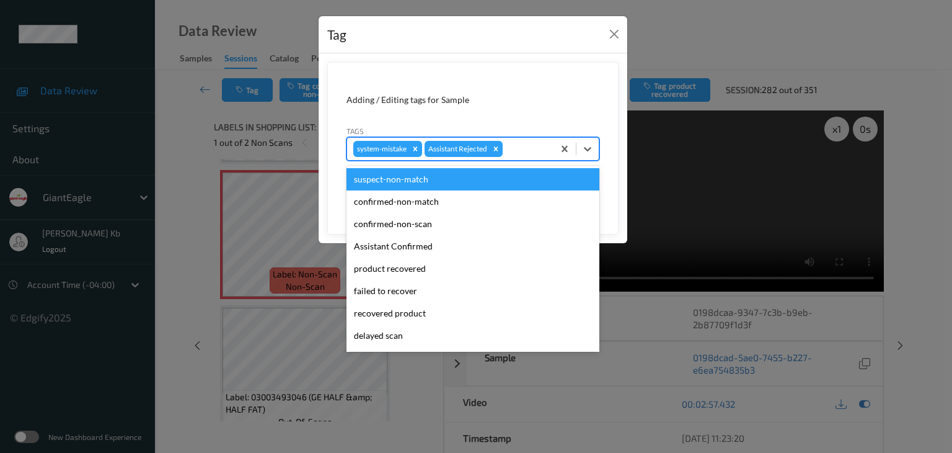
click at [531, 149] on div at bounding box center [526, 148] width 42 height 15
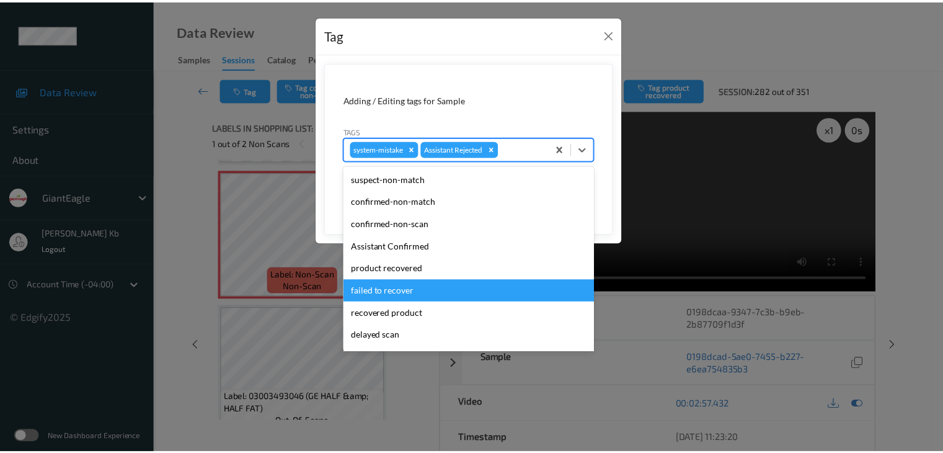
scroll to position [109, 0]
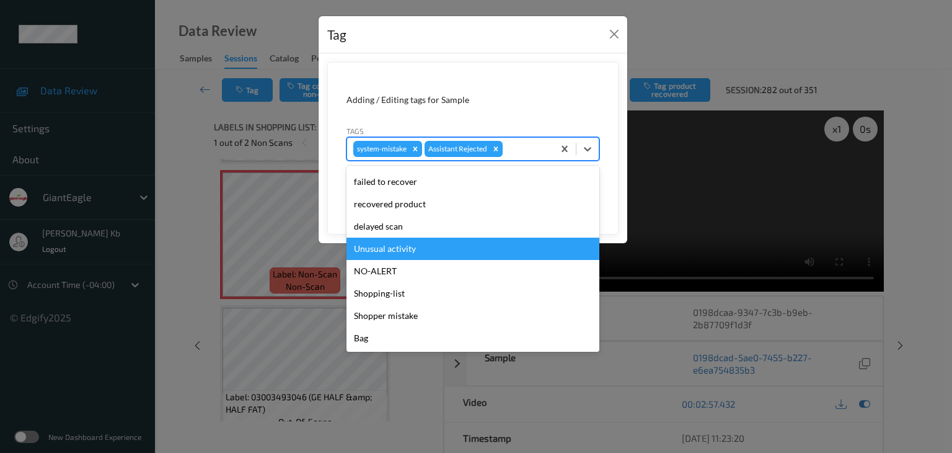
click at [414, 247] on div "Unusual activity" at bounding box center [473, 248] width 253 height 22
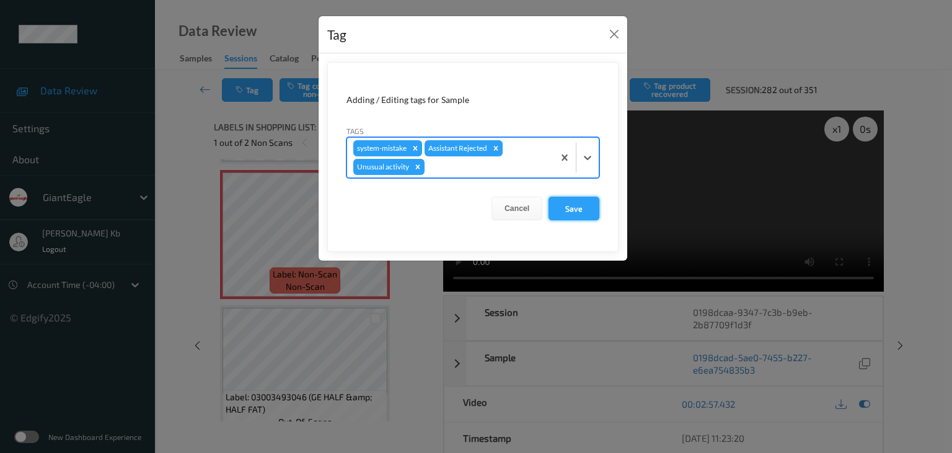
click at [573, 209] on button "Save" at bounding box center [574, 209] width 51 height 24
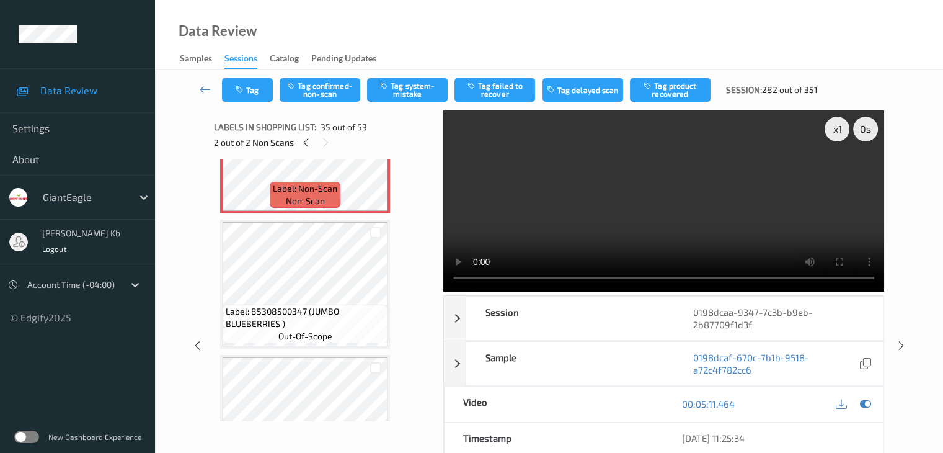
scroll to position [4614, 0]
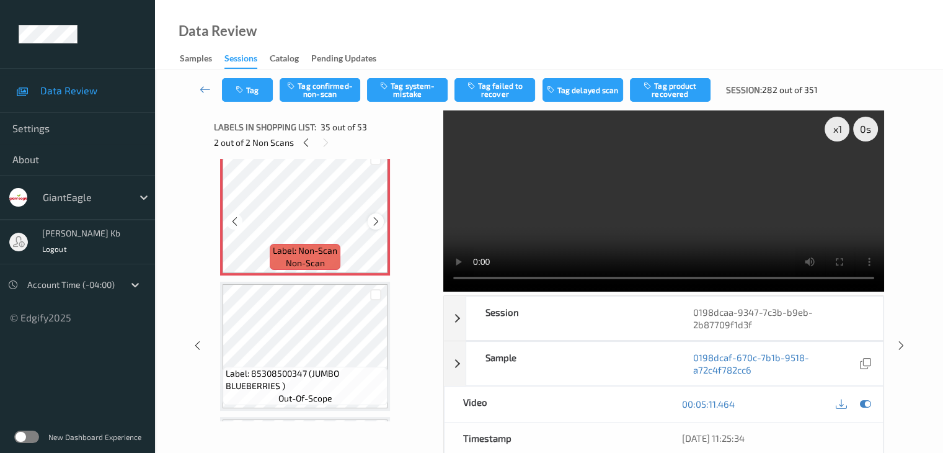
click at [375, 219] on icon at bounding box center [376, 221] width 11 height 11
click at [378, 220] on icon at bounding box center [376, 221] width 11 height 11
click at [375, 222] on icon at bounding box center [376, 221] width 11 height 11
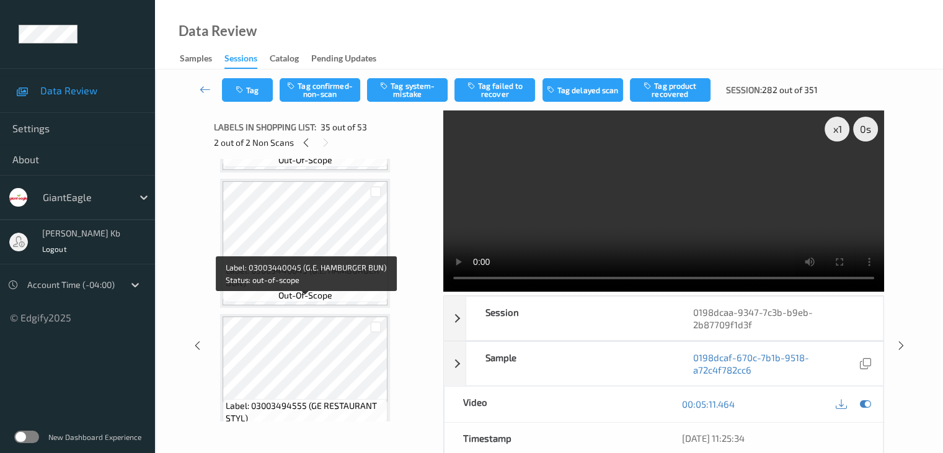
scroll to position [6908, 0]
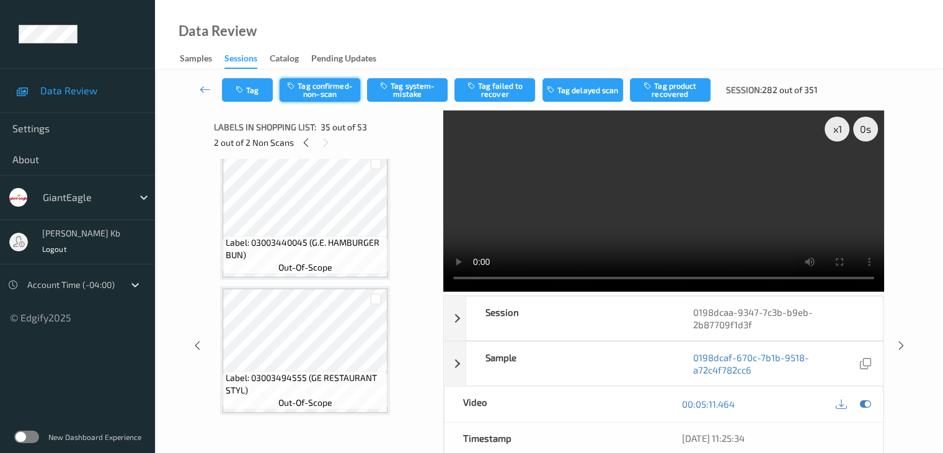
click at [320, 92] on button "Tag confirmed-non-scan" at bounding box center [320, 90] width 81 height 24
click at [497, 91] on button "Tag failed to recover" at bounding box center [494, 90] width 81 height 24
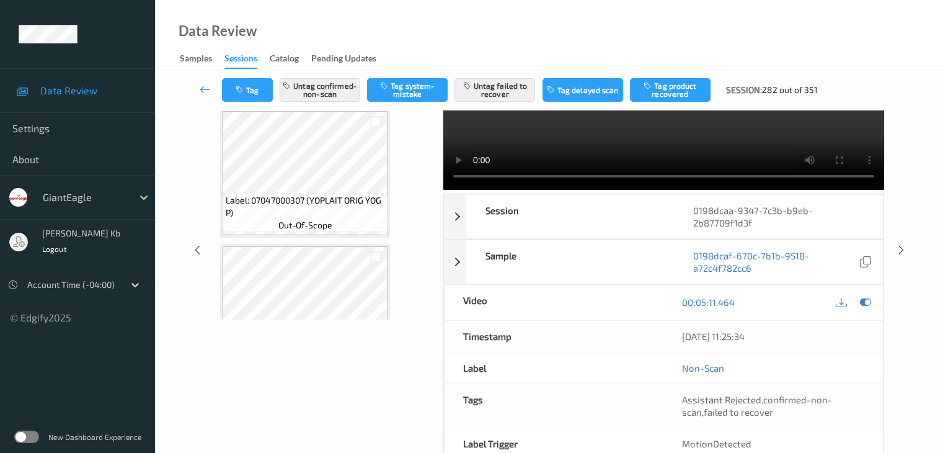
scroll to position [3250, 0]
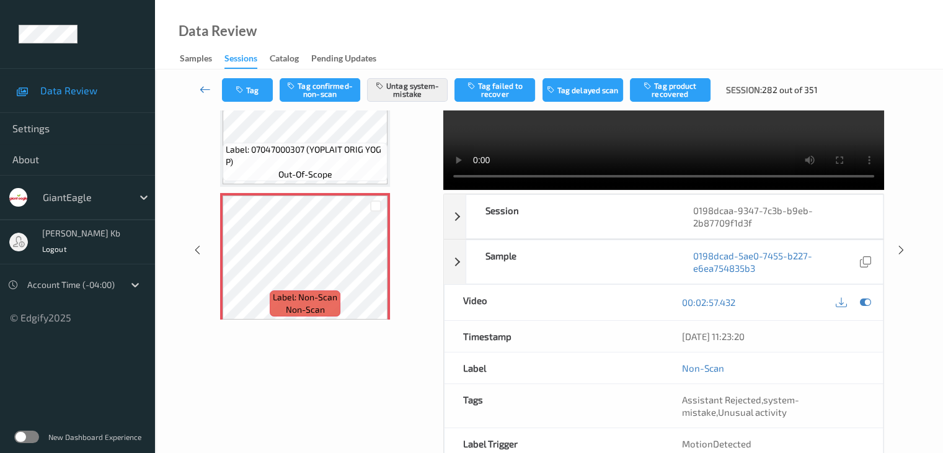
click at [198, 86] on link at bounding box center [205, 90] width 33 height 24
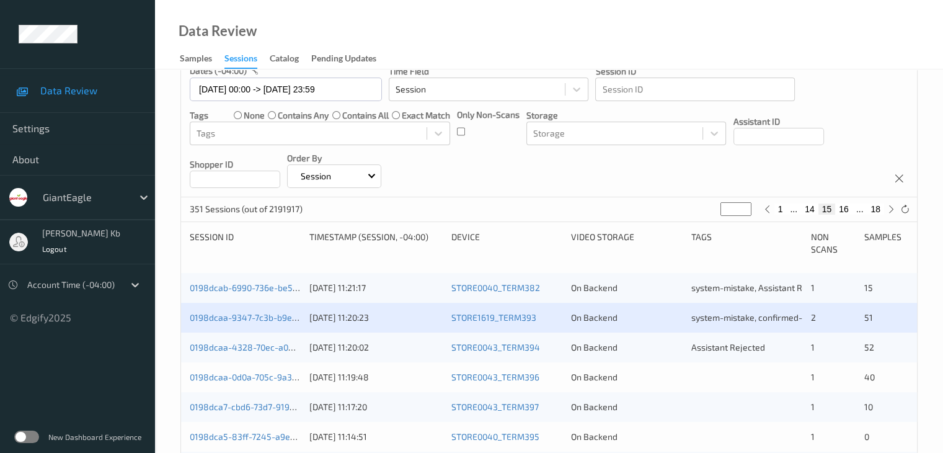
scroll to position [248, 0]
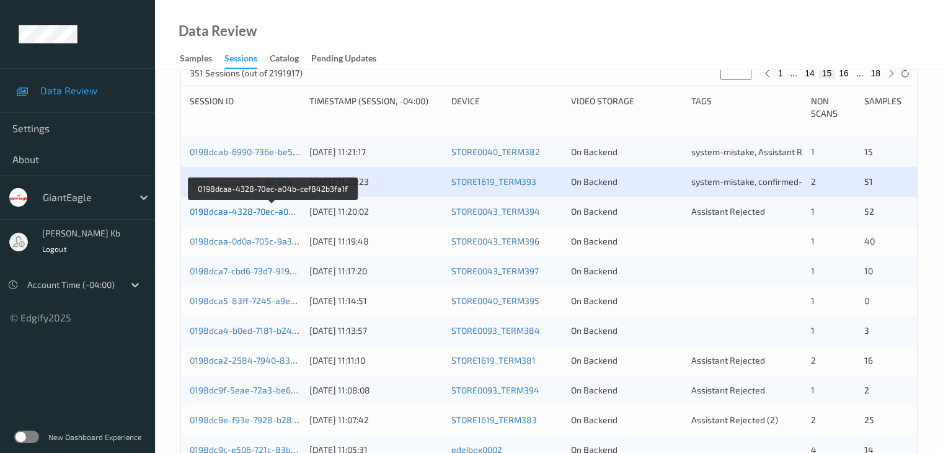
click at [242, 211] on link "0198dcaa-4328-70ec-a04b-cef842b3fa1f" at bounding box center [273, 211] width 166 height 11
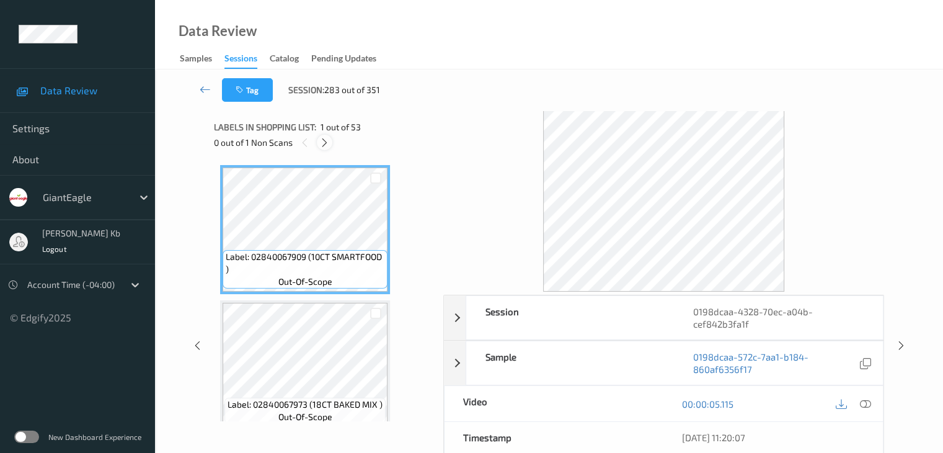
click at [330, 143] on div at bounding box center [325, 143] width 16 height 16
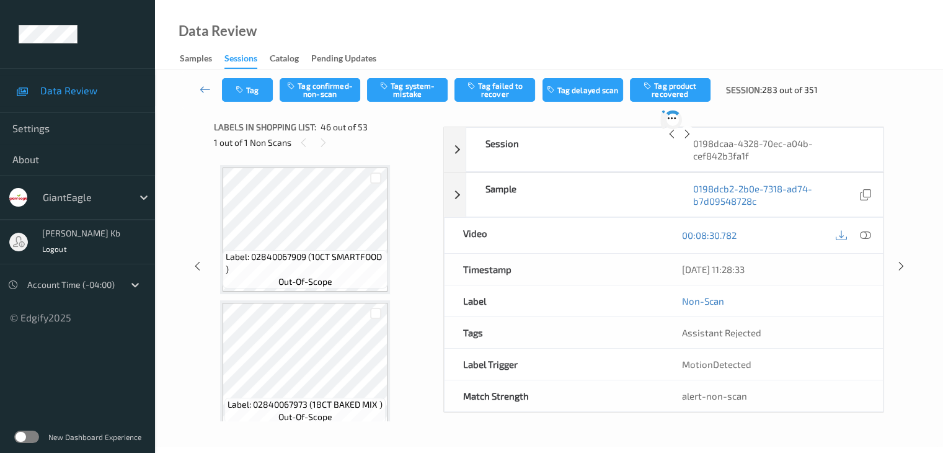
scroll to position [5954, 0]
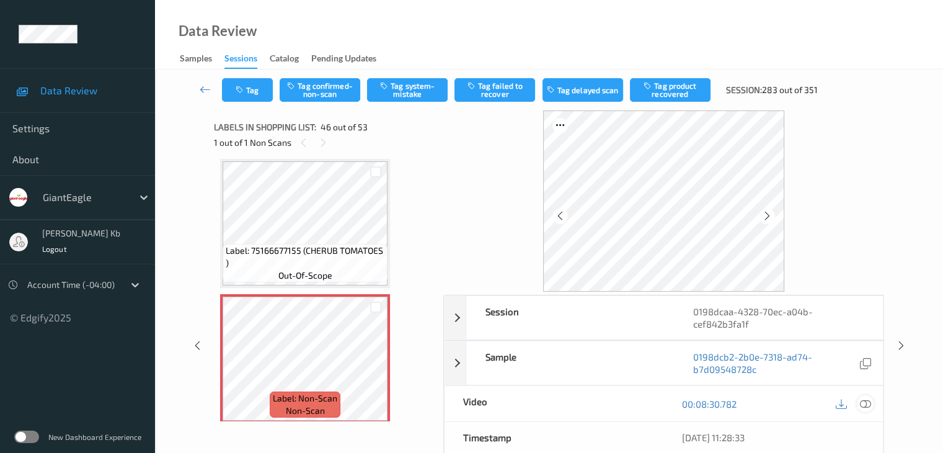
click at [866, 400] on icon at bounding box center [864, 403] width 11 height 11
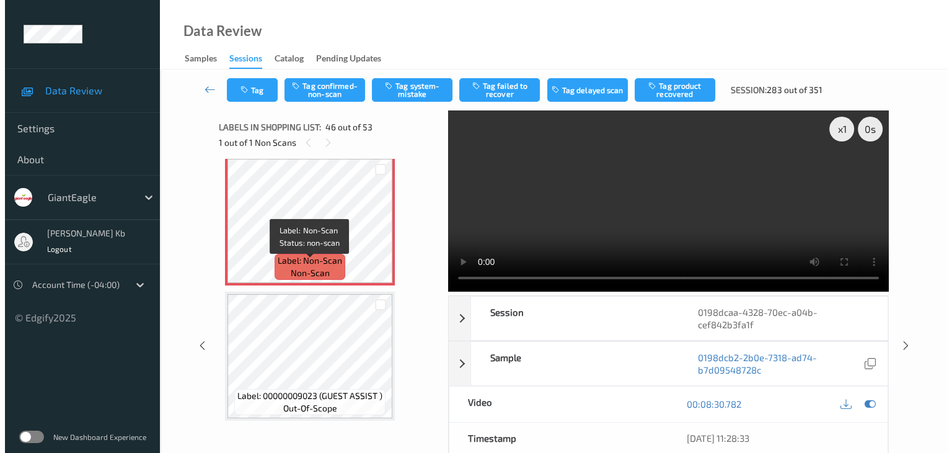
scroll to position [6140, 0]
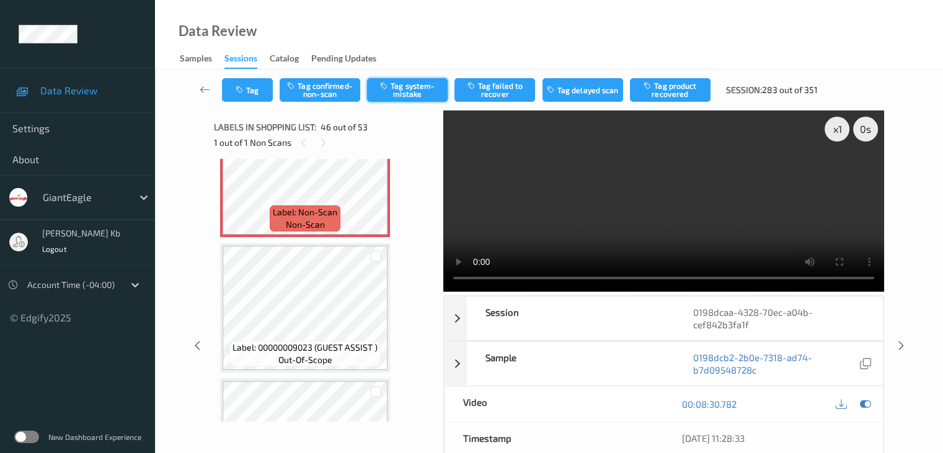
click at [399, 95] on button "Tag system-mistake" at bounding box center [407, 90] width 81 height 24
click at [257, 95] on button "Tag" at bounding box center [247, 90] width 51 height 24
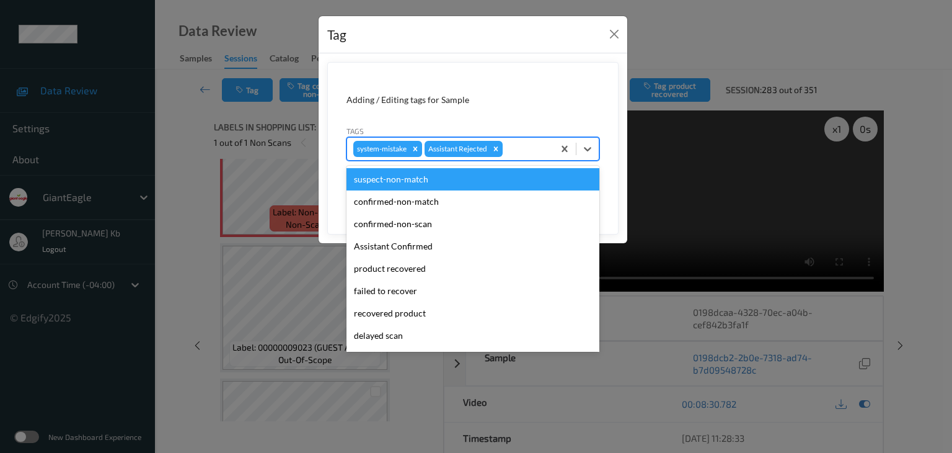
click at [521, 144] on div at bounding box center [526, 148] width 42 height 15
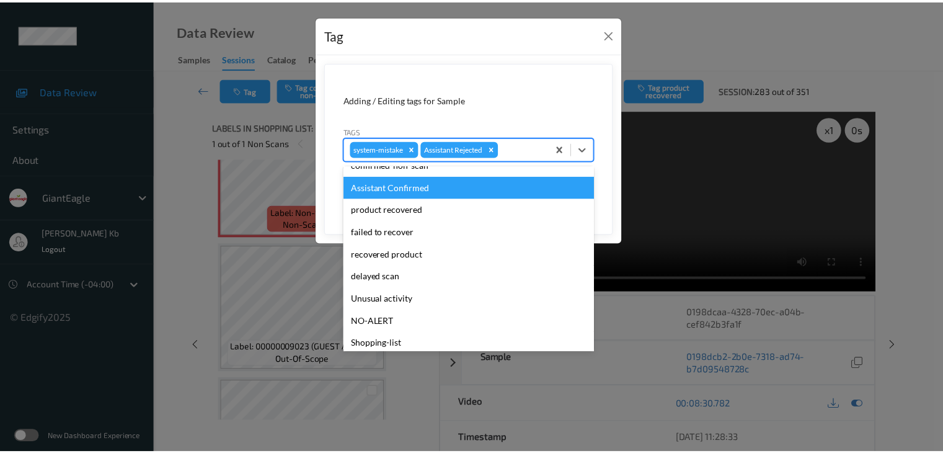
scroll to position [109, 0]
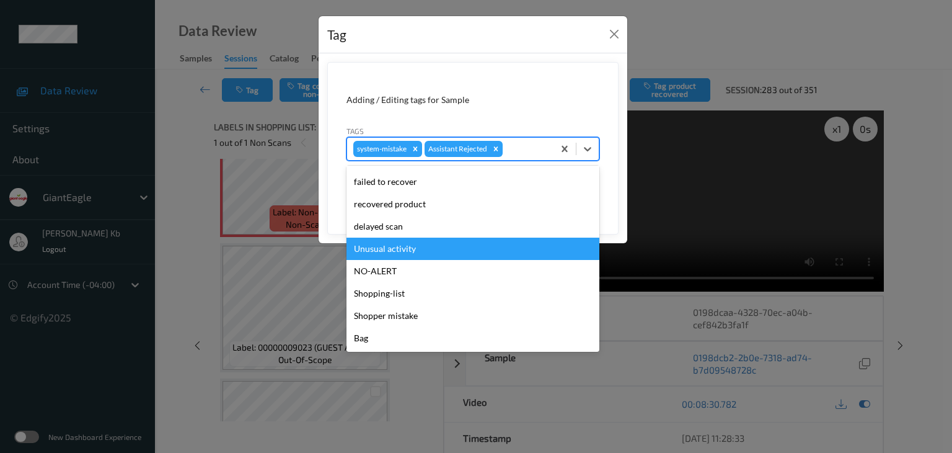
click at [389, 251] on div "Unusual activity" at bounding box center [473, 248] width 253 height 22
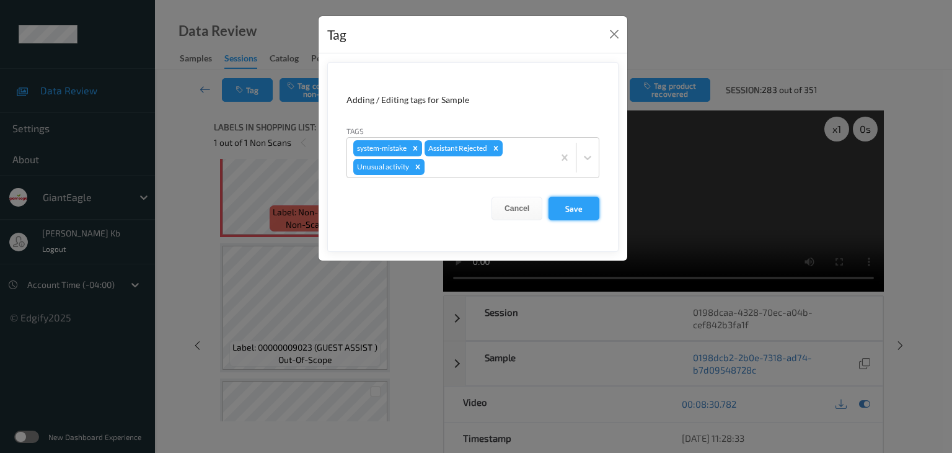
click at [575, 206] on button "Save" at bounding box center [574, 209] width 51 height 24
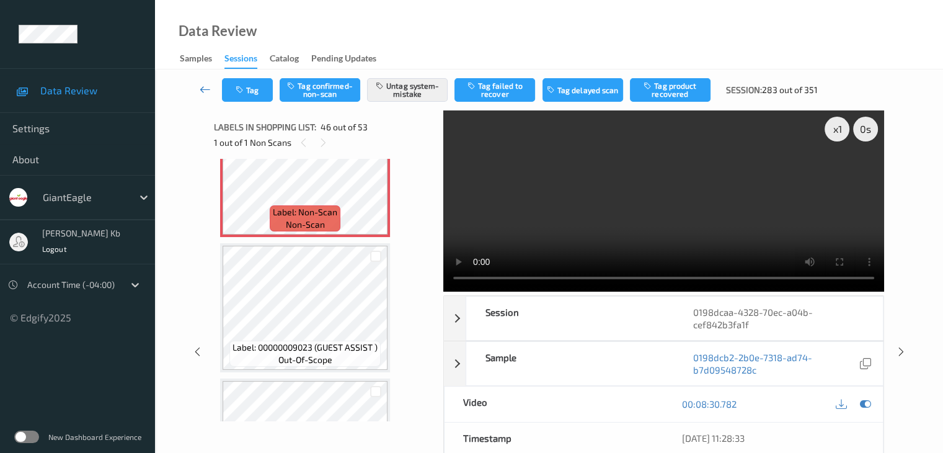
click at [208, 84] on icon at bounding box center [205, 89] width 11 height 12
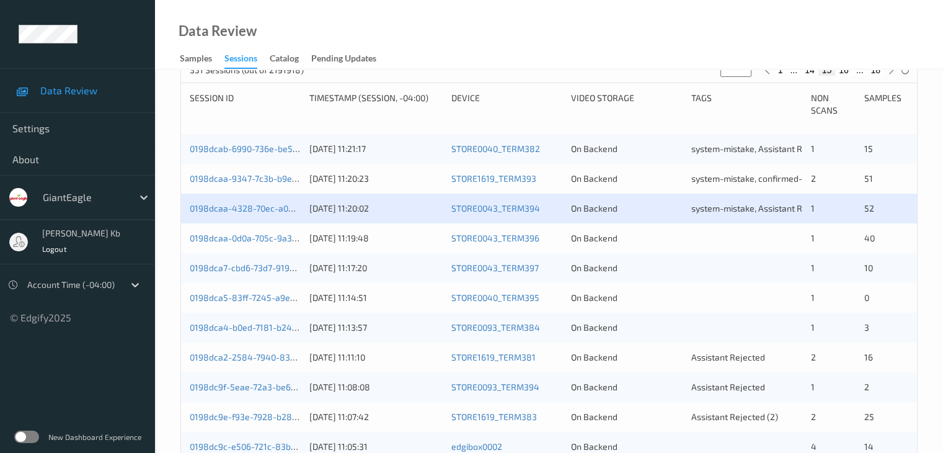
scroll to position [206, 0]
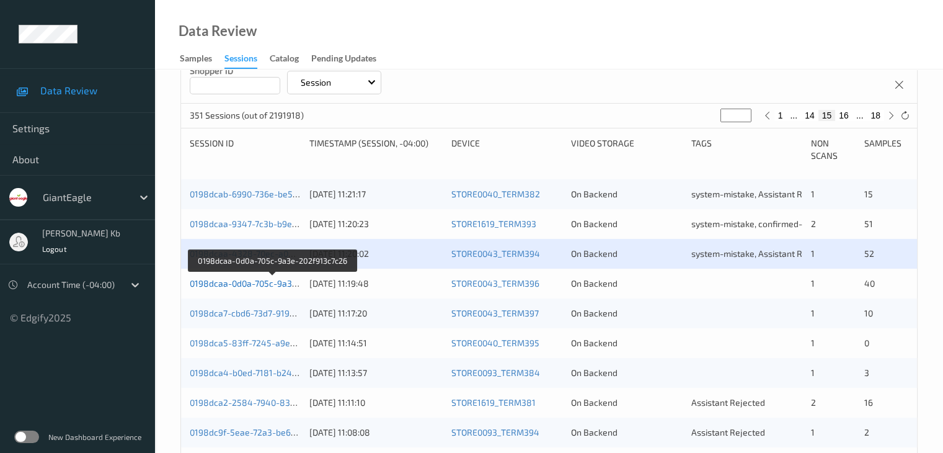
click at [265, 282] on link "0198dcaa-0d0a-705c-9a3e-202f913c7c26" at bounding box center [273, 283] width 166 height 11
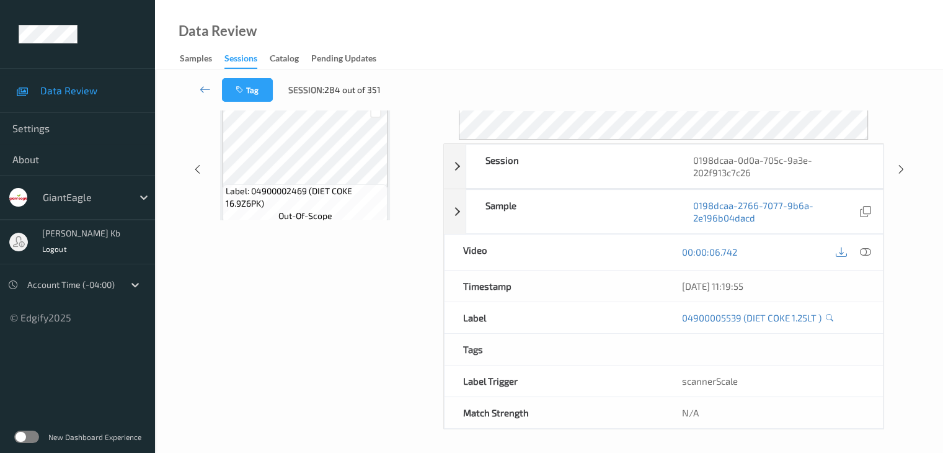
scroll to position [151, 0]
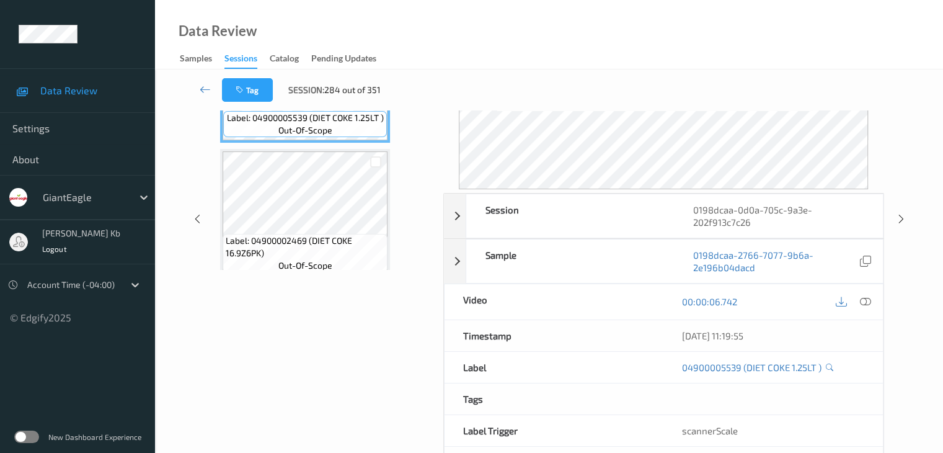
drag, startPoint x: 310, startPoint y: 1, endPoint x: 731, endPoint y: 35, distance: 422.3
click at [731, 35] on div "Data Review Samples Sessions Catalog Pending Updates" at bounding box center [549, 34] width 788 height 69
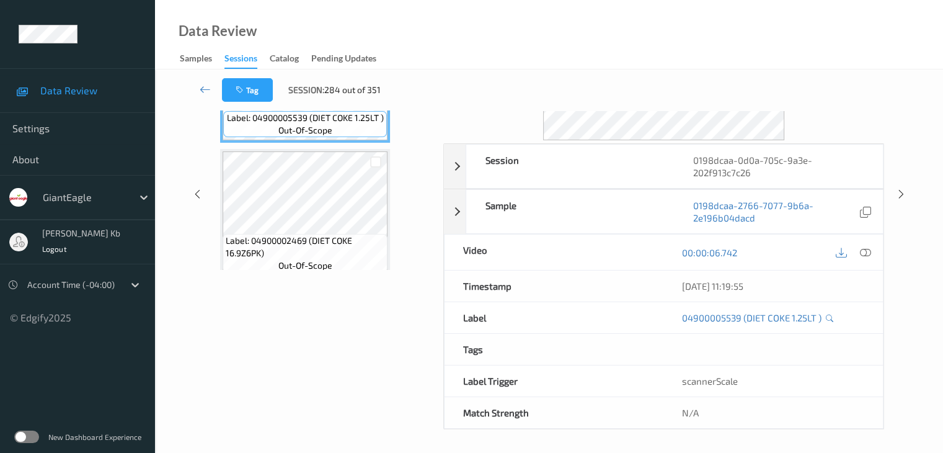
drag, startPoint x: 335, startPoint y: 0, endPoint x: 738, endPoint y: 32, distance: 403.7
click at [738, 32] on div "Data Review Samples Sessions Catalog Pending Updates" at bounding box center [549, 34] width 788 height 69
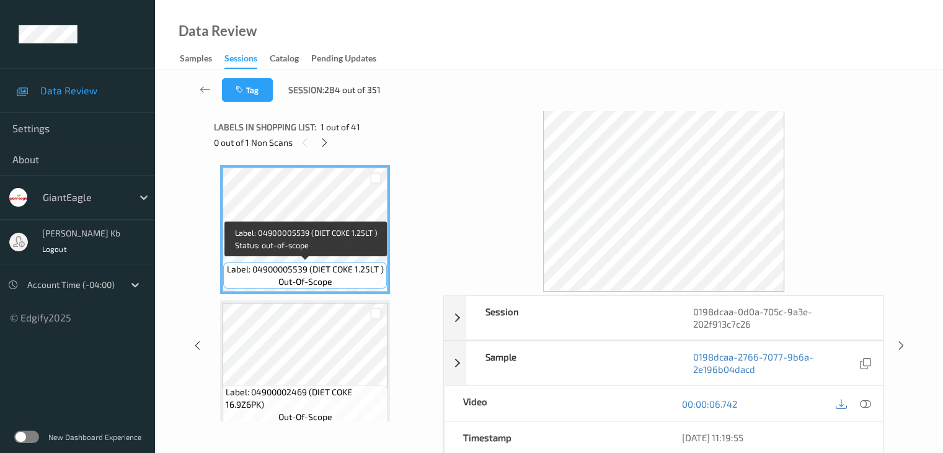
scroll to position [0, 0]
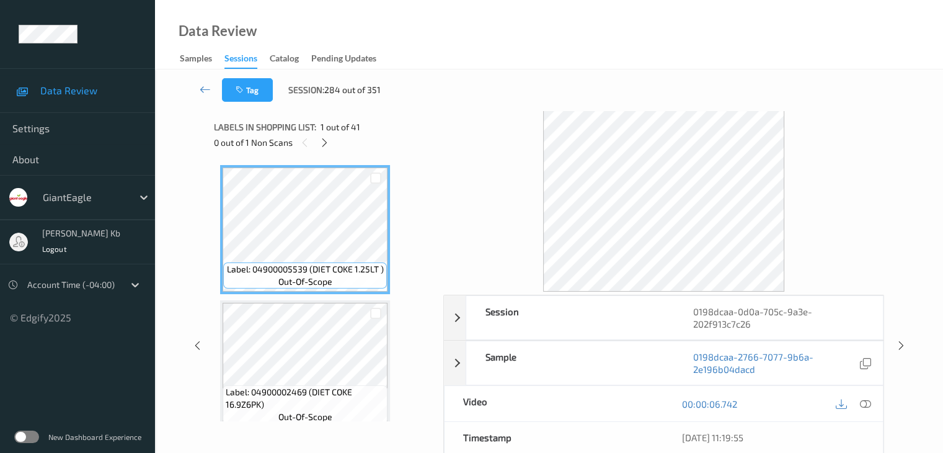
drag, startPoint x: 326, startPoint y: 142, endPoint x: 330, endPoint y: 148, distance: 6.7
click at [327, 142] on icon at bounding box center [324, 142] width 11 height 11
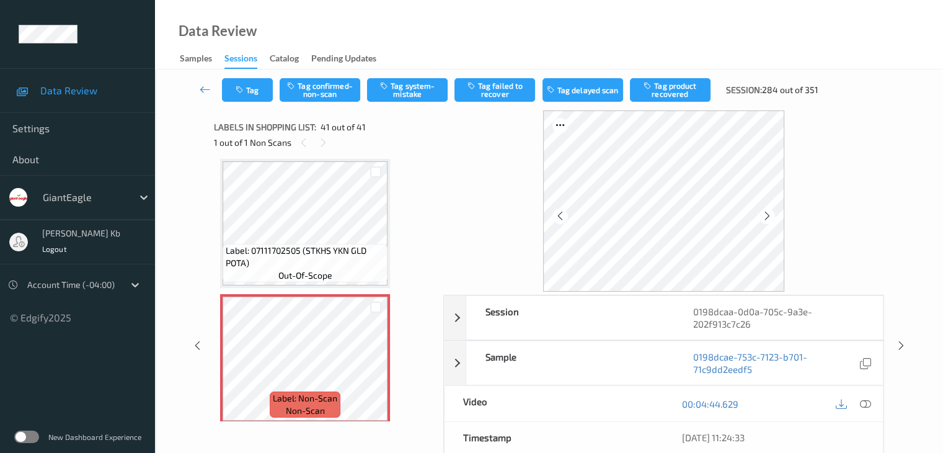
click at [864, 404] on icon at bounding box center [864, 403] width 11 height 11
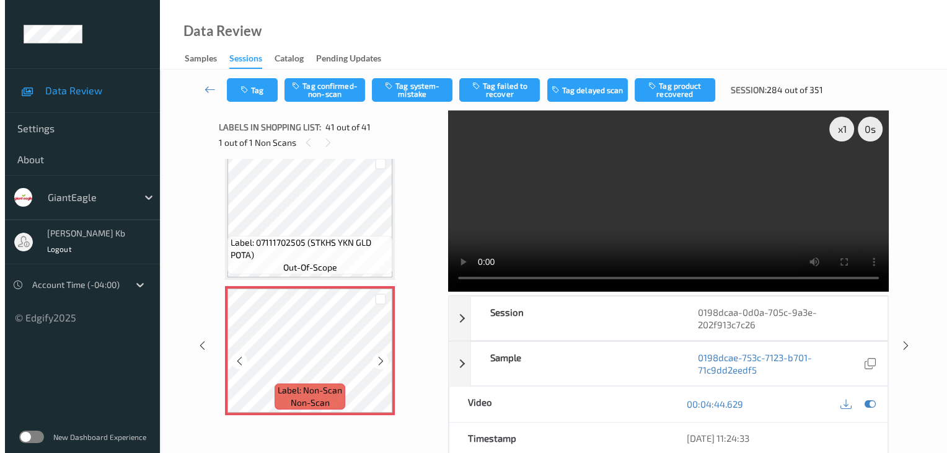
scroll to position [62, 0]
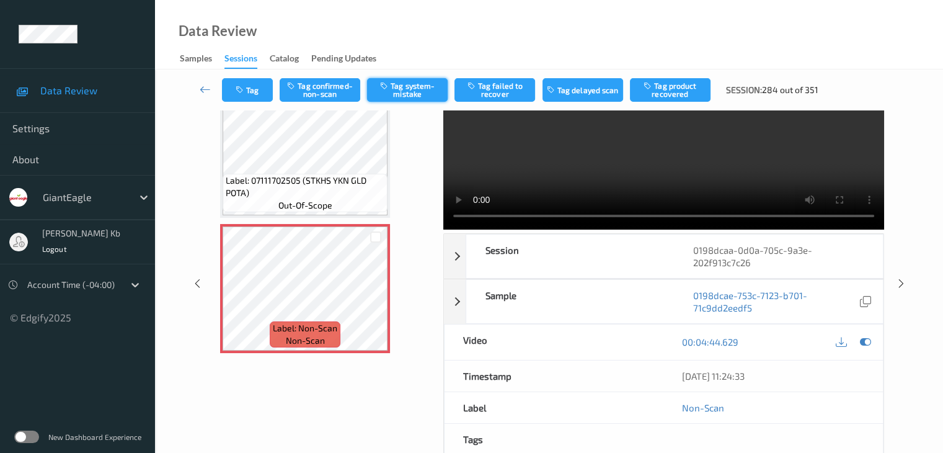
click at [410, 86] on button "Tag system-mistake" at bounding box center [407, 90] width 81 height 24
click at [263, 84] on button "Tag" at bounding box center [247, 90] width 51 height 24
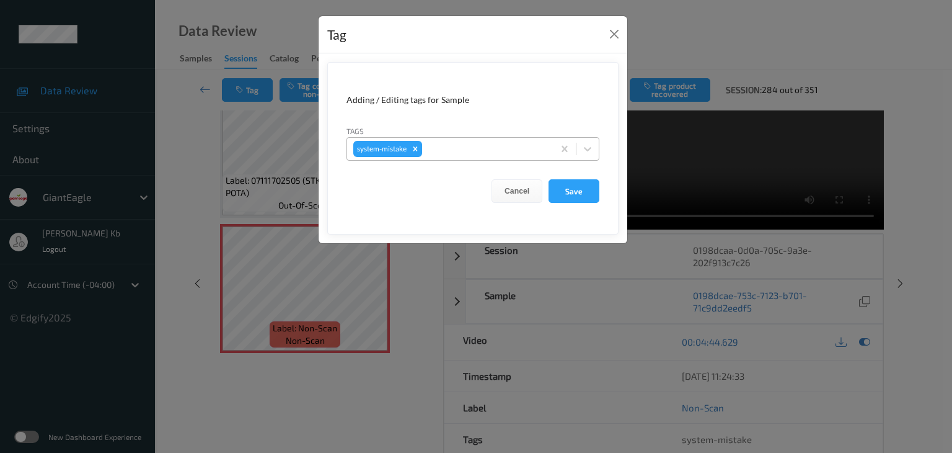
click at [471, 151] on div at bounding box center [486, 148] width 123 height 15
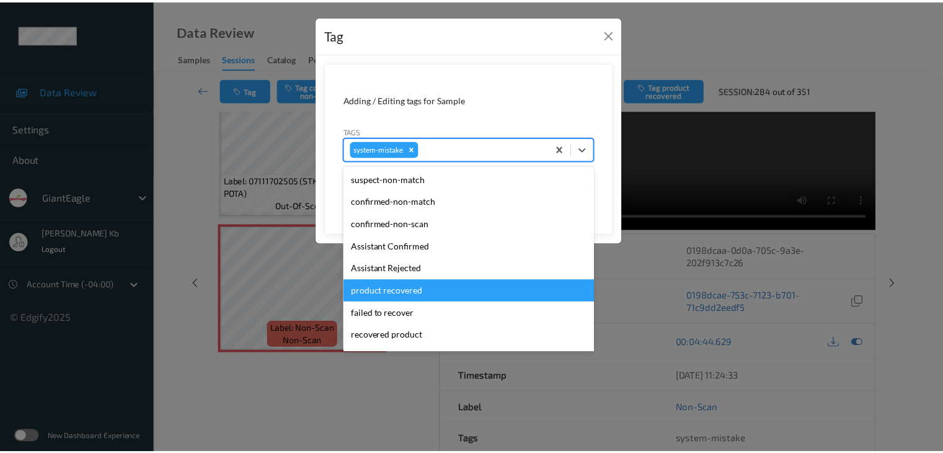
scroll to position [124, 0]
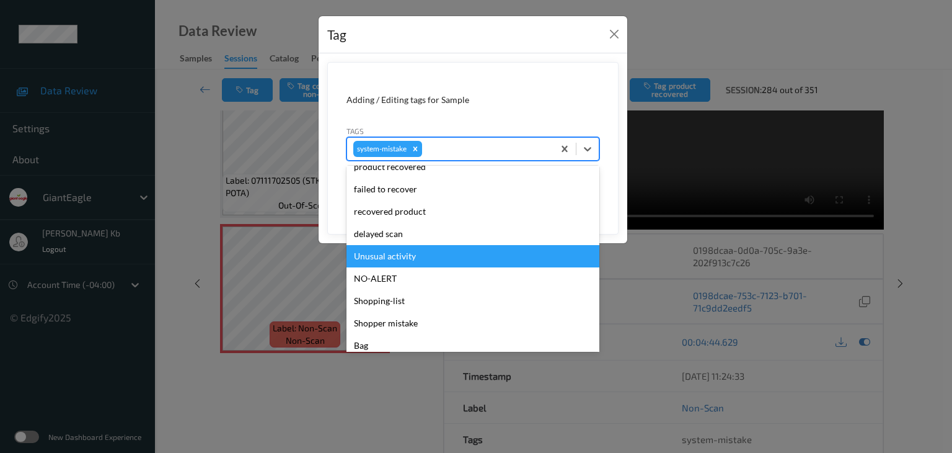
click at [397, 255] on div "Unusual activity" at bounding box center [473, 256] width 253 height 22
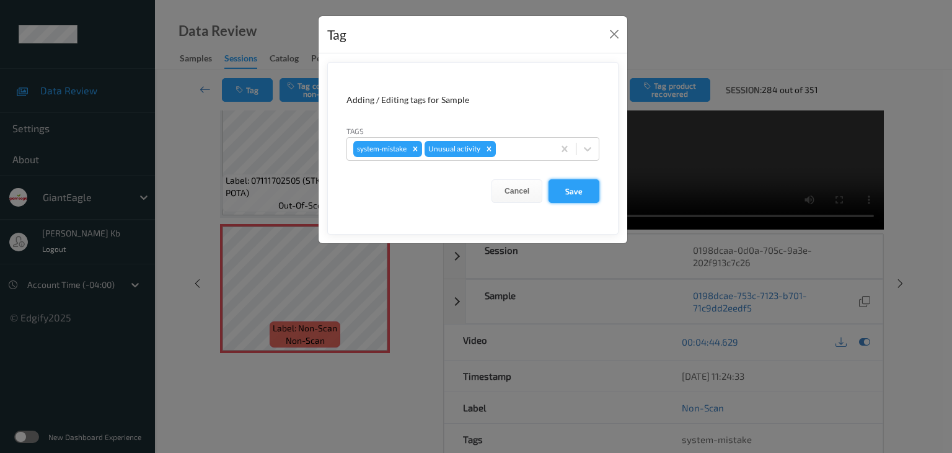
click at [575, 192] on button "Save" at bounding box center [574, 191] width 51 height 24
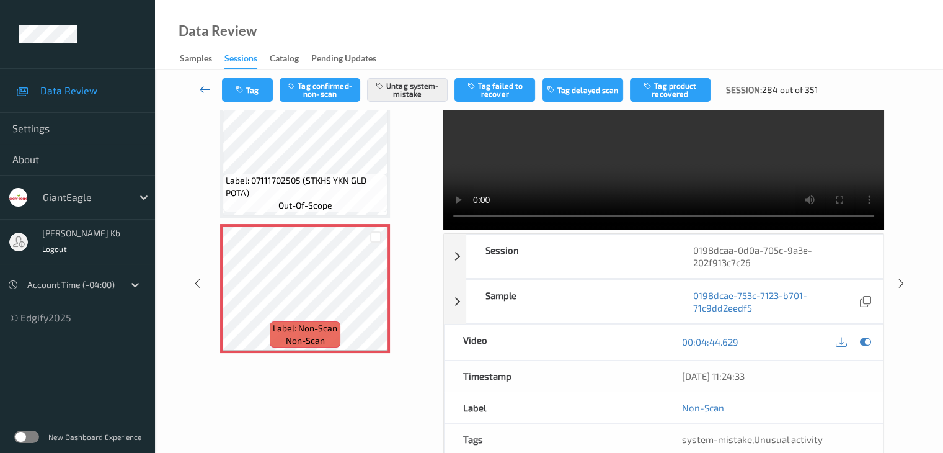
click at [208, 90] on icon at bounding box center [205, 89] width 11 height 12
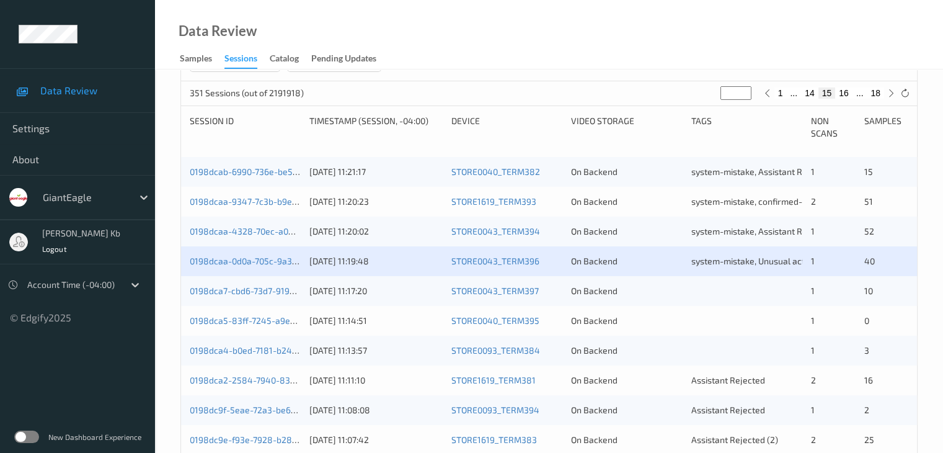
scroll to position [248, 0]
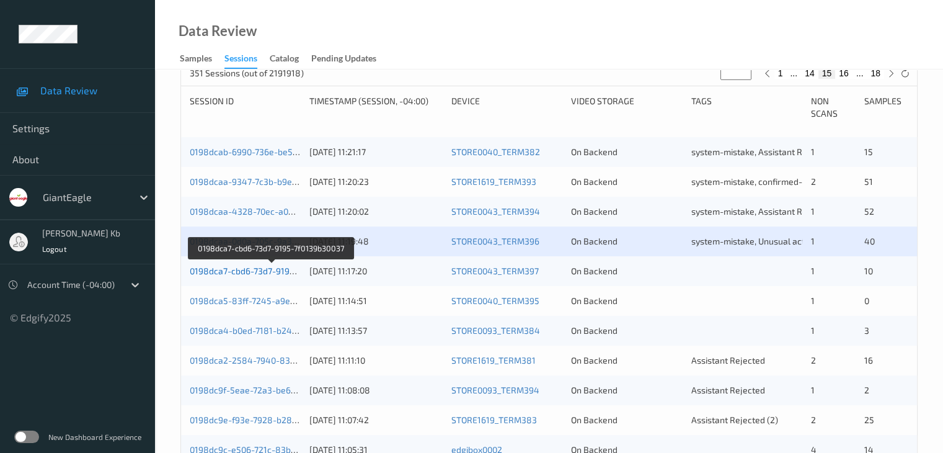
click at [239, 269] on link "0198dca7-cbd6-73d7-9195-7f0139b30037" at bounding box center [271, 270] width 163 height 11
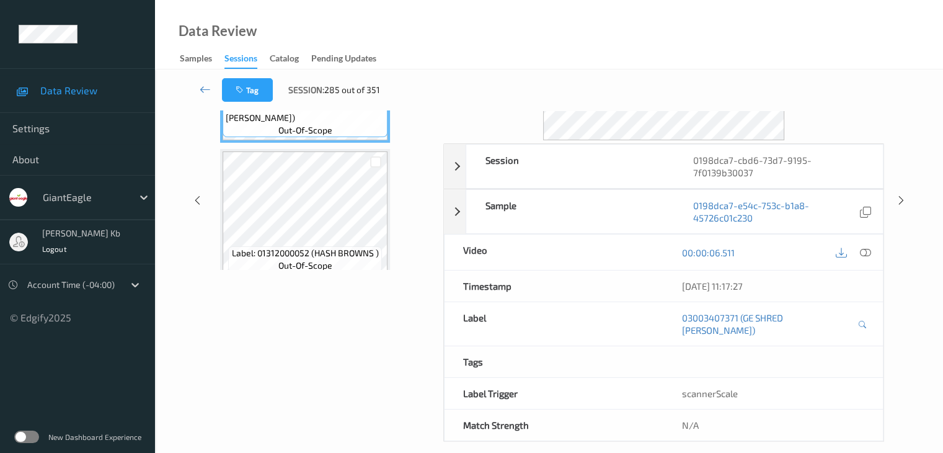
scroll to position [27, 0]
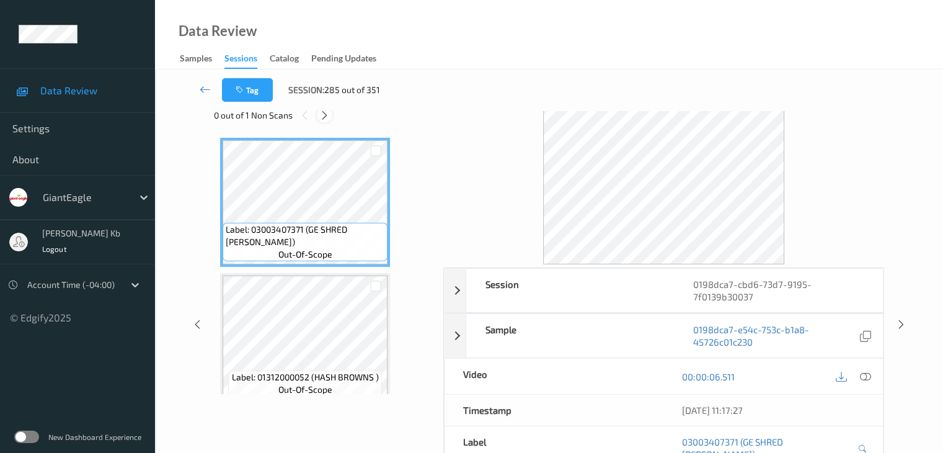
click at [325, 117] on icon at bounding box center [324, 115] width 11 height 11
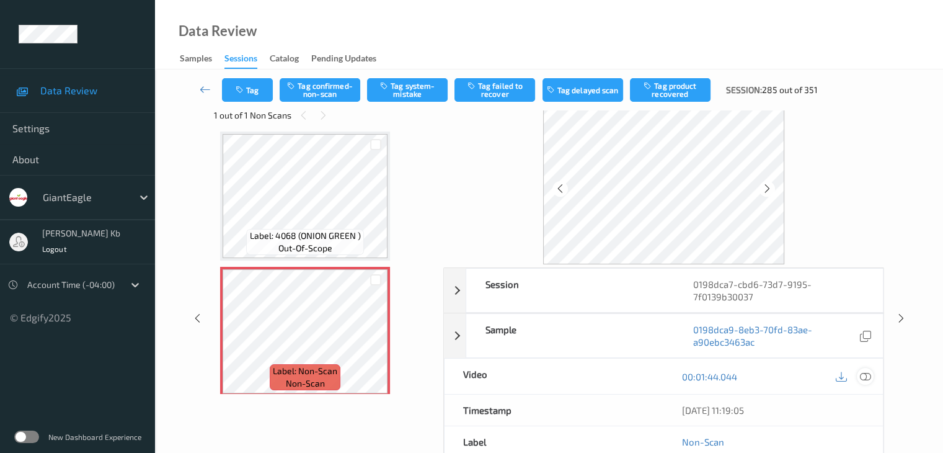
click at [866, 376] on icon at bounding box center [864, 376] width 11 height 11
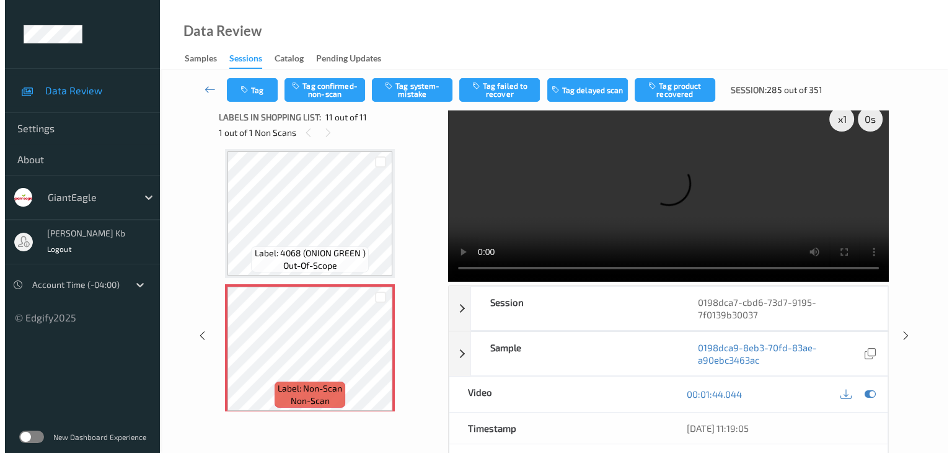
scroll to position [0, 0]
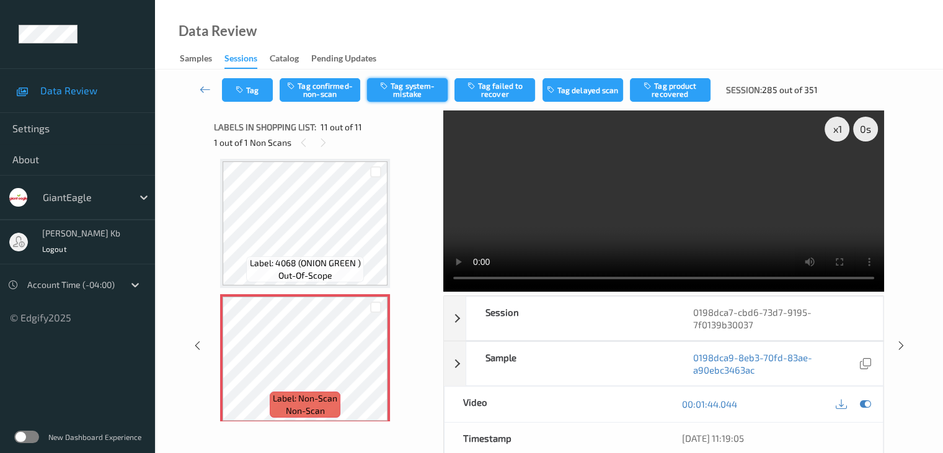
click at [413, 90] on button "Tag system-mistake" at bounding box center [407, 90] width 81 height 24
click at [262, 88] on button "Tag" at bounding box center [247, 90] width 51 height 24
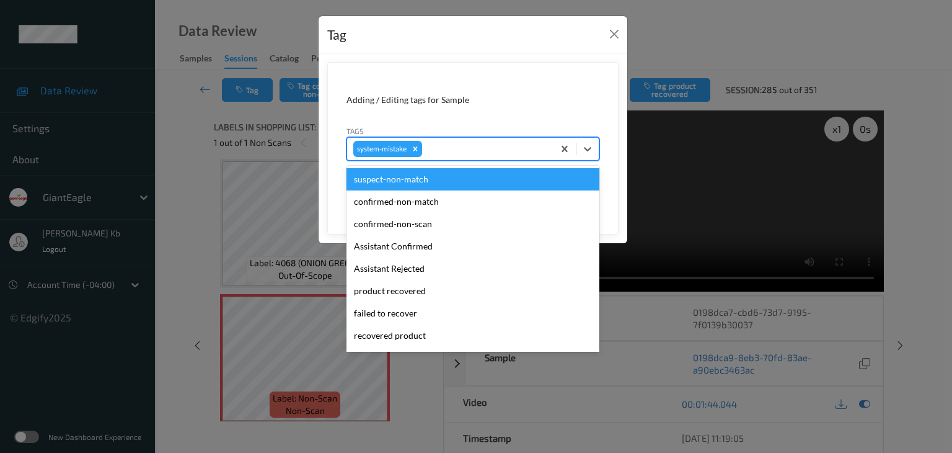
click at [471, 145] on div at bounding box center [486, 148] width 123 height 15
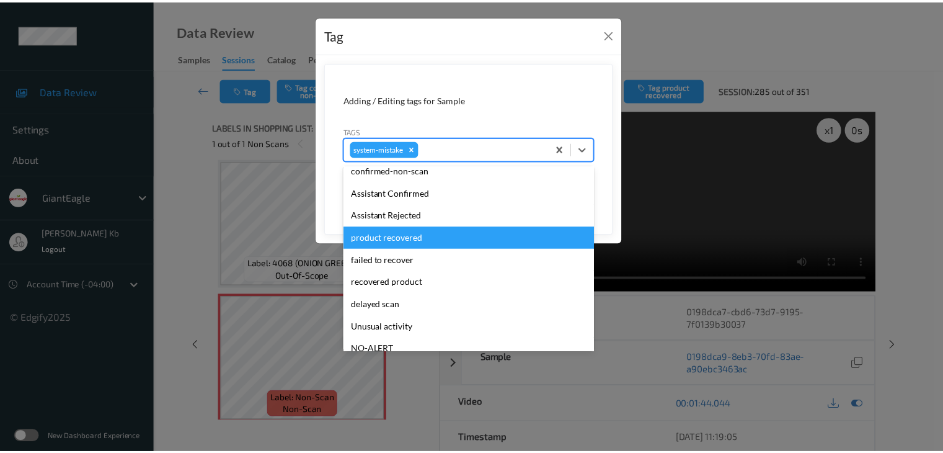
scroll to position [124, 0]
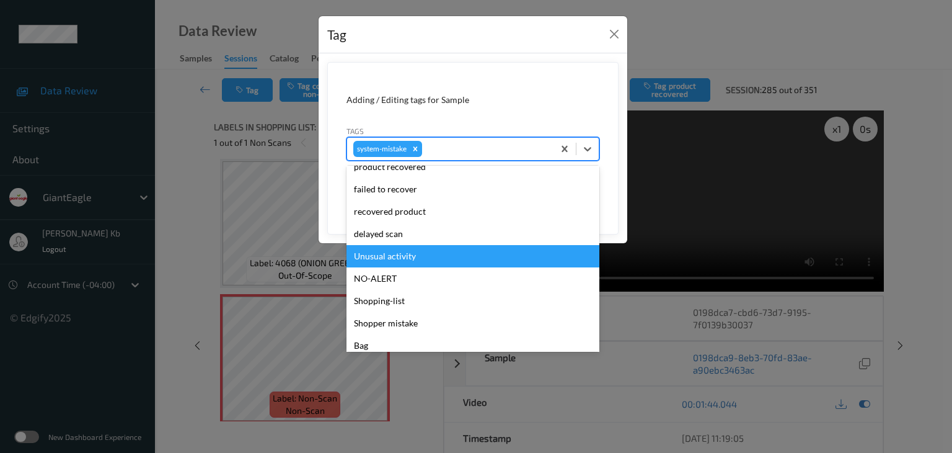
click at [415, 256] on div "Unusual activity" at bounding box center [473, 256] width 253 height 22
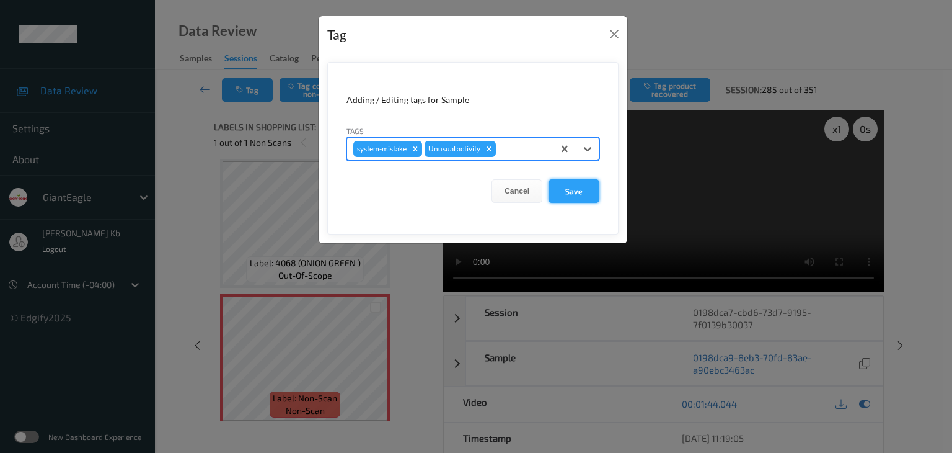
click at [572, 194] on button "Save" at bounding box center [574, 191] width 51 height 24
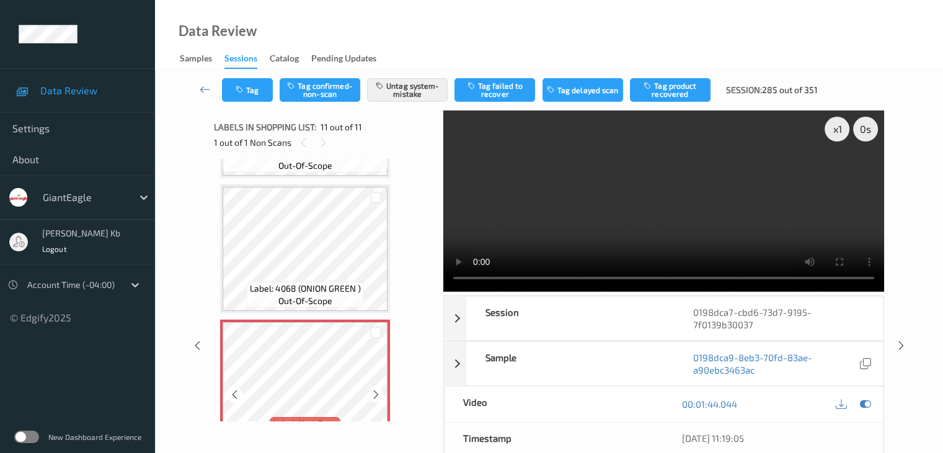
scroll to position [1169, 0]
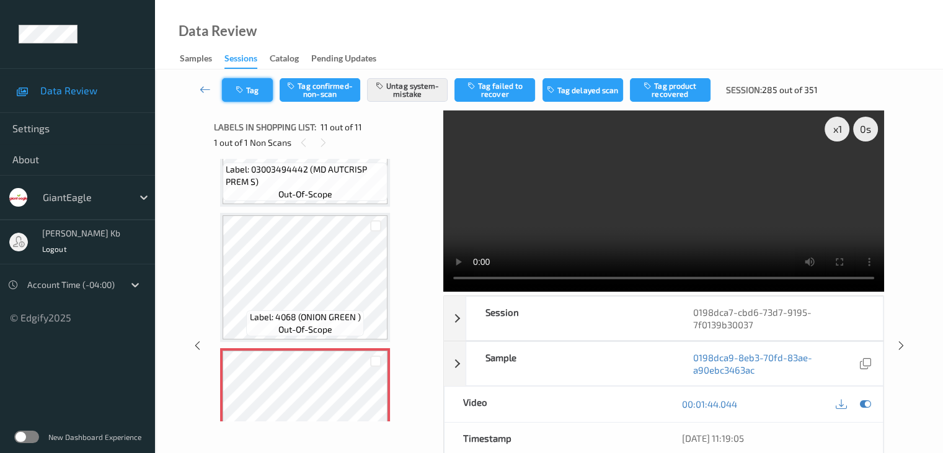
click at [268, 88] on button "Tag" at bounding box center [247, 90] width 51 height 24
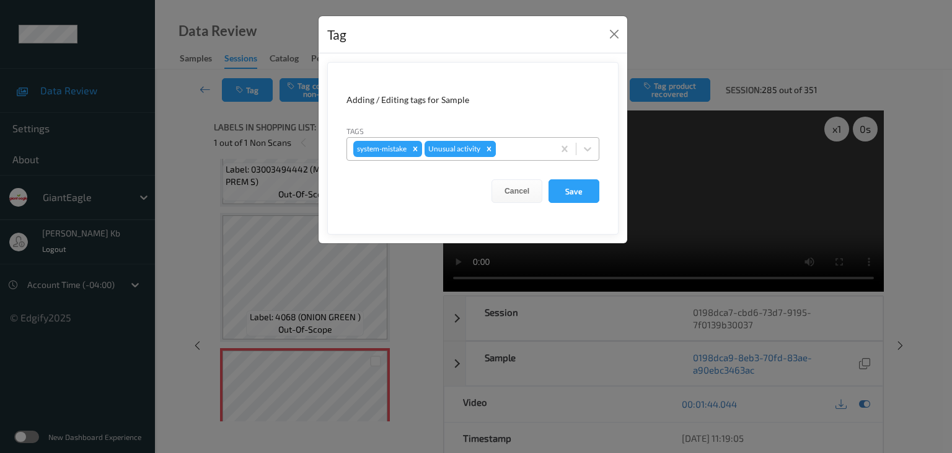
click at [490, 148] on icon "Remove Unusual activity" at bounding box center [489, 148] width 4 height 4
click at [579, 192] on button "Save" at bounding box center [574, 191] width 51 height 24
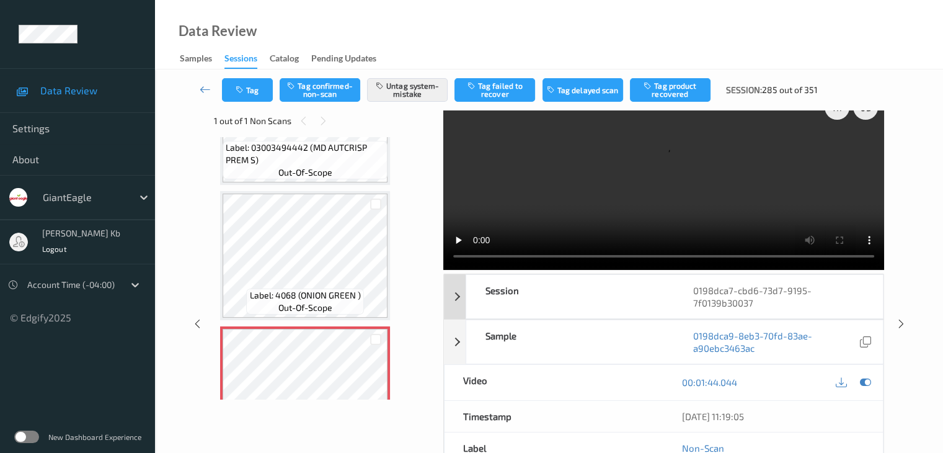
scroll to position [0, 0]
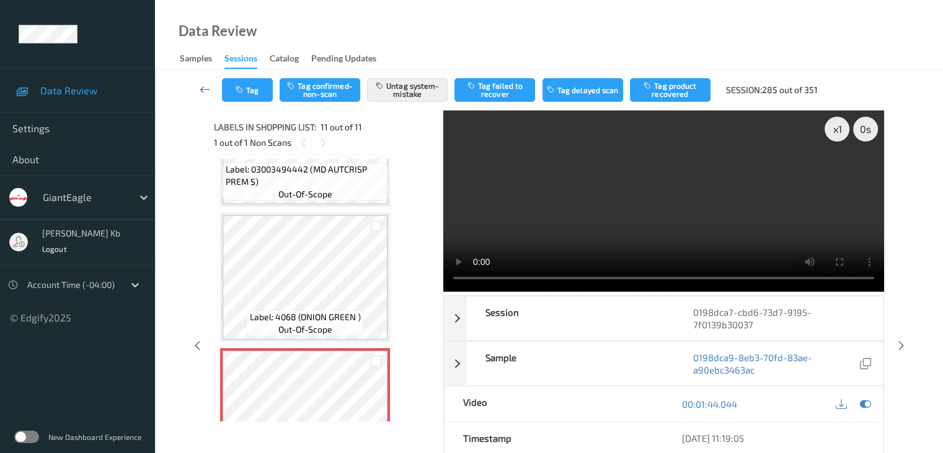
drag, startPoint x: 203, startPoint y: 94, endPoint x: 216, endPoint y: 68, distance: 29.4
click at [203, 93] on icon at bounding box center [205, 89] width 11 height 12
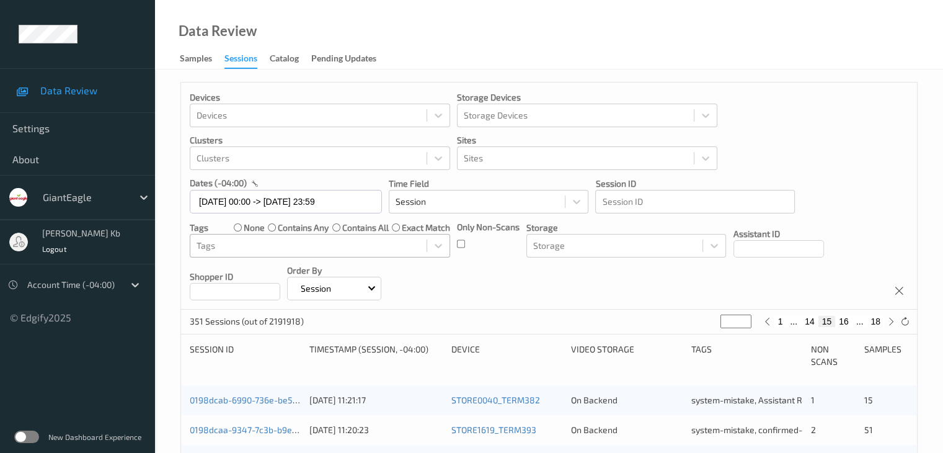
scroll to position [310, 0]
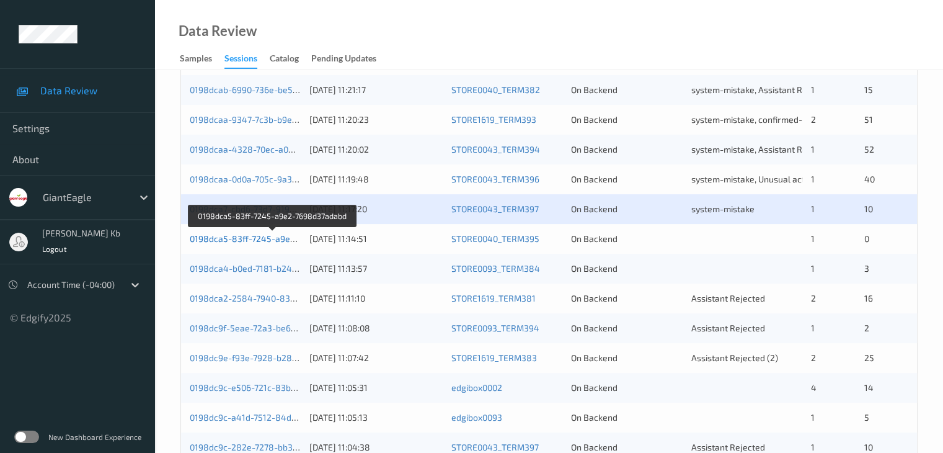
click at [264, 236] on link "0198dca5-83ff-7245-a9e2-7698d37adabd" at bounding box center [273, 238] width 167 height 11
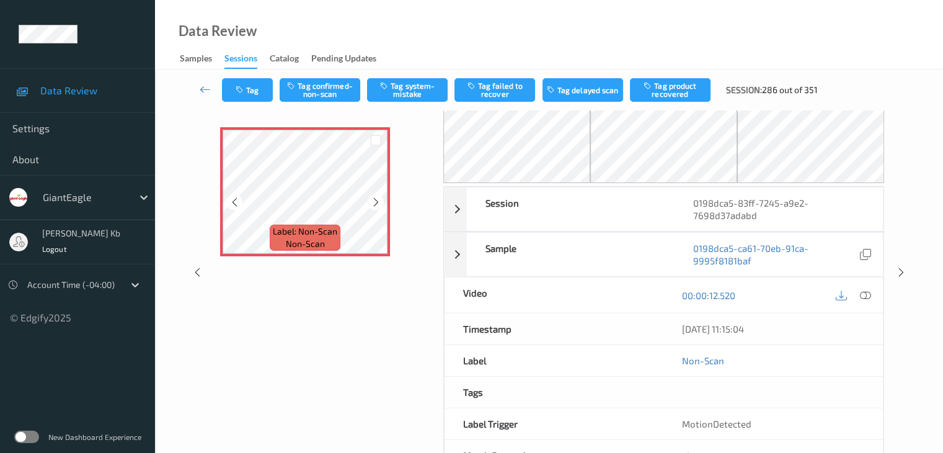
scroll to position [19, 0]
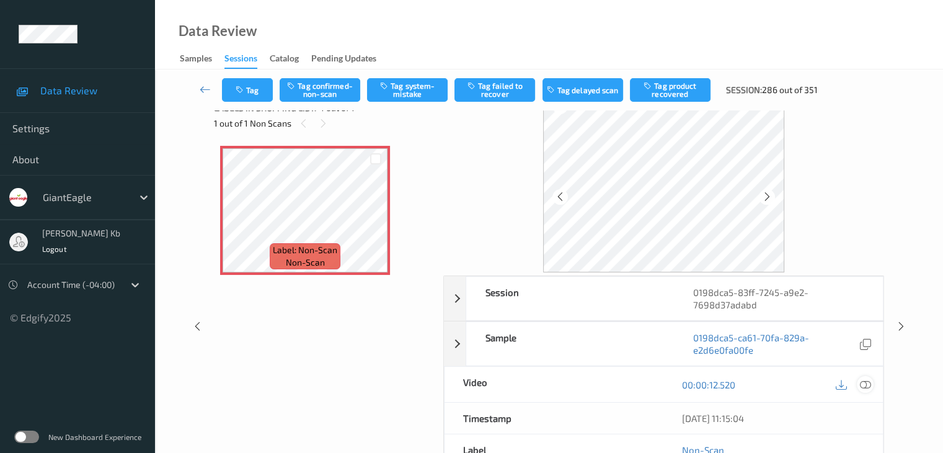
click at [866, 383] on icon at bounding box center [864, 384] width 11 height 11
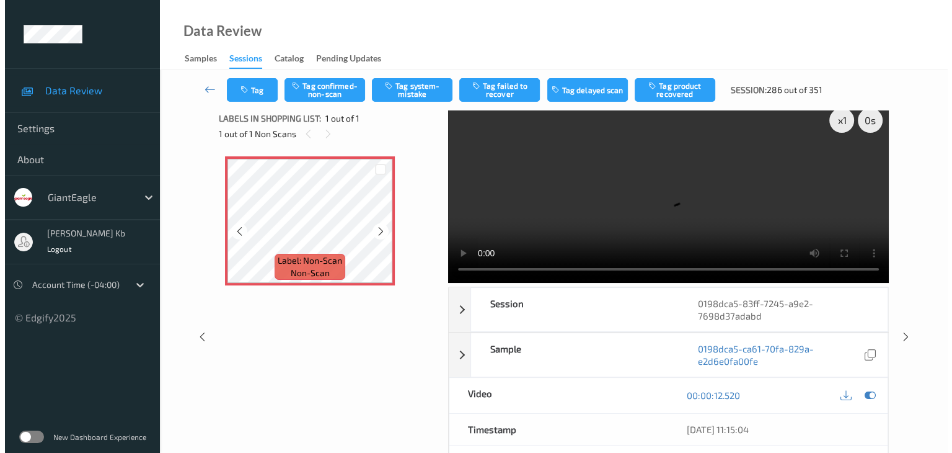
scroll to position [0, 0]
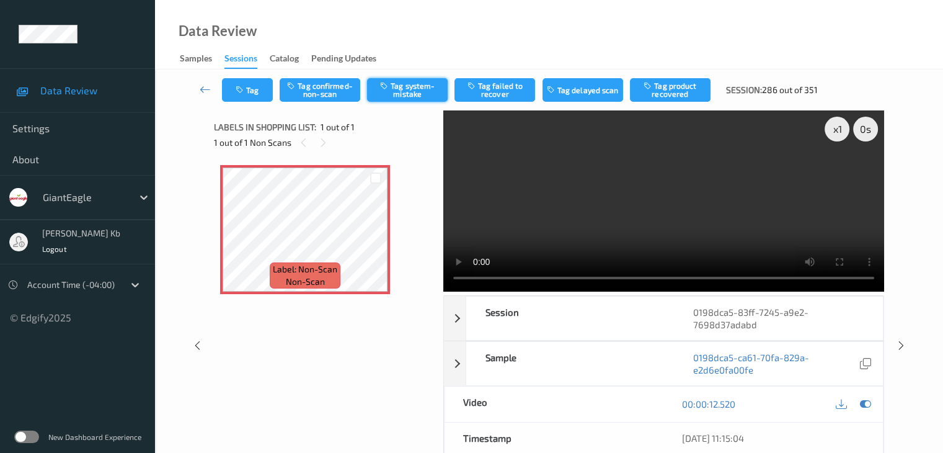
click at [426, 87] on button "Tag system-mistake" at bounding box center [407, 90] width 81 height 24
click at [253, 91] on button "Tag" at bounding box center [247, 90] width 51 height 24
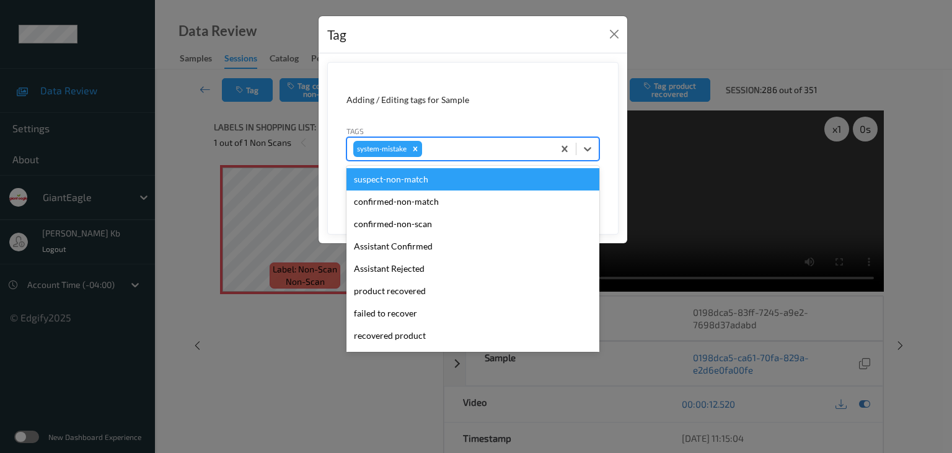
click at [471, 149] on div at bounding box center [486, 148] width 123 height 15
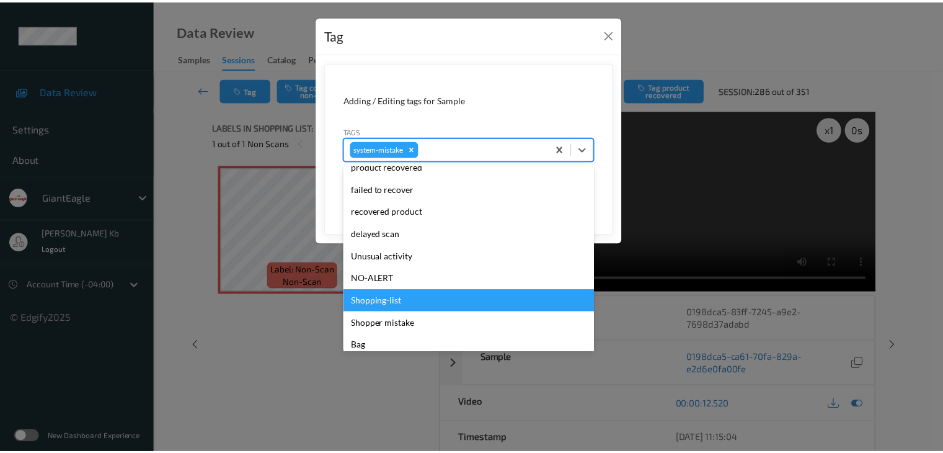
scroll to position [131, 0]
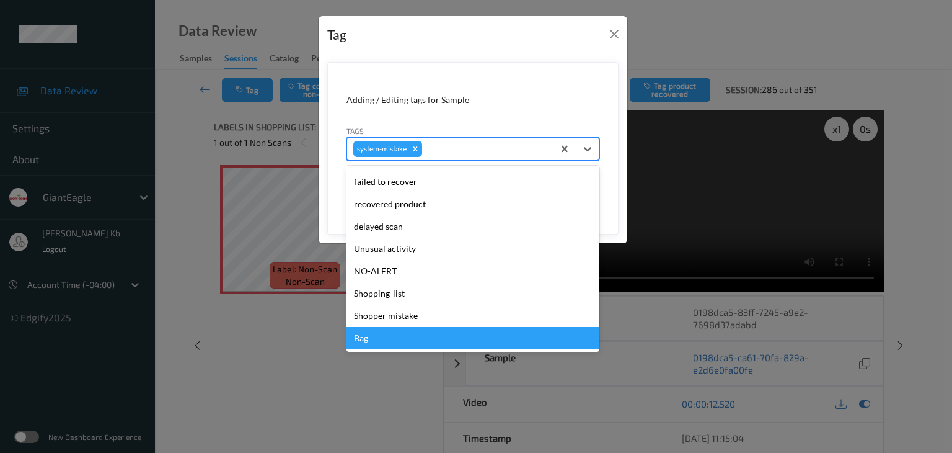
click at [376, 339] on div "Bag" at bounding box center [473, 338] width 253 height 22
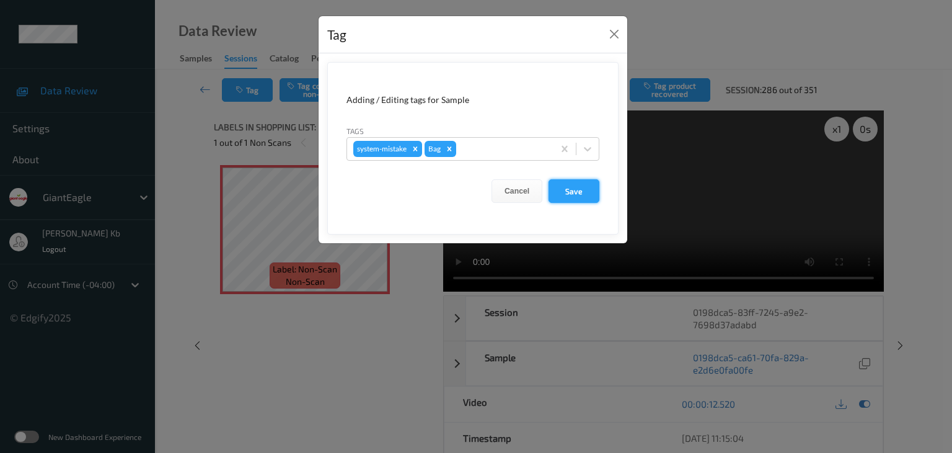
click at [572, 195] on button "Save" at bounding box center [574, 191] width 51 height 24
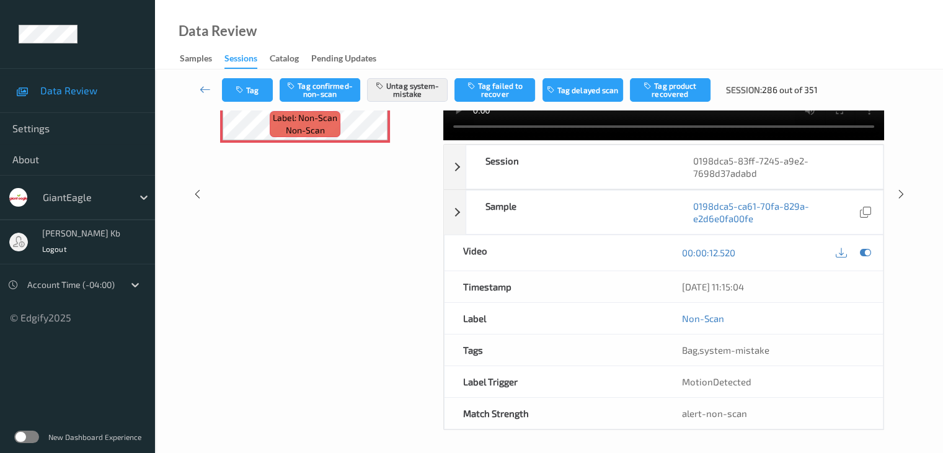
scroll to position [0, 0]
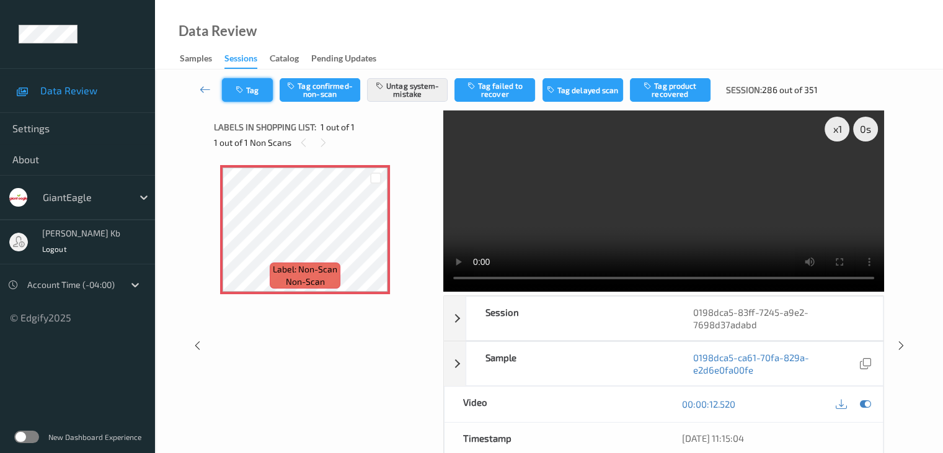
click at [260, 91] on button "Tag" at bounding box center [247, 90] width 51 height 24
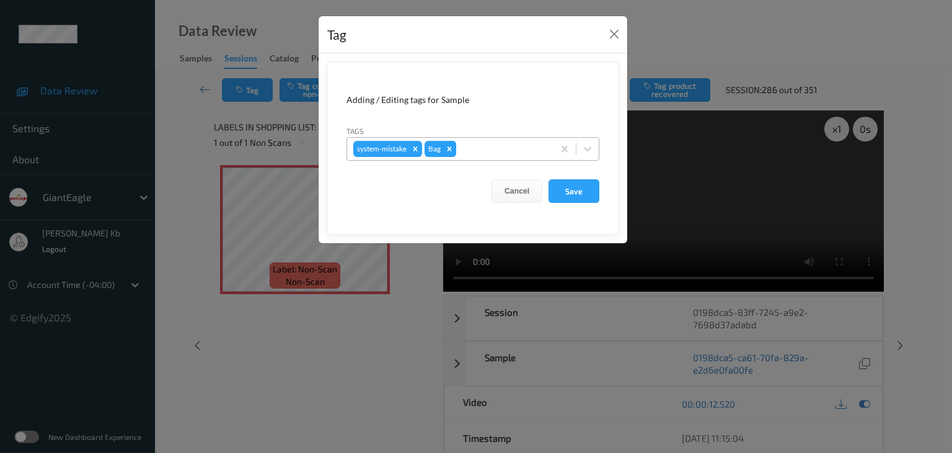
click at [448, 147] on icon "Remove Bag" at bounding box center [449, 148] width 9 height 9
click at [618, 33] on button "Close" at bounding box center [614, 33] width 17 height 17
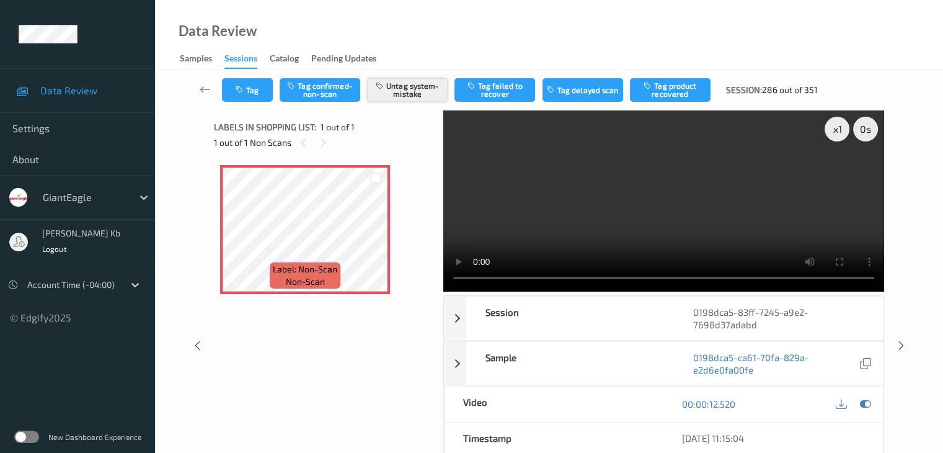
click at [412, 91] on button "Untag system-mistake" at bounding box center [407, 90] width 81 height 24
click at [326, 91] on button "Tag confirmed-non-scan" at bounding box center [320, 90] width 81 height 24
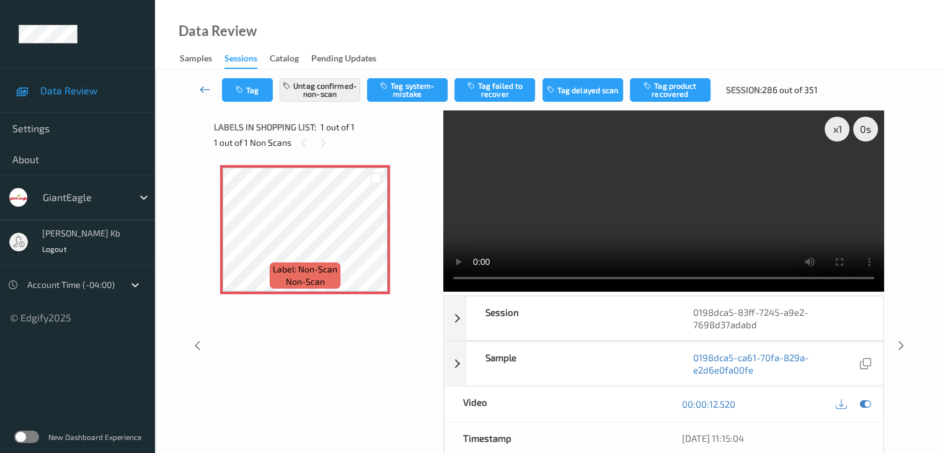
click at [206, 92] on icon at bounding box center [205, 89] width 11 height 12
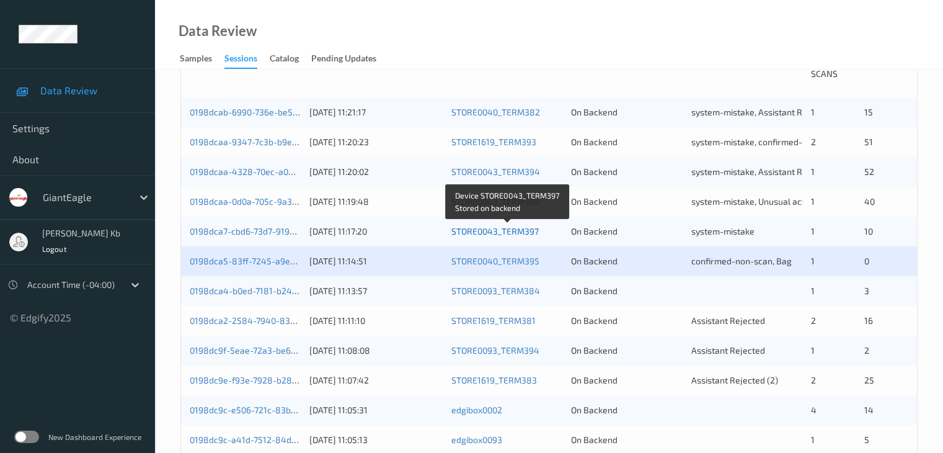
scroll to position [310, 0]
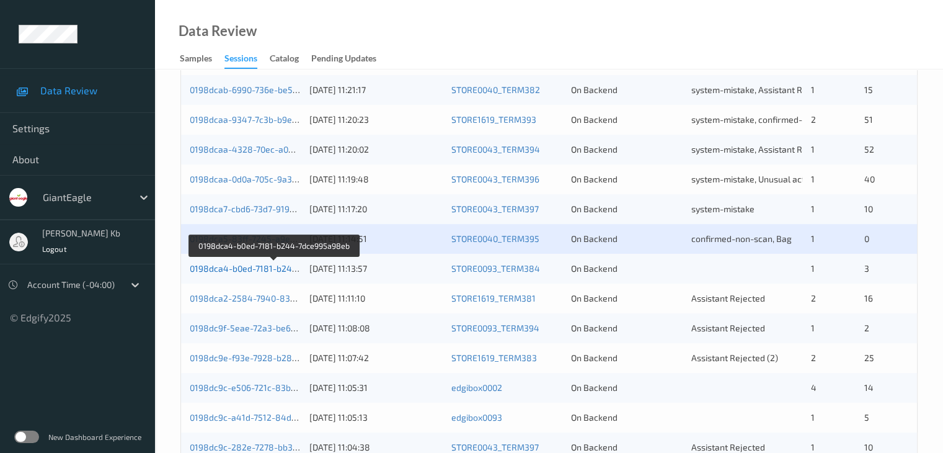
click at [255, 267] on link "0198dca4-b0ed-7181-b244-7dce995a98eb" at bounding box center [275, 268] width 170 height 11
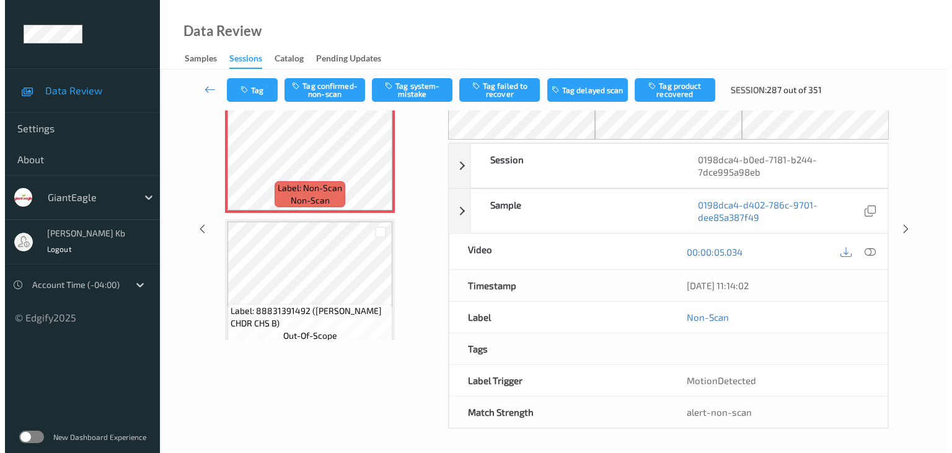
scroll to position [19, 0]
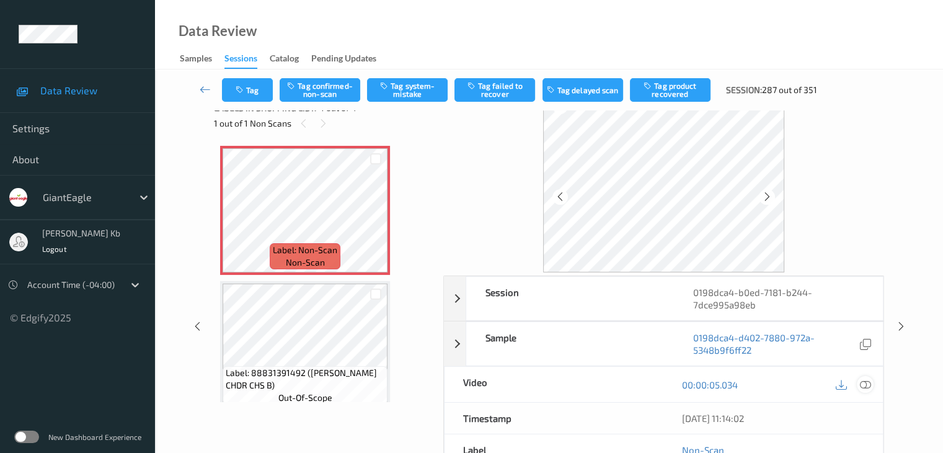
click at [867, 384] on icon at bounding box center [864, 384] width 11 height 11
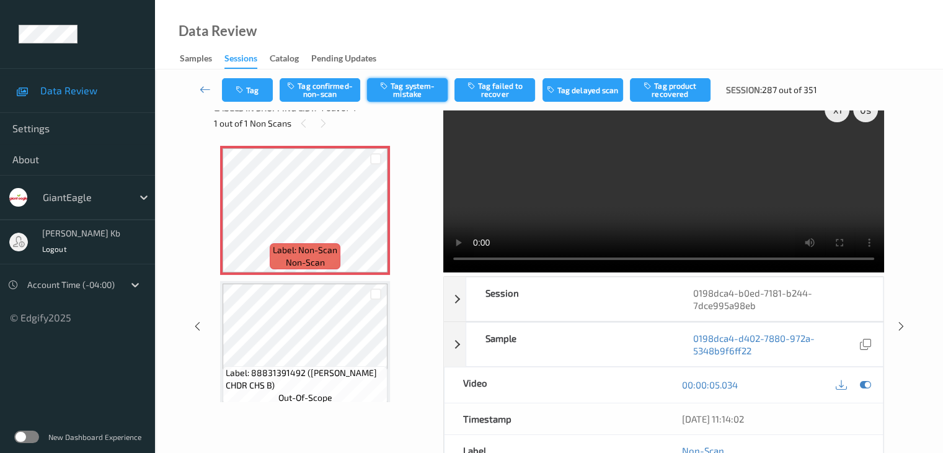
click at [404, 87] on button "Tag system-mistake" at bounding box center [407, 90] width 81 height 24
click at [260, 81] on button "Tag" at bounding box center [247, 90] width 51 height 24
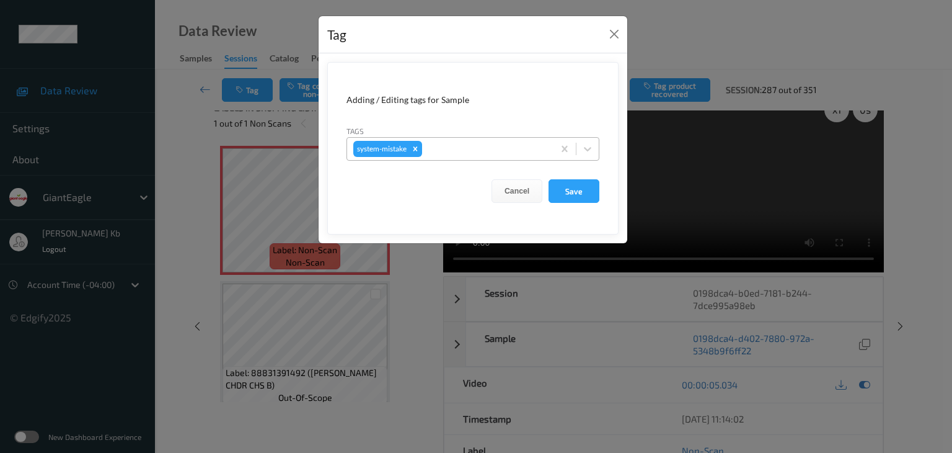
click at [453, 144] on div at bounding box center [486, 148] width 123 height 15
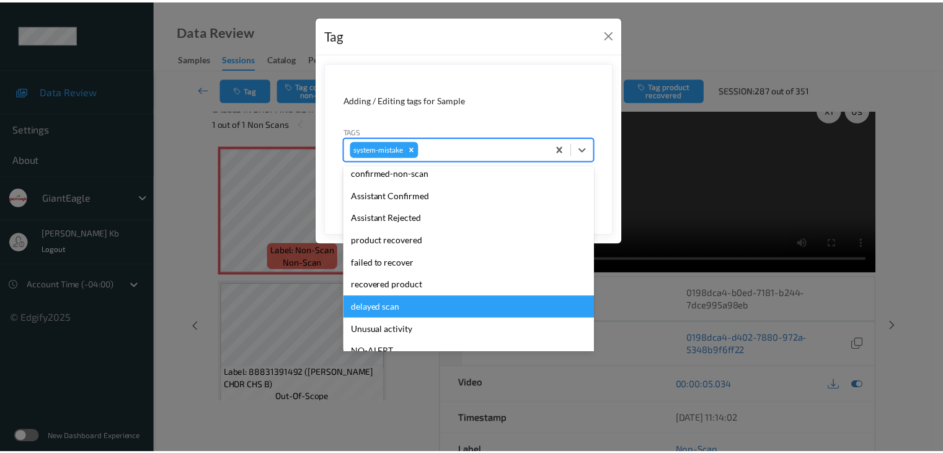
scroll to position [62, 0]
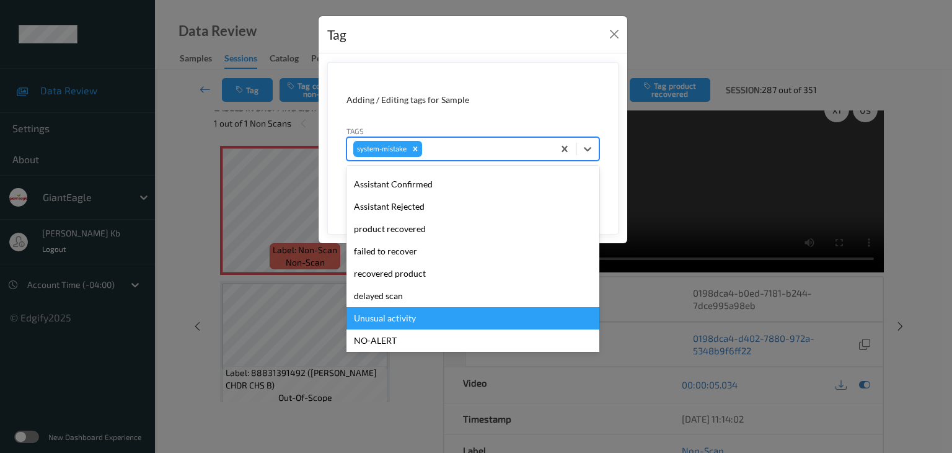
click at [409, 319] on div "Unusual activity" at bounding box center [473, 318] width 253 height 22
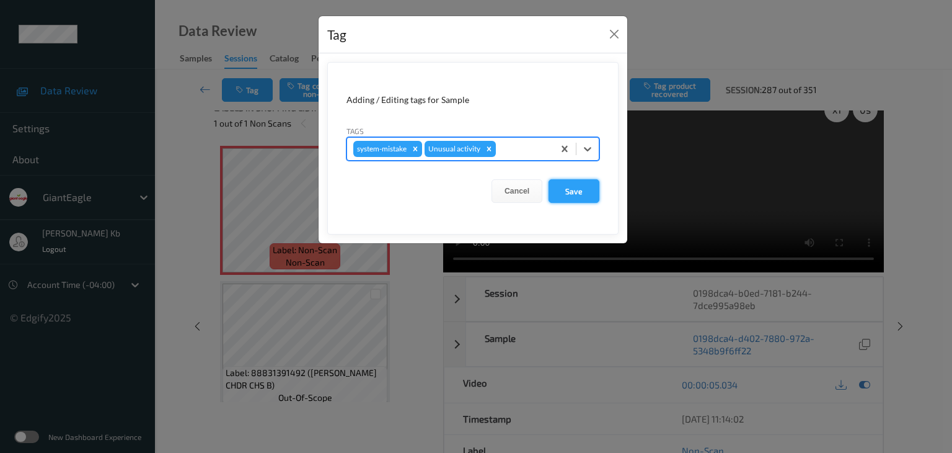
click at [579, 187] on button "Save" at bounding box center [574, 191] width 51 height 24
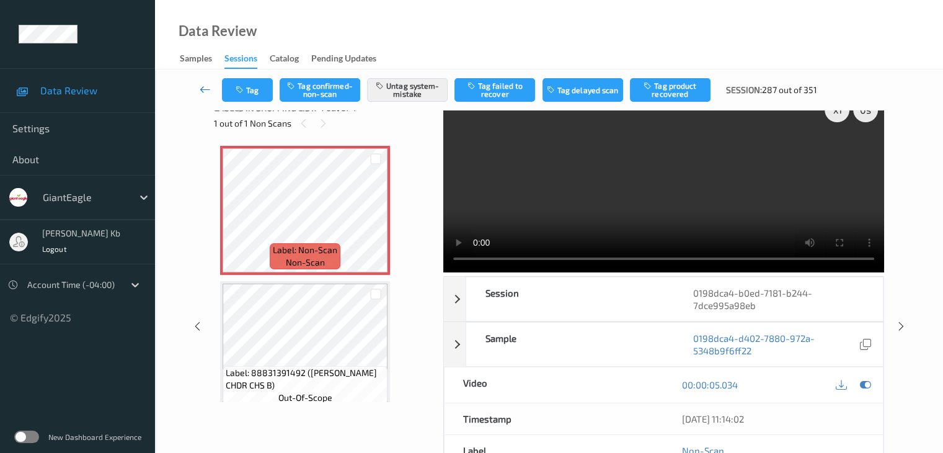
click at [205, 87] on icon at bounding box center [205, 89] width 11 height 12
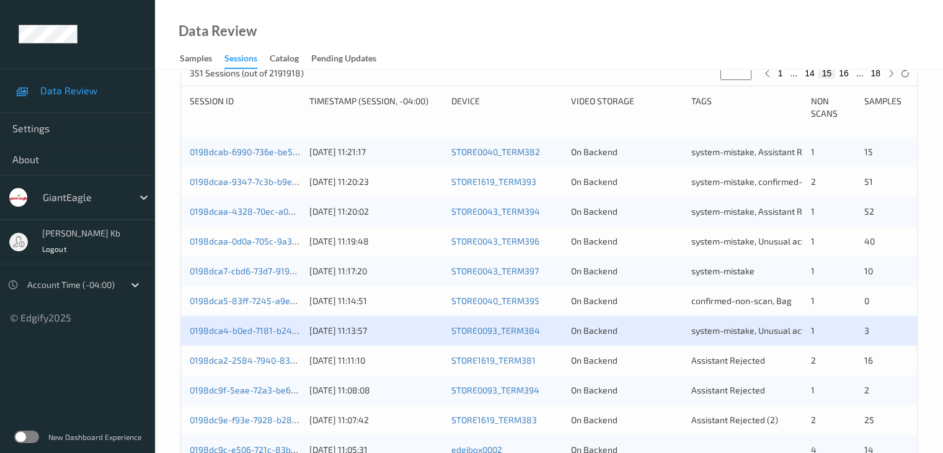
scroll to position [310, 0]
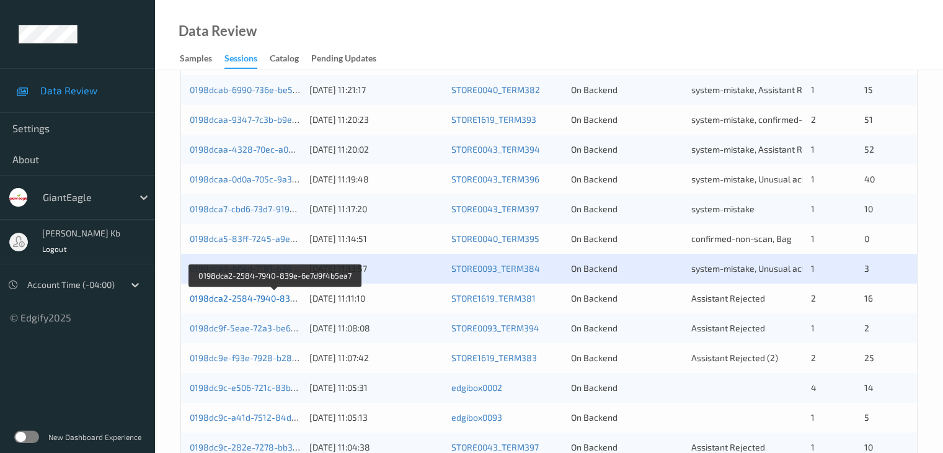
click at [266, 298] on link "0198dca2-2584-7940-839e-6e7d9f4b5ea7" at bounding box center [275, 298] width 171 height 11
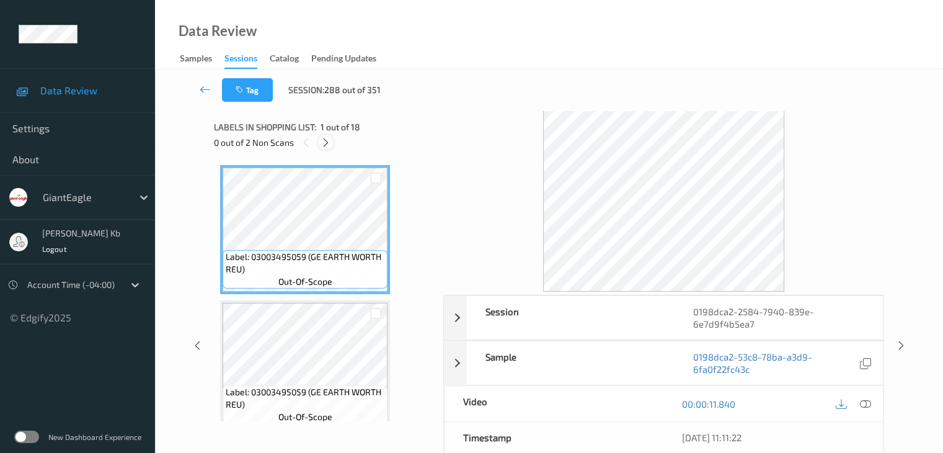
click at [326, 143] on icon at bounding box center [326, 142] width 11 height 11
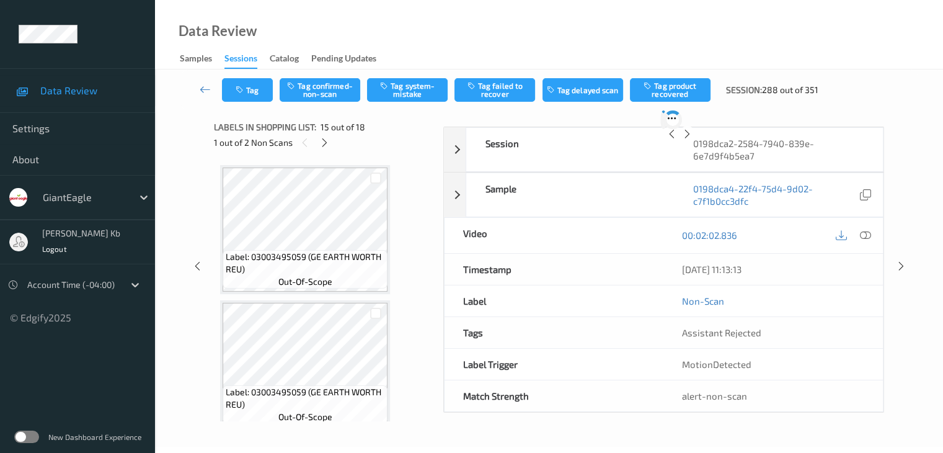
scroll to position [1763, 0]
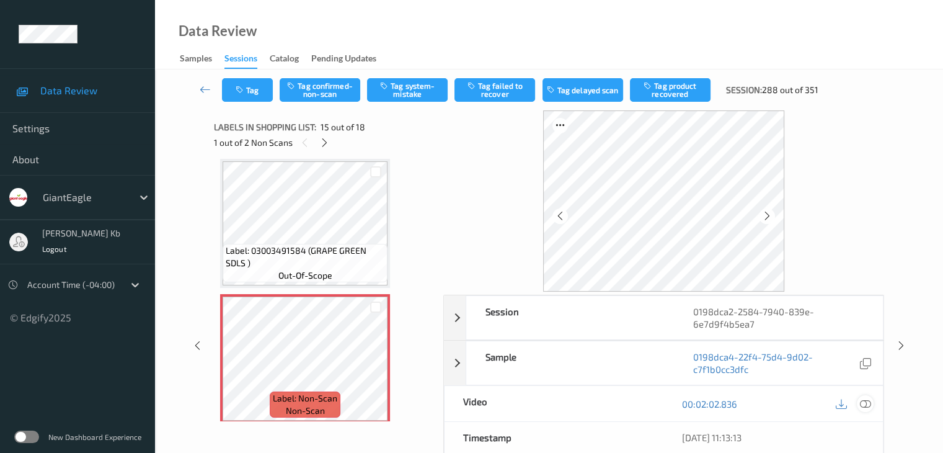
click at [868, 402] on icon at bounding box center [864, 403] width 11 height 11
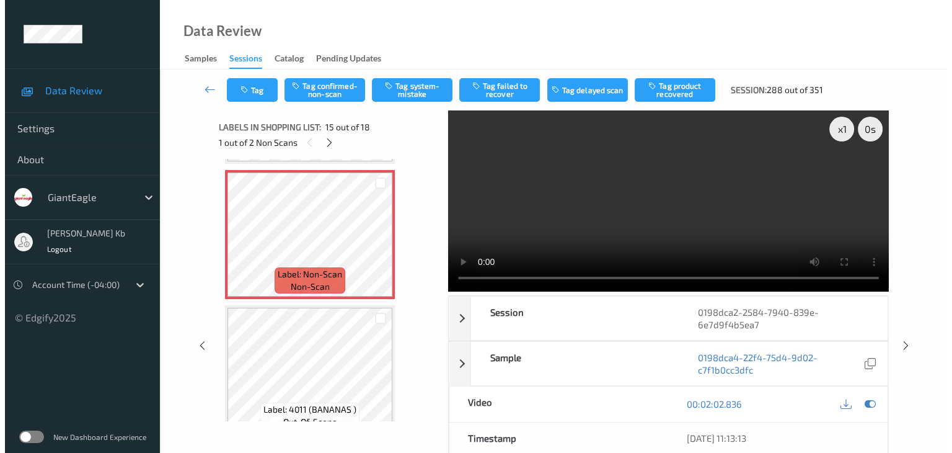
scroll to position [1887, 0]
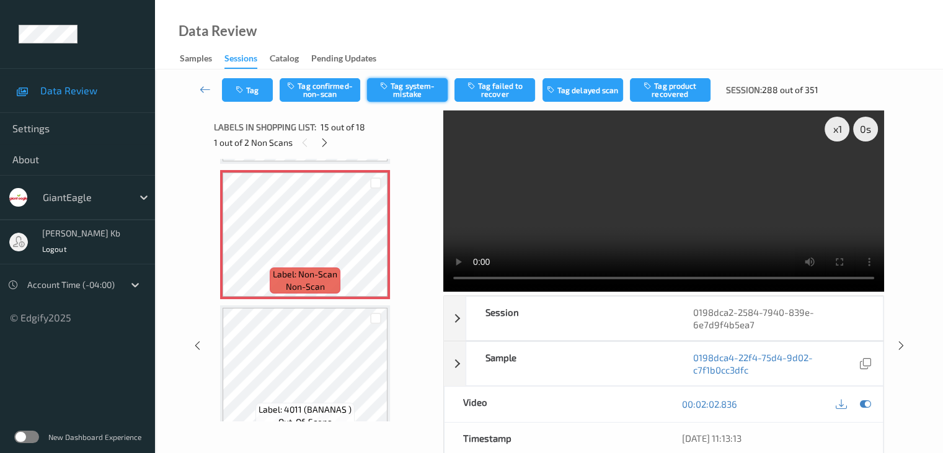
click at [415, 87] on button "Tag system-mistake" at bounding box center [407, 90] width 81 height 24
click at [264, 91] on button "Tag" at bounding box center [247, 90] width 51 height 24
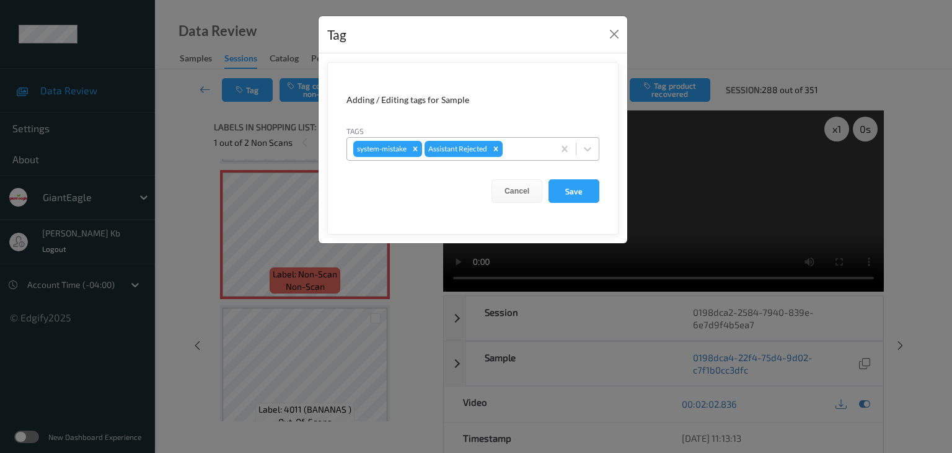
click at [528, 144] on div at bounding box center [526, 148] width 42 height 15
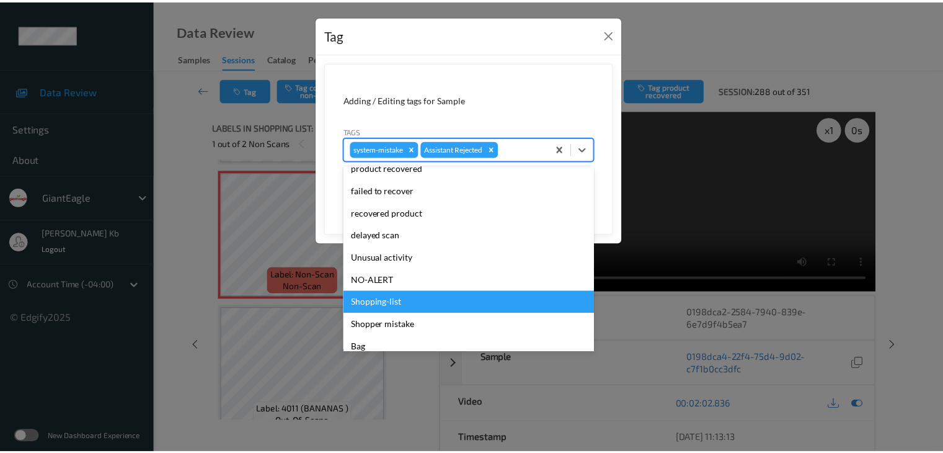
scroll to position [109, 0]
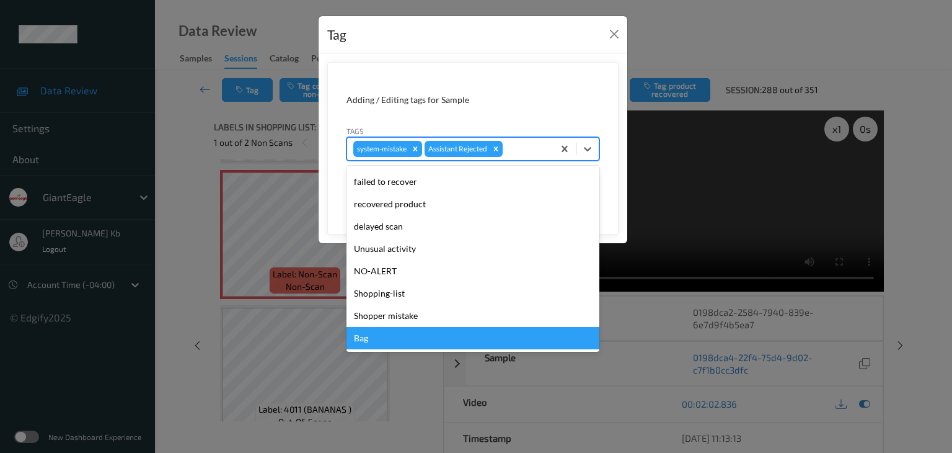
click at [380, 339] on div "Bag" at bounding box center [473, 338] width 253 height 22
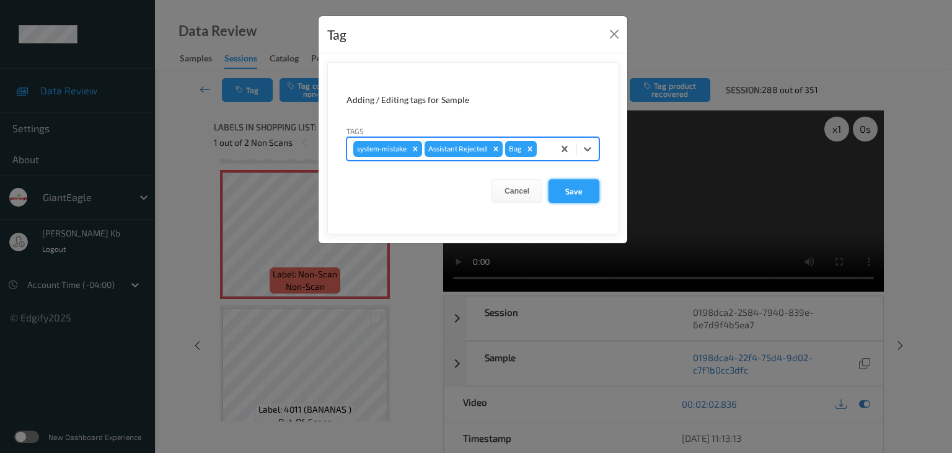
click at [575, 185] on button "Save" at bounding box center [574, 191] width 51 height 24
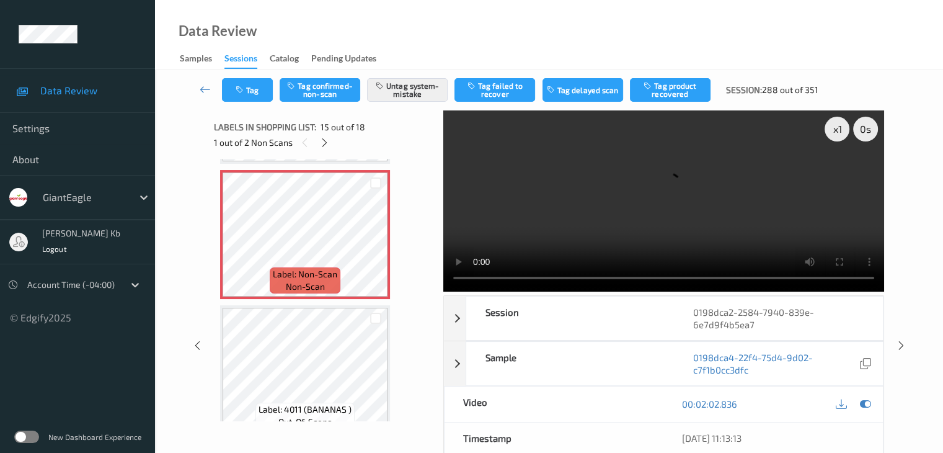
scroll to position [1949, 0]
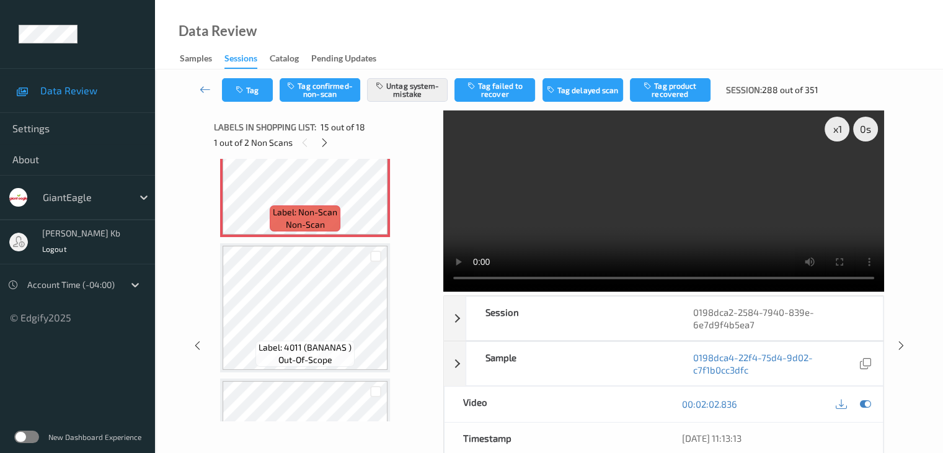
drag, startPoint x: 206, startPoint y: 88, endPoint x: 210, endPoint y: 79, distance: 9.2
click at [207, 88] on icon at bounding box center [205, 89] width 11 height 12
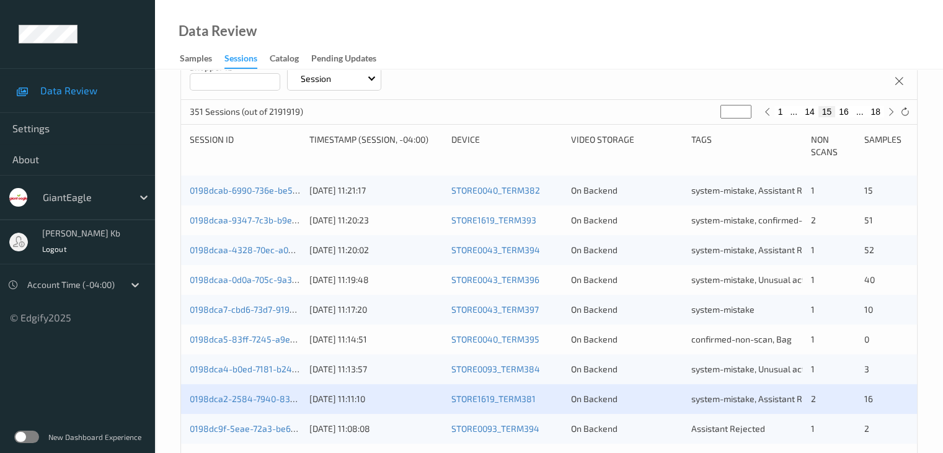
scroll to position [248, 0]
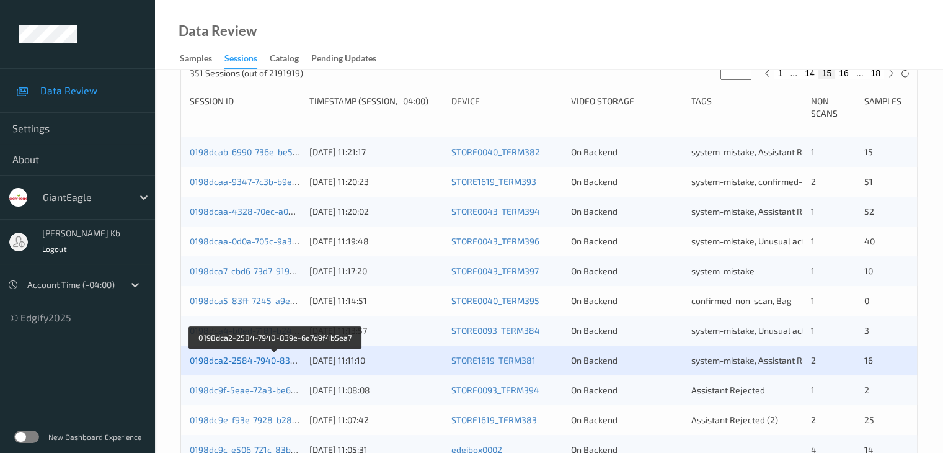
click at [270, 360] on link "0198dca2-2584-7940-839e-6e7d9f4b5ea7" at bounding box center [275, 360] width 171 height 11
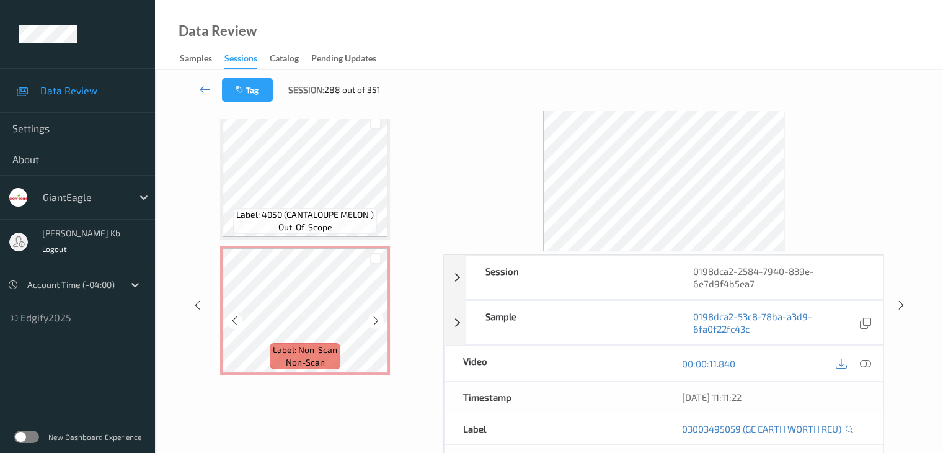
scroll to position [62, 0]
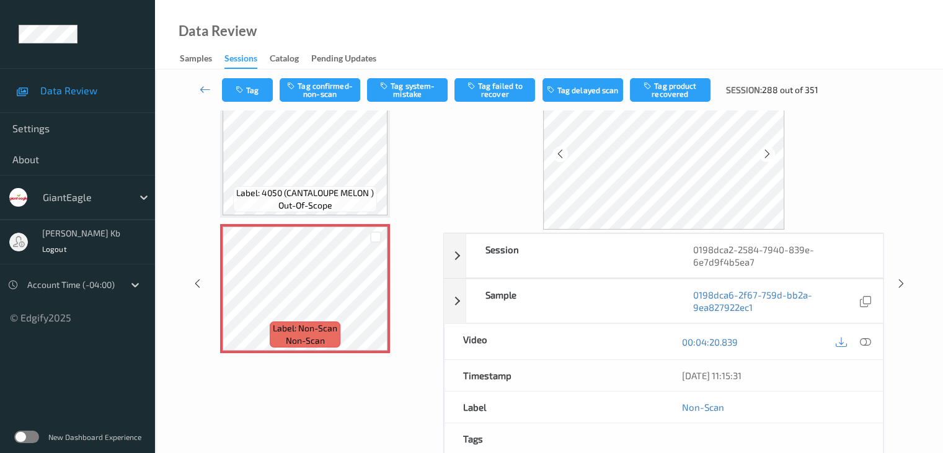
click at [864, 340] on icon at bounding box center [864, 341] width 11 height 11
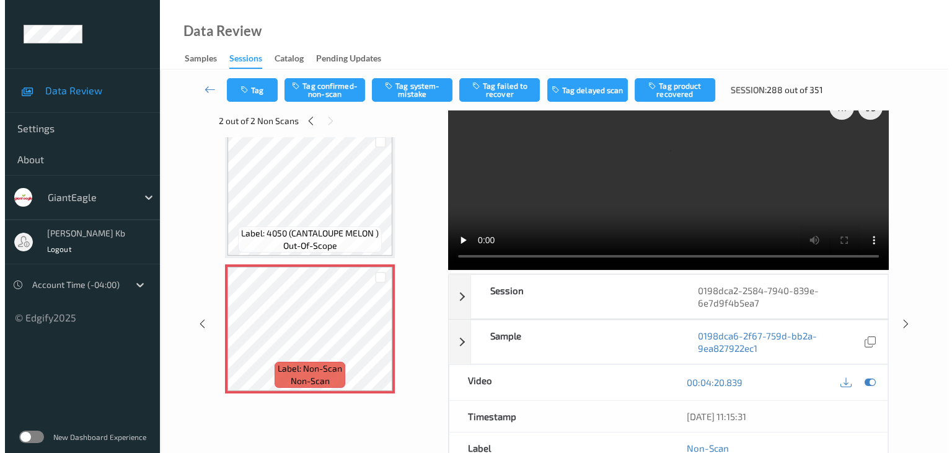
scroll to position [0, 0]
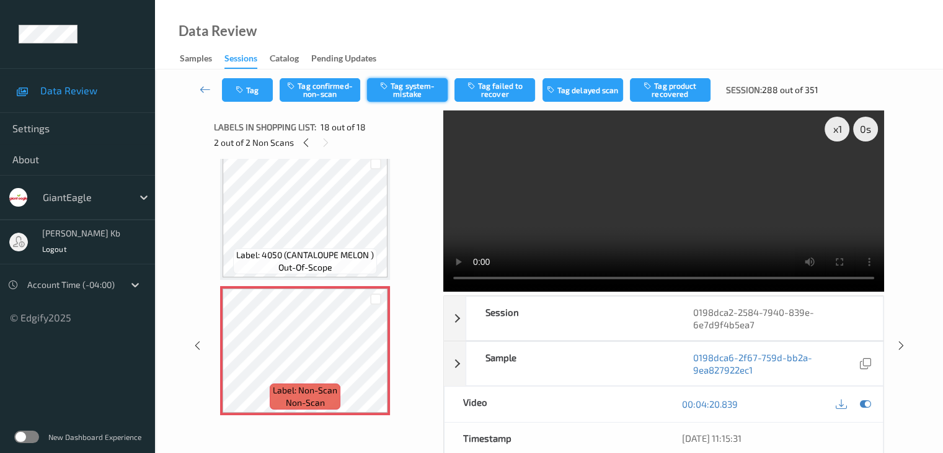
click at [411, 85] on button "Tag system-mistake" at bounding box center [407, 90] width 81 height 24
click at [266, 107] on div "Tag Tag confirmed-non-scan Untag system-mistake Tag failed to recover Tag delay…" at bounding box center [548, 89] width 737 height 41
click at [265, 92] on button "Tag" at bounding box center [247, 90] width 51 height 24
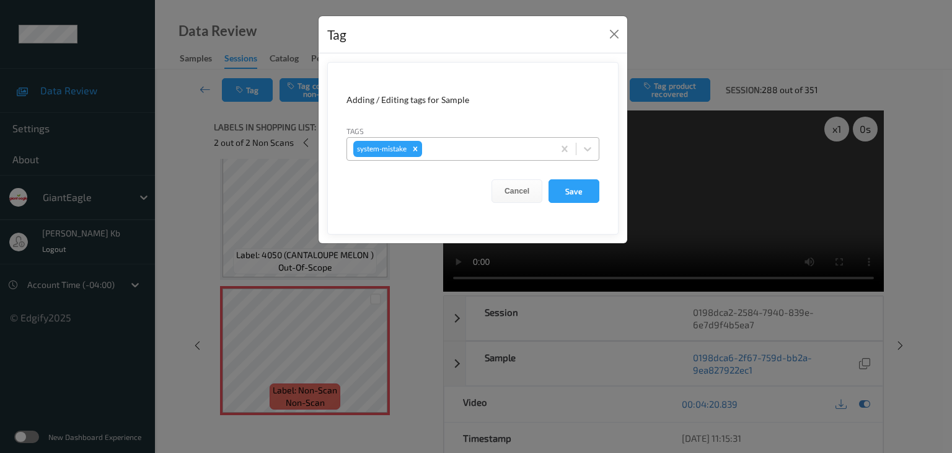
click at [442, 146] on div at bounding box center [486, 148] width 123 height 15
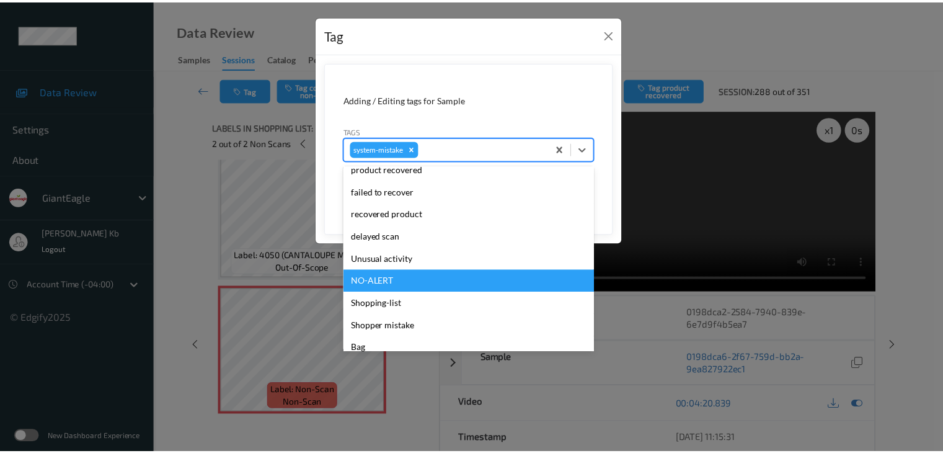
scroll to position [124, 0]
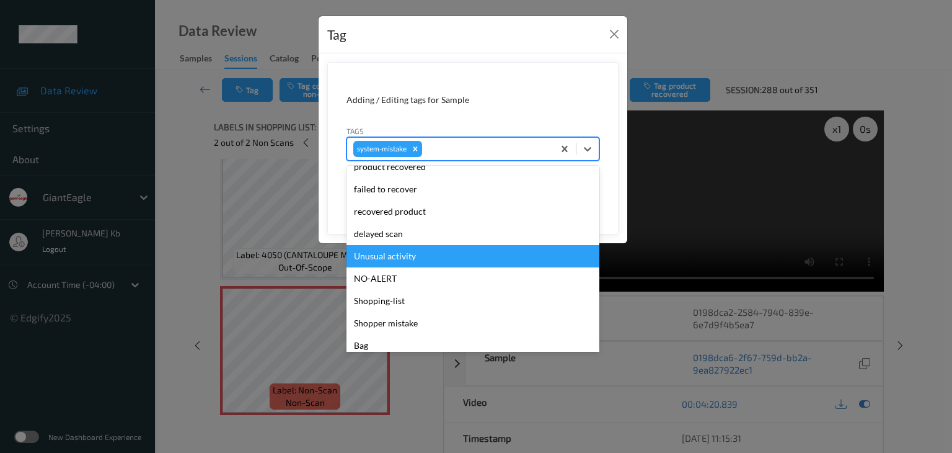
click at [392, 254] on div "Unusual activity" at bounding box center [473, 256] width 253 height 22
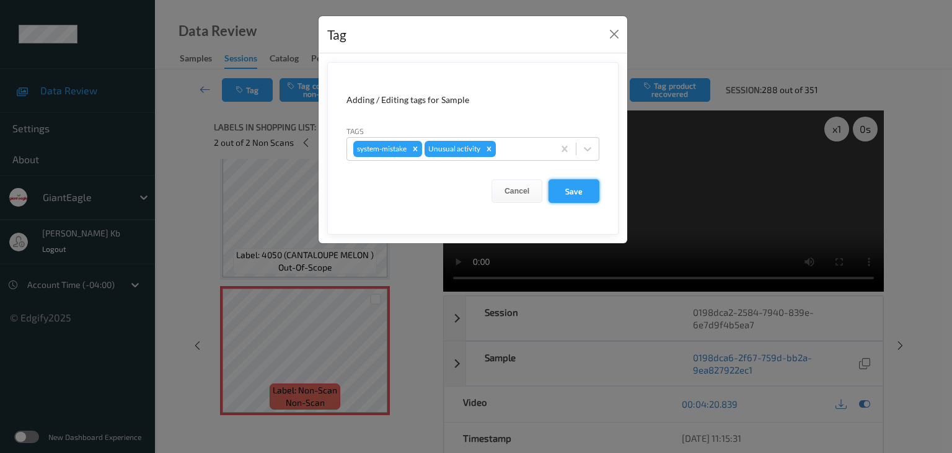
click at [570, 188] on button "Save" at bounding box center [574, 191] width 51 height 24
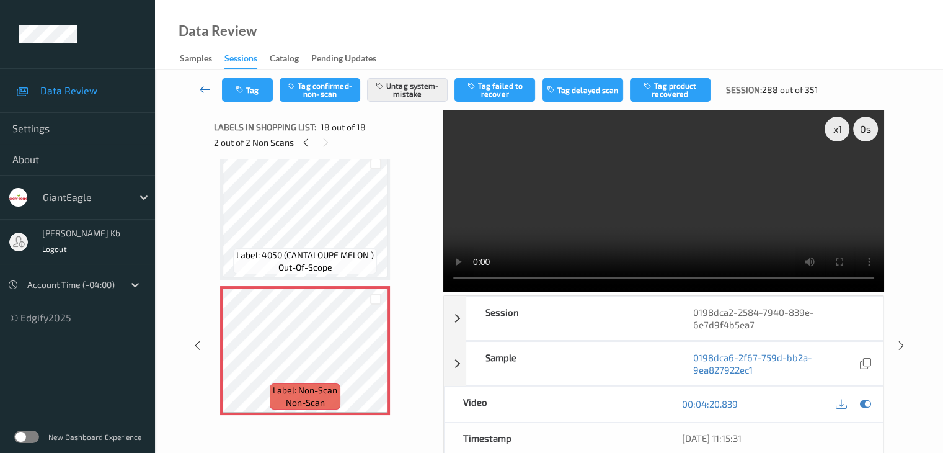
click at [201, 85] on icon at bounding box center [205, 89] width 11 height 12
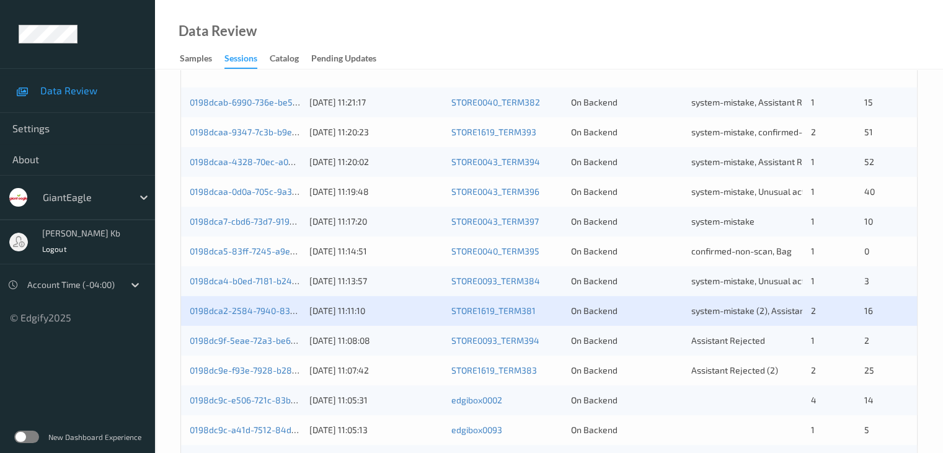
scroll to position [372, 0]
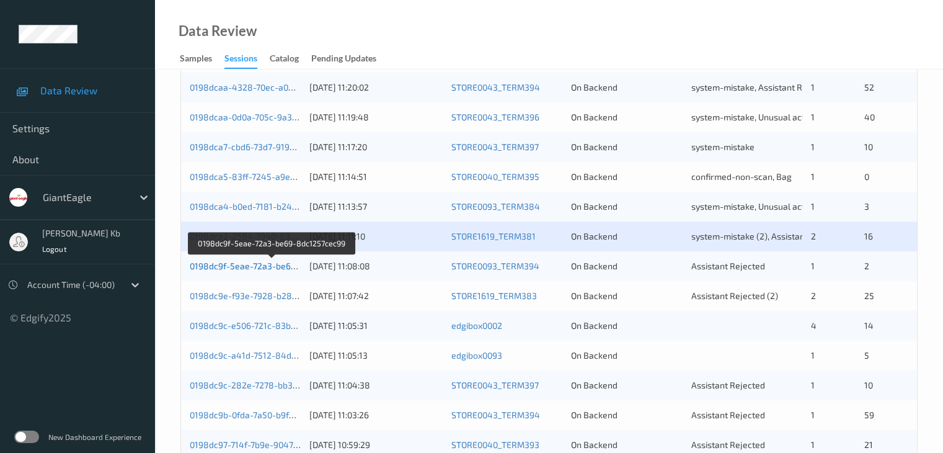
click at [264, 264] on link "0198dc9f-5eae-72a3-be69-8dc1257cec99" at bounding box center [273, 265] width 166 height 11
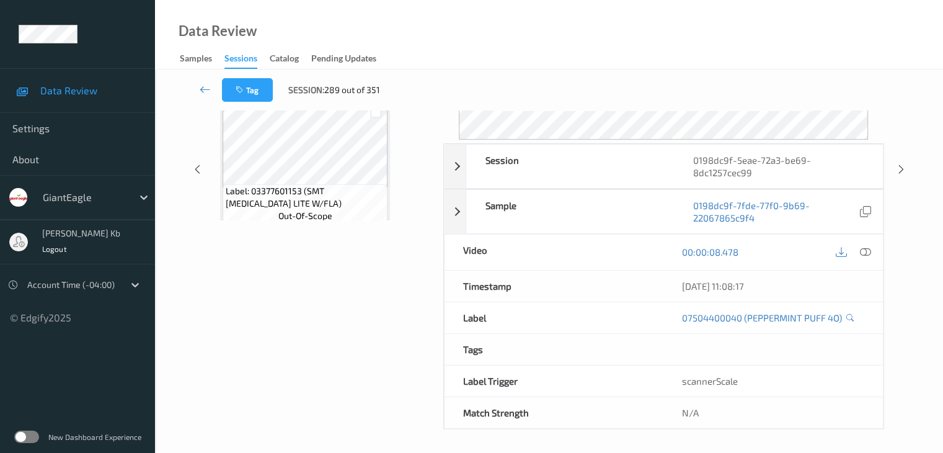
scroll to position [151, 0]
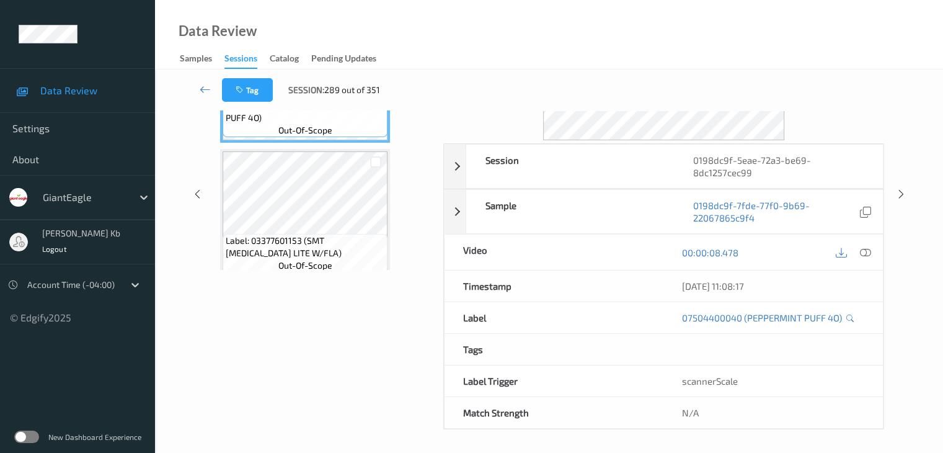
drag, startPoint x: 288, startPoint y: 2, endPoint x: 587, endPoint y: 16, distance: 299.1
click at [668, 23] on div "Data Review Samples Sessions Catalog Pending Updates" at bounding box center [549, 34] width 788 height 69
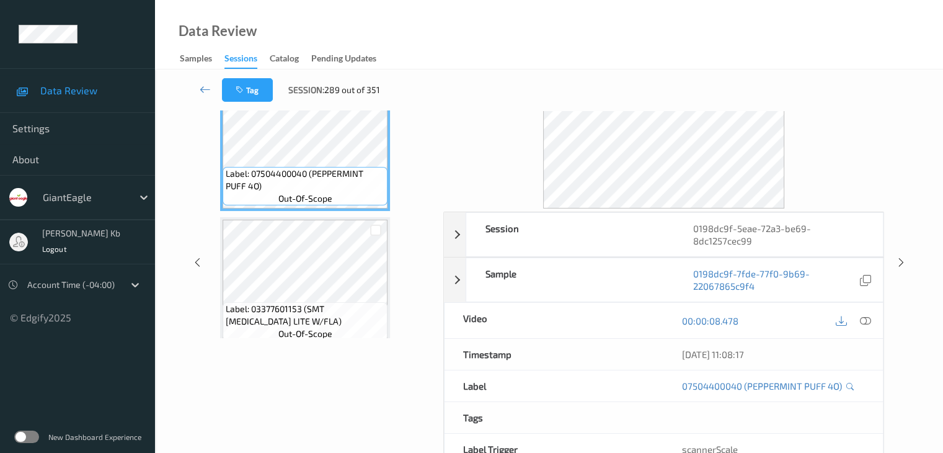
scroll to position [0, 0]
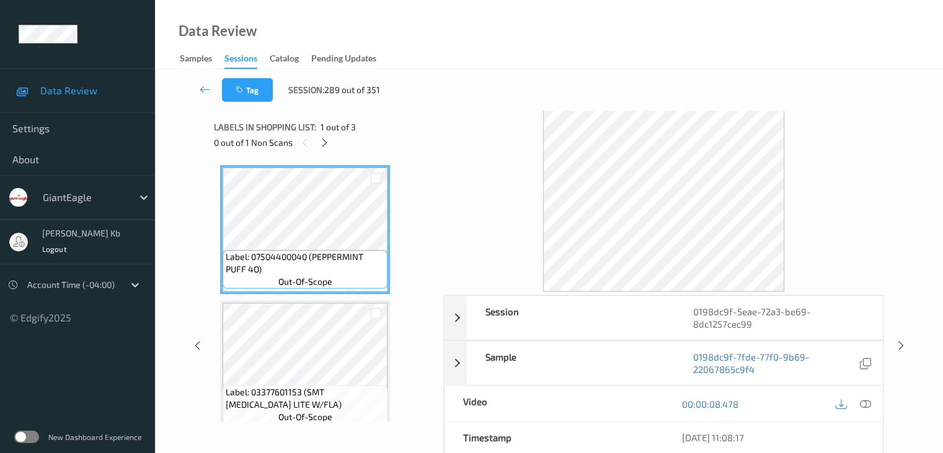
drag, startPoint x: 326, startPoint y: 143, endPoint x: 335, endPoint y: 147, distance: 10.3
click at [326, 143] on icon at bounding box center [324, 142] width 11 height 11
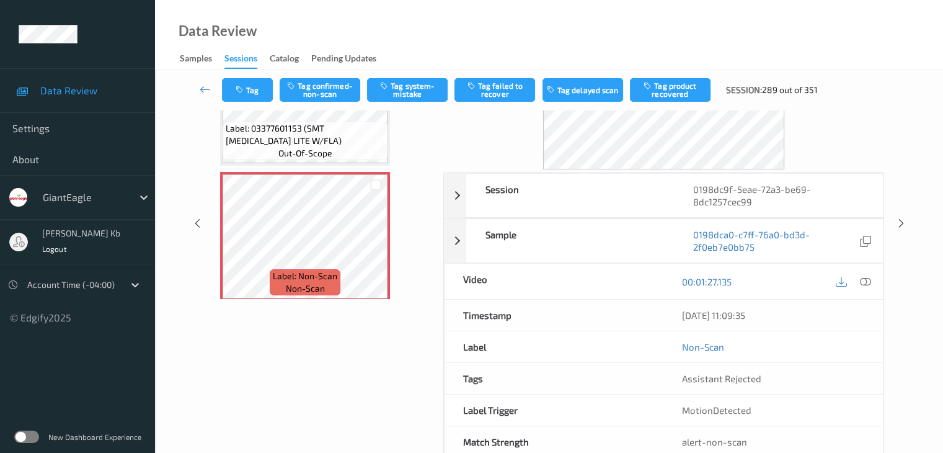
scroll to position [124, 0]
click at [866, 277] on icon at bounding box center [864, 279] width 11 height 11
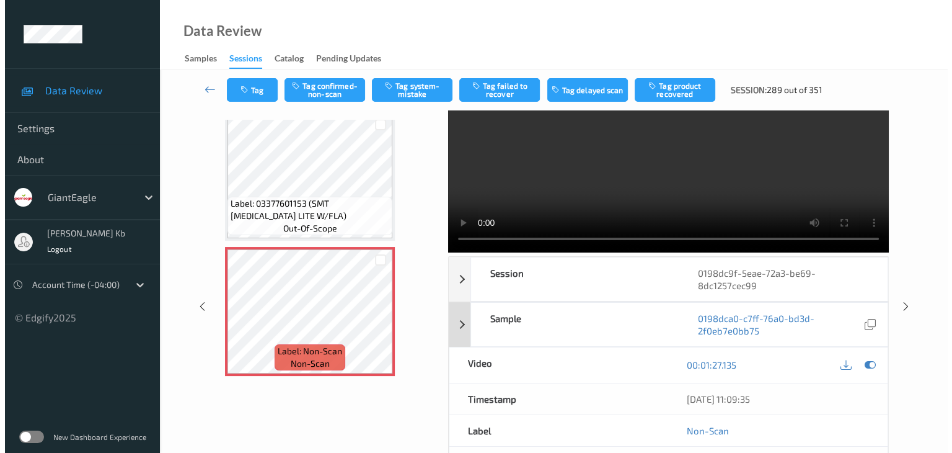
scroll to position [0, 0]
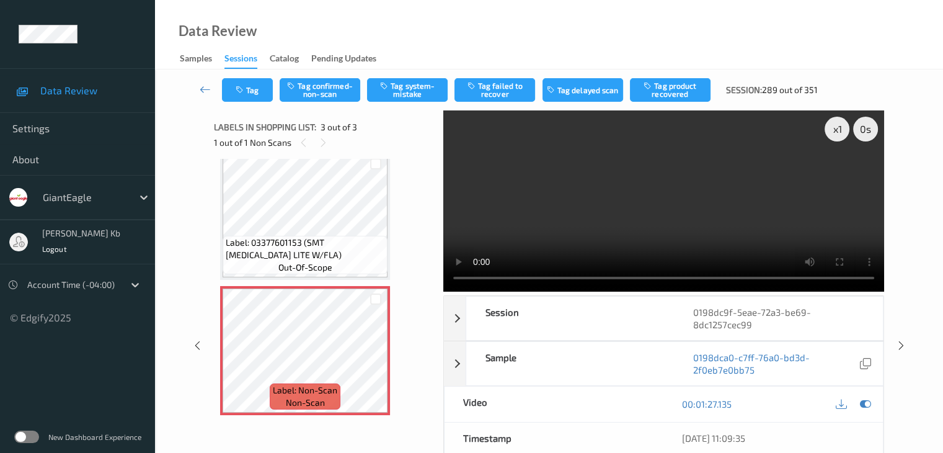
drag, startPoint x: 410, startPoint y: 91, endPoint x: 397, endPoint y: 128, distance: 39.6
click at [411, 92] on button "Tag system-mistake" at bounding box center [407, 90] width 81 height 24
click at [259, 94] on button "Tag" at bounding box center [247, 90] width 51 height 24
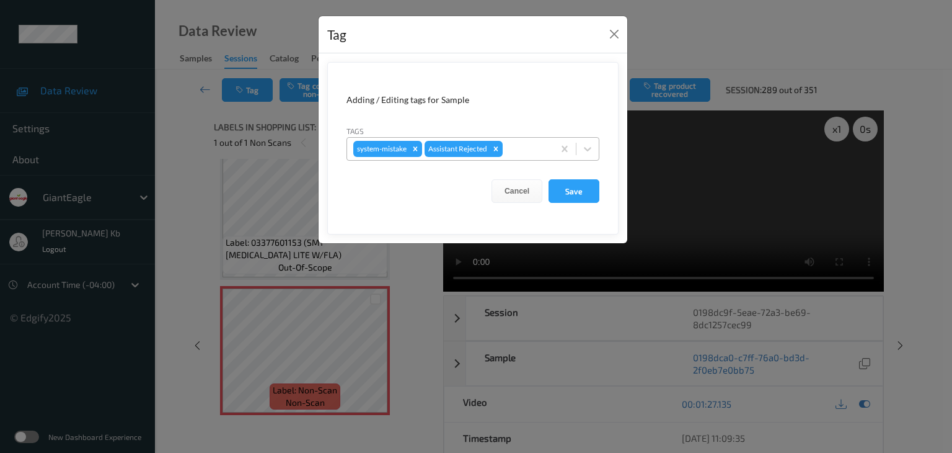
click at [525, 148] on div at bounding box center [526, 148] width 42 height 15
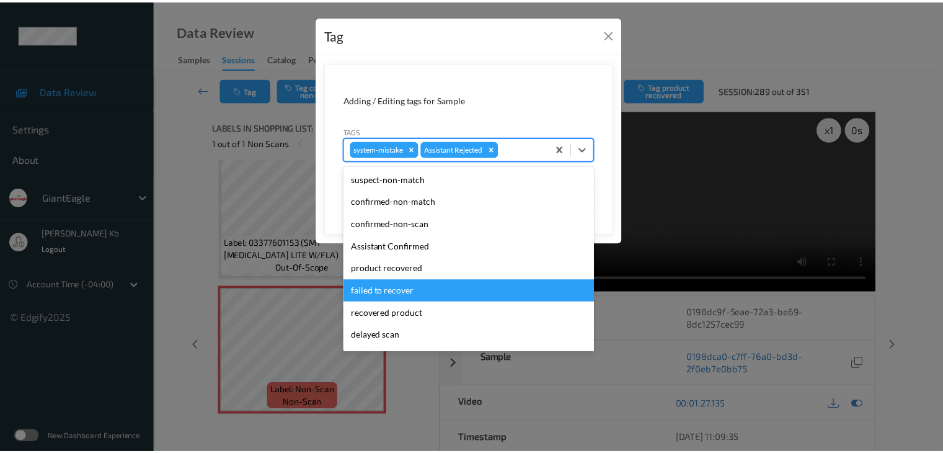
scroll to position [62, 0]
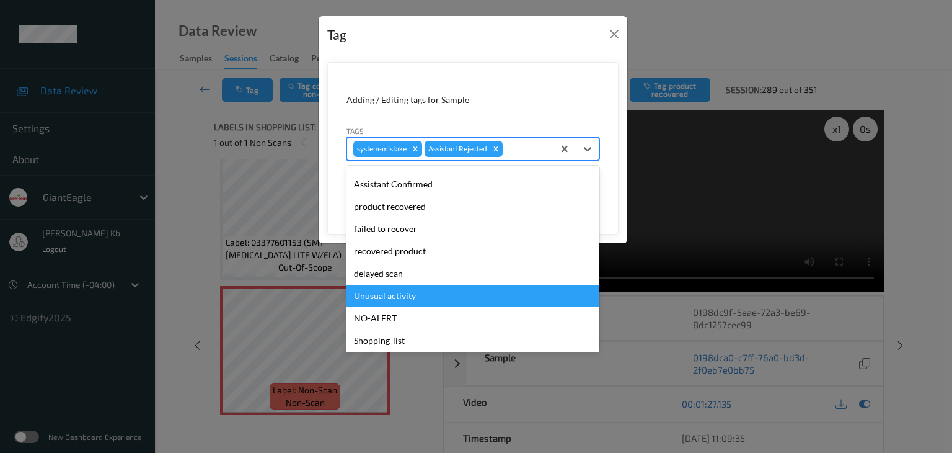
click at [424, 288] on div "Unusual activity" at bounding box center [473, 296] width 253 height 22
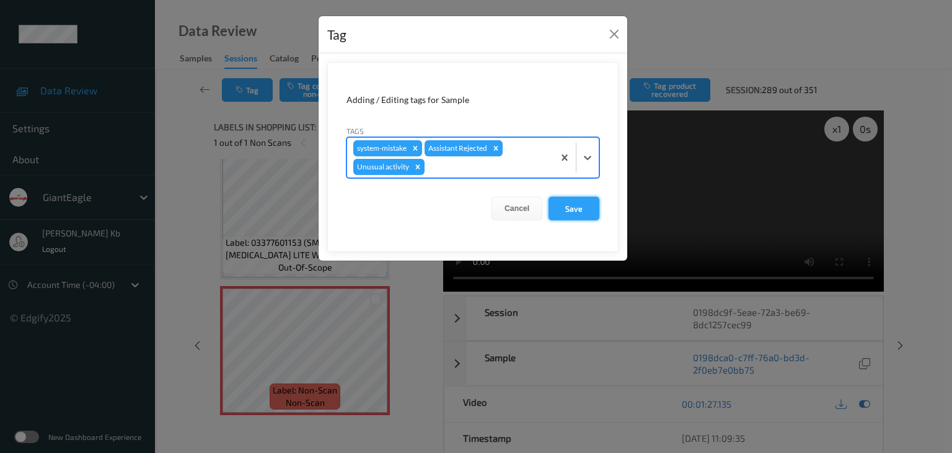
click at [575, 206] on button "Save" at bounding box center [574, 209] width 51 height 24
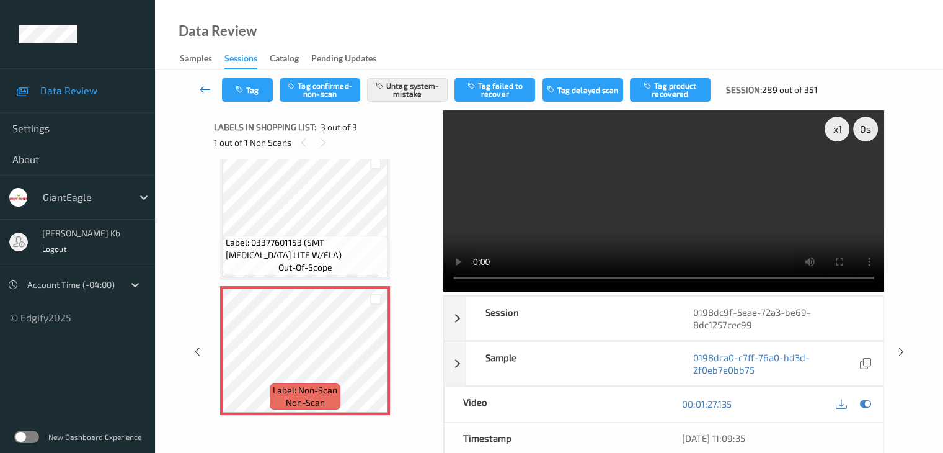
click at [208, 87] on icon at bounding box center [205, 89] width 11 height 12
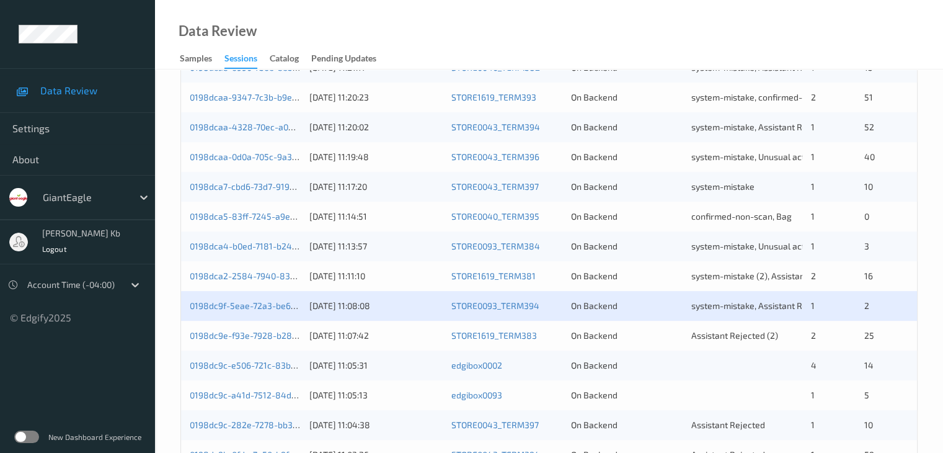
scroll to position [372, 0]
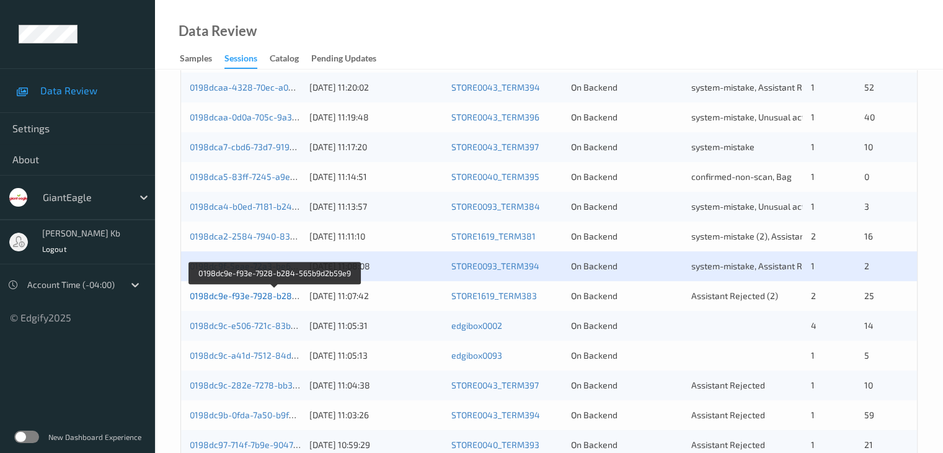
click at [274, 297] on link "0198dc9e-f93e-7928-b284-565b9d2b59e9" at bounding box center [275, 295] width 171 height 11
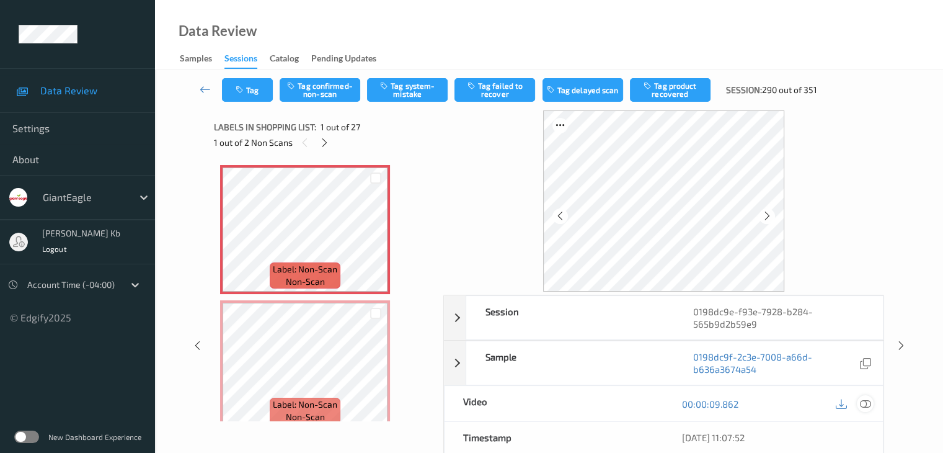
click at [863, 401] on icon at bounding box center [864, 403] width 11 height 11
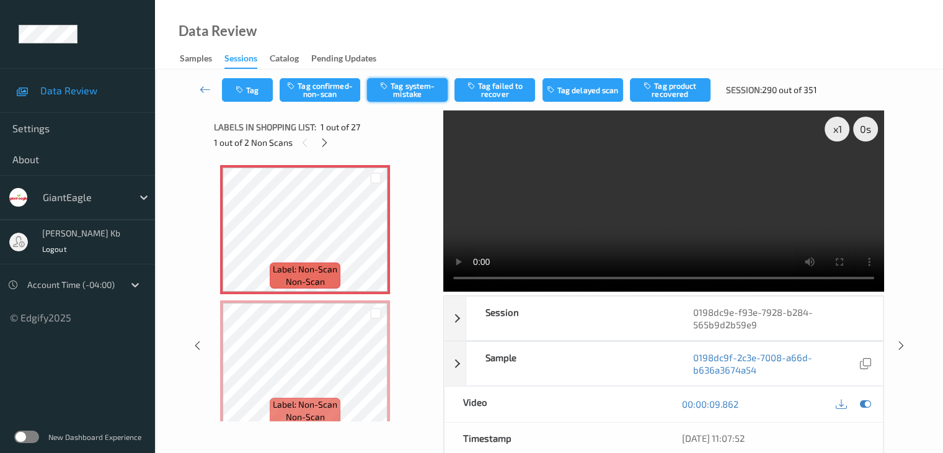
click at [420, 89] on button "Tag system-mistake" at bounding box center [407, 90] width 81 height 24
click at [265, 86] on button "Tag" at bounding box center [247, 90] width 51 height 24
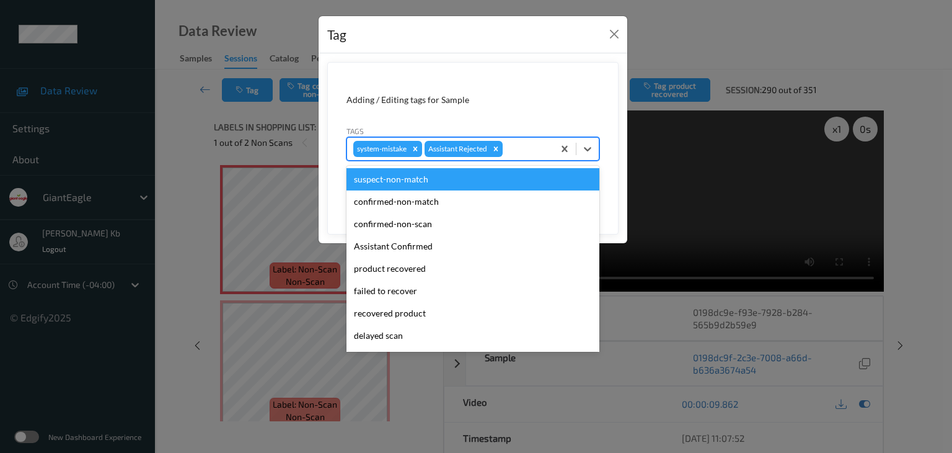
click at [521, 147] on div at bounding box center [526, 148] width 42 height 15
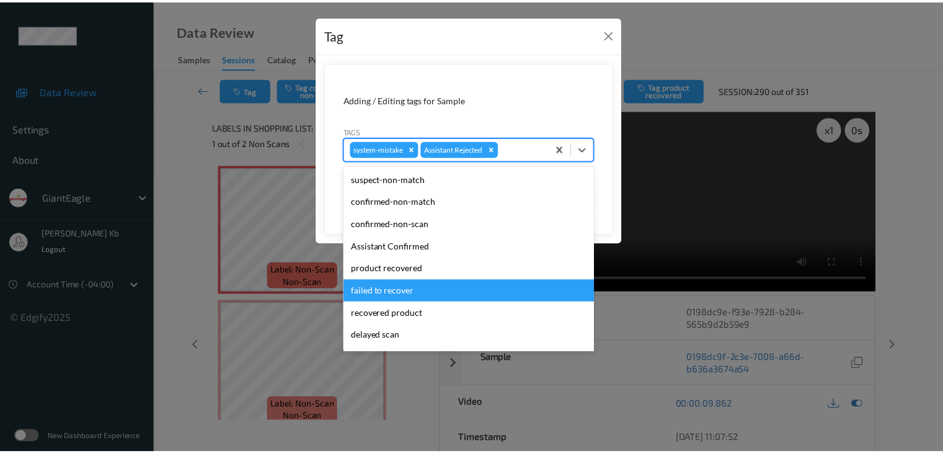
scroll to position [109, 0]
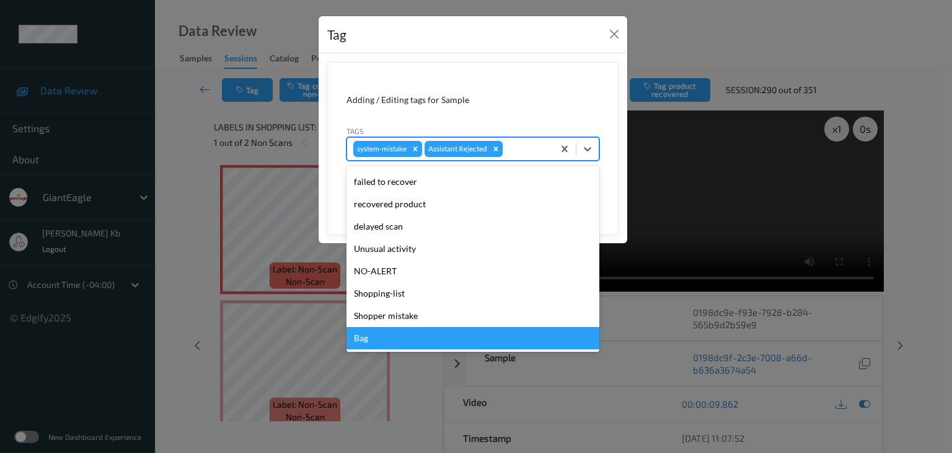
click at [378, 343] on div "Bag" at bounding box center [473, 338] width 253 height 22
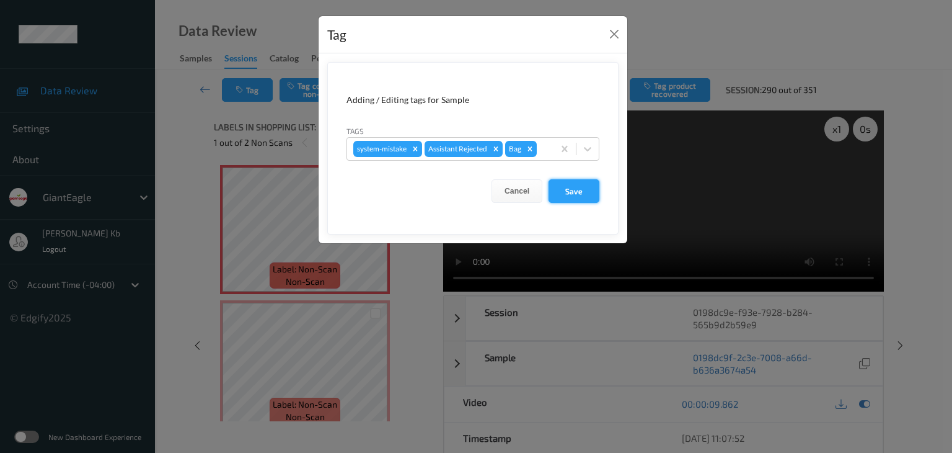
click at [574, 188] on button "Save" at bounding box center [574, 191] width 51 height 24
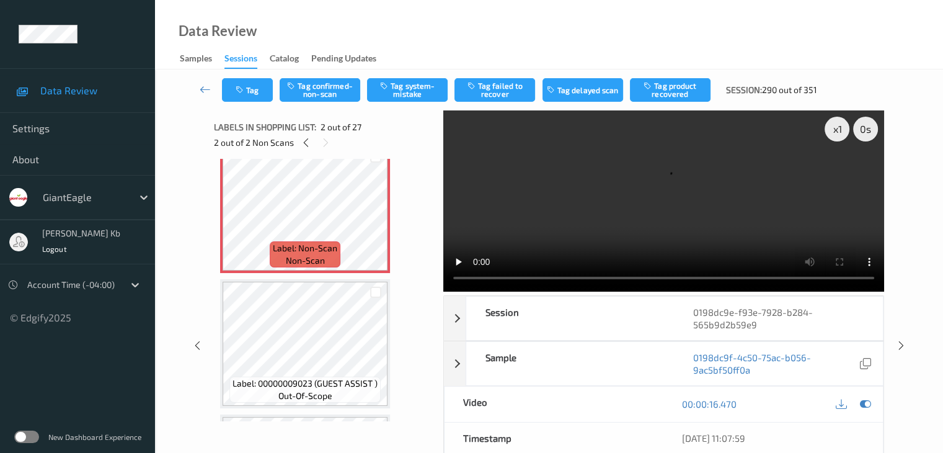
scroll to position [186, 0]
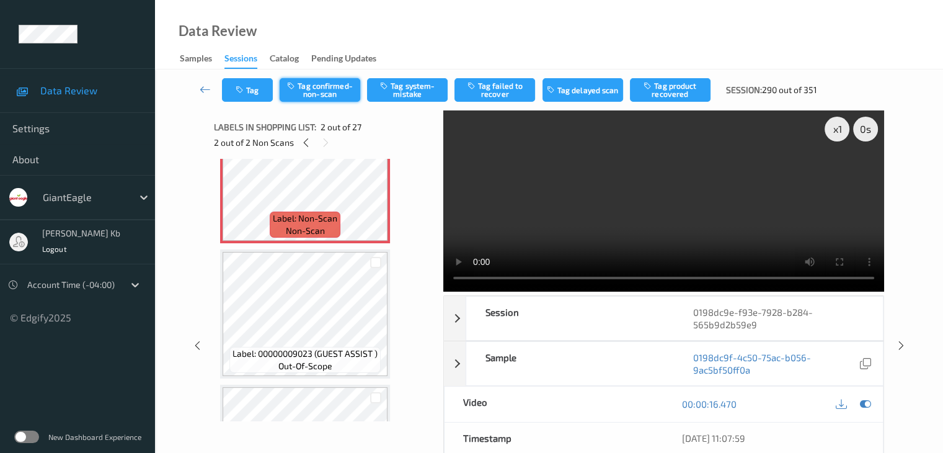
click at [327, 85] on button "Tag confirmed-non-scan" at bounding box center [320, 90] width 81 height 24
click at [678, 89] on button "Tag product recovered" at bounding box center [670, 90] width 81 height 24
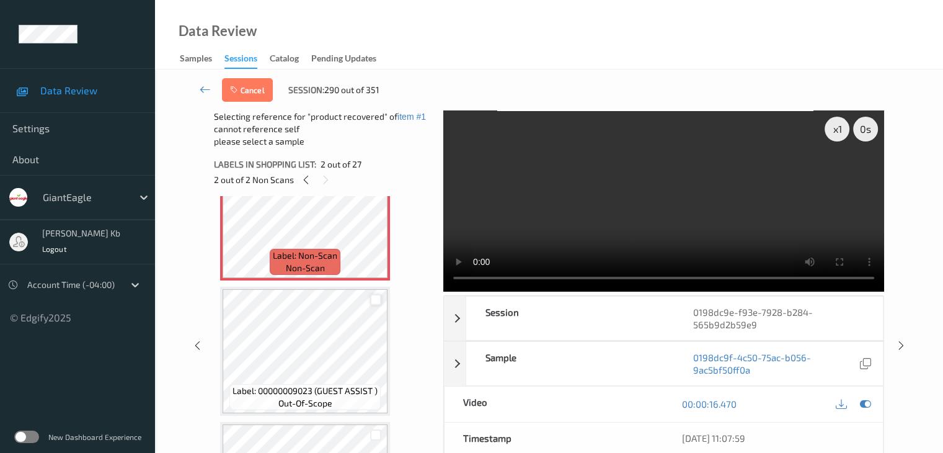
click at [375, 300] on div at bounding box center [376, 300] width 12 height 12
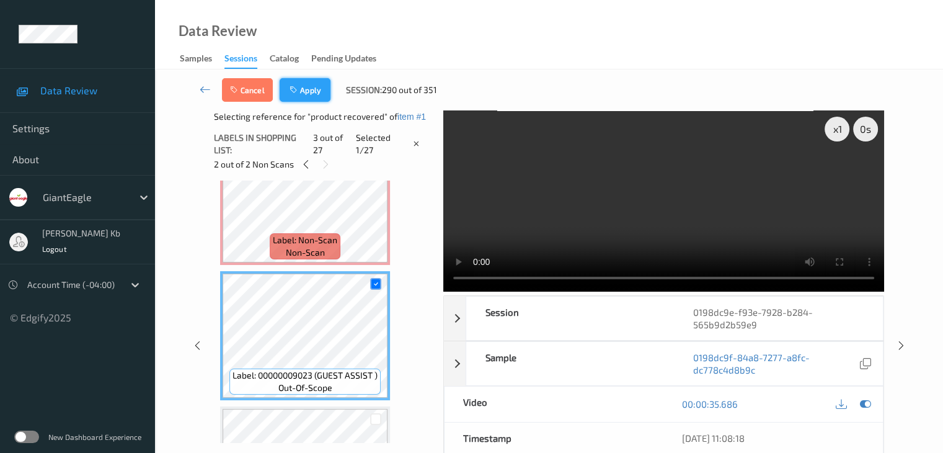
click at [308, 87] on button "Apply" at bounding box center [305, 90] width 51 height 24
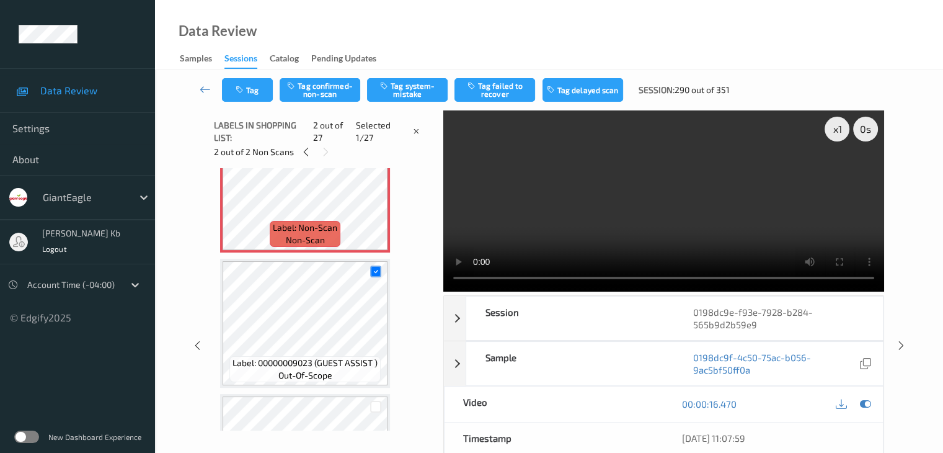
scroll to position [6, 0]
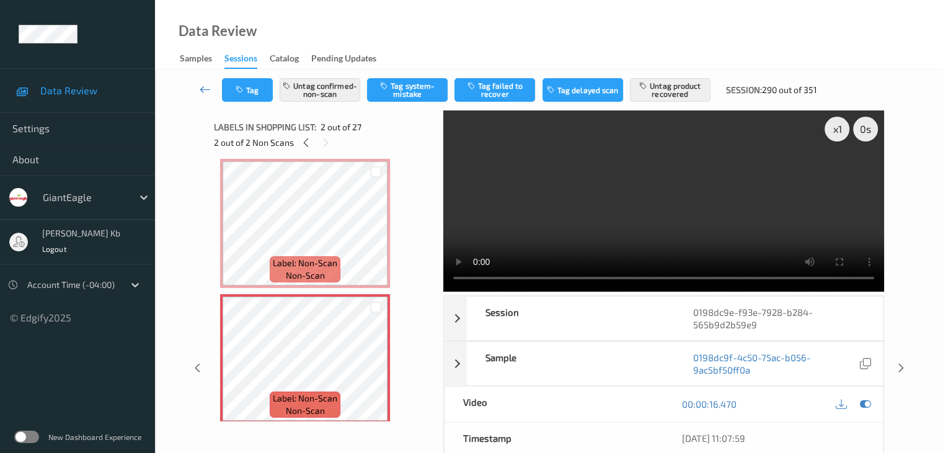
click at [202, 87] on icon at bounding box center [205, 89] width 11 height 12
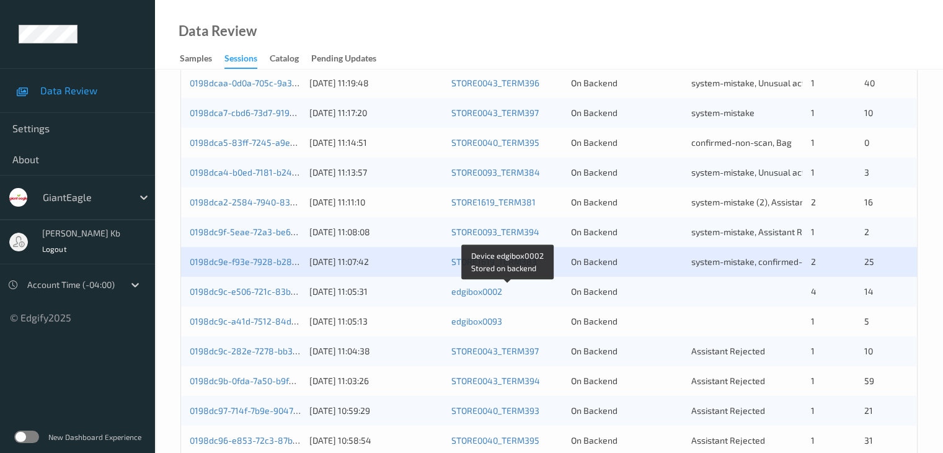
scroll to position [434, 0]
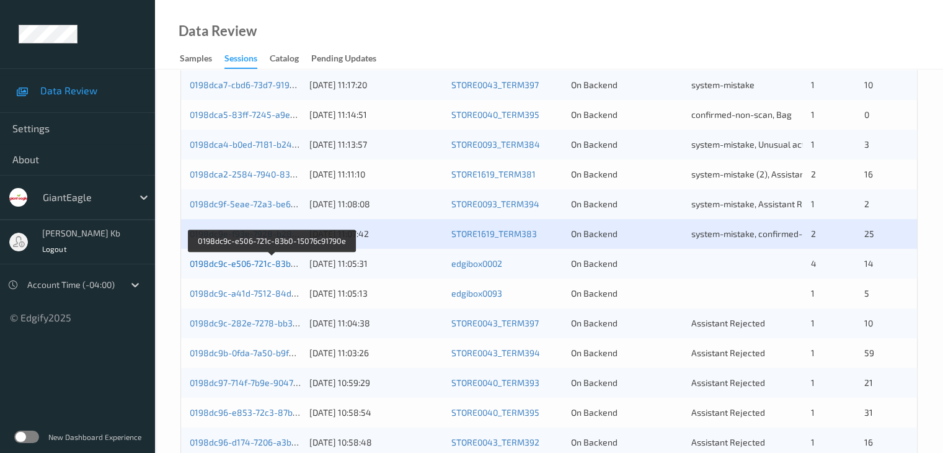
click at [258, 264] on link "0198dc9c-e506-721c-83b0-15076c91790e" at bounding box center [272, 263] width 165 height 11
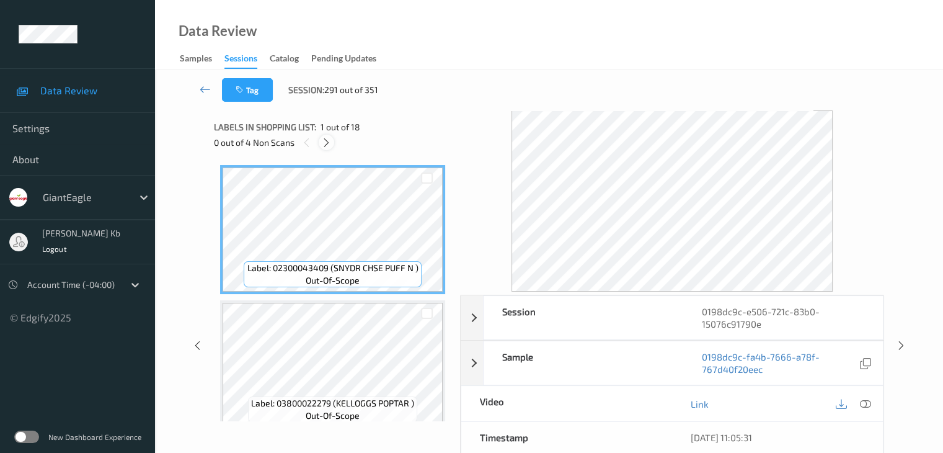
click at [326, 142] on icon at bounding box center [326, 142] width 11 height 11
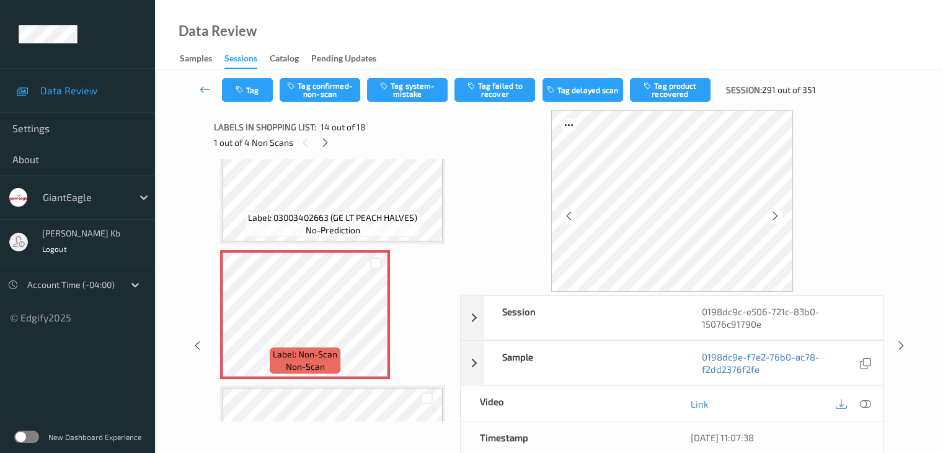
scroll to position [1690, 0]
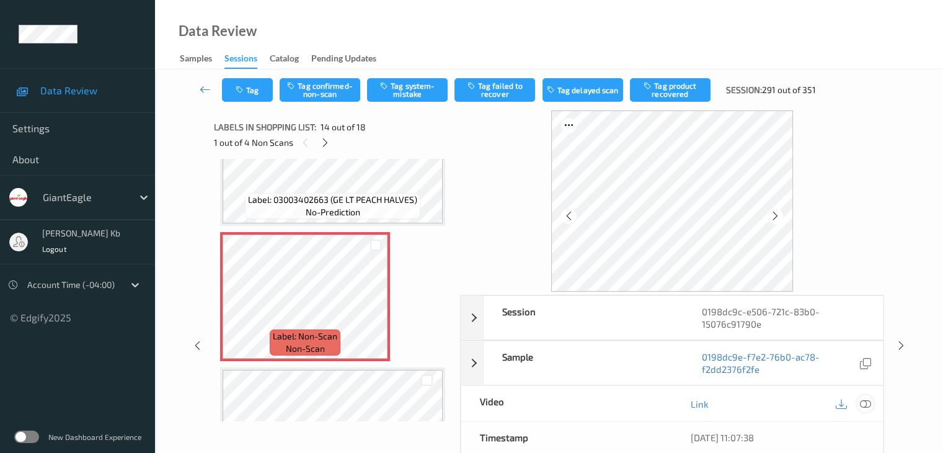
click at [869, 403] on icon at bounding box center [864, 403] width 11 height 11
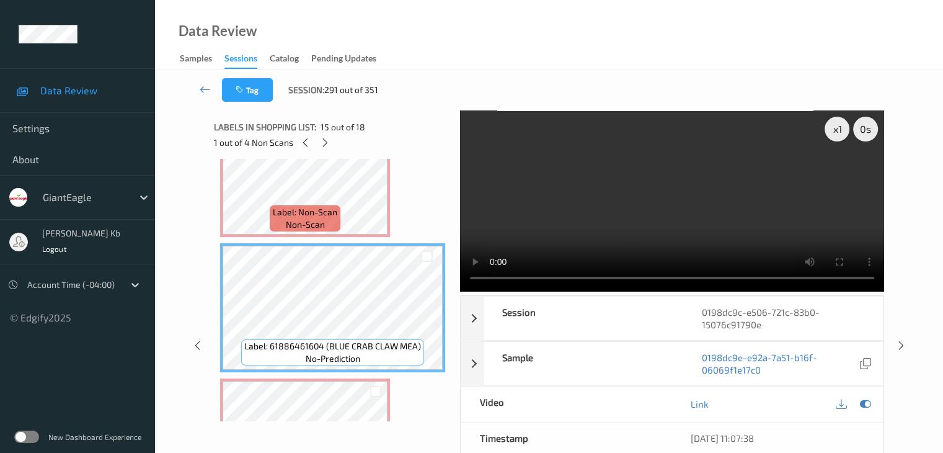
scroll to position [1752, 0]
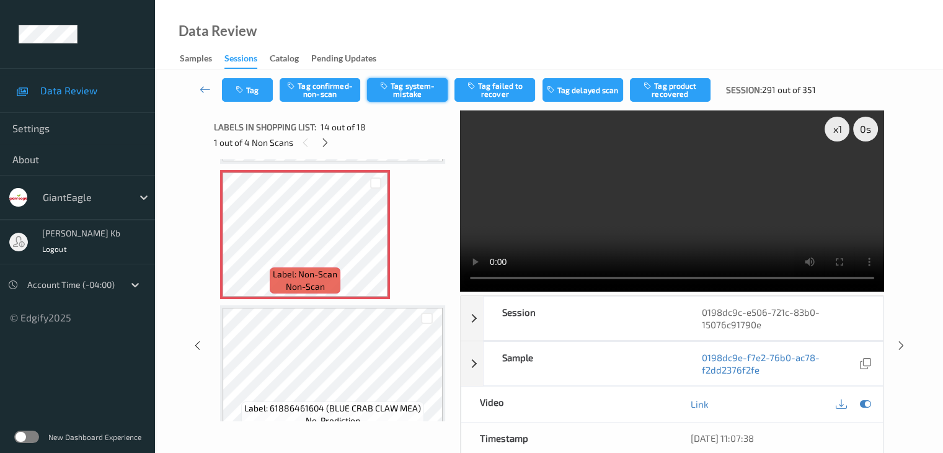
click at [402, 91] on button "Tag system-mistake" at bounding box center [407, 90] width 81 height 24
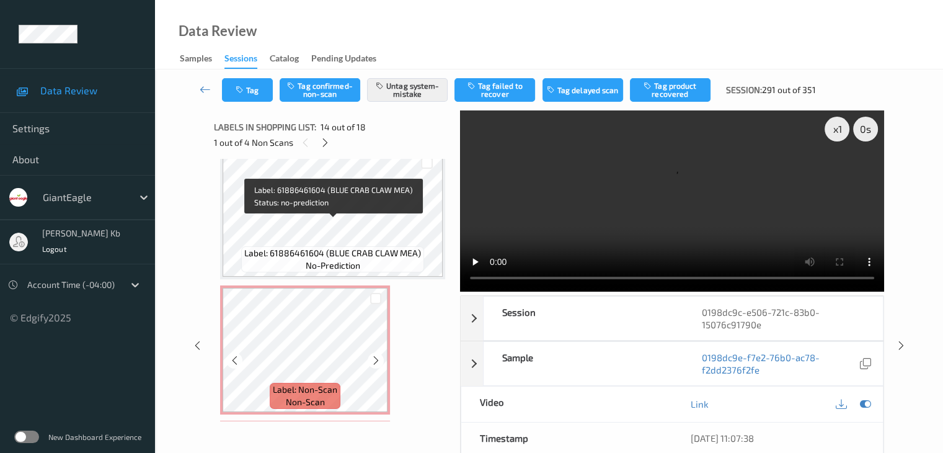
scroll to position [1938, 0]
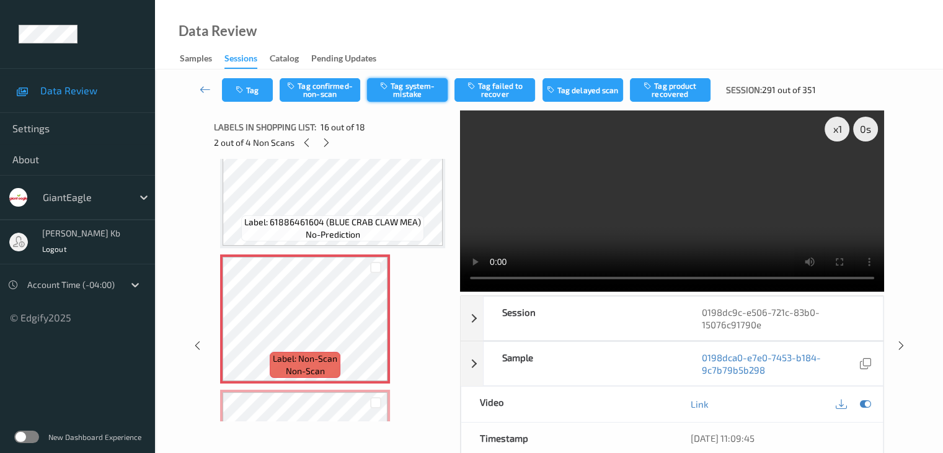
click at [424, 90] on button "Tag system-mistake" at bounding box center [407, 90] width 81 height 24
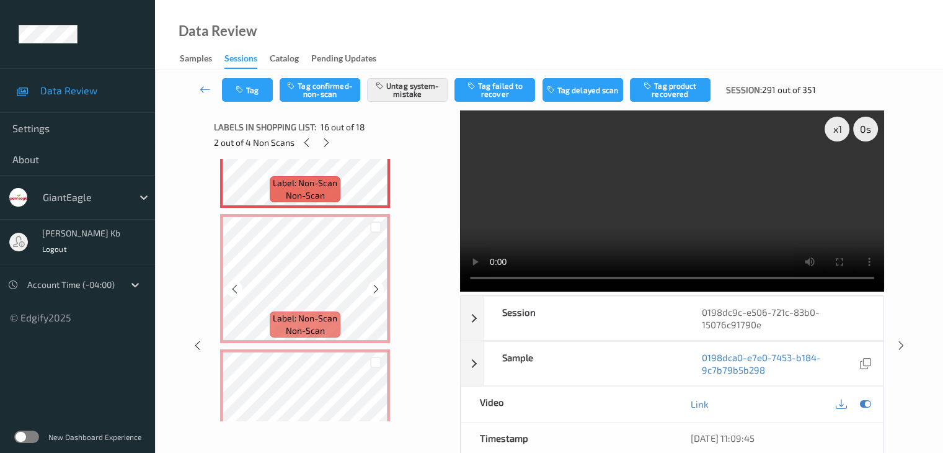
scroll to position [2115, 0]
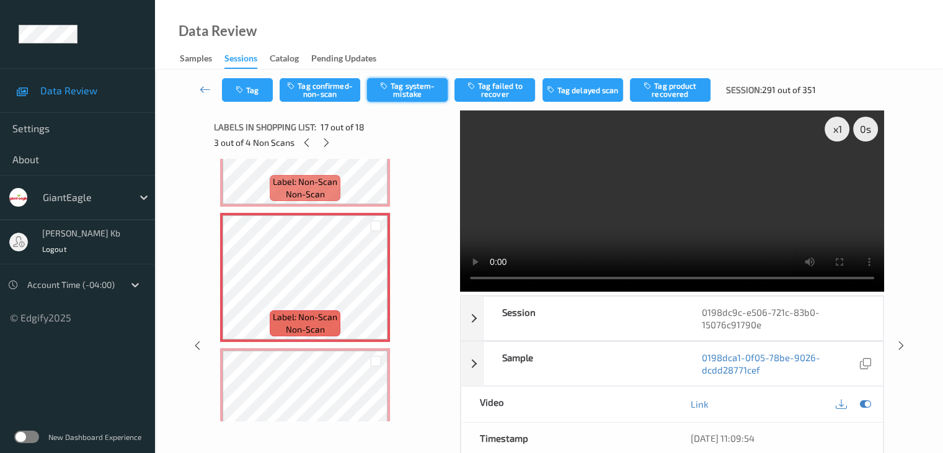
click at [395, 90] on button "Tag system-mistake" at bounding box center [407, 90] width 81 height 24
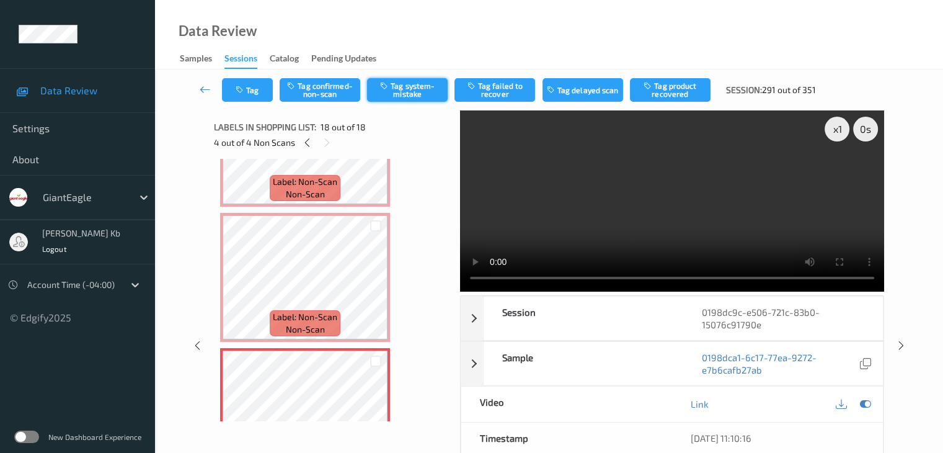
click at [402, 91] on button "Tag system-mistake" at bounding box center [407, 90] width 81 height 24
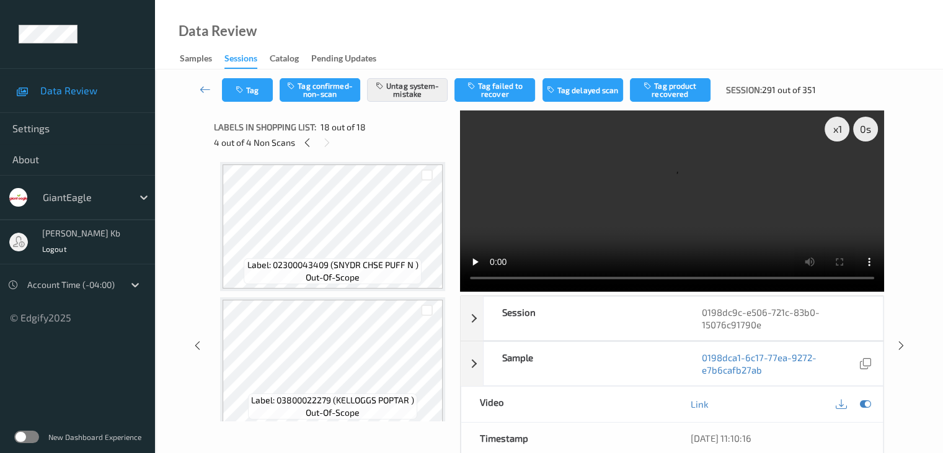
scroll to position [0, 0]
click at [203, 90] on icon at bounding box center [205, 89] width 11 height 12
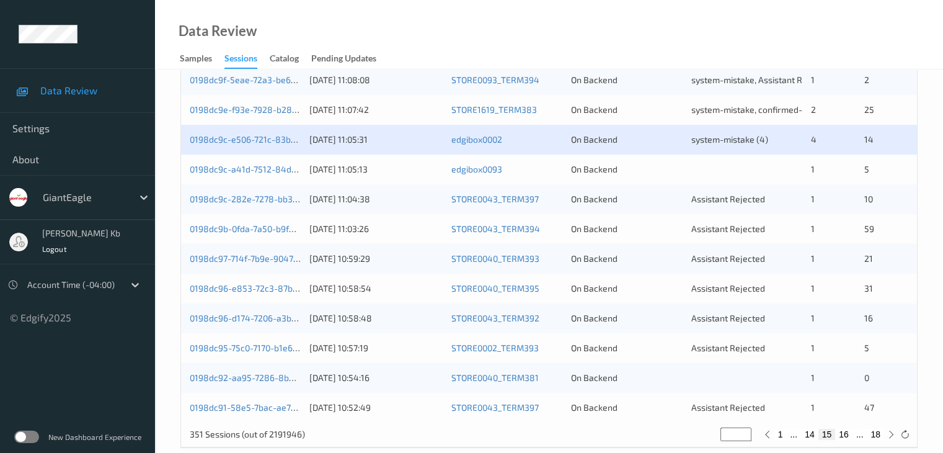
scroll to position [578, 0]
